Goal: Information Seeking & Learning: Check status

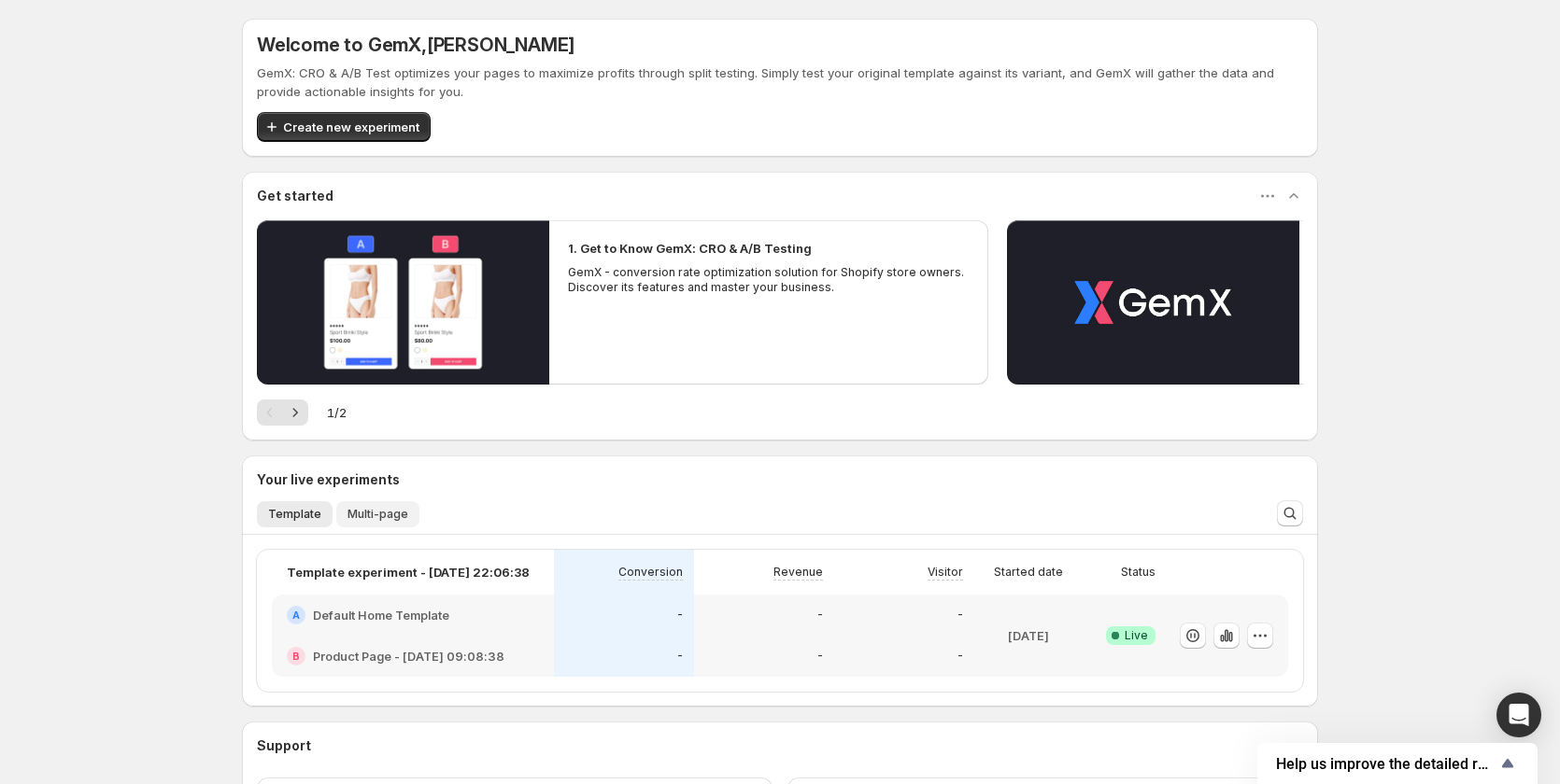
scroll to position [158, 0]
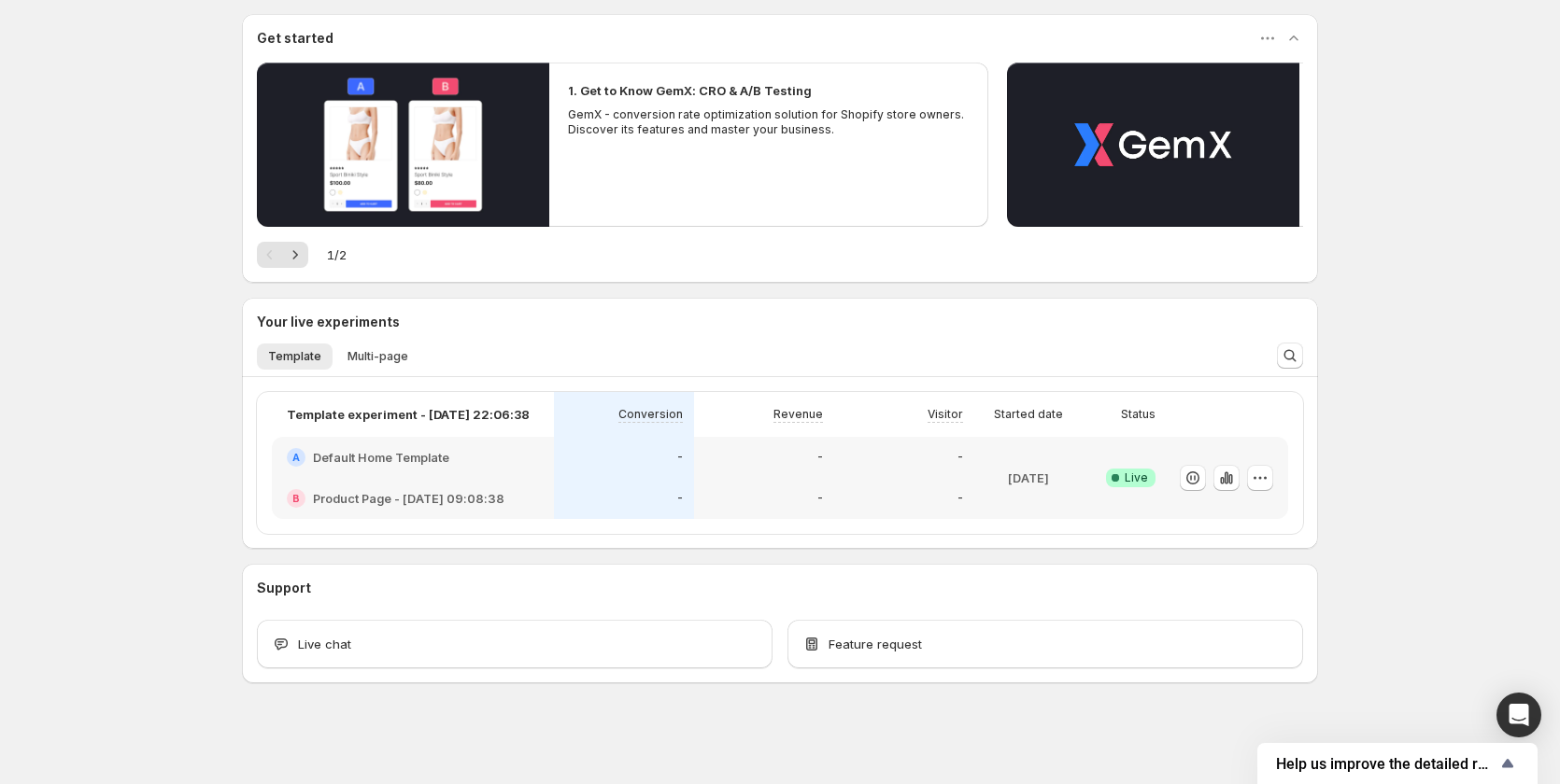
click at [660, 477] on div "-" at bounding box center [624, 457] width 140 height 41
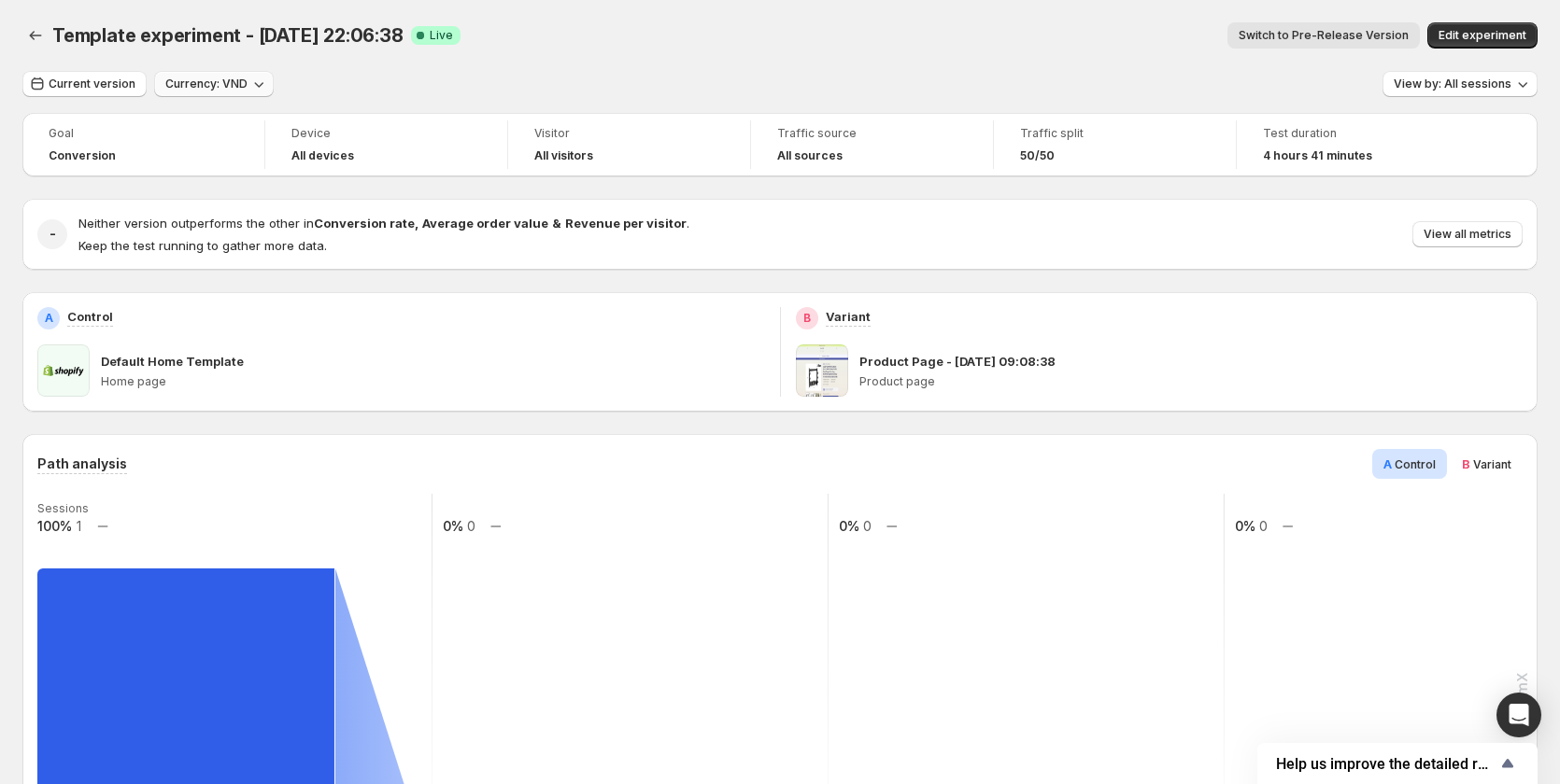
click at [240, 81] on span "Currency: VND" at bounding box center [206, 84] width 82 height 15
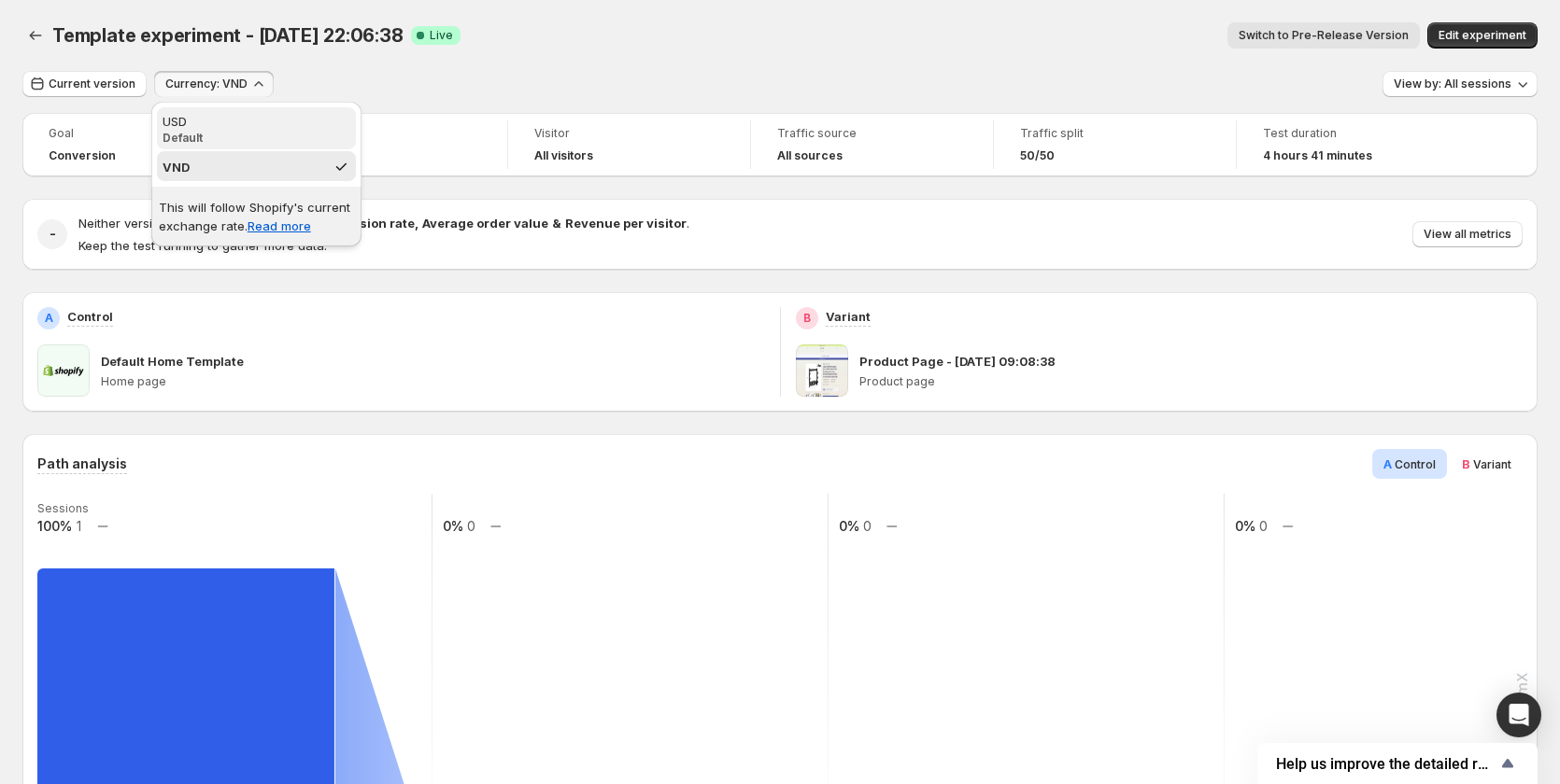
click at [265, 130] on p "Default" at bounding box center [256, 137] width 188 height 15
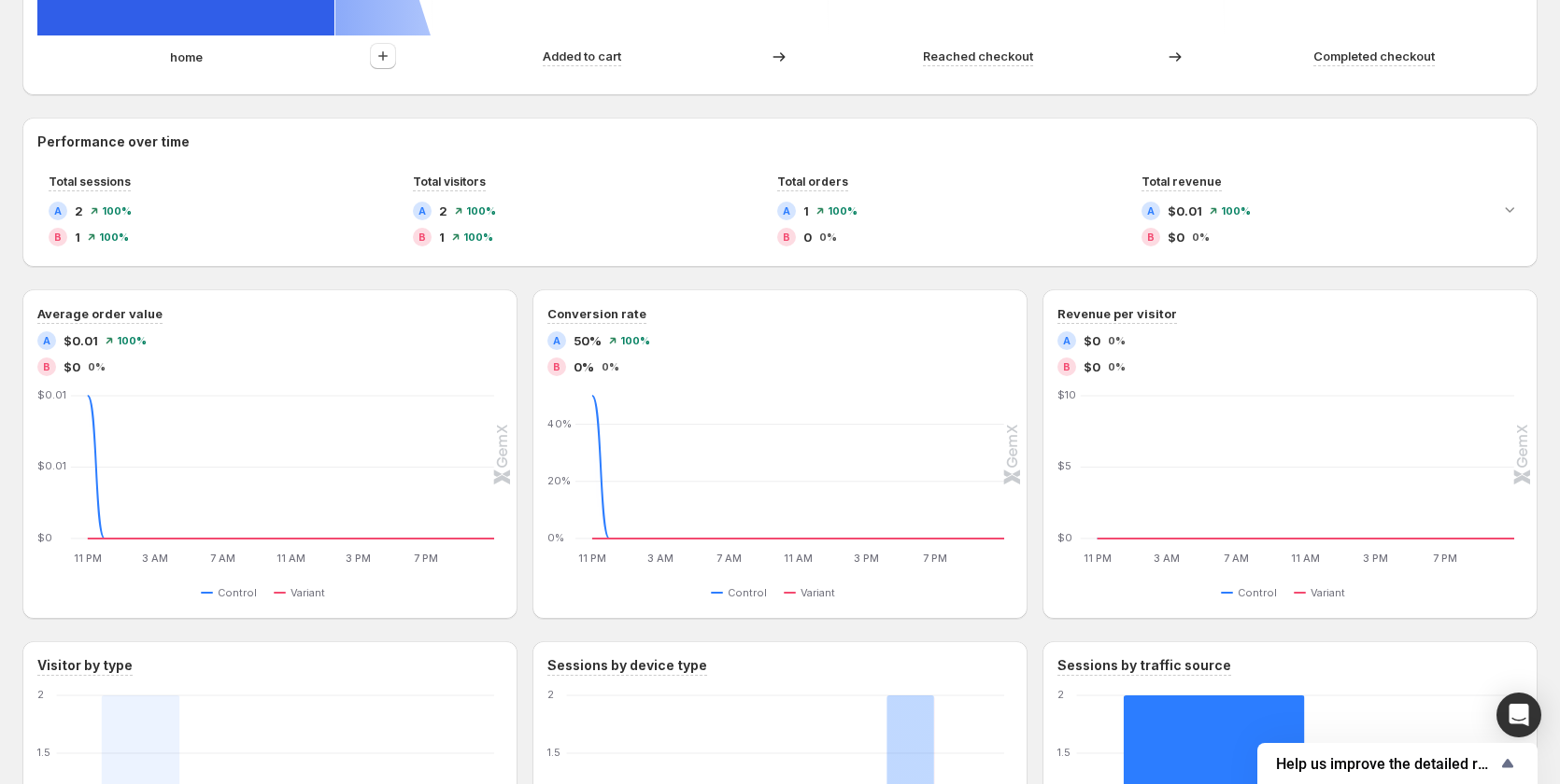
scroll to position [782, 0]
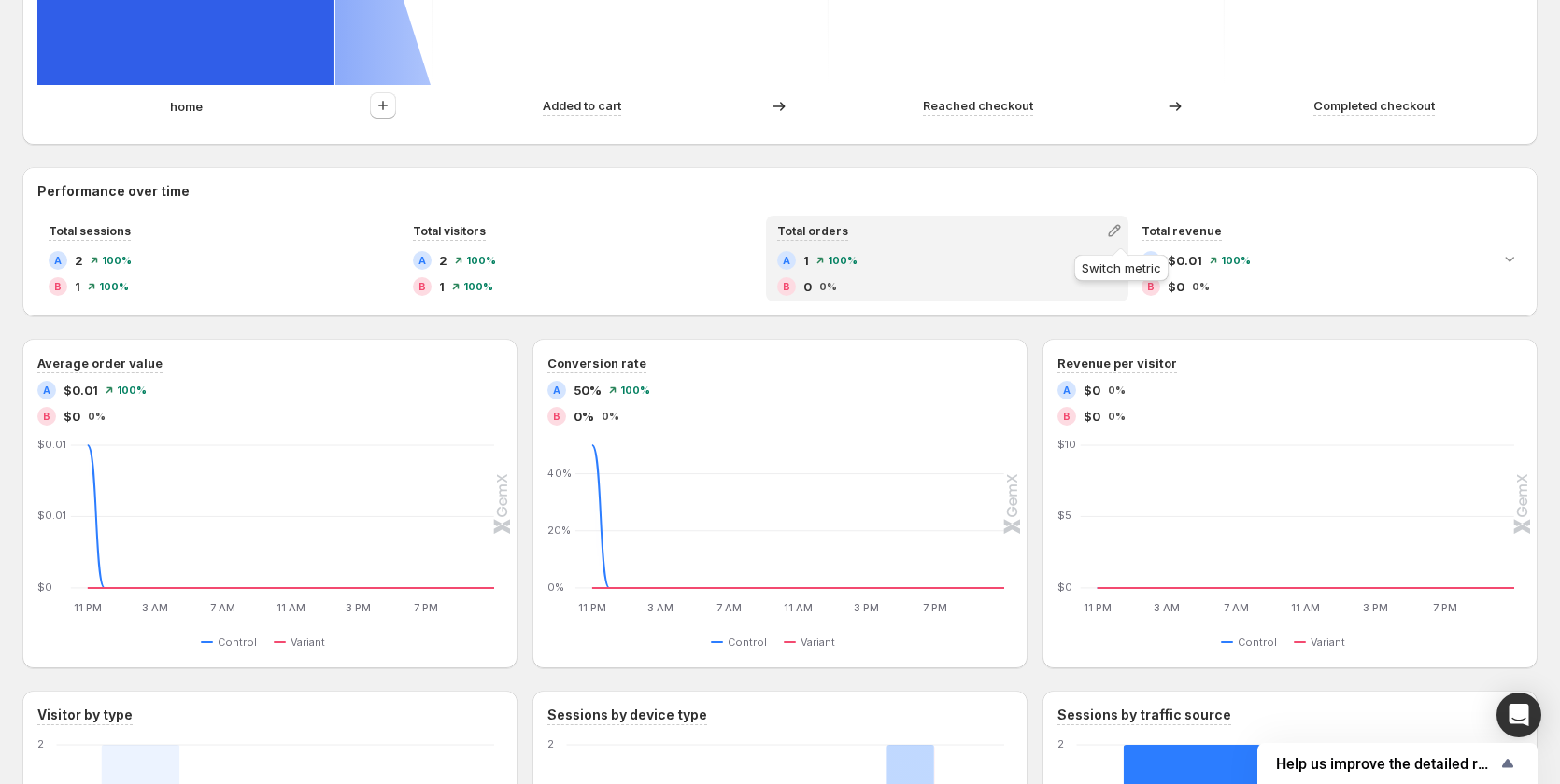
click at [1117, 230] on icon "button" at bounding box center [1114, 230] width 18 height 18
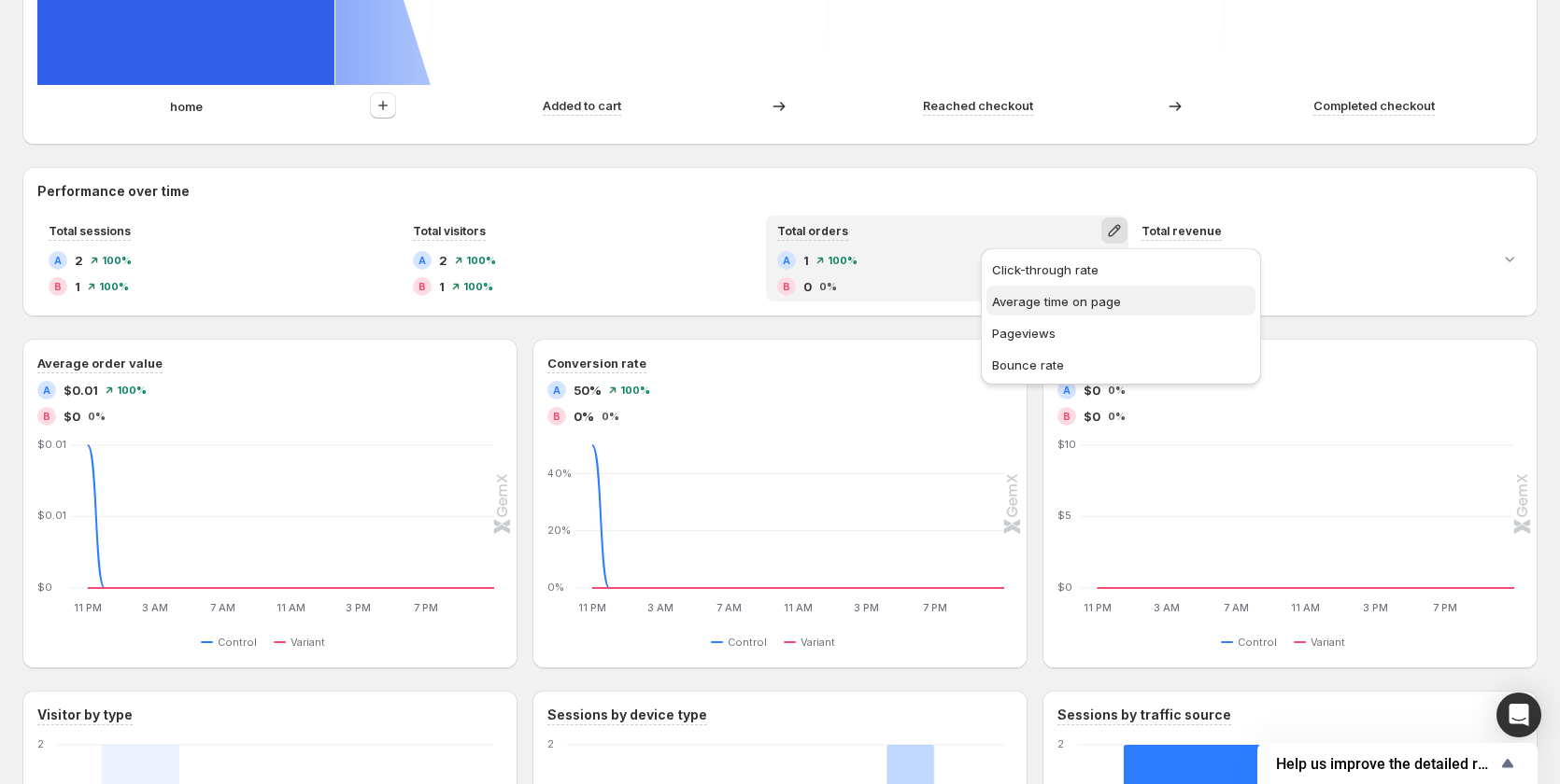
click at [1046, 303] on span "Average time on page" at bounding box center [1056, 301] width 128 height 15
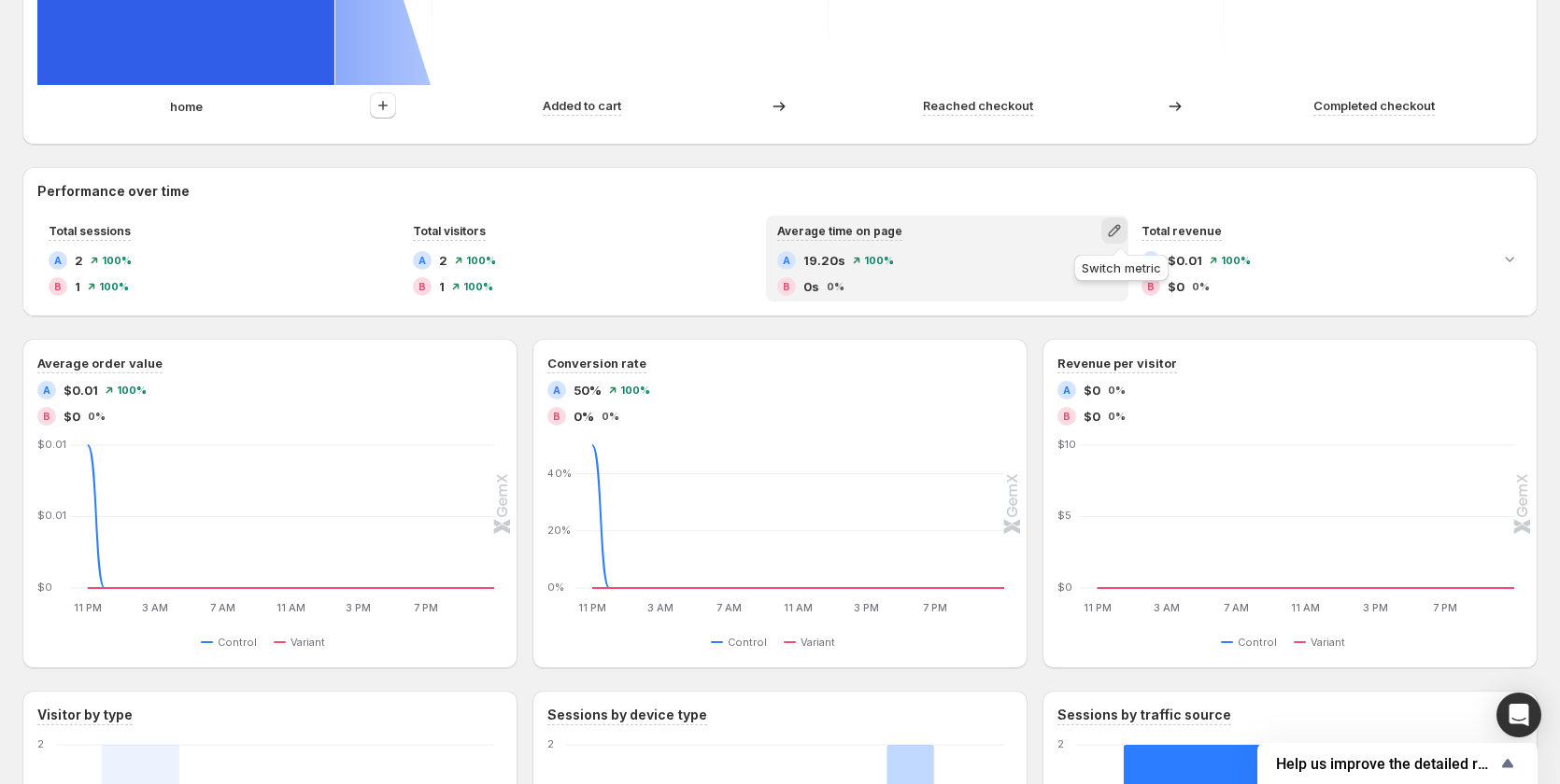
click at [1120, 227] on icon "button" at bounding box center [1113, 231] width 12 height 12
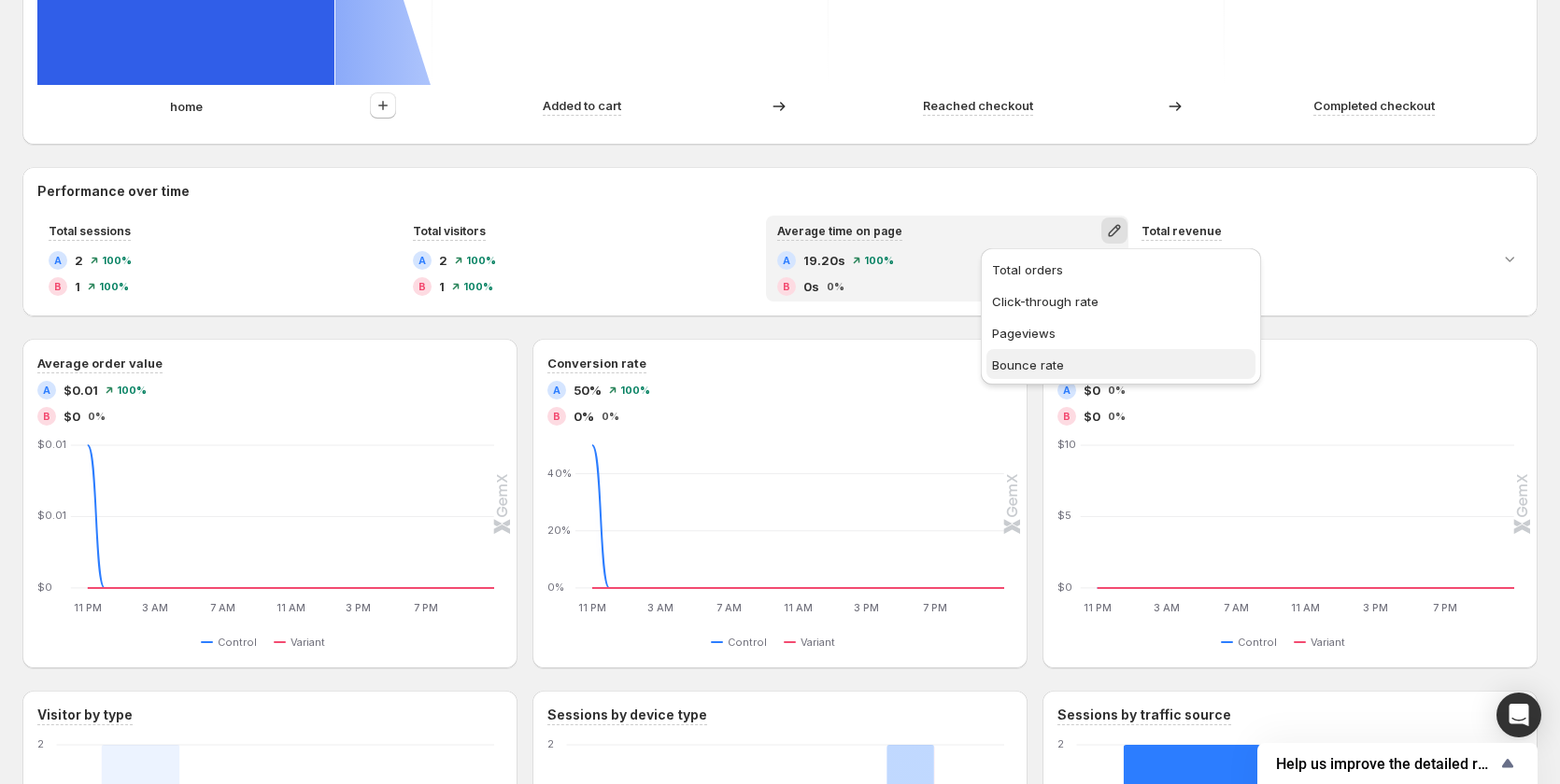
click at [1058, 351] on button "Bounce rate" at bounding box center [1121, 364] width 269 height 30
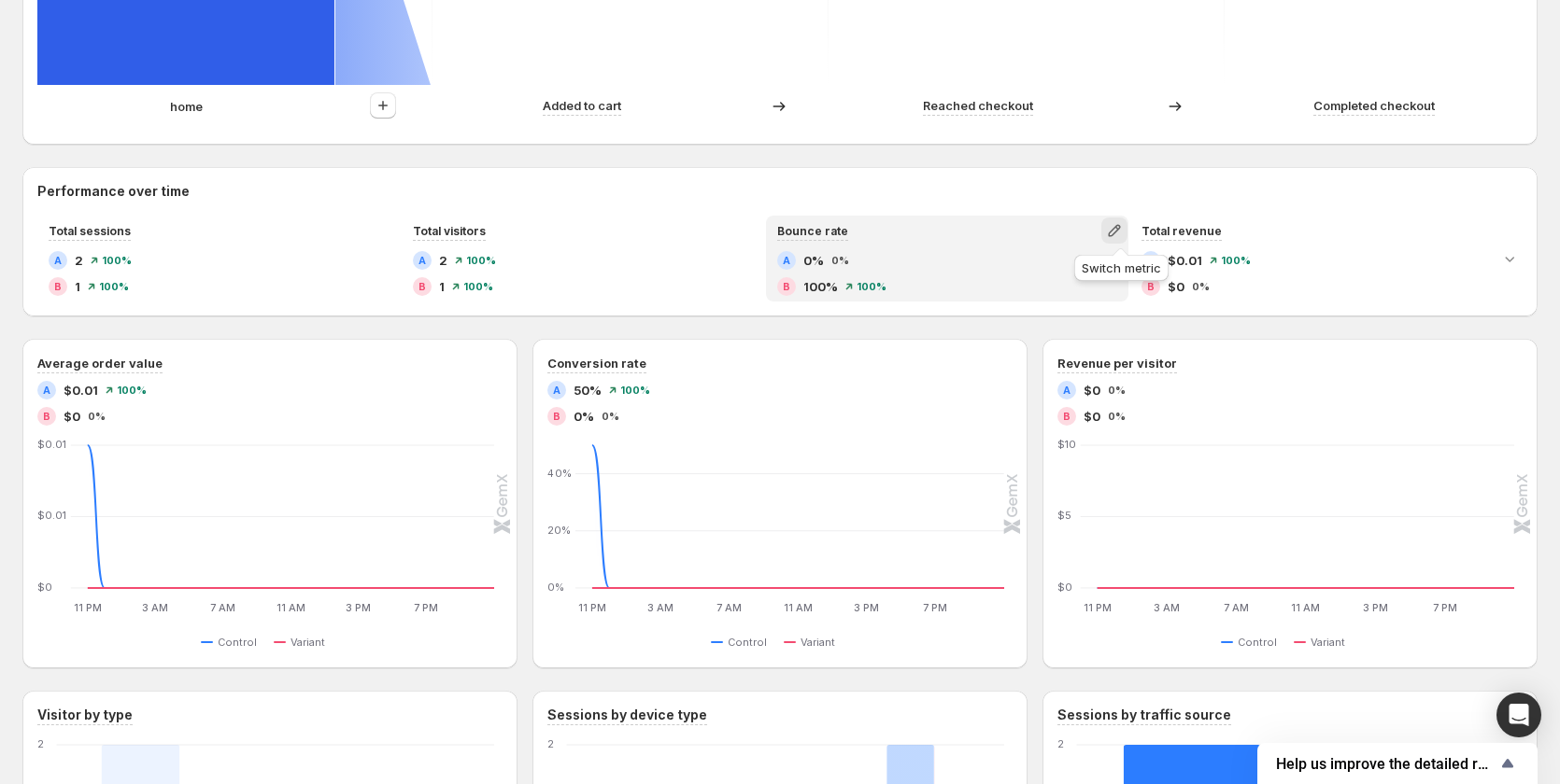
click at [1114, 232] on icon "button" at bounding box center [1114, 230] width 18 height 18
click at [1019, 331] on span "Average time on page" at bounding box center [1056, 333] width 128 height 15
click at [1110, 233] on button "button" at bounding box center [1114, 231] width 26 height 26
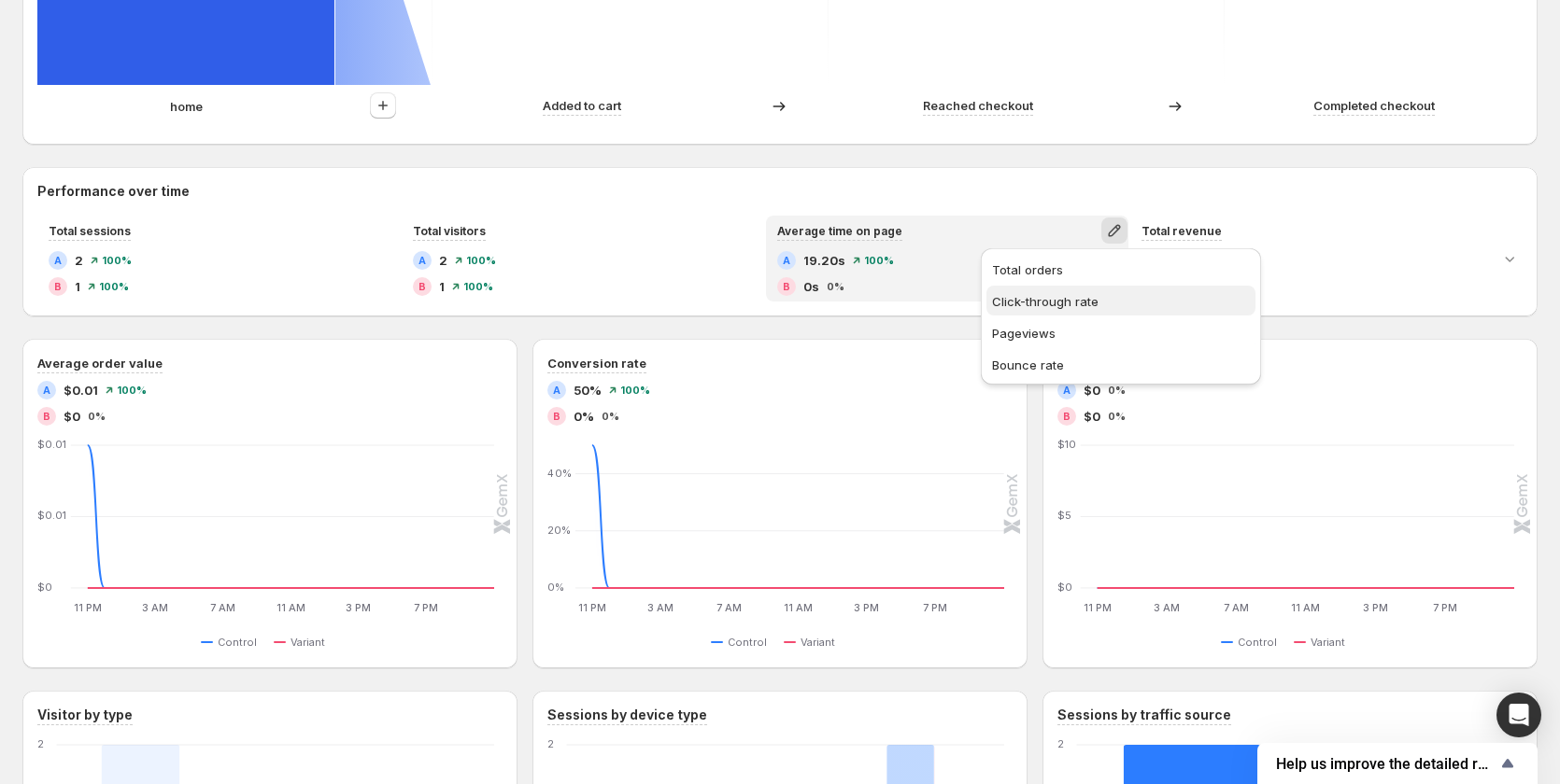
click at [1061, 298] on span "Click-through rate" at bounding box center [1044, 301] width 106 height 15
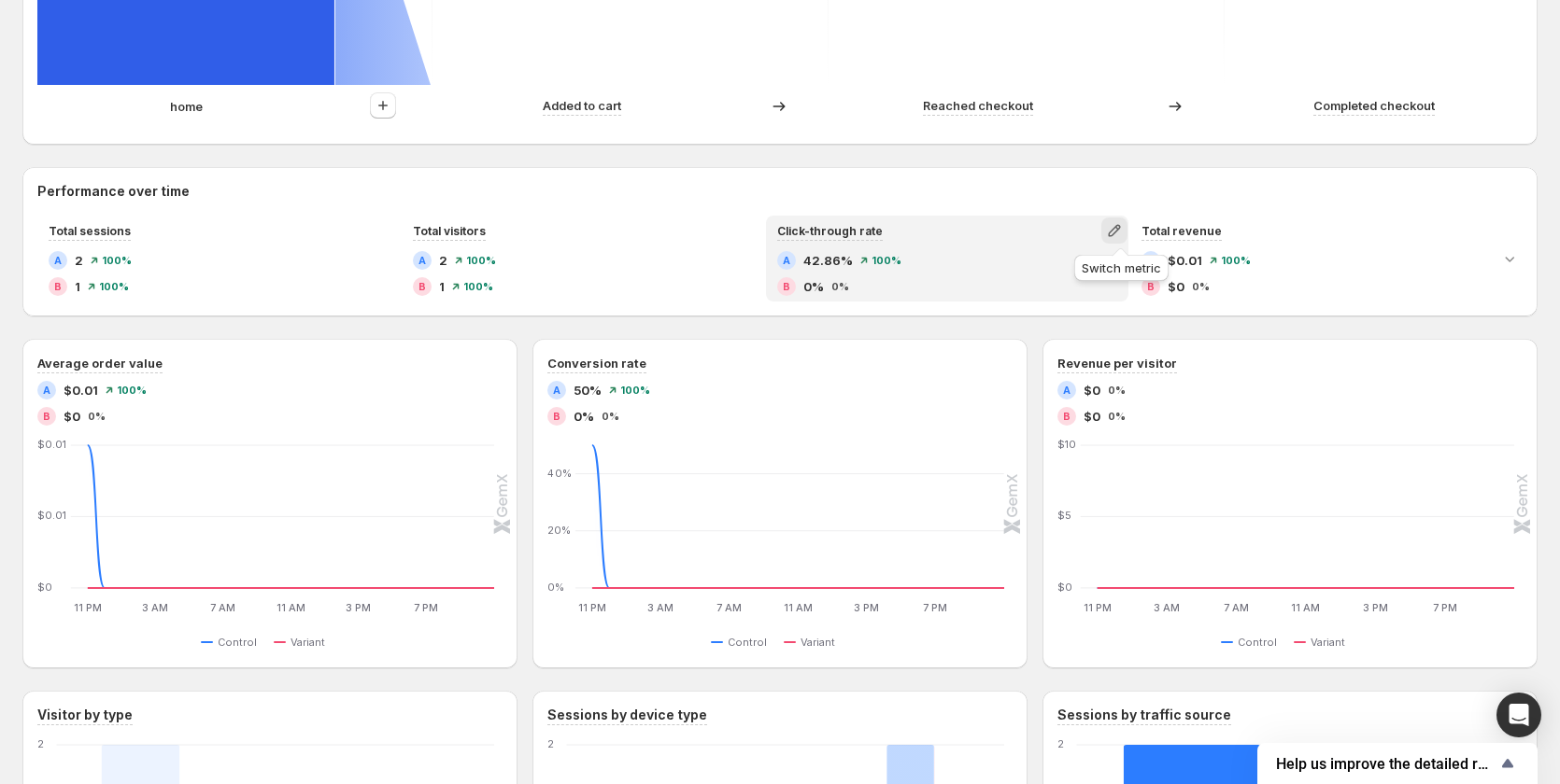
click at [1119, 237] on icon "button" at bounding box center [1114, 230] width 18 height 18
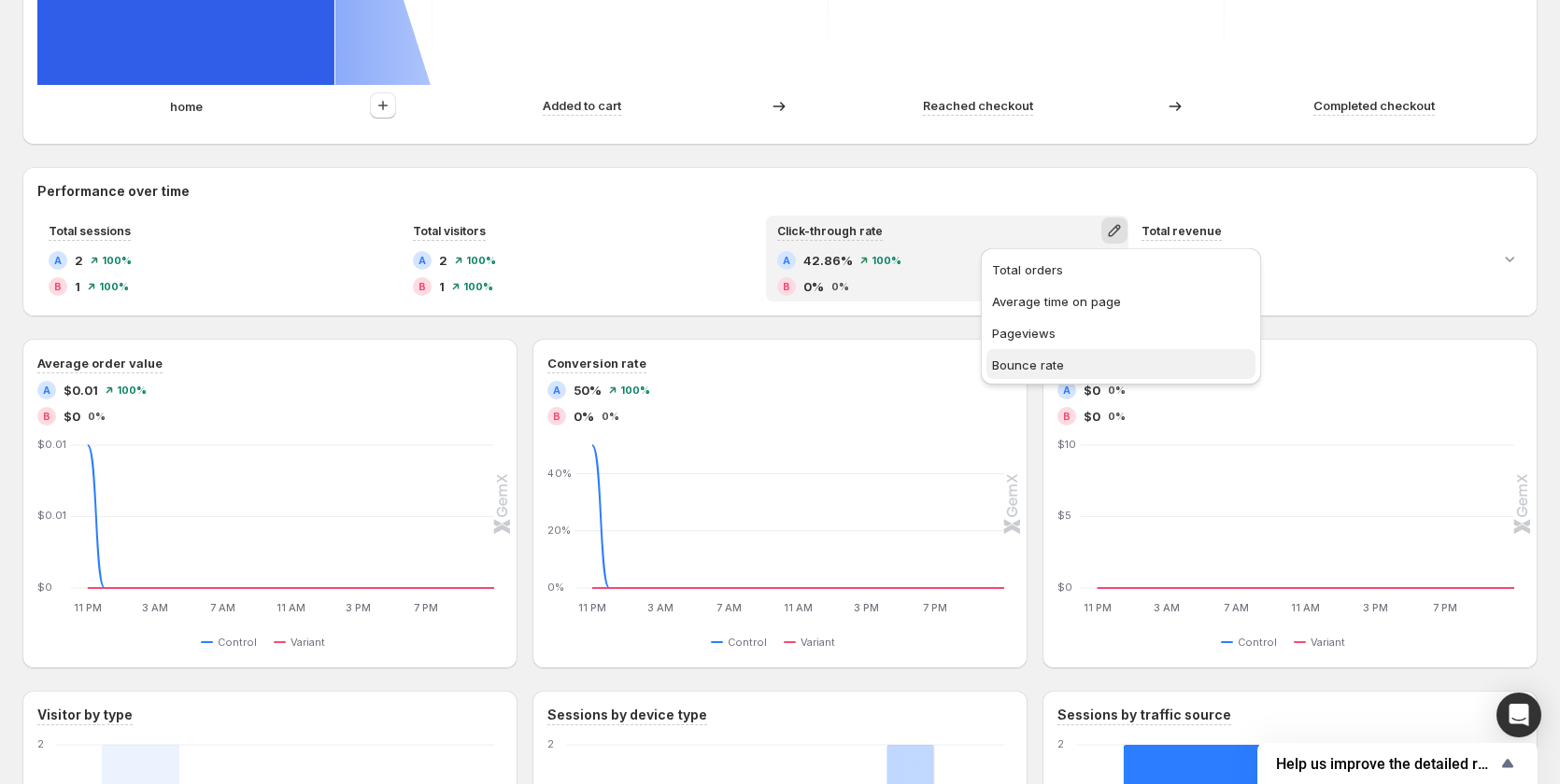
click at [998, 366] on span "Bounce rate" at bounding box center [1028, 365] width 72 height 15
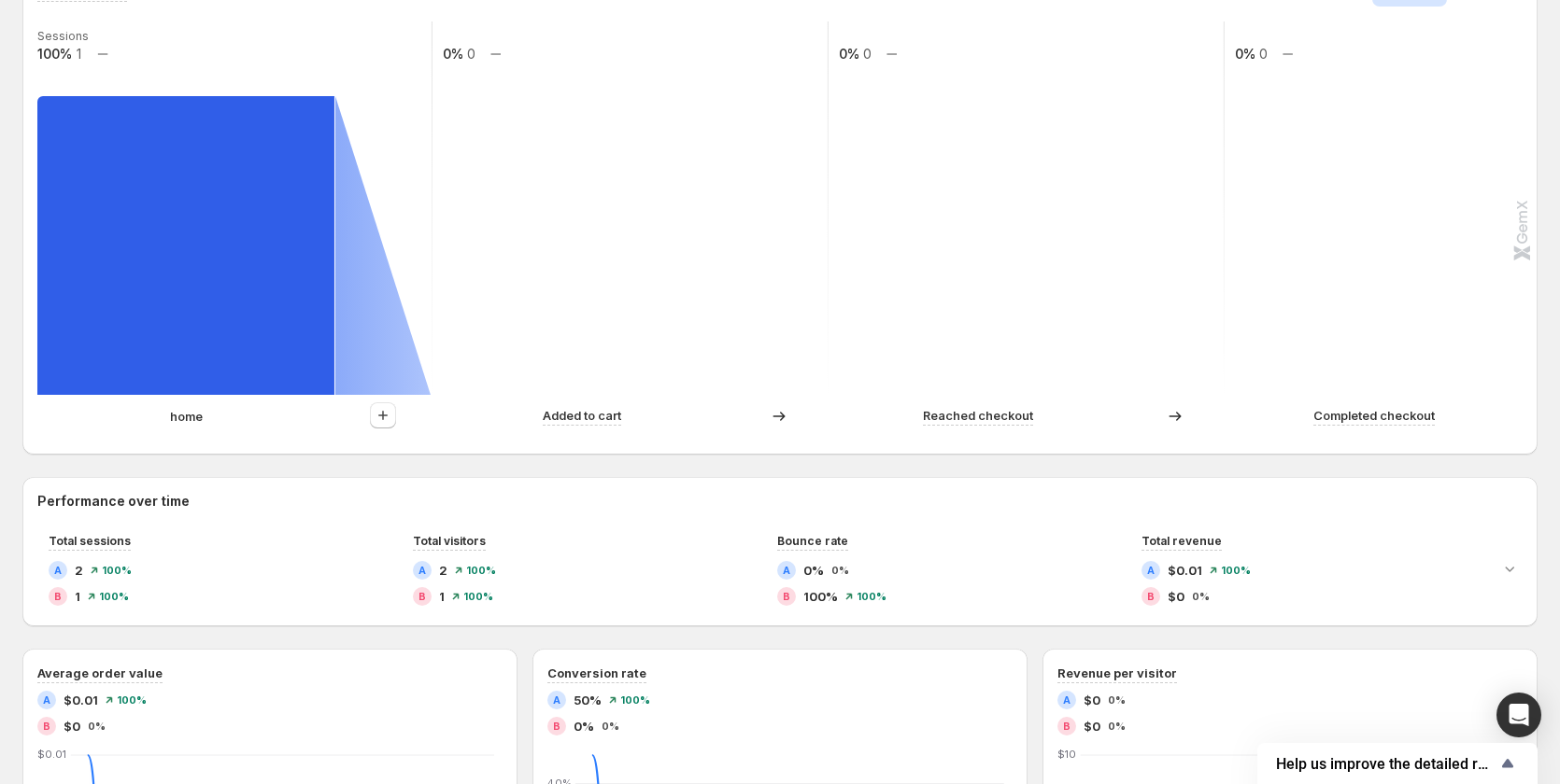
scroll to position [467, 0]
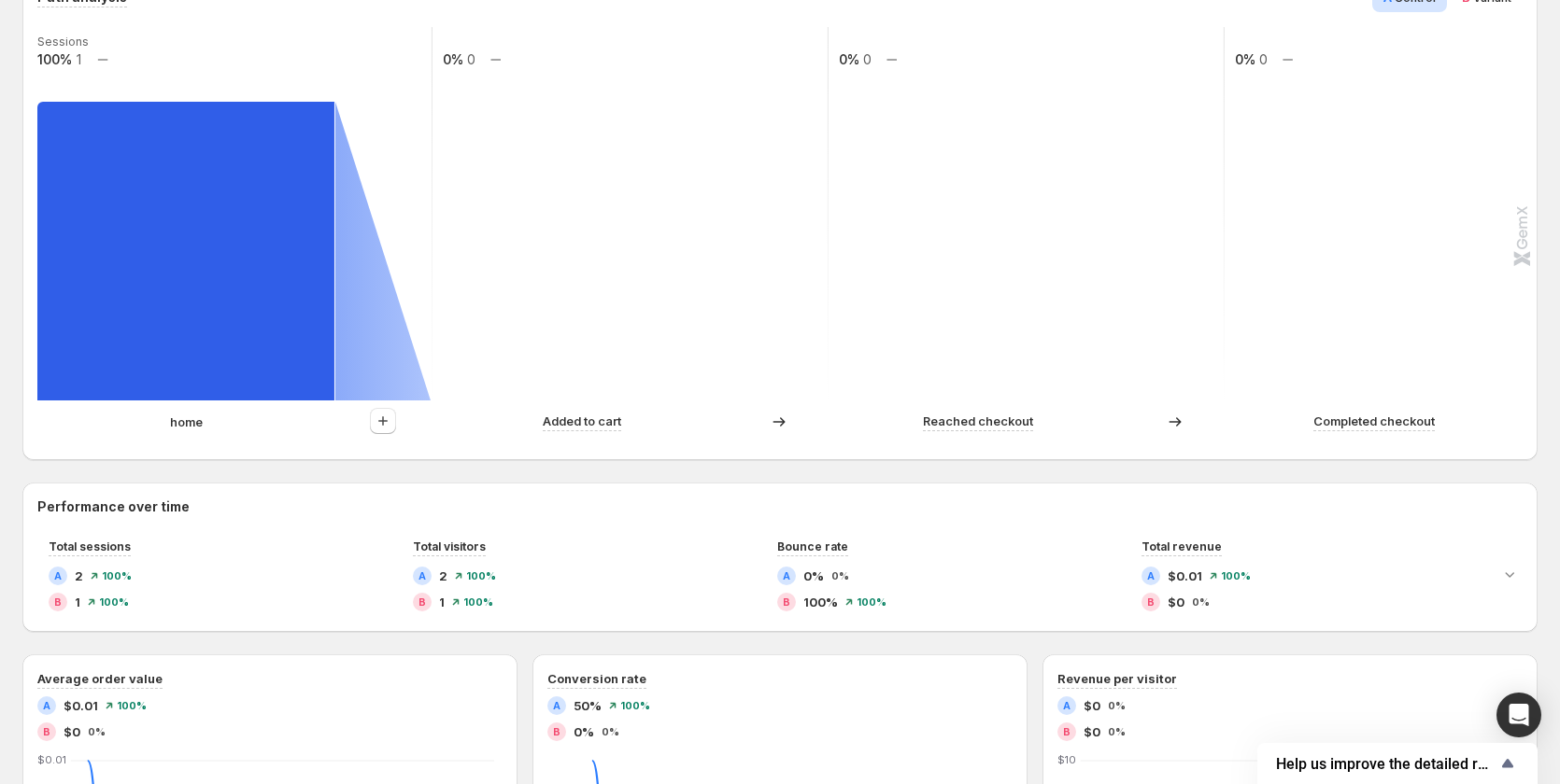
click at [198, 412] on p "home" at bounding box center [187, 421] width 33 height 18
click at [191, 423] on p "home" at bounding box center [187, 421] width 33 height 18
click at [267, 422] on div "home" at bounding box center [186, 421] width 298 height 18
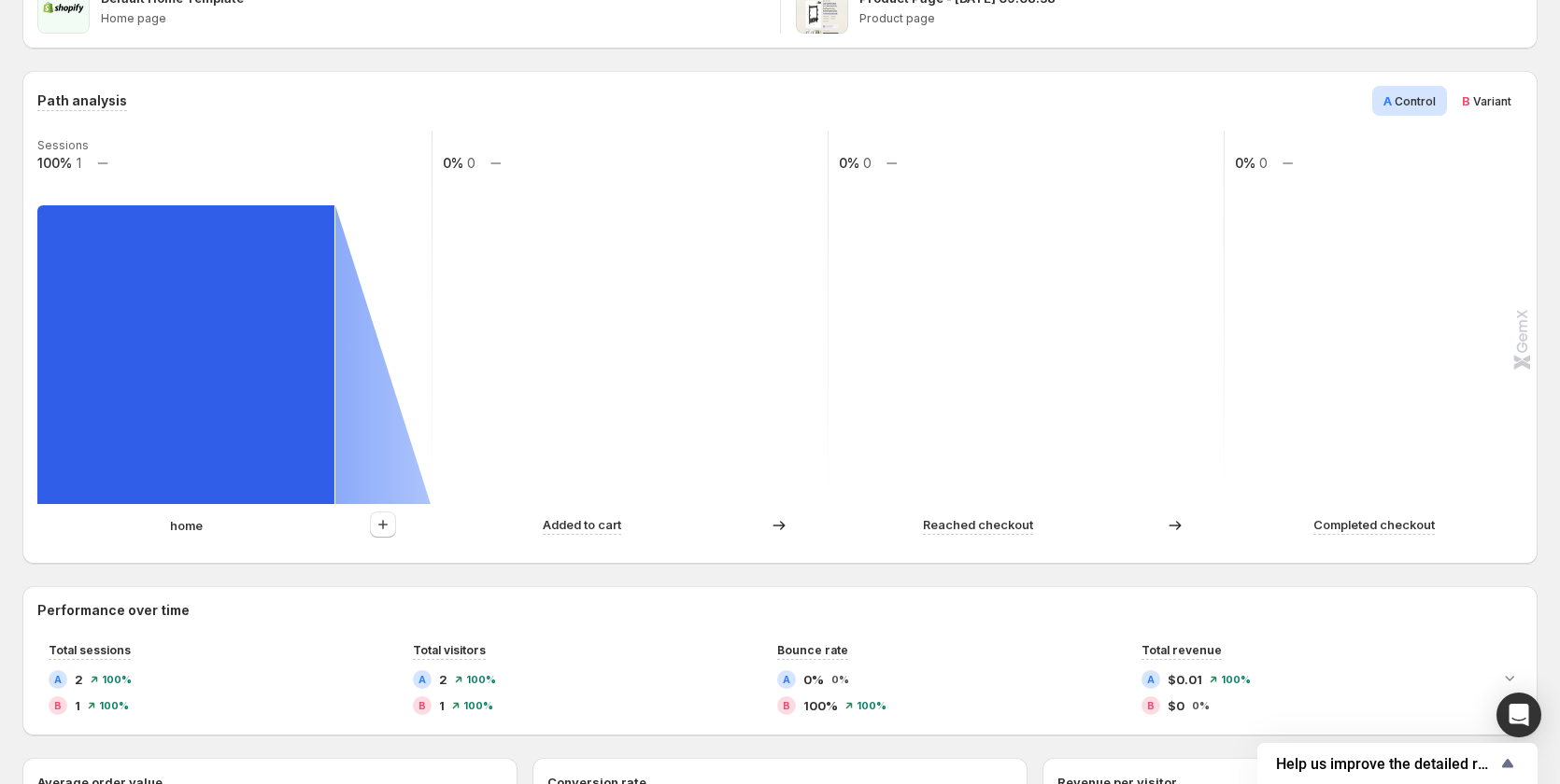
scroll to position [374, 0]
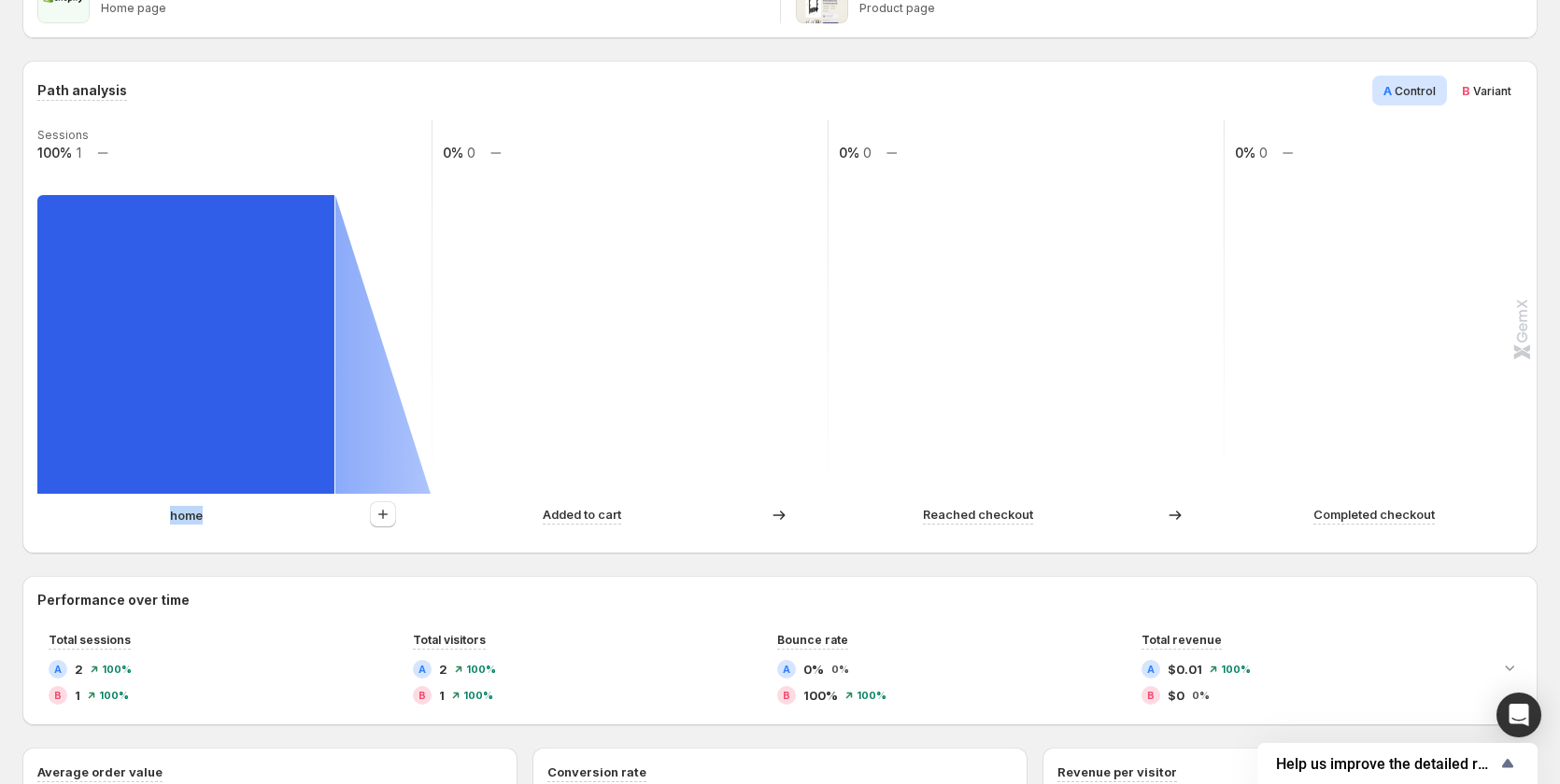
drag, startPoint x: 169, startPoint y: 517, endPoint x: 209, endPoint y: 518, distance: 40.0
click at [209, 518] on div "home" at bounding box center [186, 515] width 298 height 18
click at [204, 541] on div "Path analysis A Control B Variant Sessions 100% 1 0% 0 0% 0 0% 0 home Added to …" at bounding box center [780, 306] width 1515 height 493
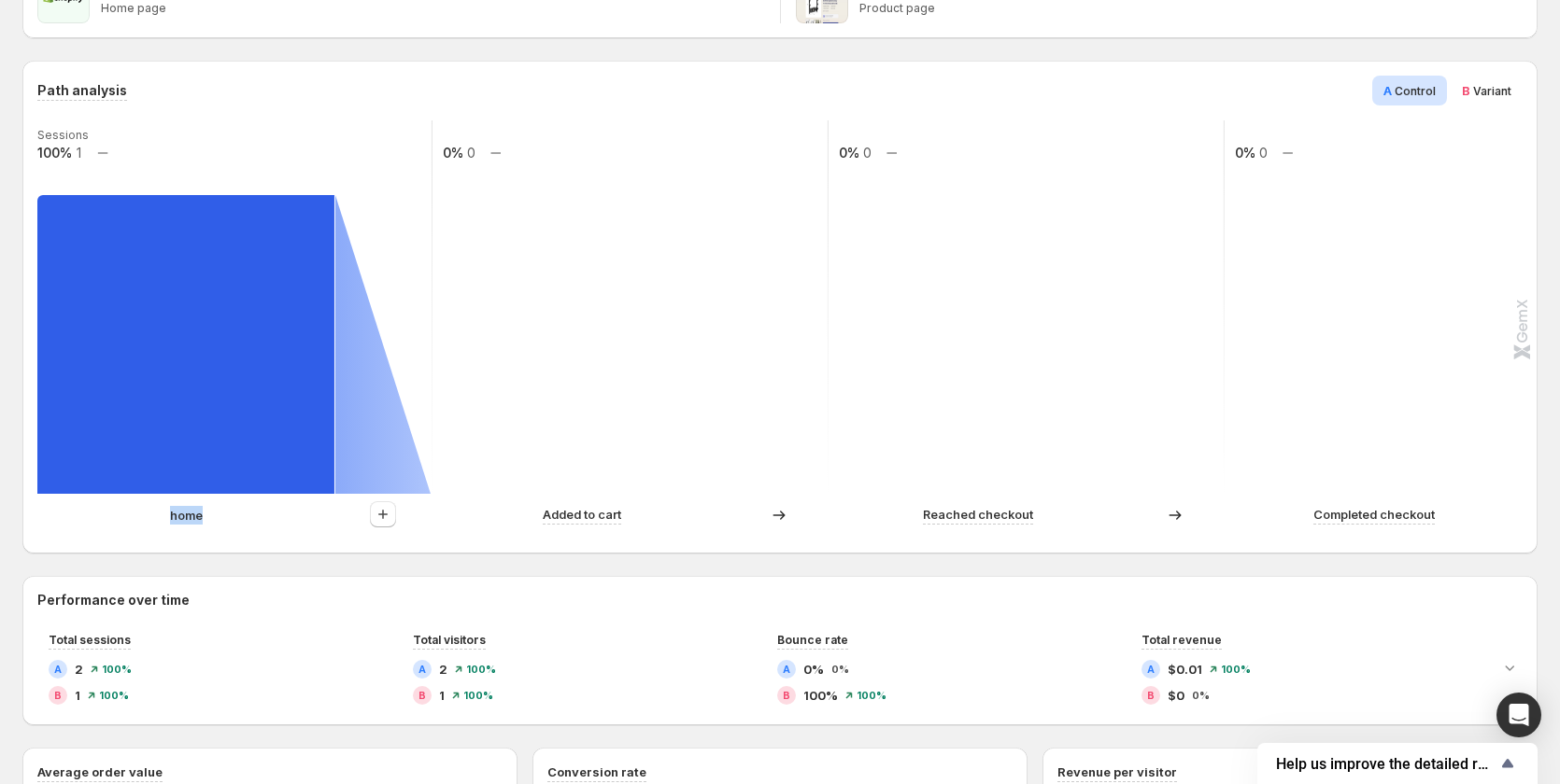
click at [204, 541] on div "Path analysis A Control B Variant Sessions 100% 1 0% 0 0% 0 0% 0 home Added to …" at bounding box center [780, 306] width 1515 height 493
click at [197, 519] on p "home" at bounding box center [187, 515] width 33 height 18
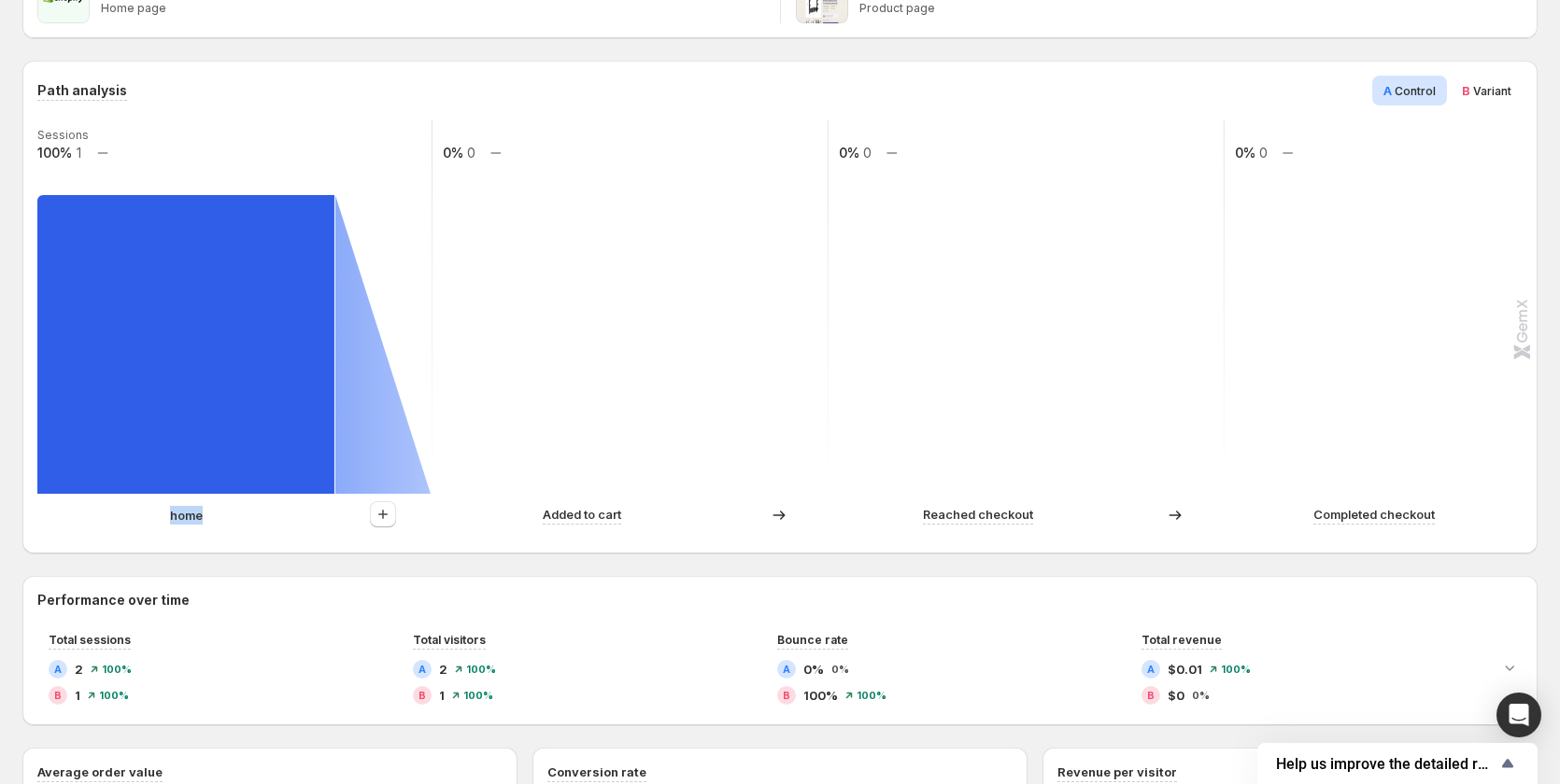
click at [192, 517] on p "home" at bounding box center [187, 515] width 33 height 18
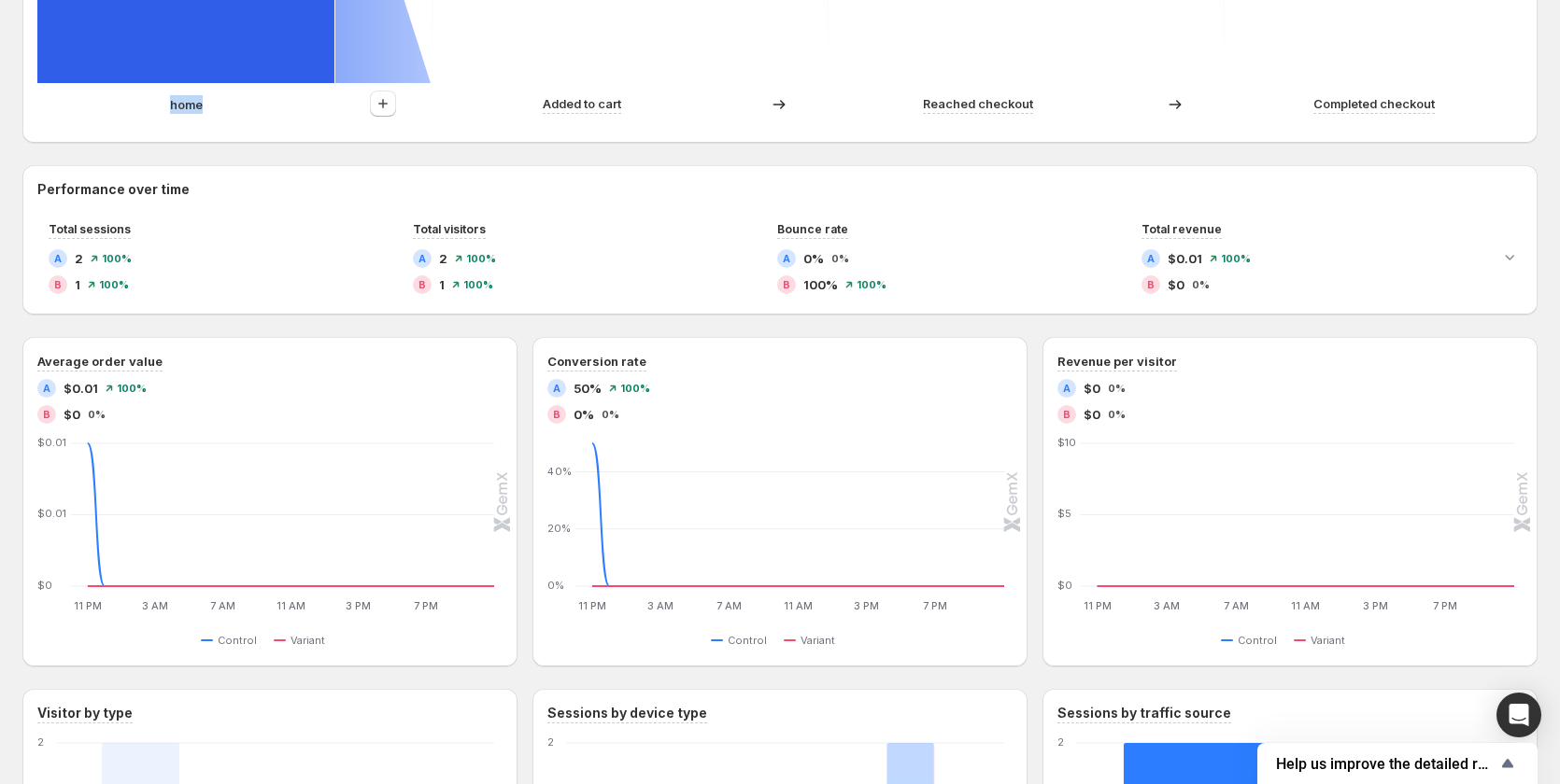
scroll to position [654, 0]
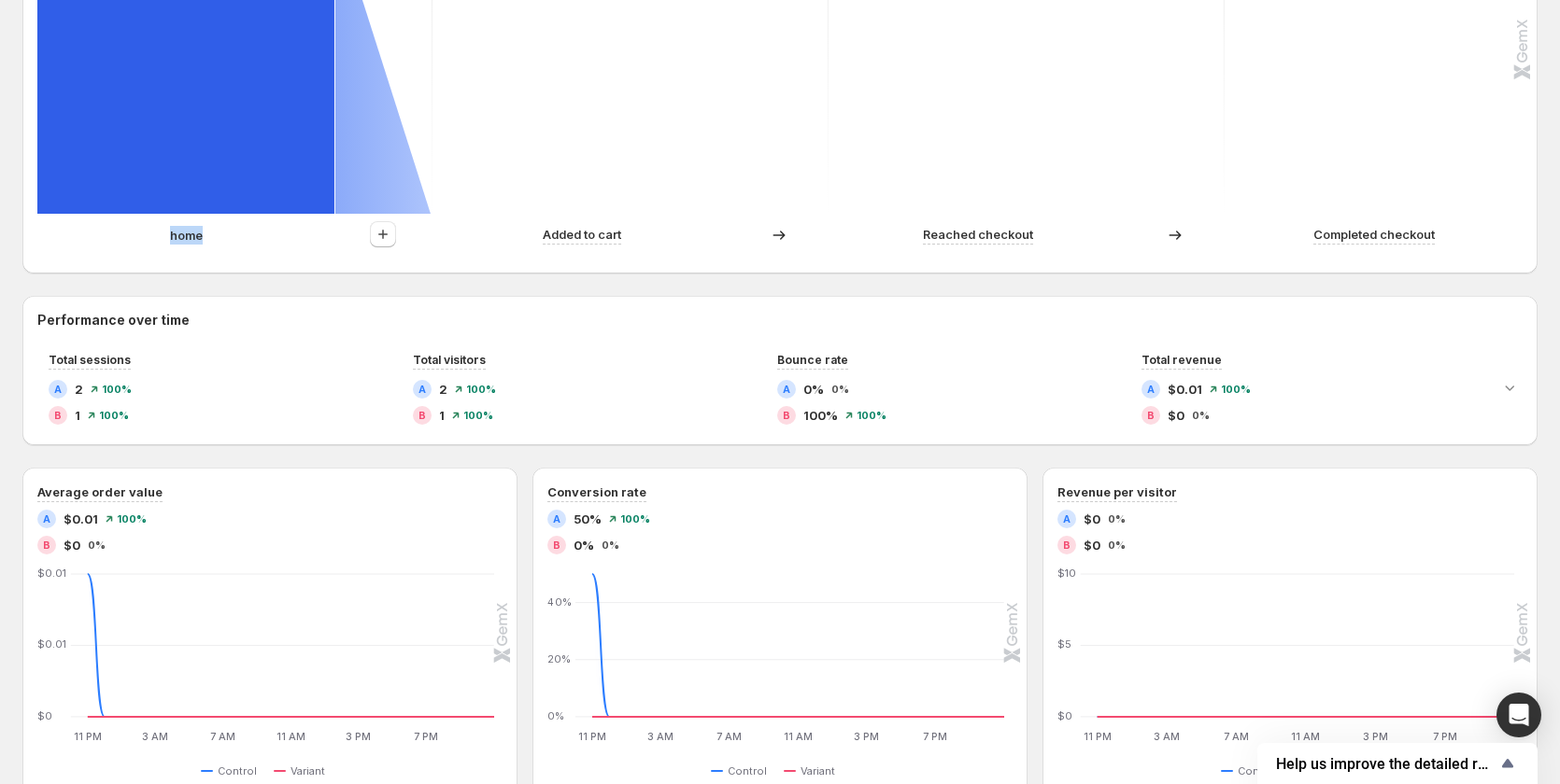
click at [208, 248] on div "home Added to cart Reached checkout Completed checkout" at bounding box center [778, 239] width 1481 height 37
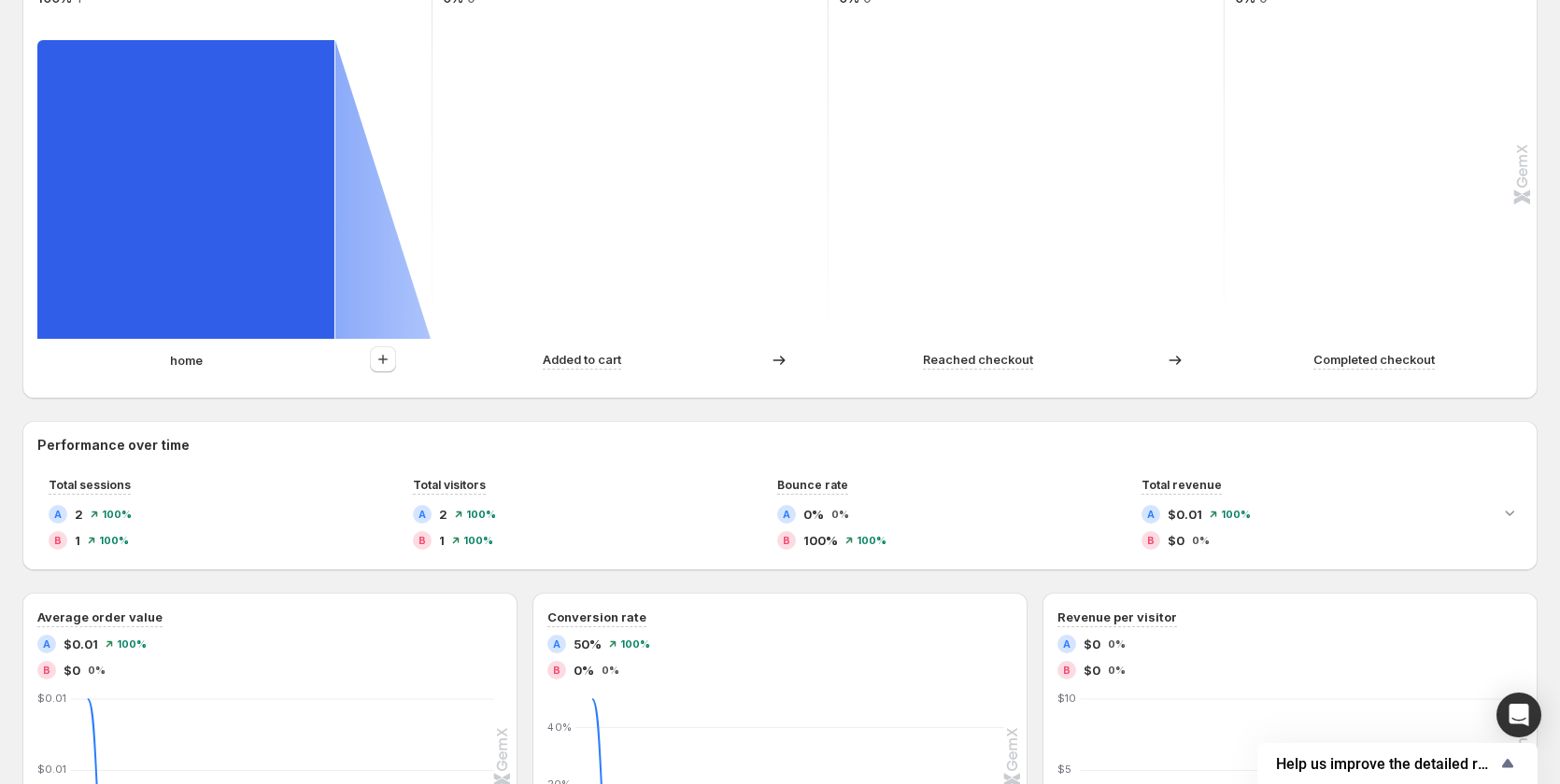
scroll to position [467, 0]
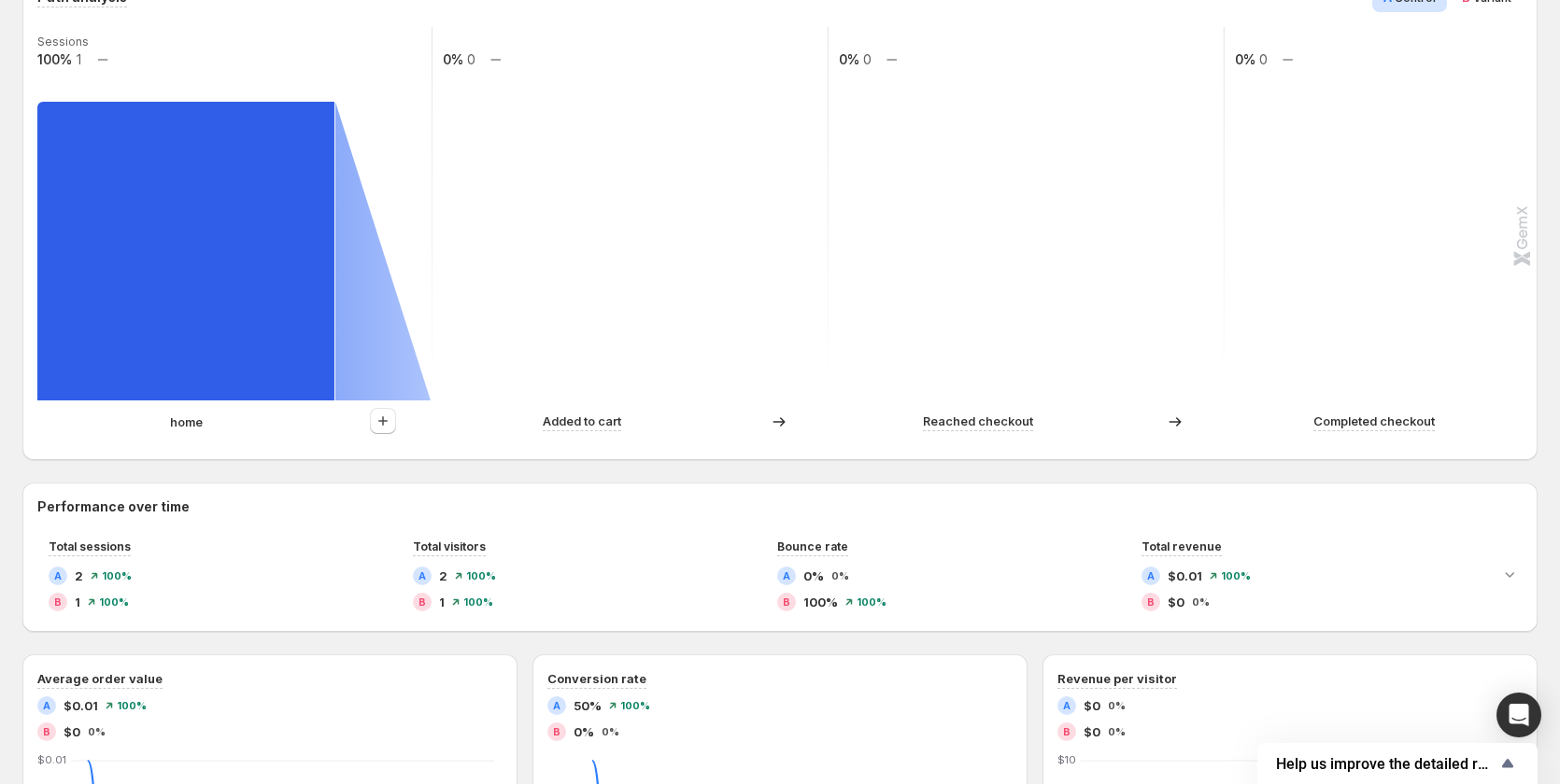
click at [189, 425] on p "home" at bounding box center [187, 421] width 33 height 18
click at [220, 434] on div "home" at bounding box center [234, 421] width 394 height 27
drag, startPoint x: 211, startPoint y: 427, endPoint x: 142, endPoint y: 423, distance: 69.1
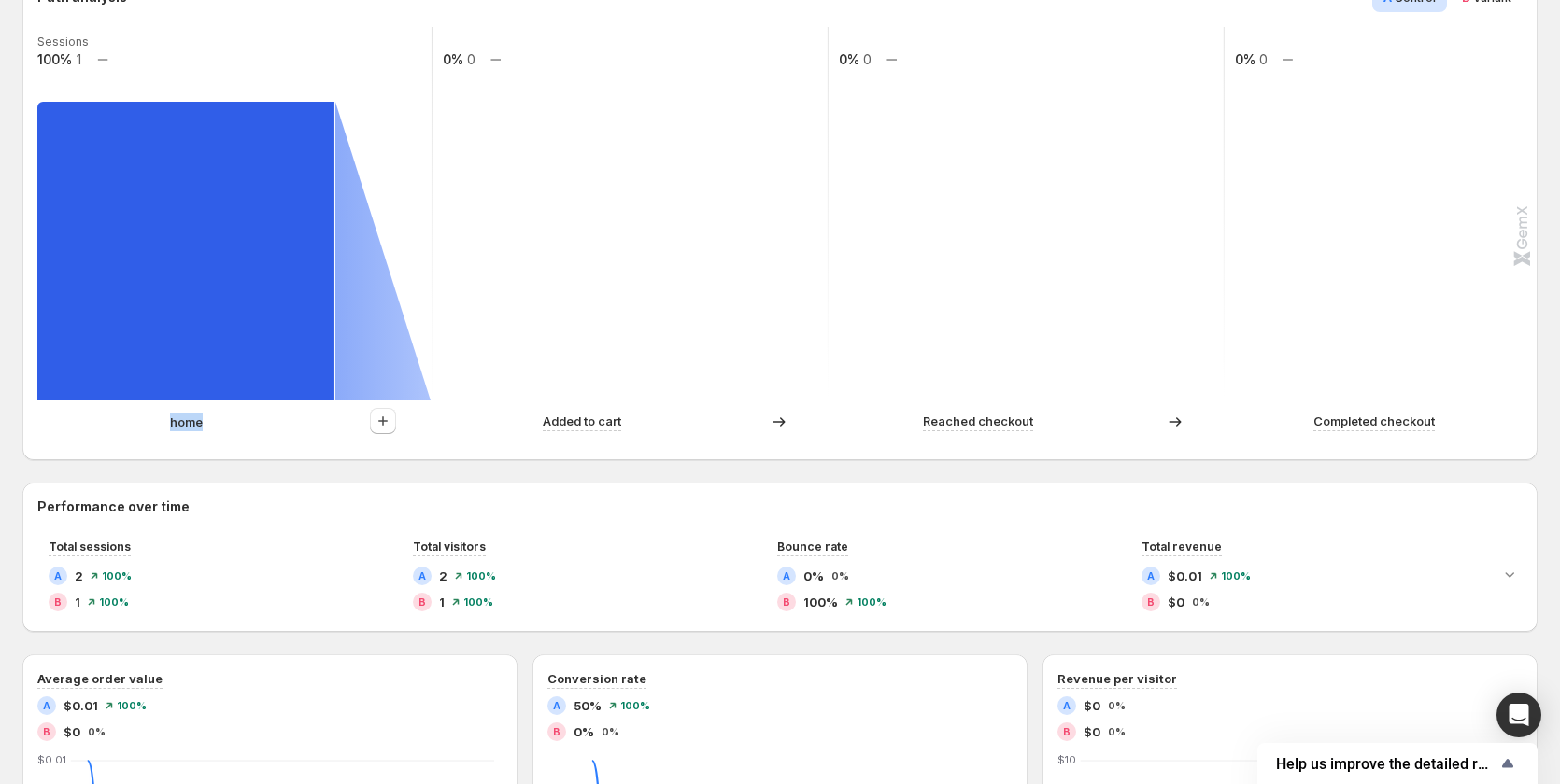
click at [142, 423] on div "home" at bounding box center [186, 421] width 298 height 18
click at [178, 422] on p "home" at bounding box center [187, 421] width 33 height 18
click at [200, 423] on p "home" at bounding box center [187, 421] width 33 height 18
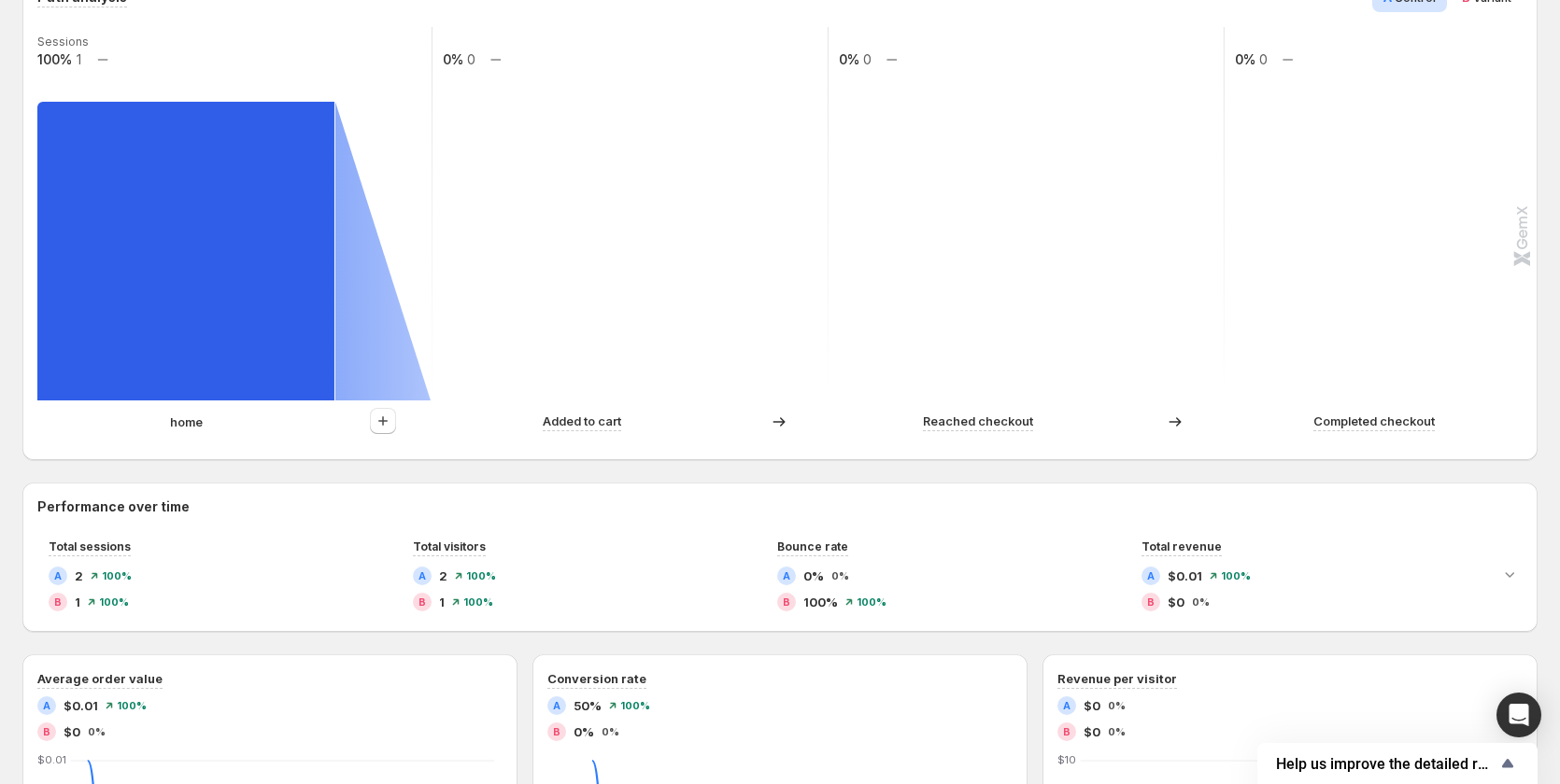
click at [189, 420] on p "home" at bounding box center [187, 421] width 33 height 18
click at [243, 422] on div "home" at bounding box center [186, 421] width 298 height 18
click at [184, 428] on p "home" at bounding box center [187, 421] width 33 height 18
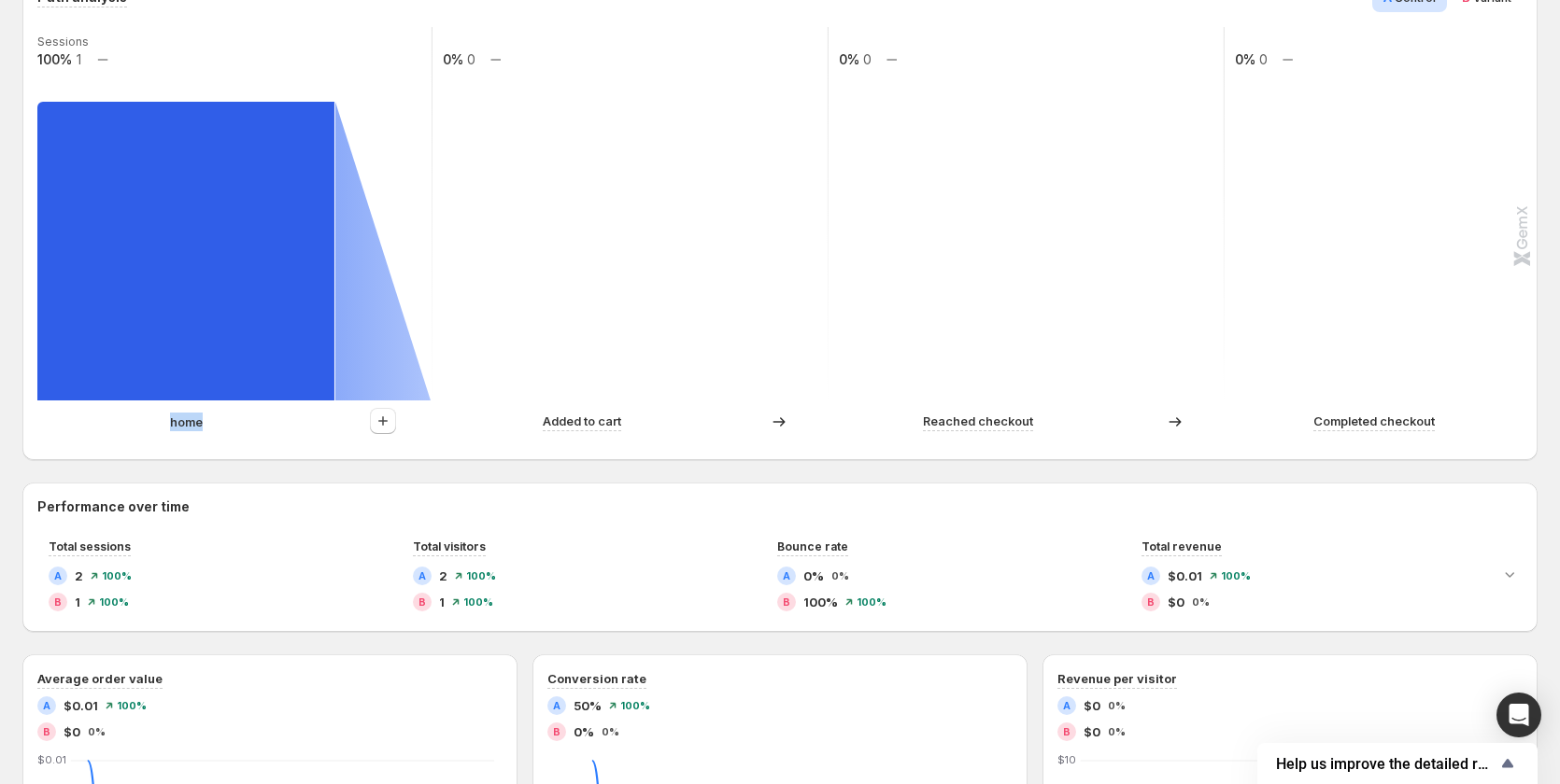
click at [184, 428] on p "home" at bounding box center [187, 421] width 33 height 18
click at [241, 420] on div "home" at bounding box center [186, 421] width 298 height 18
click at [390, 413] on div at bounding box center [382, 421] width 26 height 27
click at [387, 415] on icon "button" at bounding box center [382, 420] width 18 height 18
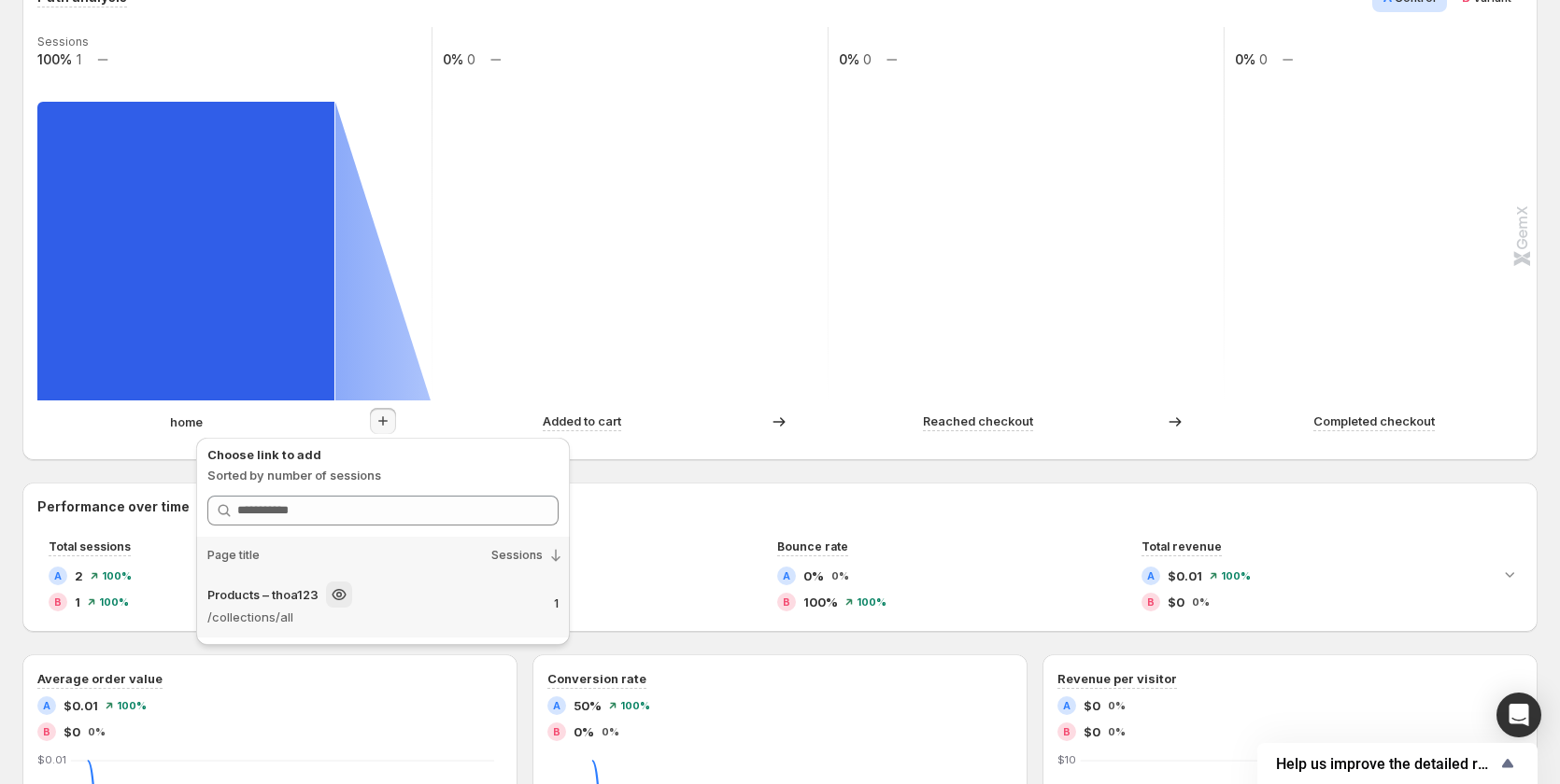
click at [394, 597] on div "Products – thoa123" at bounding box center [352, 594] width 290 height 26
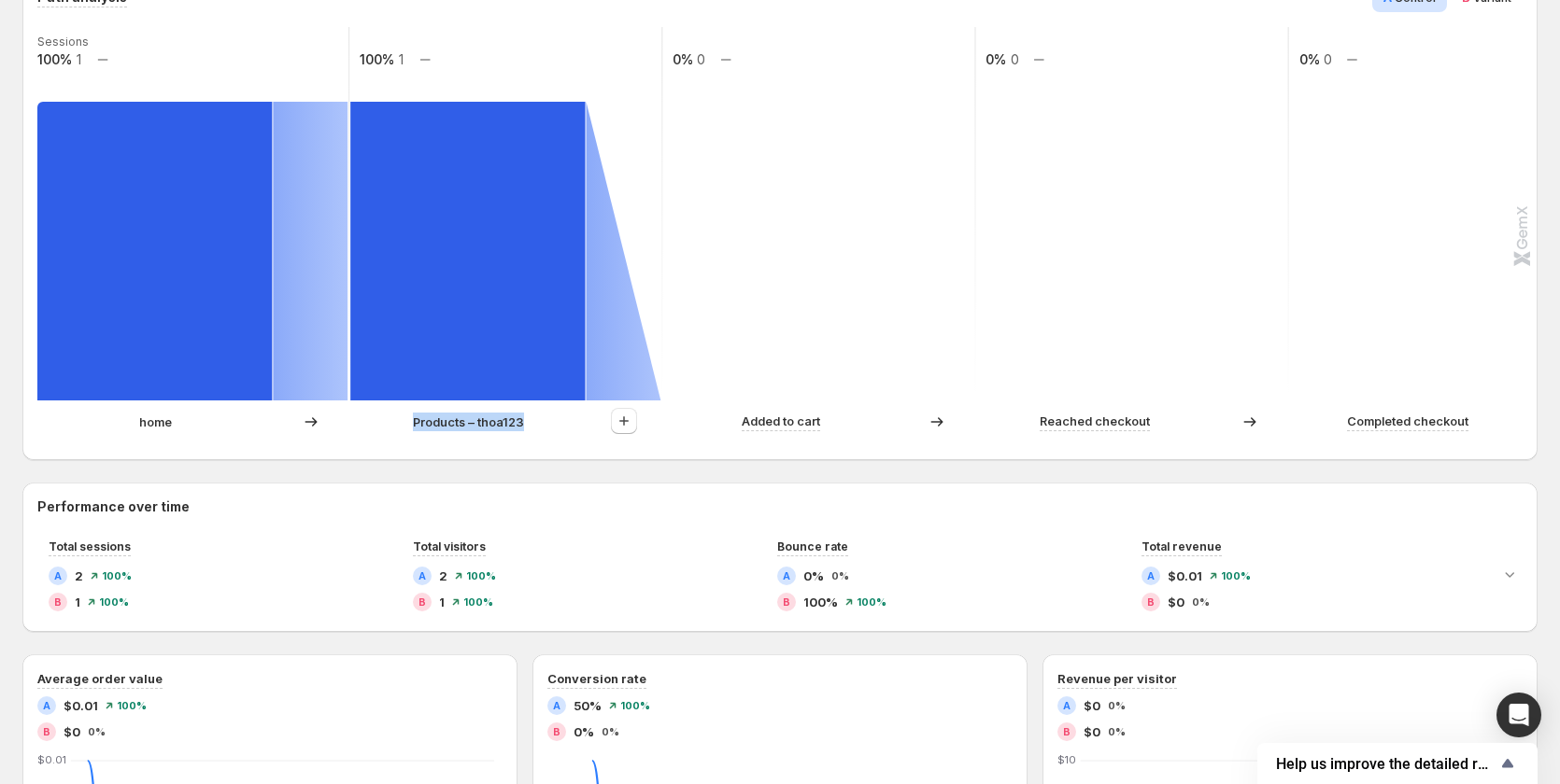
drag, startPoint x: 402, startPoint y: 424, endPoint x: 540, endPoint y: 417, distance: 138.2
click at [540, 417] on div "Products – thoa123" at bounding box center [468, 421] width 236 height 18
click at [541, 430] on div "Products – thoa123" at bounding box center [468, 421] width 236 height 18
click at [504, 424] on p "Products – thoa123" at bounding box center [468, 421] width 111 height 18
click at [637, 422] on div at bounding box center [625, 421] width 76 height 27
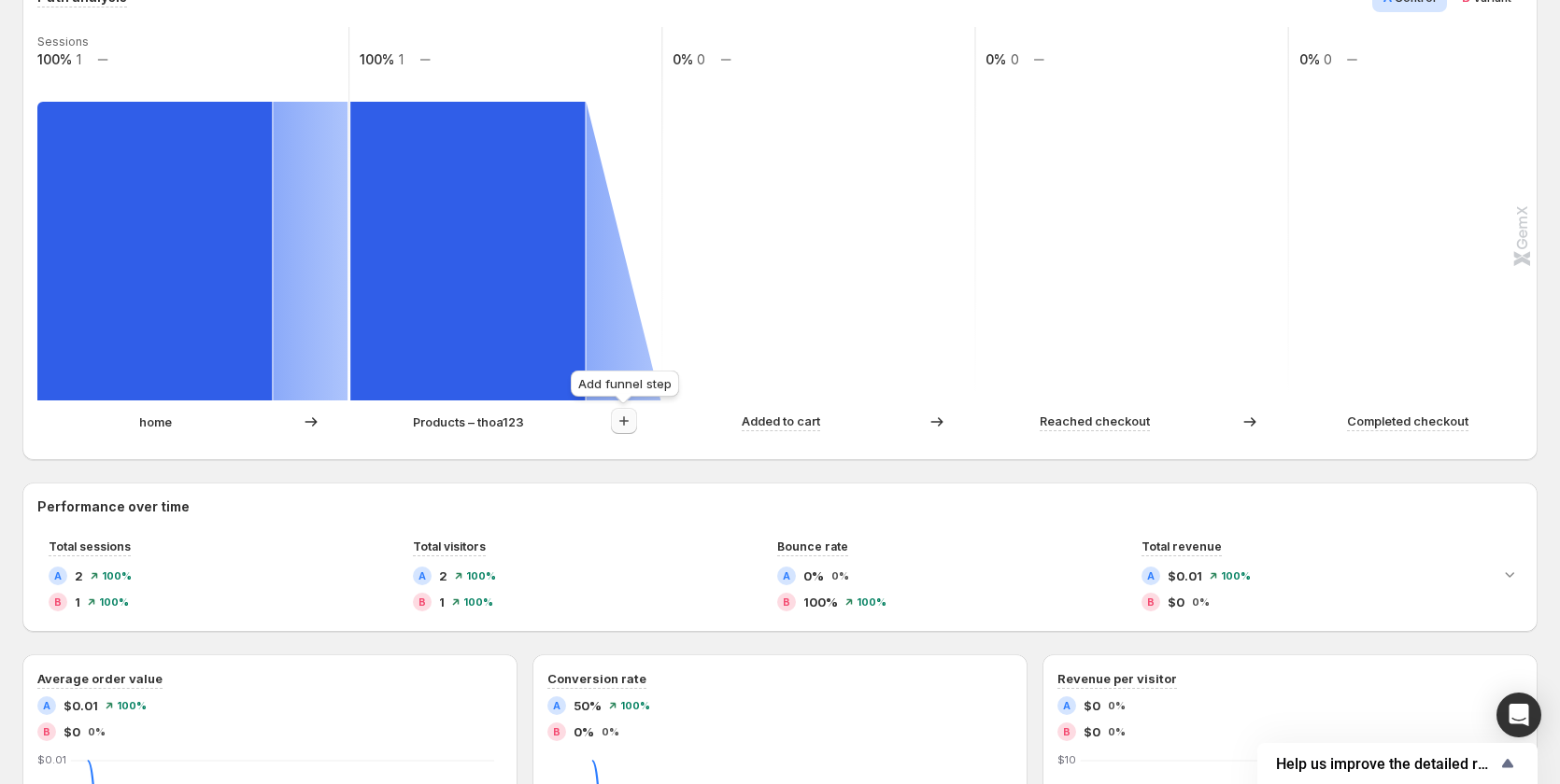
click at [631, 420] on icon "button" at bounding box center [624, 420] width 18 height 18
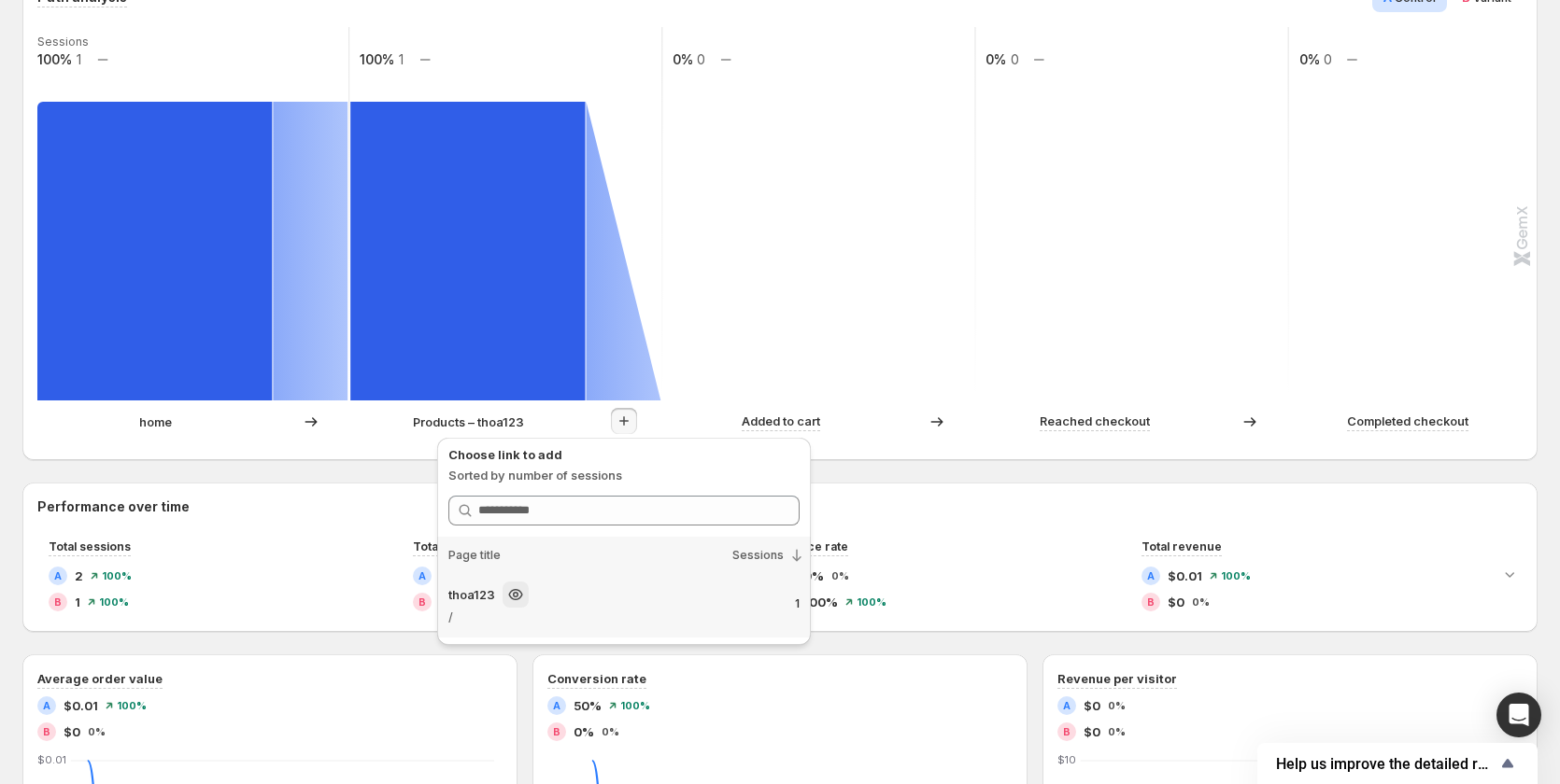
click at [475, 606] on div "thoa123" at bounding box center [594, 594] width 290 height 26
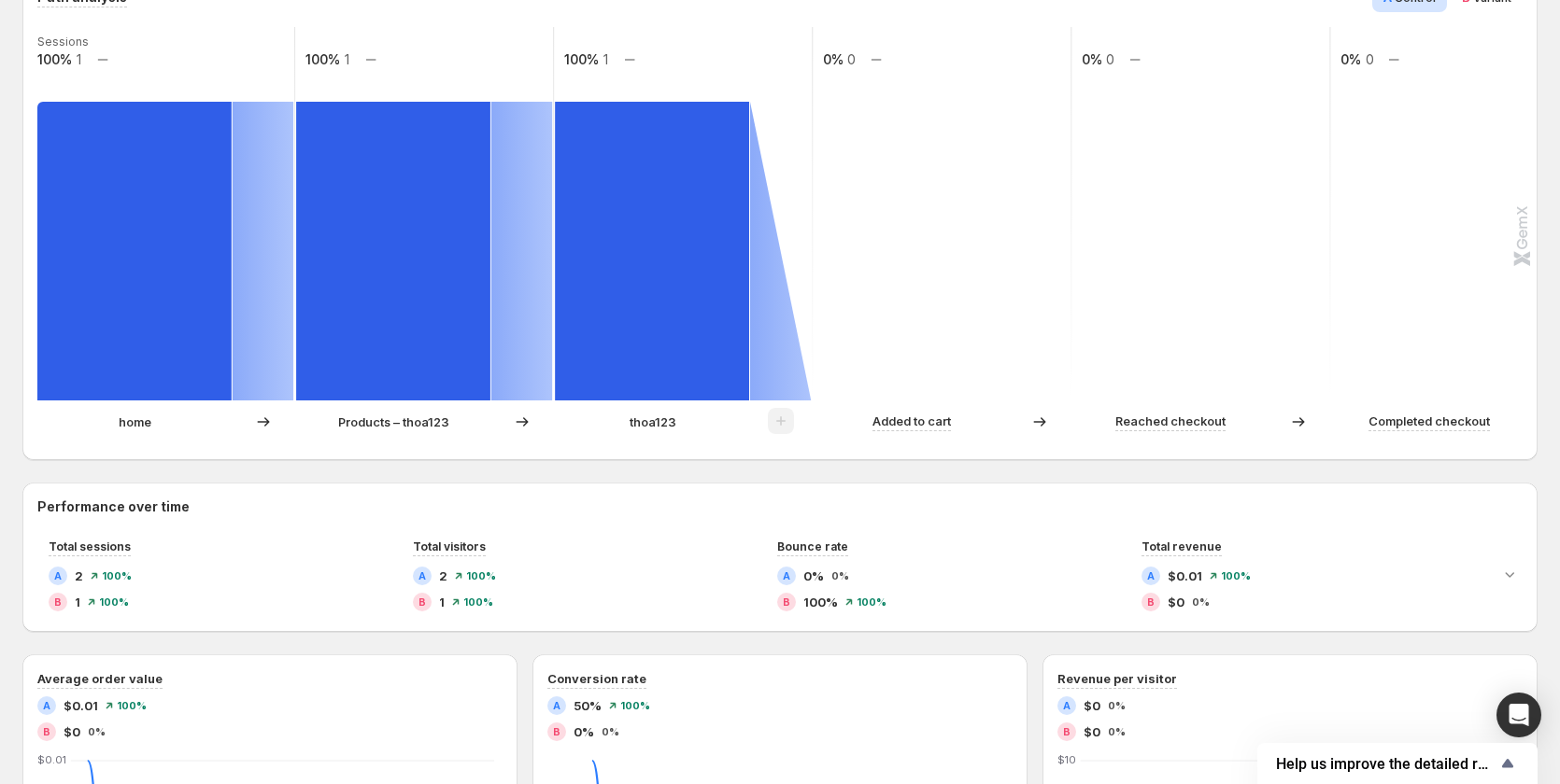
click at [664, 419] on p "thoa123" at bounding box center [653, 421] width 47 height 18
click at [709, 418] on div "thoa123" at bounding box center [652, 421] width 196 height 18
click at [647, 420] on p "thoa123" at bounding box center [653, 421] width 47 height 18
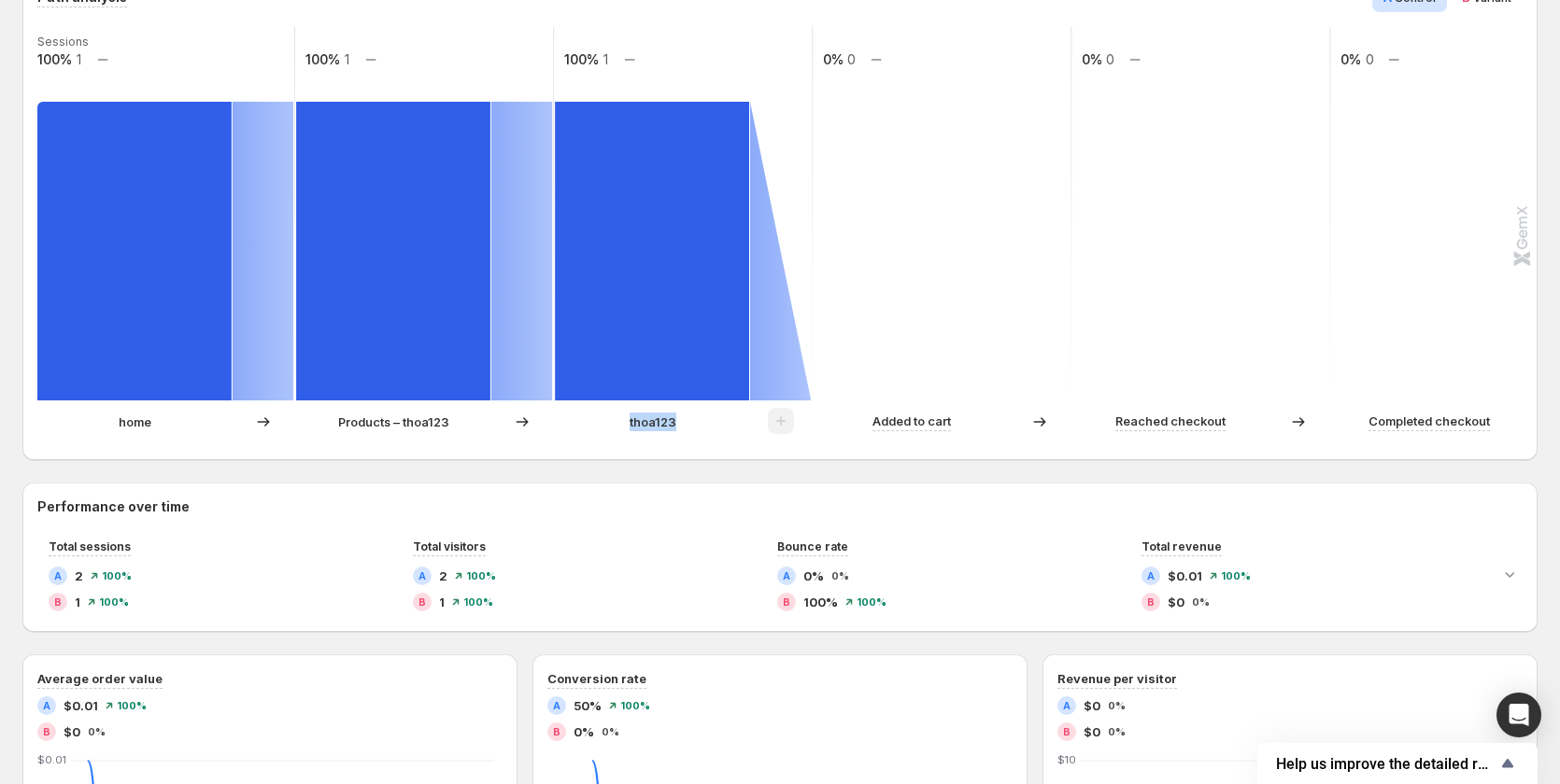
click at [647, 420] on p "thoa123" at bounding box center [653, 421] width 47 height 18
click at [143, 421] on p "home" at bounding box center [135, 421] width 33 height 18
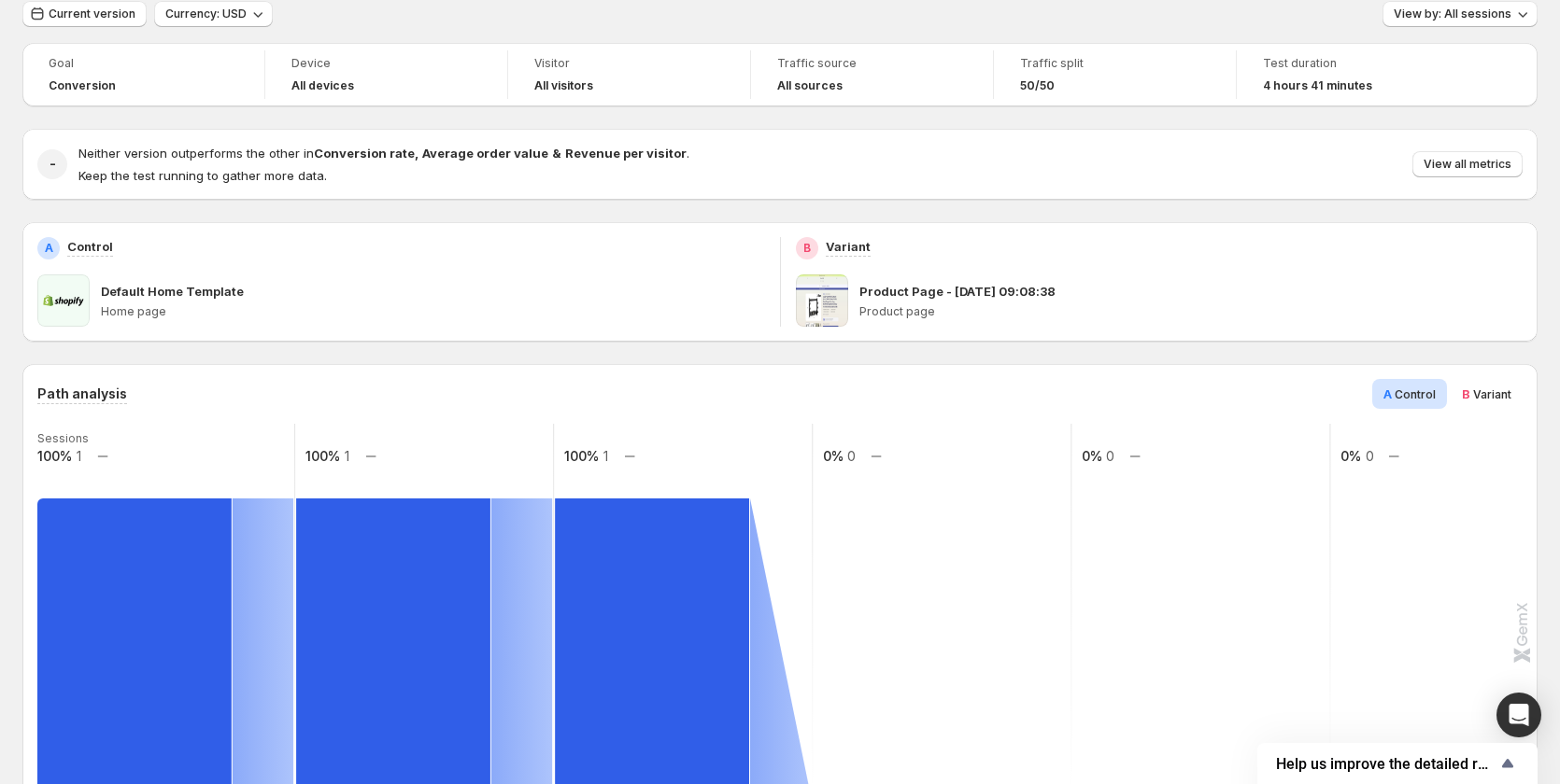
scroll to position [0, 0]
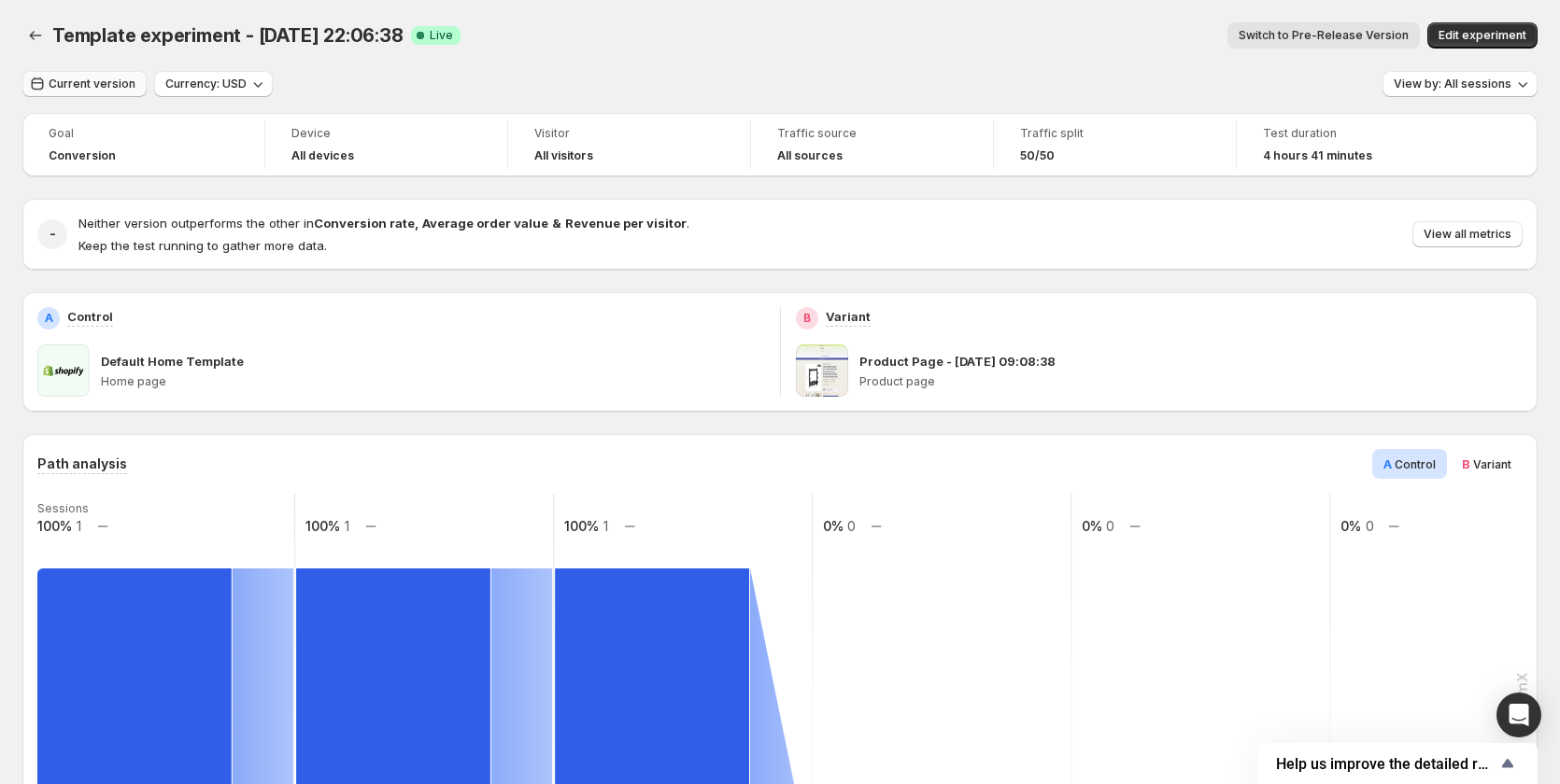
click at [62, 91] on button "Current version" at bounding box center [85, 84] width 125 height 26
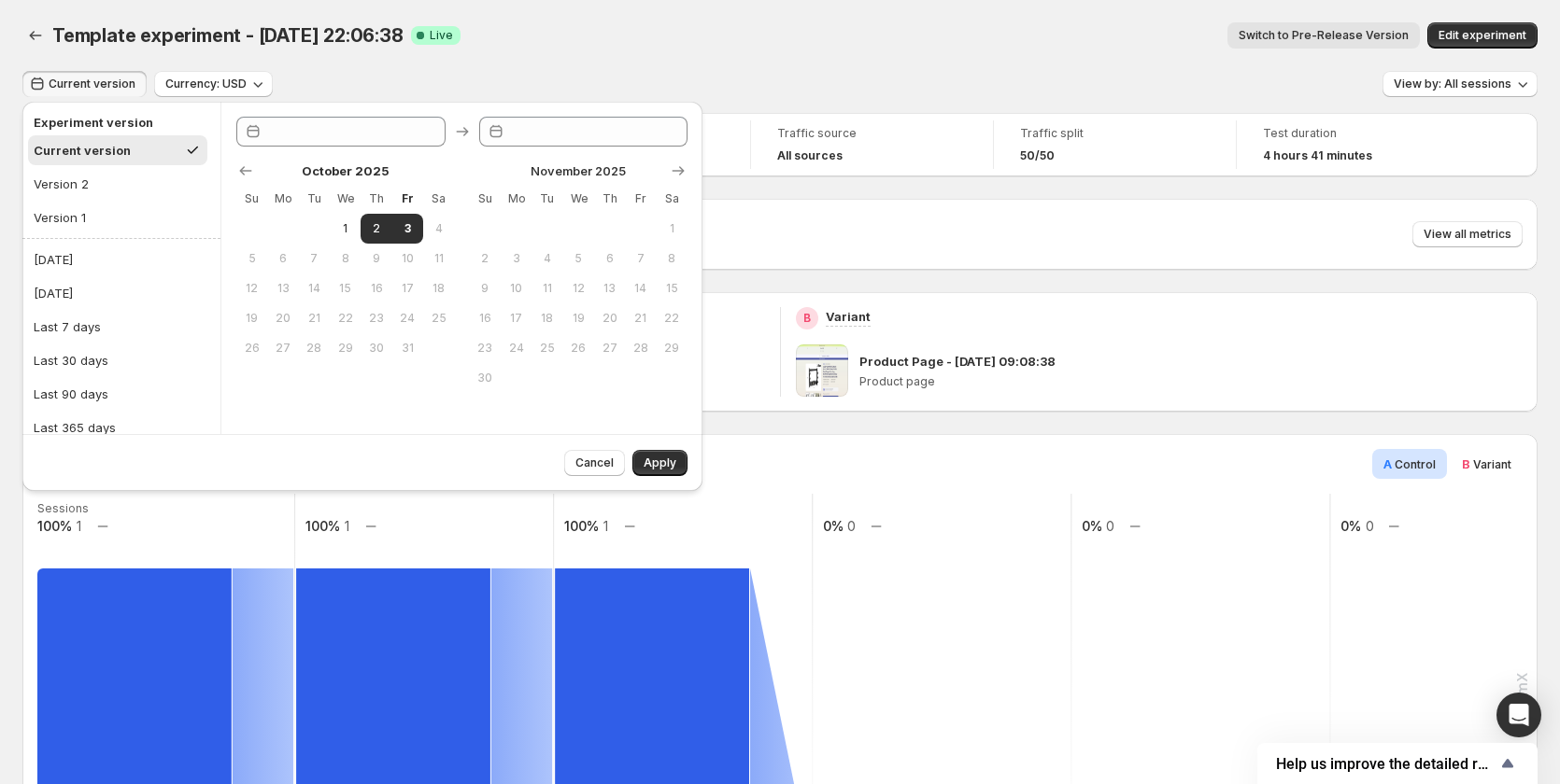
type input "**********"
click at [717, 59] on div "Template experiment - Oct 2, 22:06:38. This page is ready Template experiment -…" at bounding box center [780, 35] width 1515 height 71
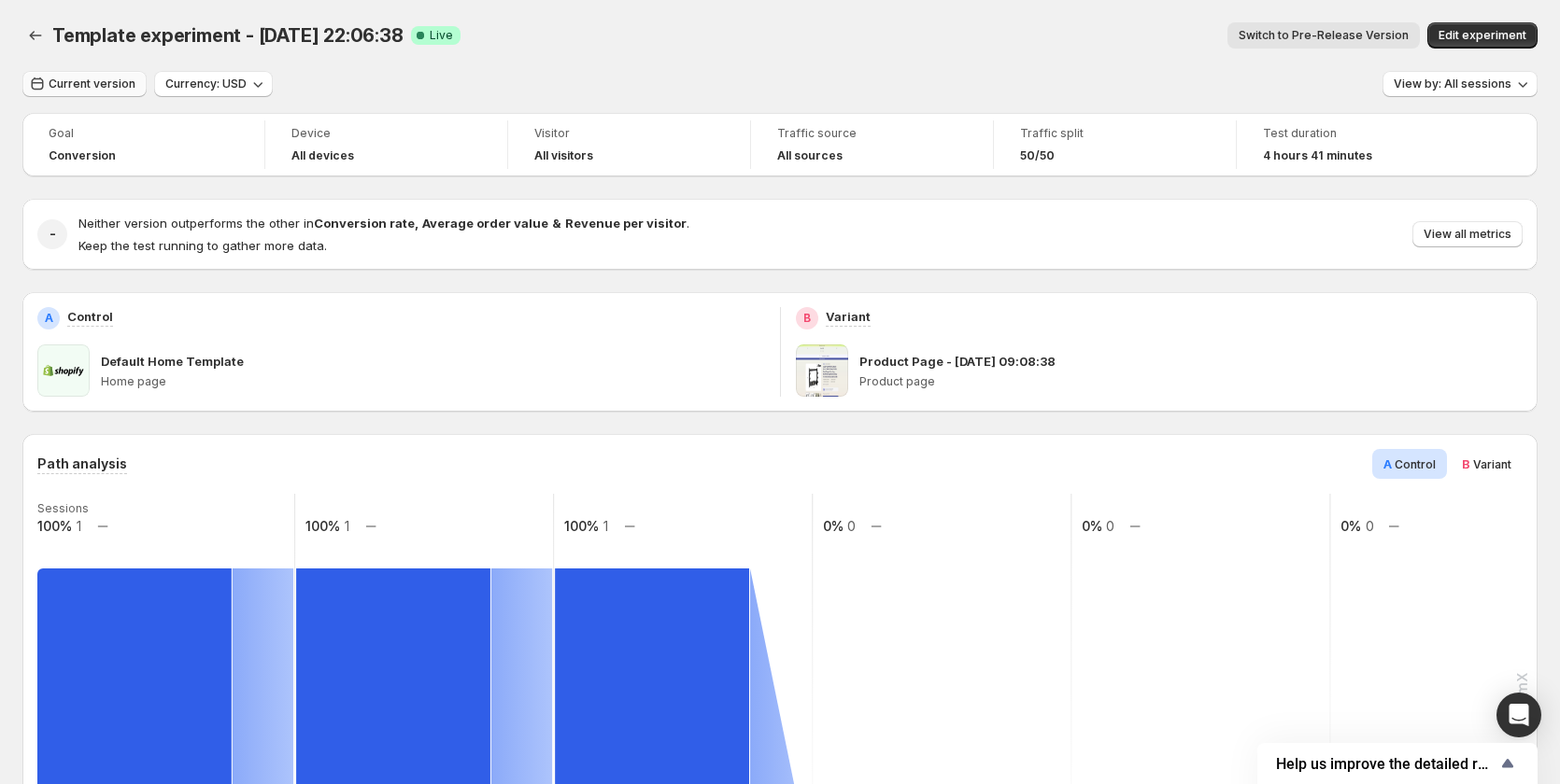
click at [82, 84] on span "Current version" at bounding box center [91, 84] width 87 height 15
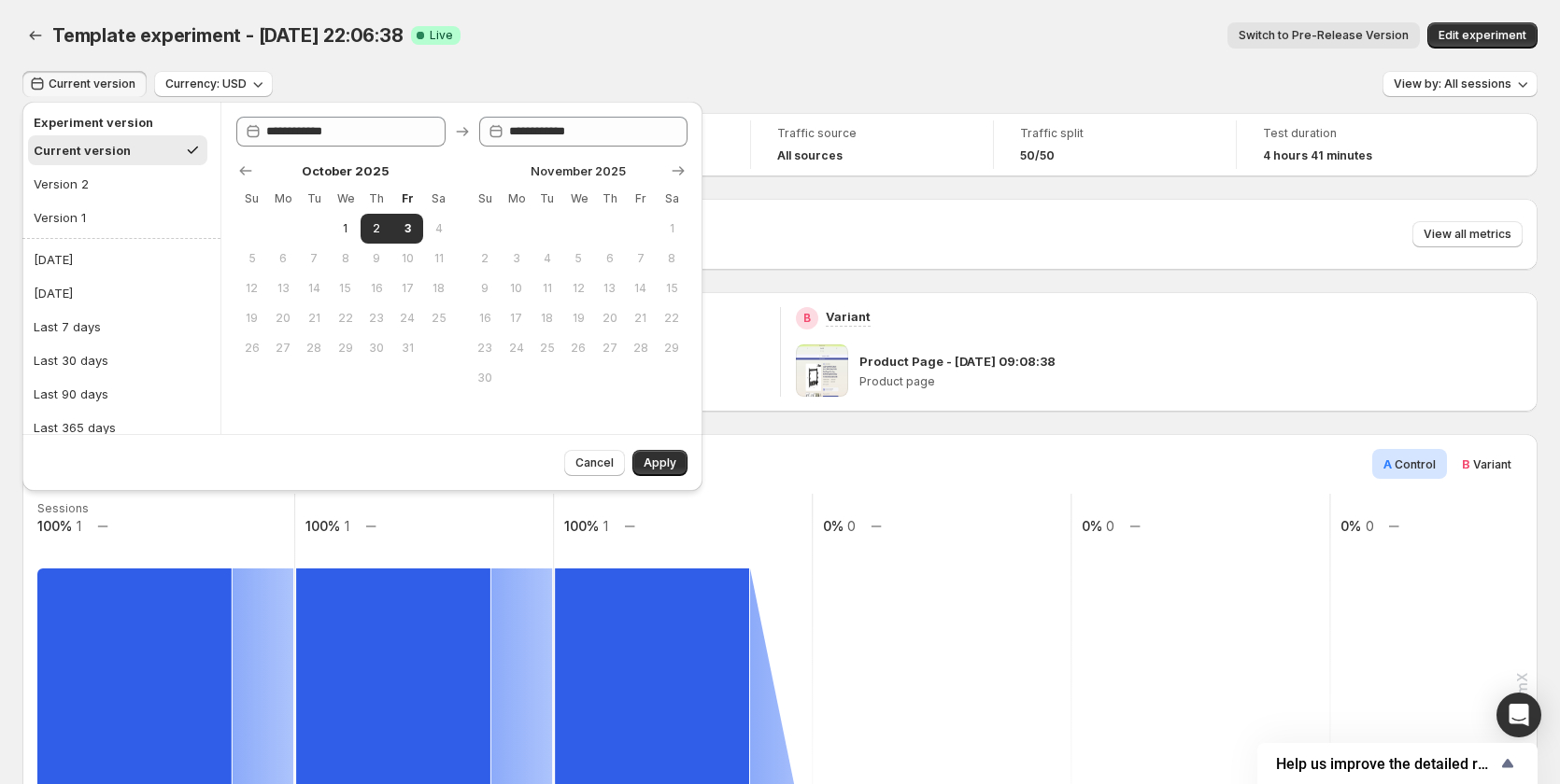
click at [559, 48] on div "Switch to Pre-Release Version" at bounding box center [948, 35] width 944 height 26
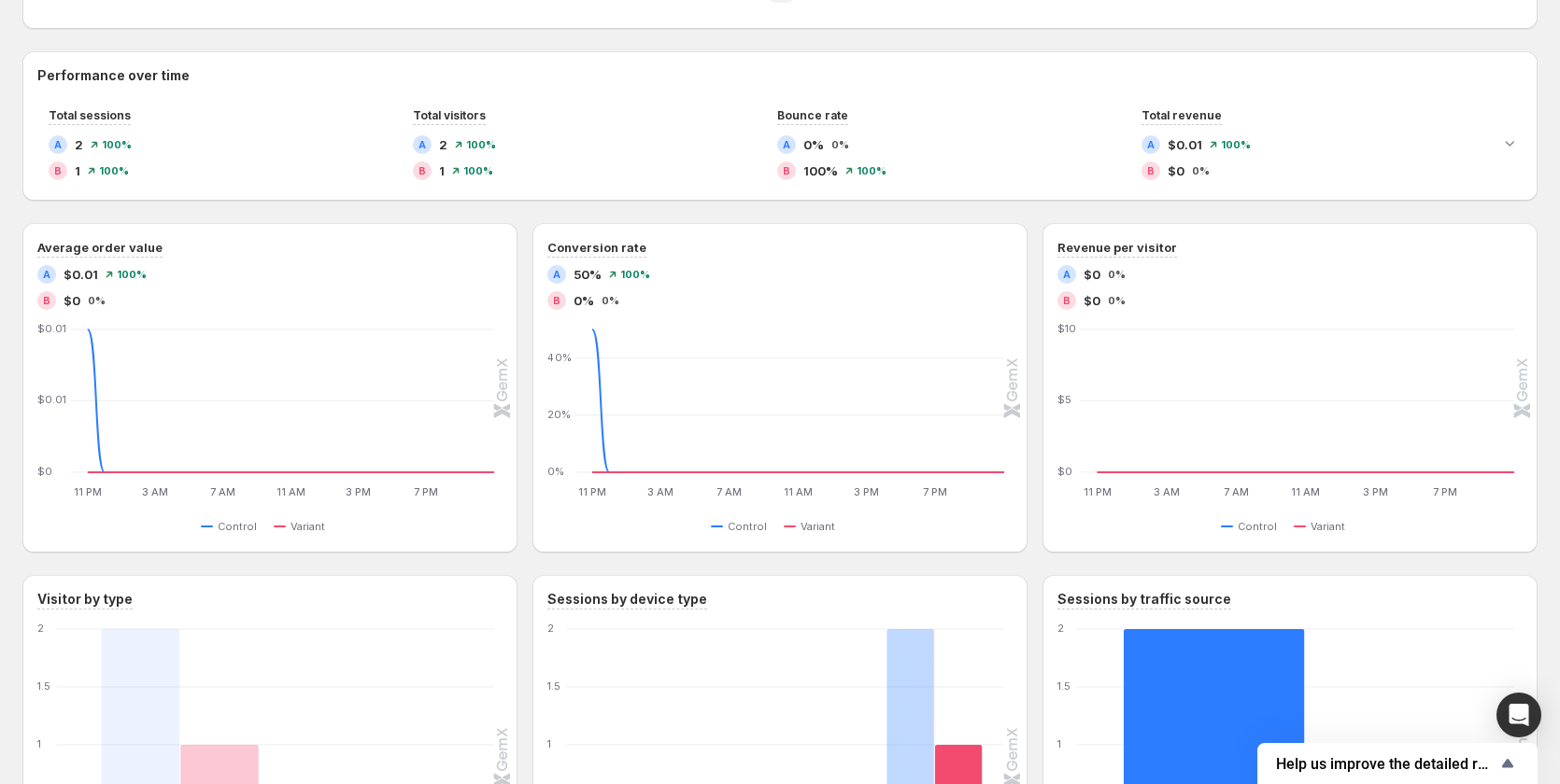
scroll to position [934, 0]
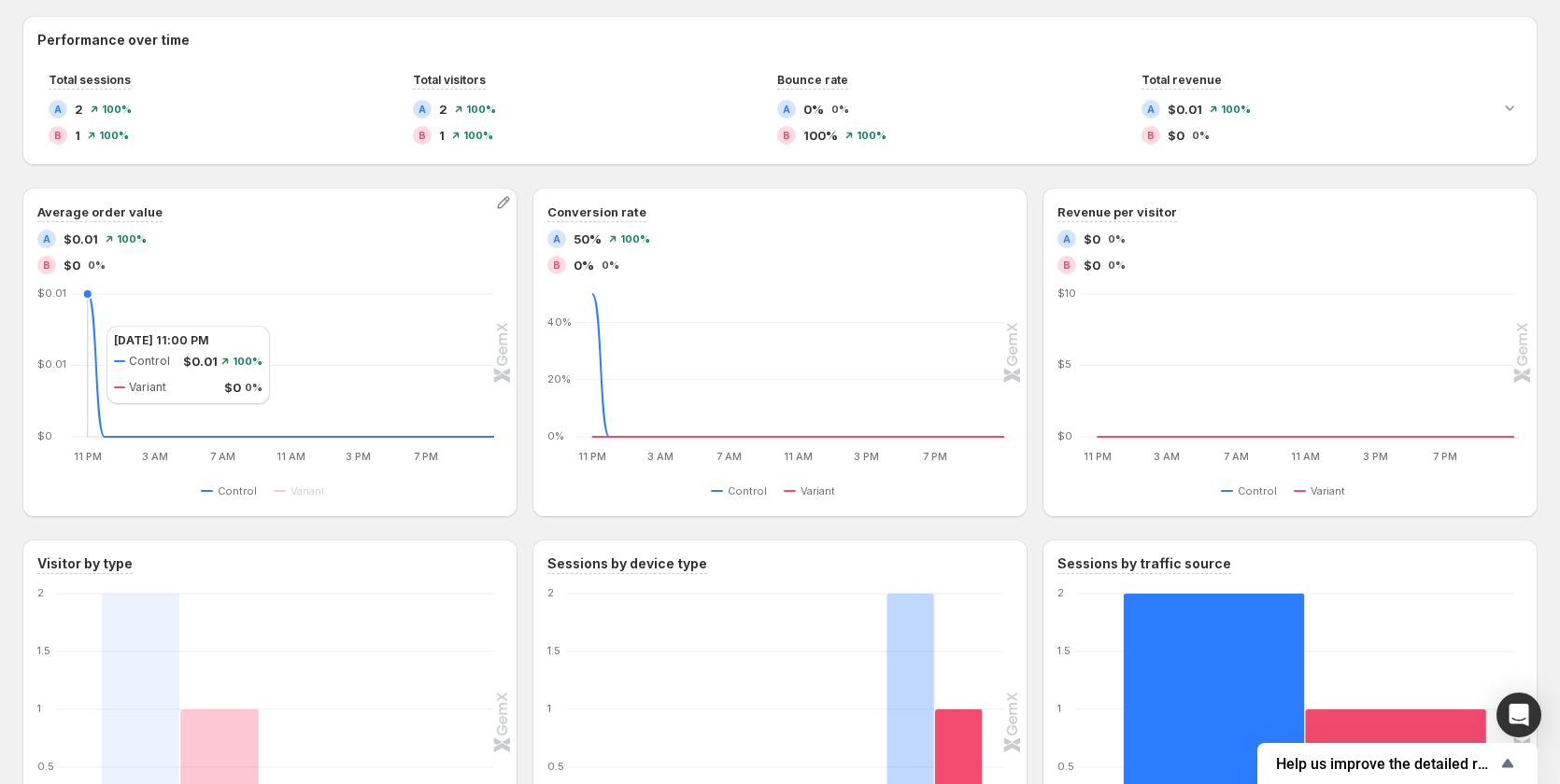
click at [88, 326] on icon at bounding box center [291, 365] width 407 height 143
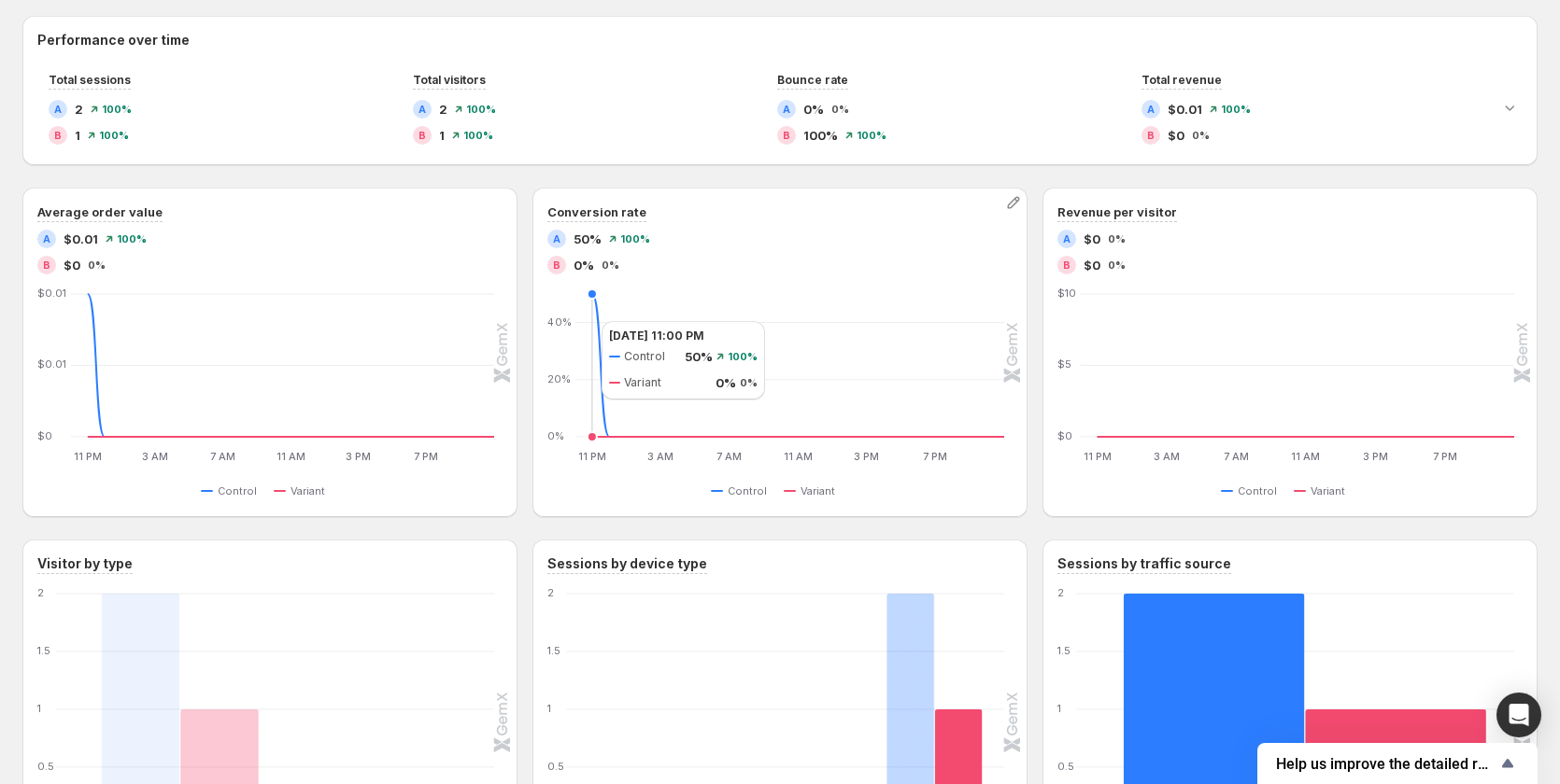
click at [583, 321] on icon "11 PM 11 PM 3 AM 3 AM 7 AM 7 AM 11 AM 11 AM 3 PM 3 PM 7 PM 7 PM 0% 20% 40% 11 P…" at bounding box center [776, 377] width 454 height 175
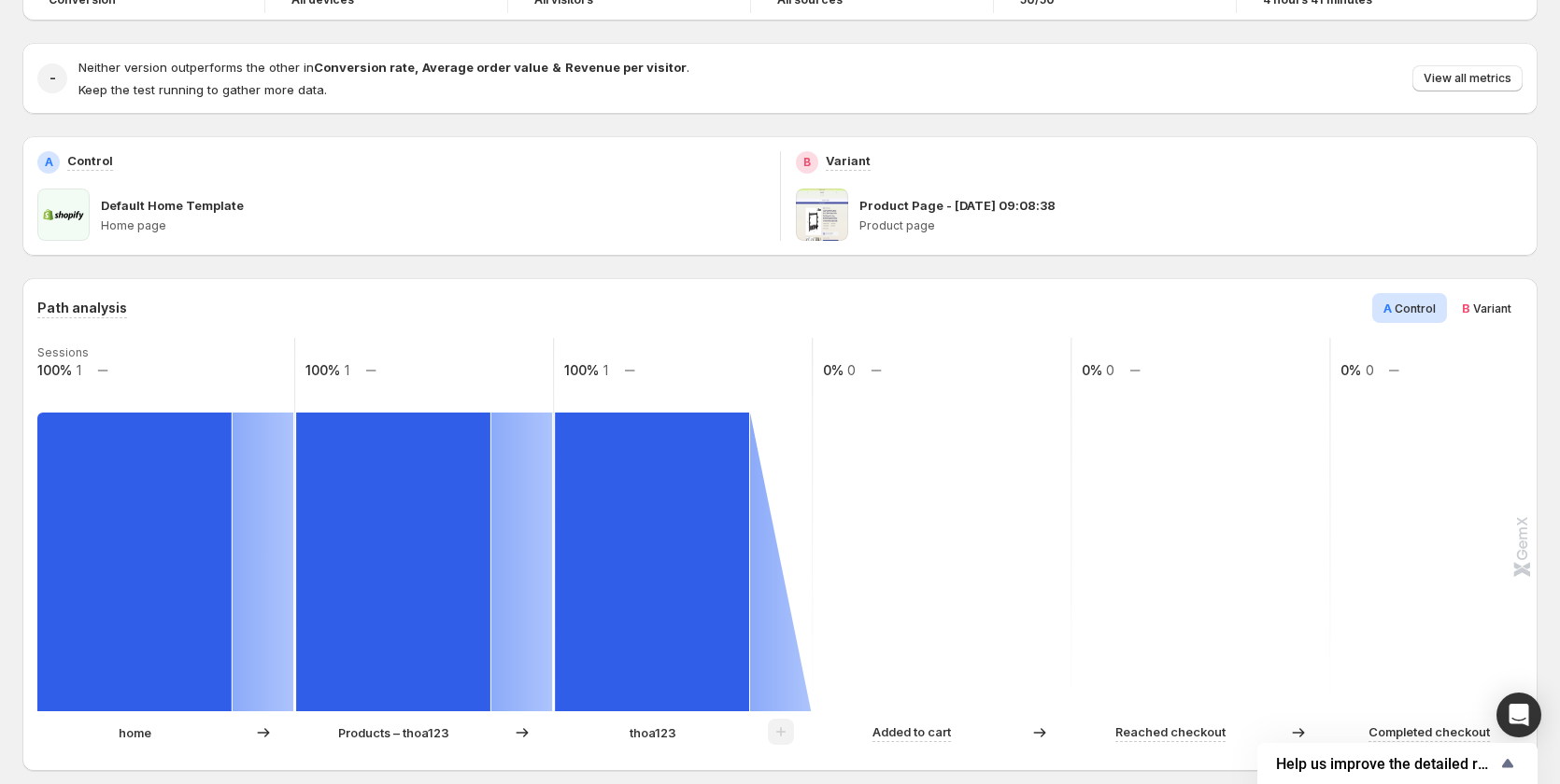
scroll to position [128, 0]
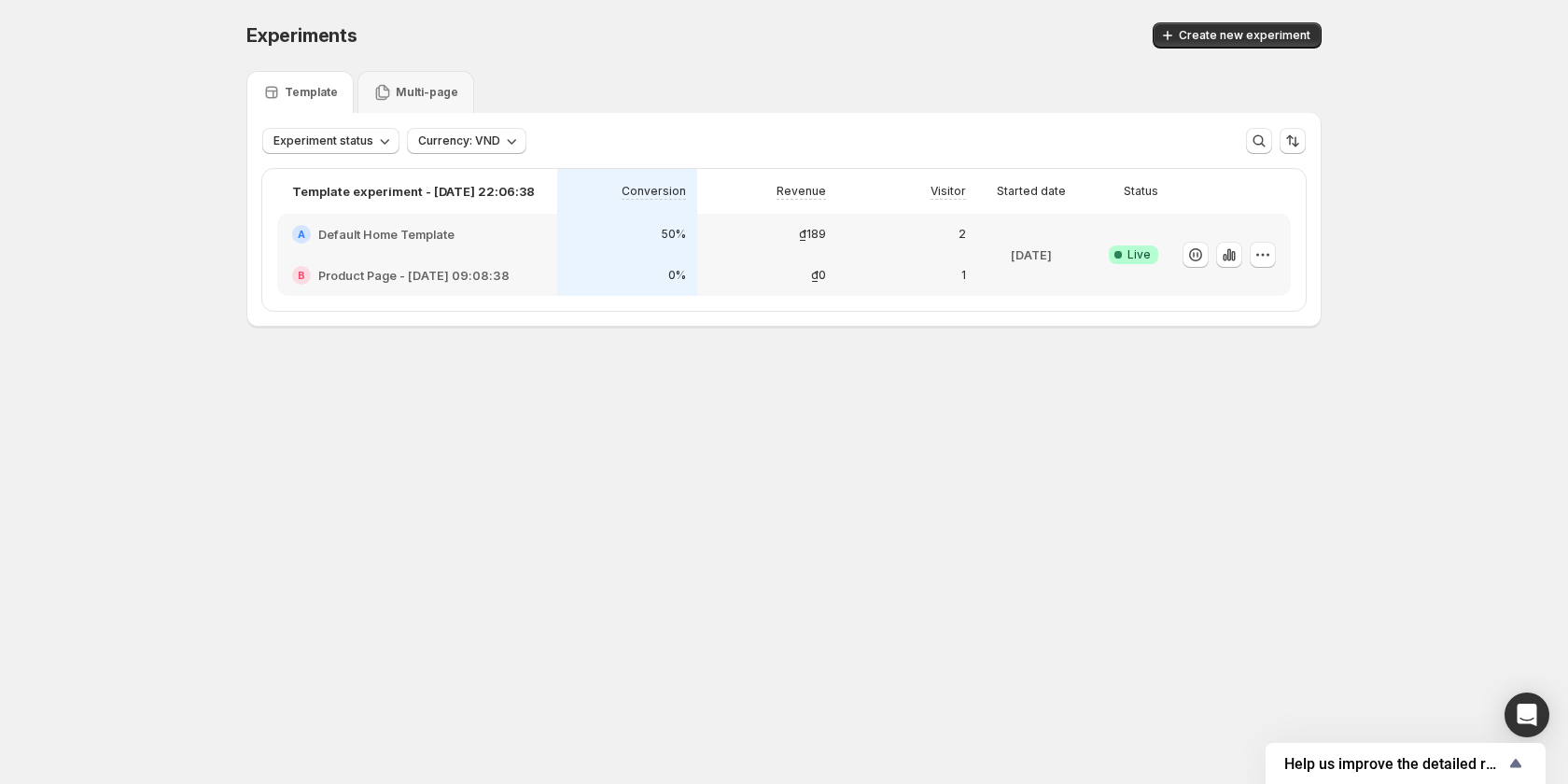
click at [469, 263] on div "B Product Page - Oct 3, 09:08:38" at bounding box center [417, 275] width 280 height 41
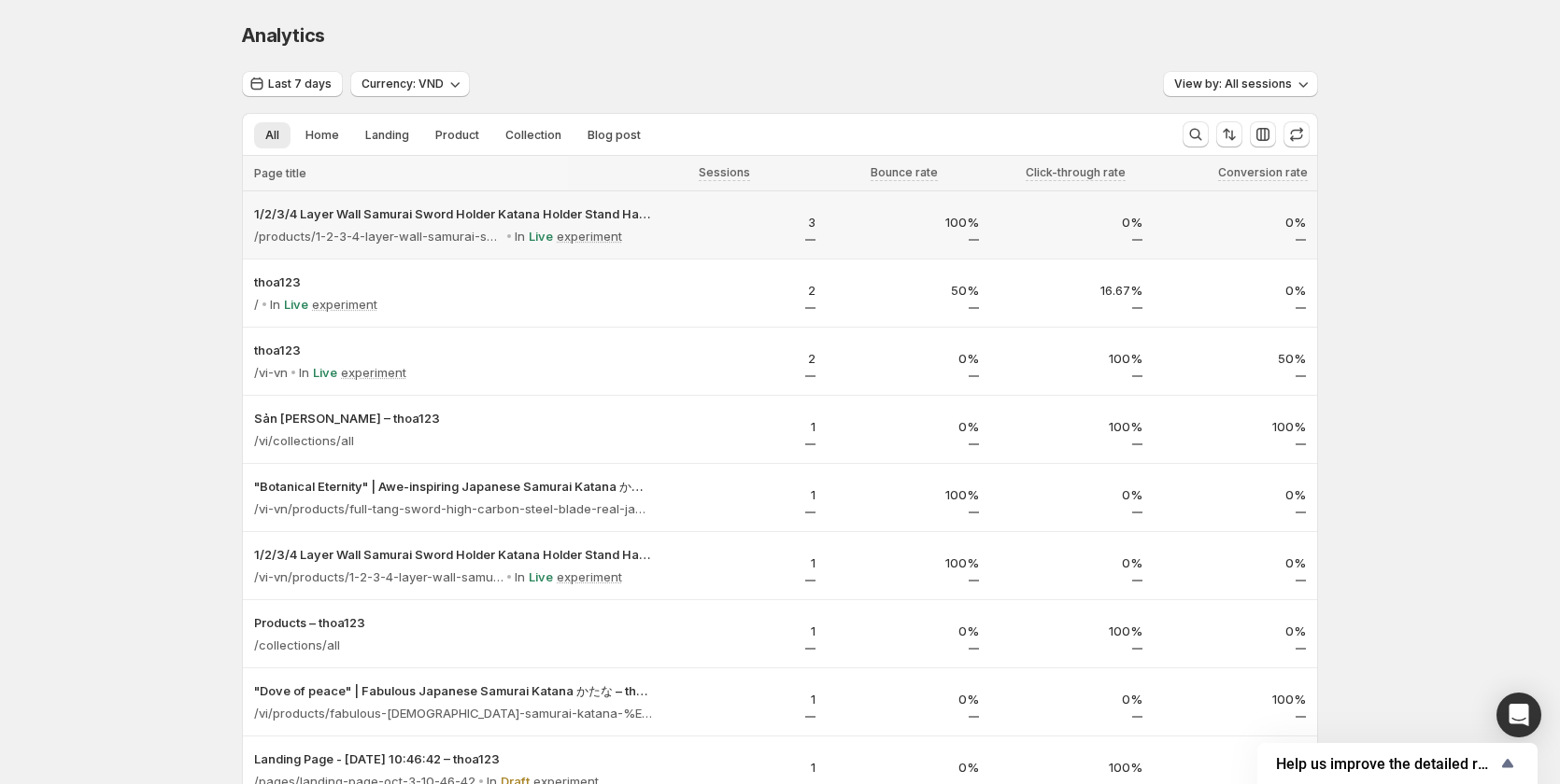
click at [674, 223] on div "3" at bounding box center [745, 225] width 163 height 51
click at [404, 302] on icon at bounding box center [393, 303] width 18 height 18
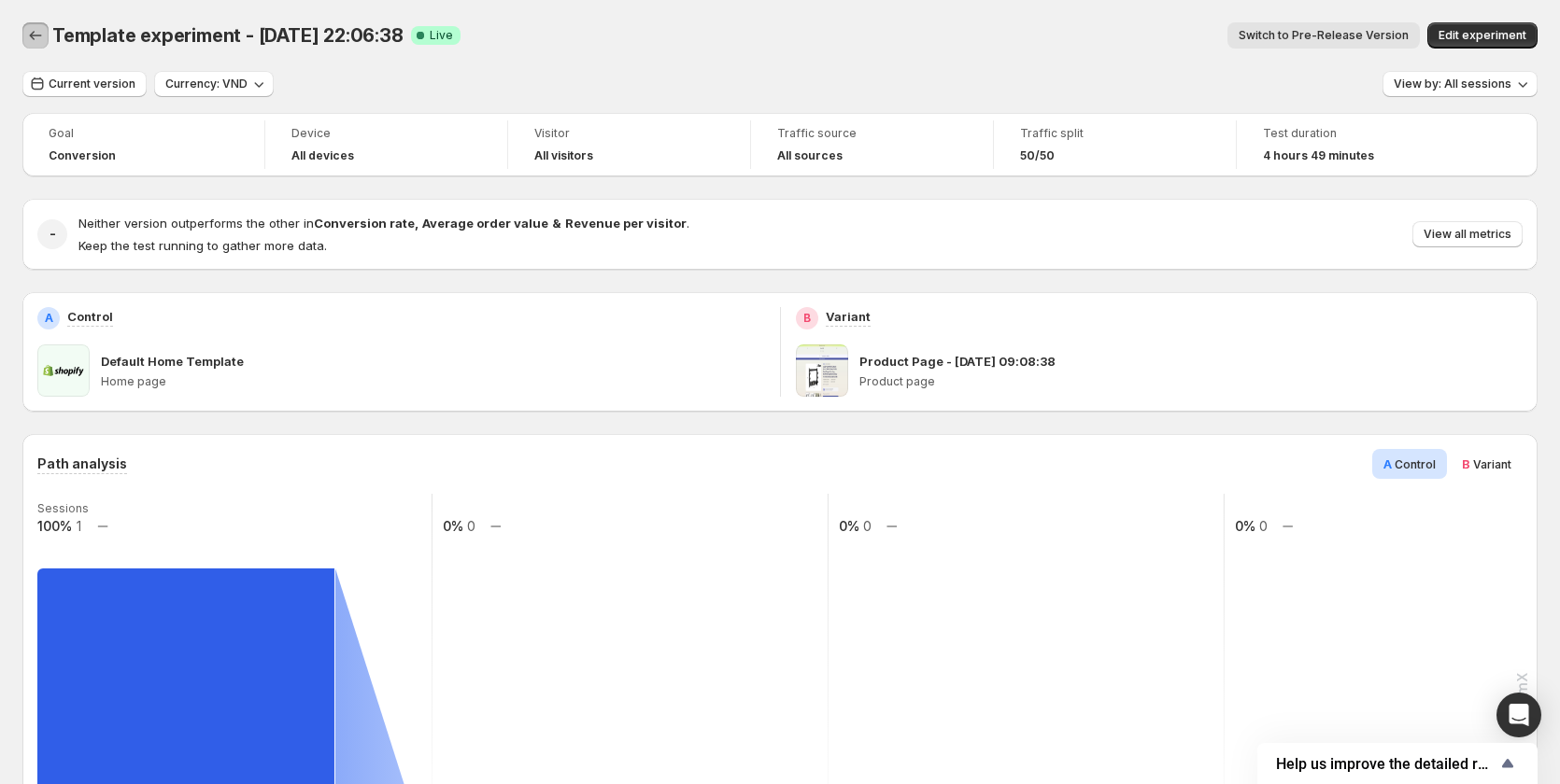
click at [39, 38] on icon "Back" at bounding box center [35, 35] width 18 height 18
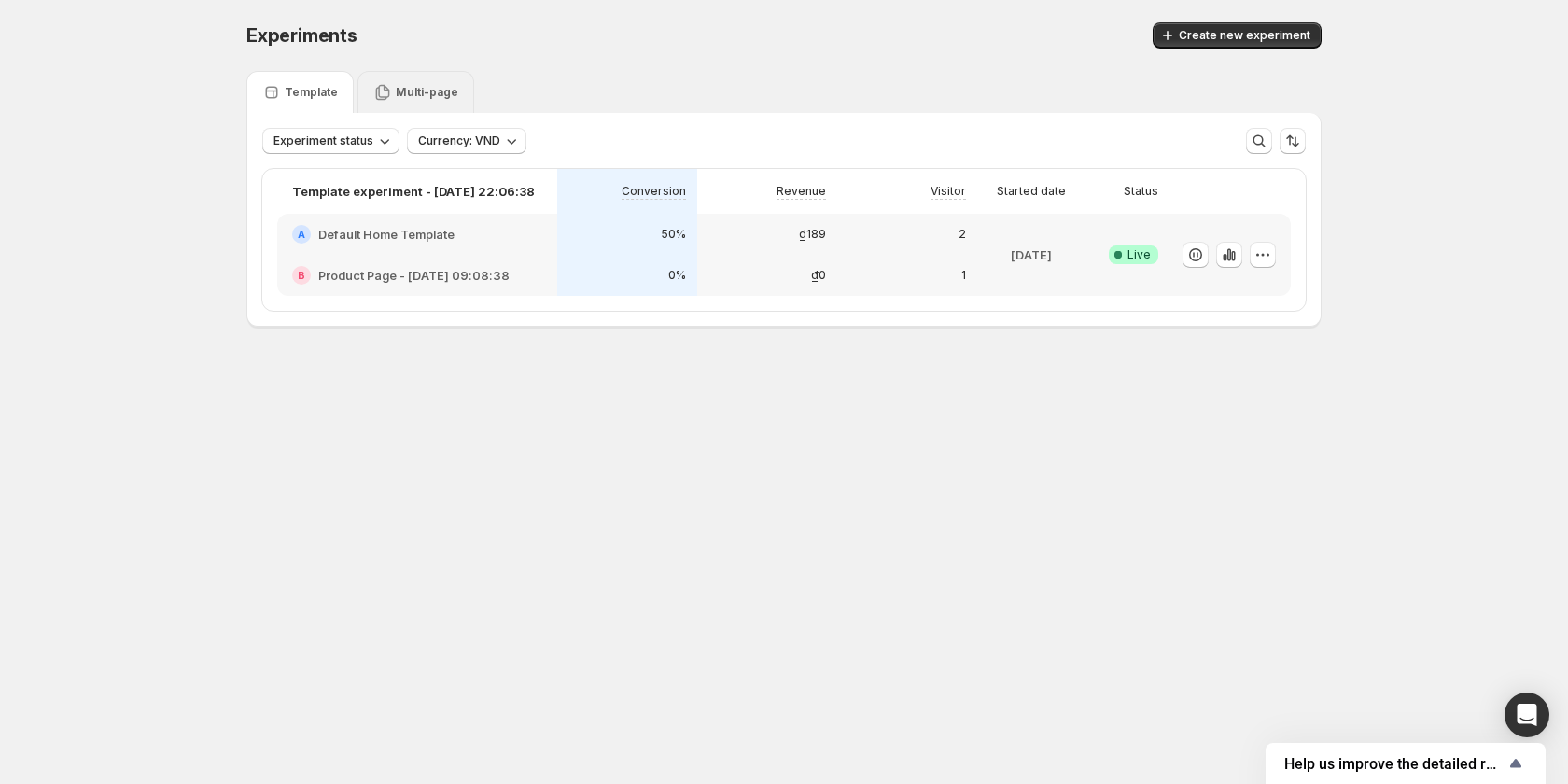
click at [426, 97] on p "Multi-page" at bounding box center [427, 91] width 62 height 15
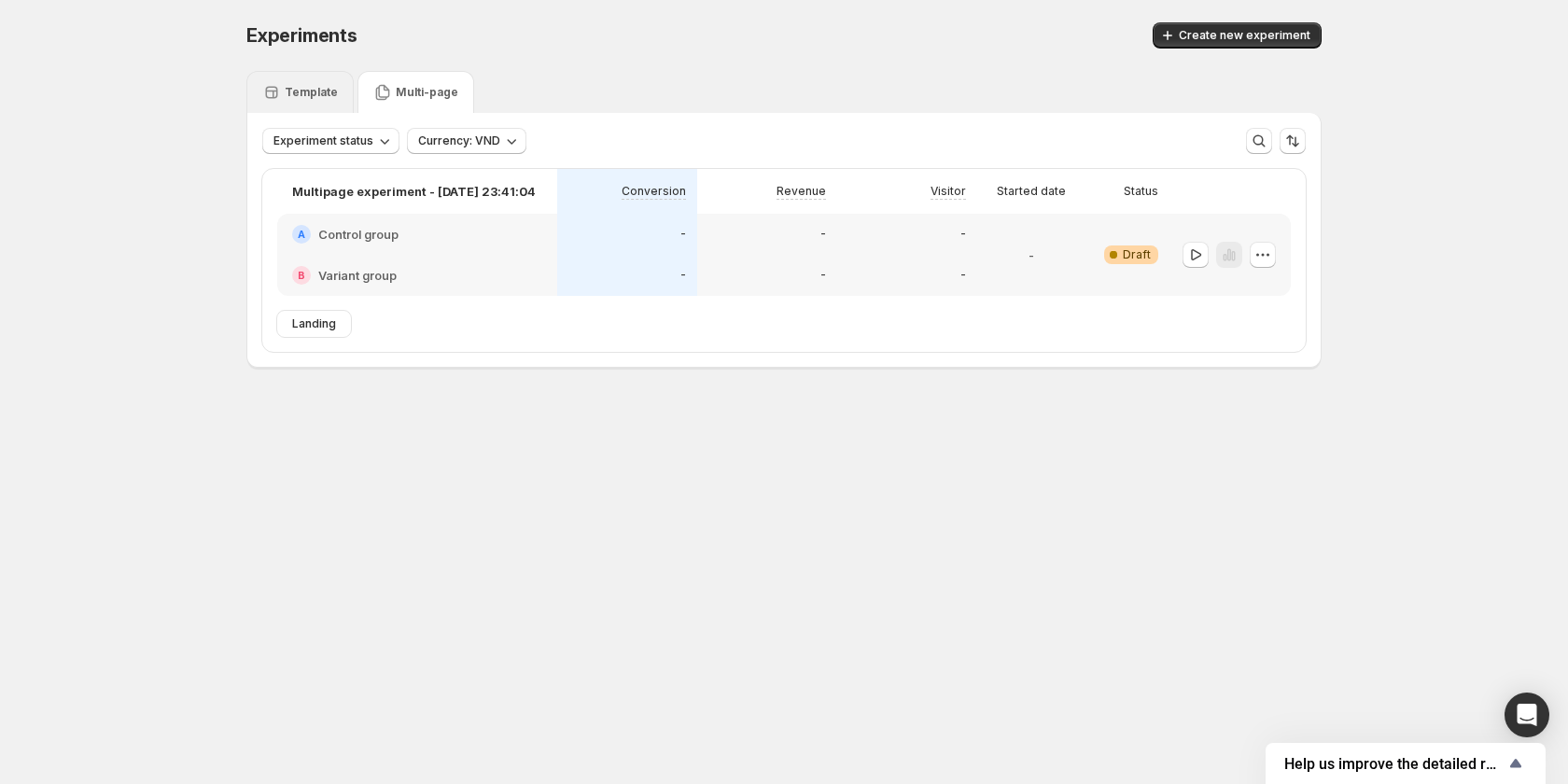
click at [316, 87] on p "Template" at bounding box center [311, 91] width 53 height 15
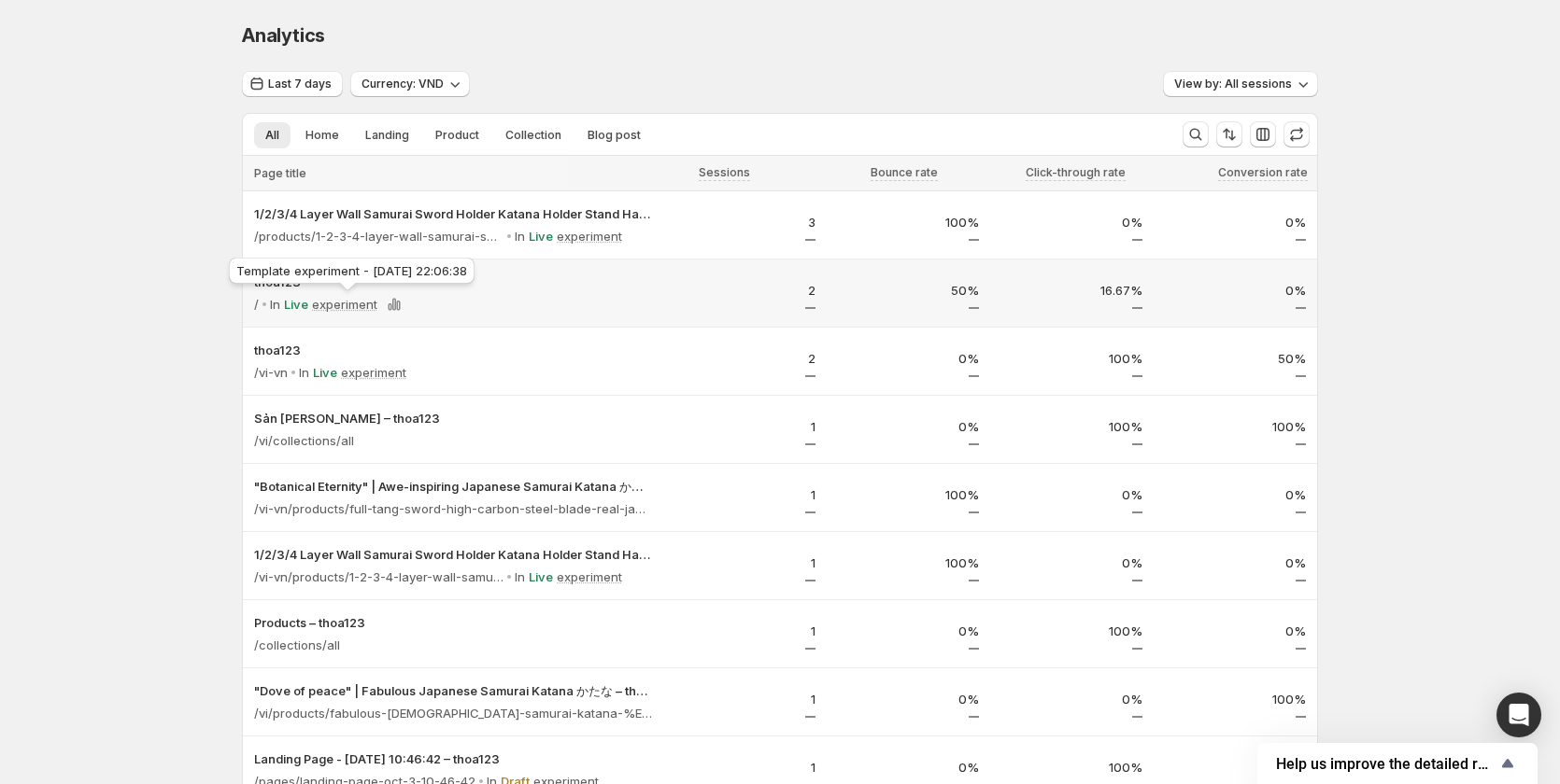
click at [349, 302] on p "experiment" at bounding box center [345, 303] width 65 height 18
click at [352, 306] on p "experiment" at bounding box center [345, 303] width 65 height 18
click at [634, 291] on div "/ In Live experiment" at bounding box center [453, 303] width 398 height 26
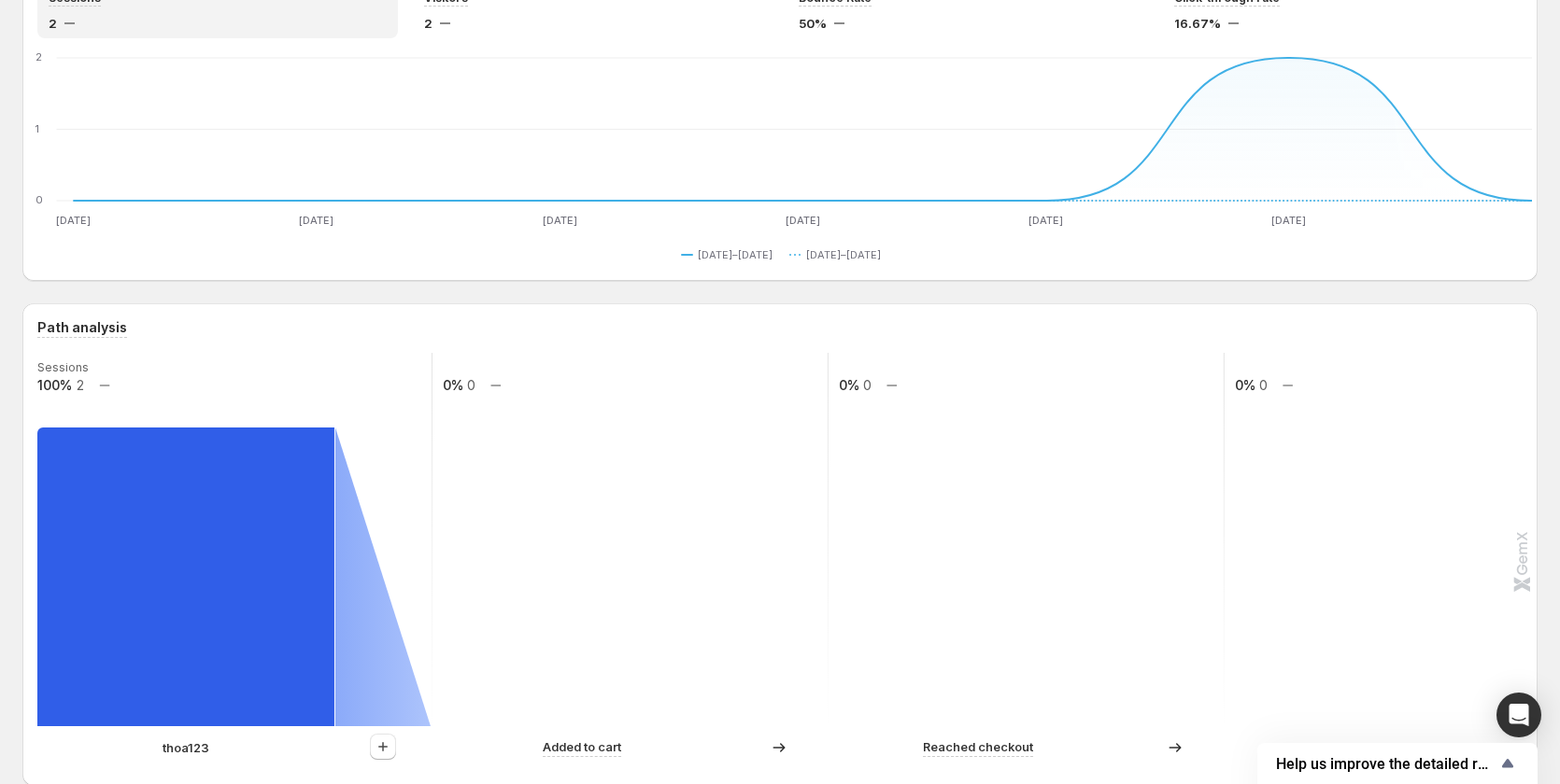
scroll to position [187, 0]
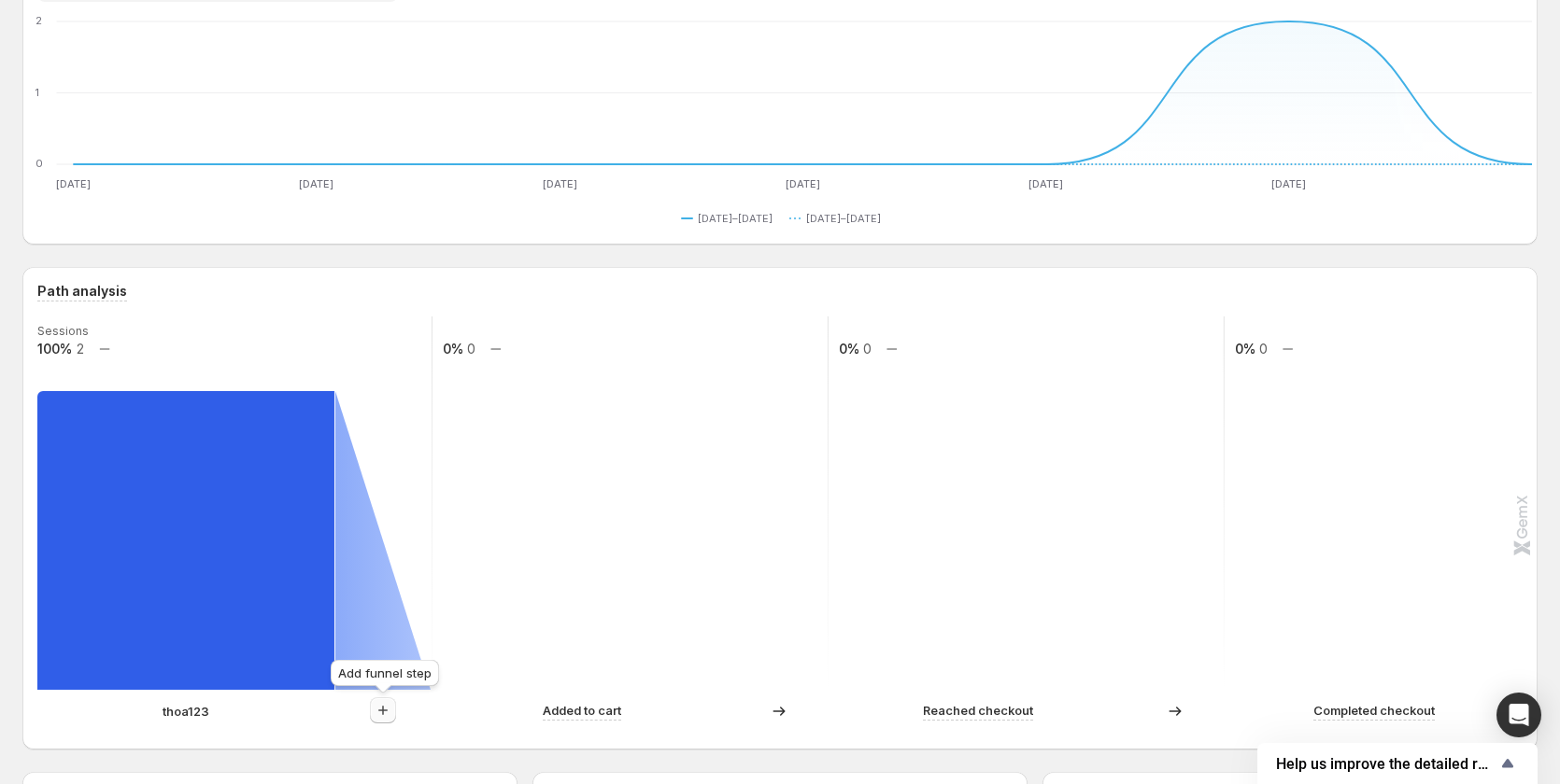
click at [383, 712] on icon "button" at bounding box center [383, 711] width 10 height 10
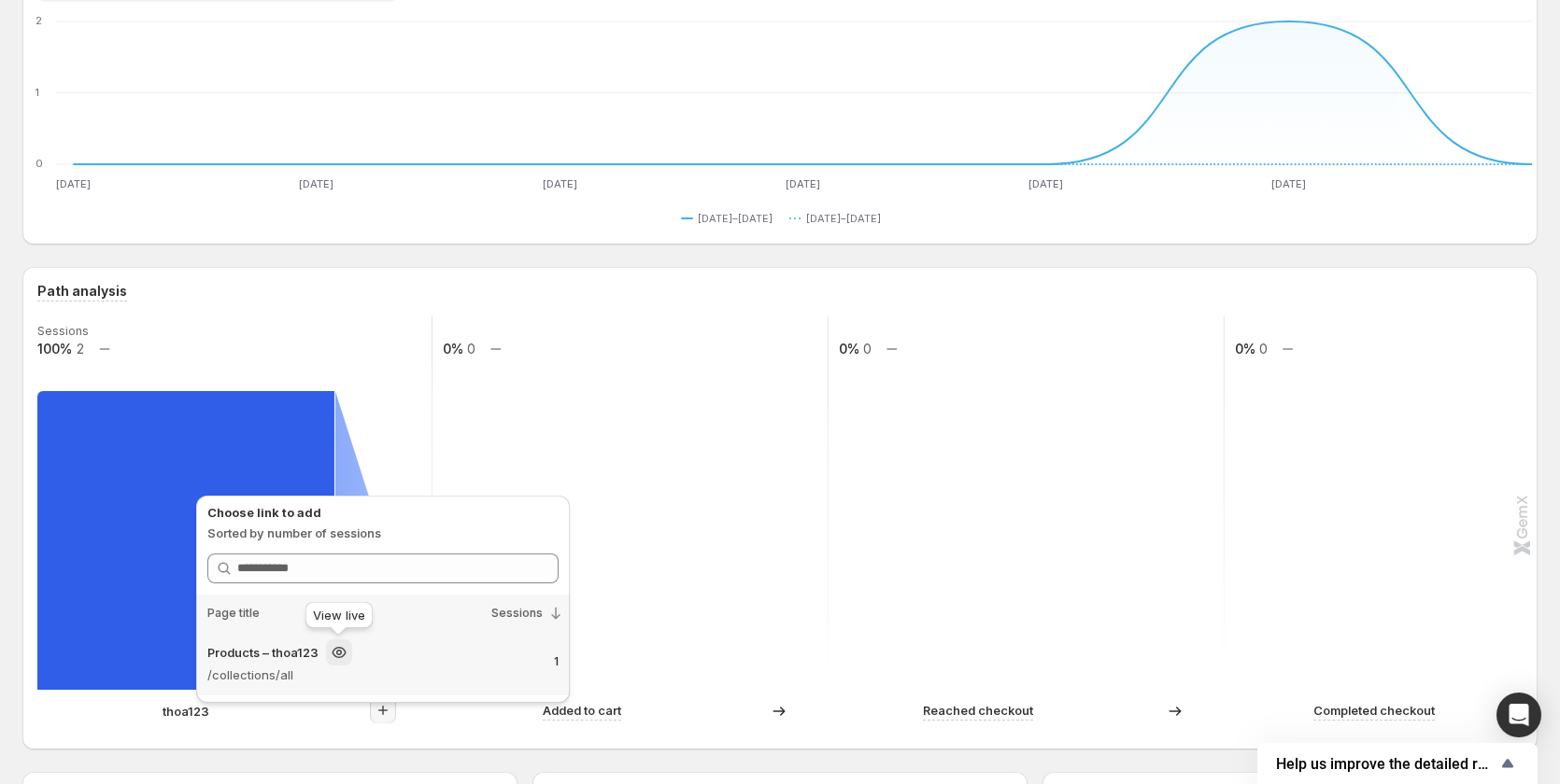
click at [345, 658] on icon at bounding box center [339, 652] width 18 height 18
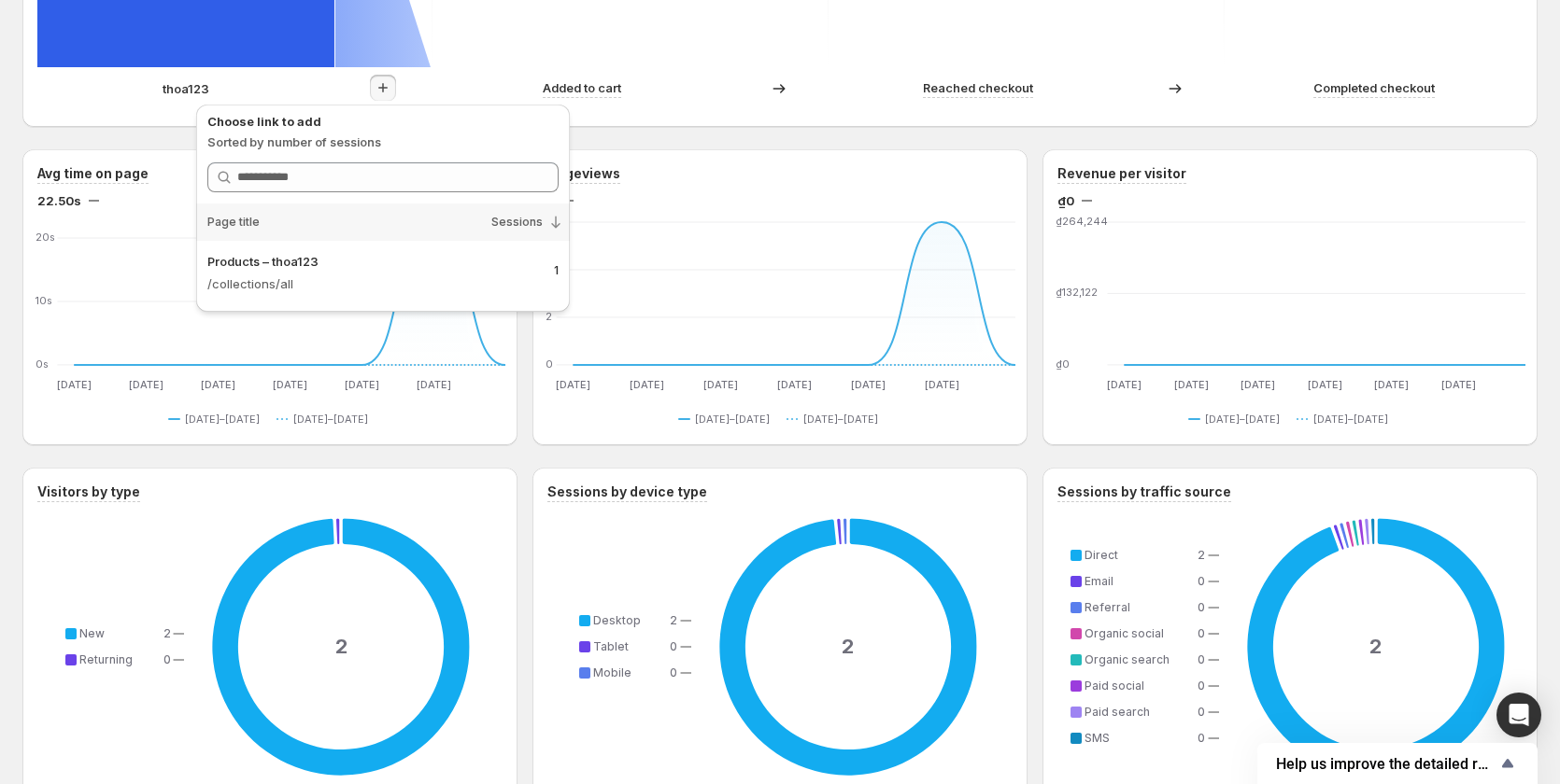
scroll to position [840, 0]
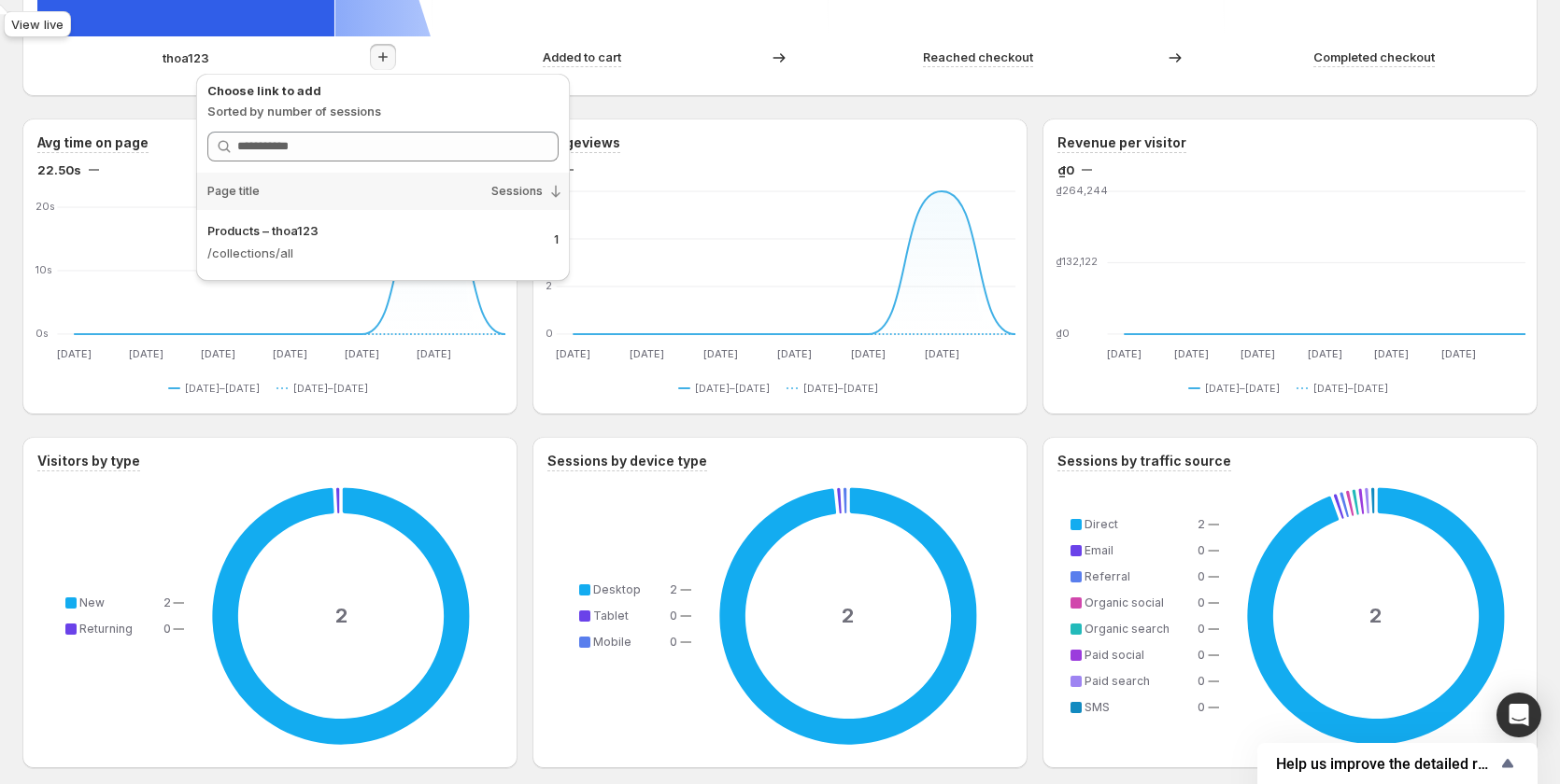
click at [804, 116] on div "Last 7 days Compare to: Sep 20, 2025 - Sep 26, 2025 Currency: VND View by: All …" at bounding box center [780, 325] width 1515 height 2190
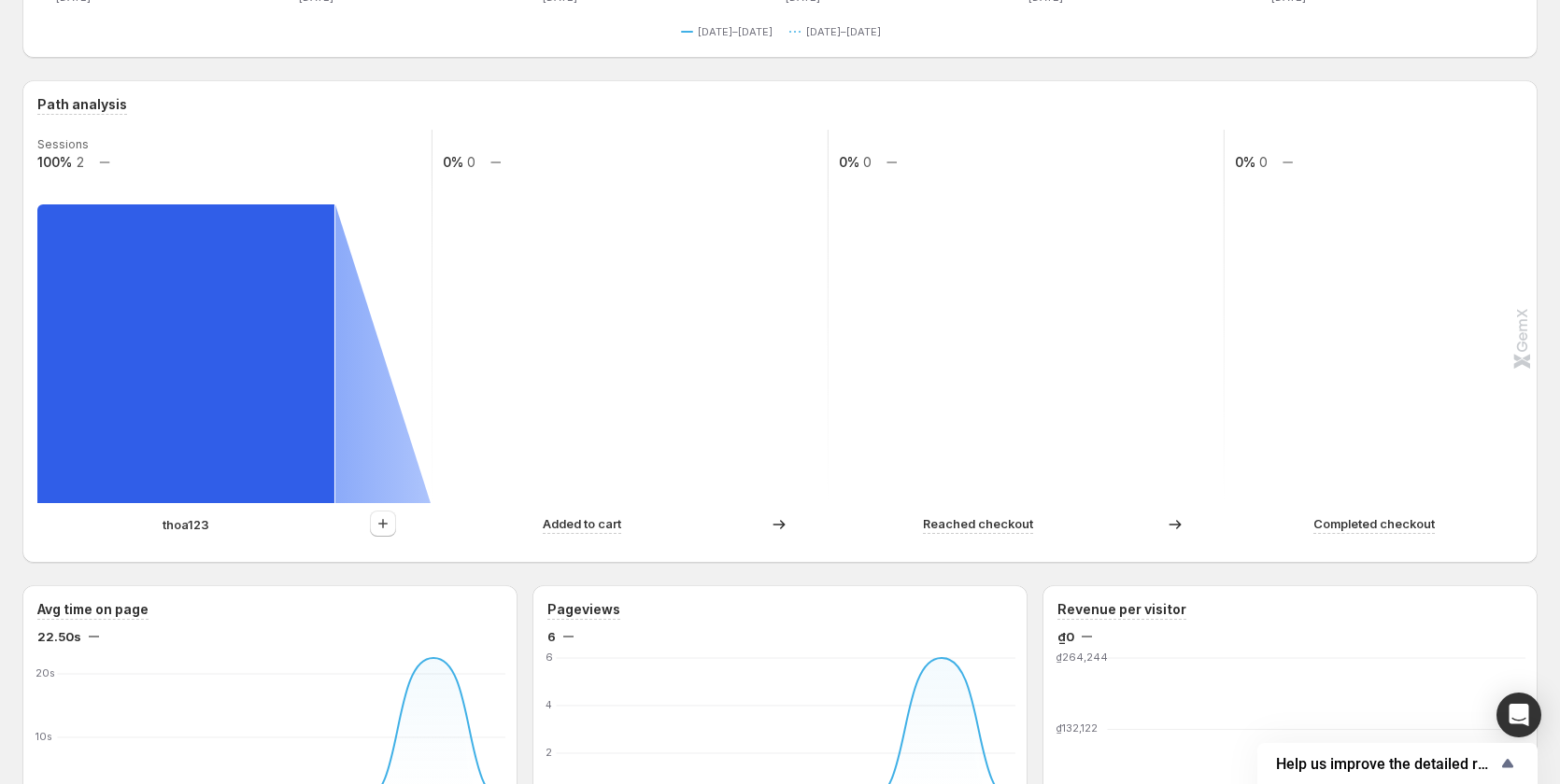
scroll to position [0, 0]
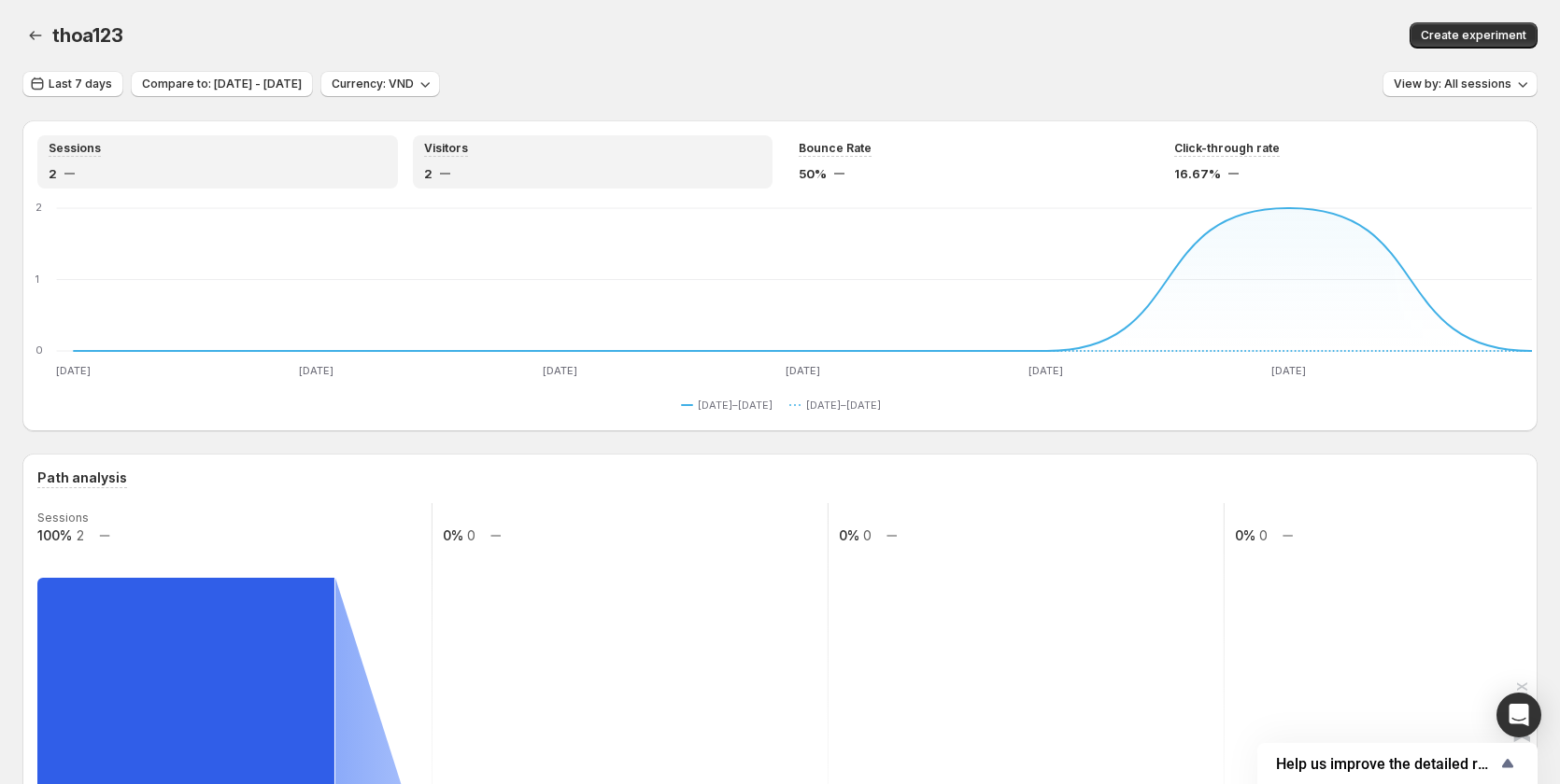
click at [525, 182] on div "2" at bounding box center [593, 173] width 338 height 18
click at [268, 177] on div "2" at bounding box center [217, 173] width 338 height 18
click at [780, 138] on div "Sessions 2 Visitors 2 Bounce Rate 50% Click-through rate 16.67%" at bounding box center [780, 161] width 1485 height 53
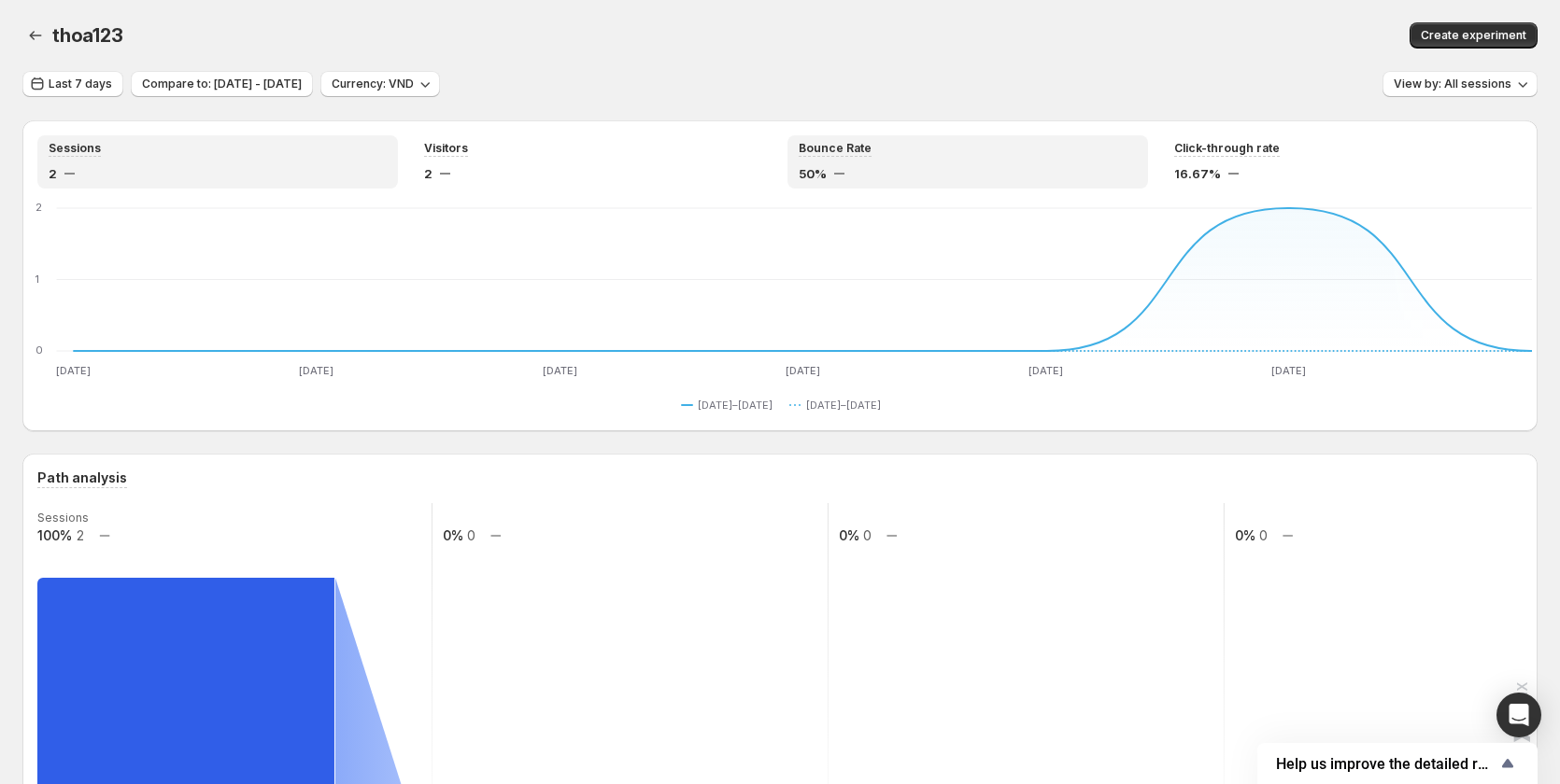
click at [961, 142] on div "Bounce Rate" at bounding box center [967, 149] width 338 height 16
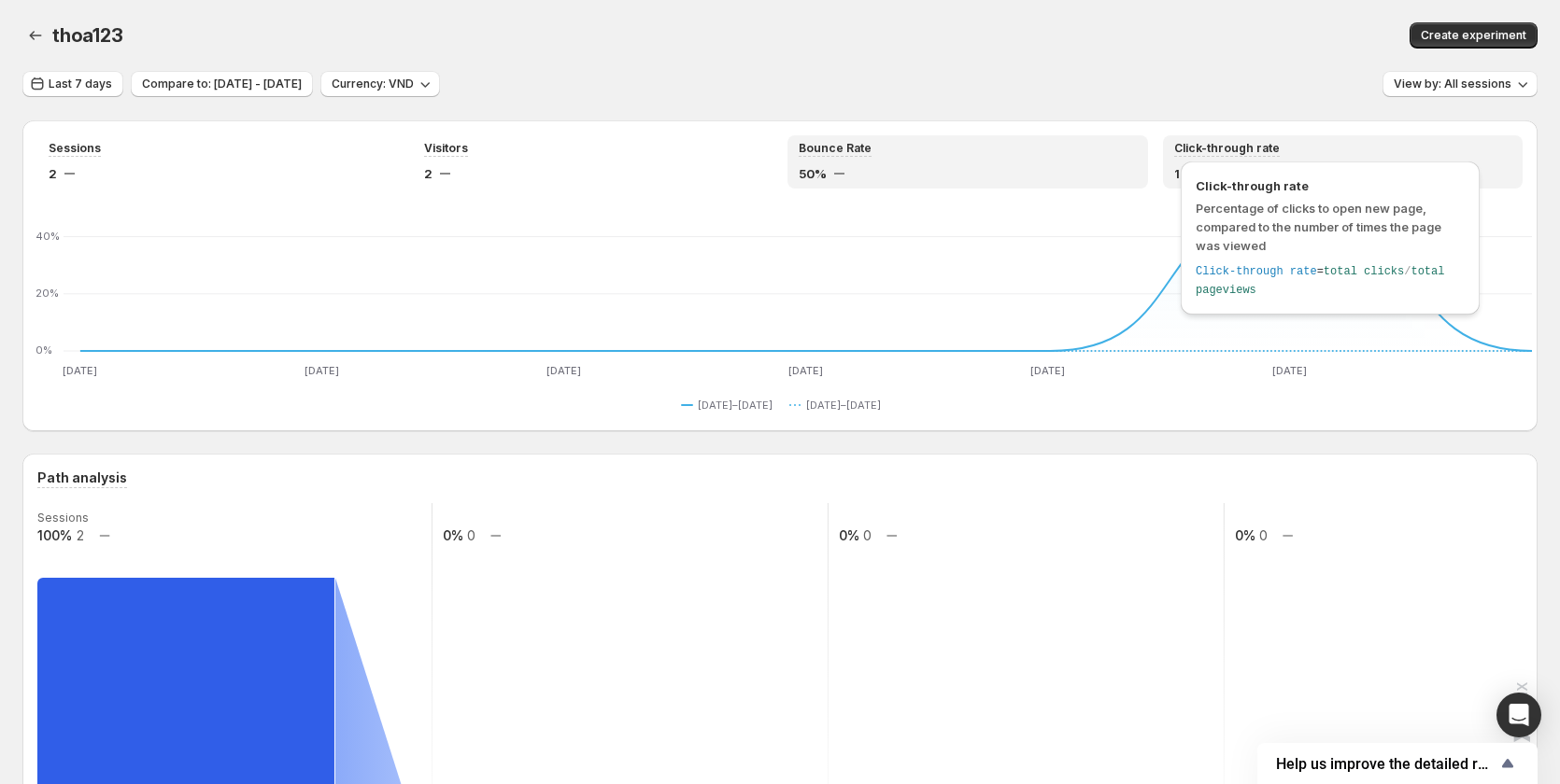
click at [1213, 142] on span "Click-through rate" at bounding box center [1227, 148] width 105 height 15
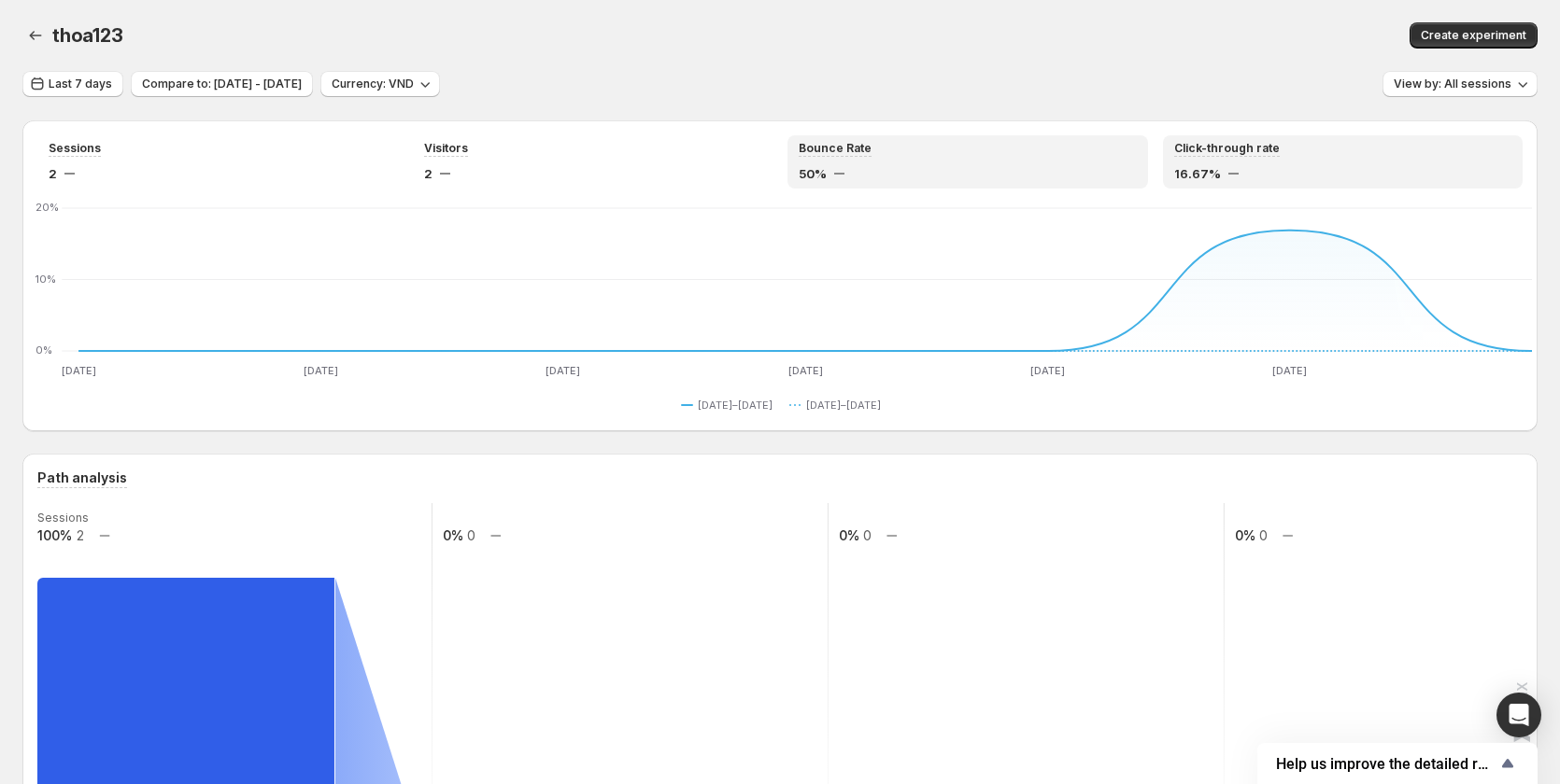
click at [906, 163] on div "Bounce Rate 50%" at bounding box center [967, 161] width 338 height 42
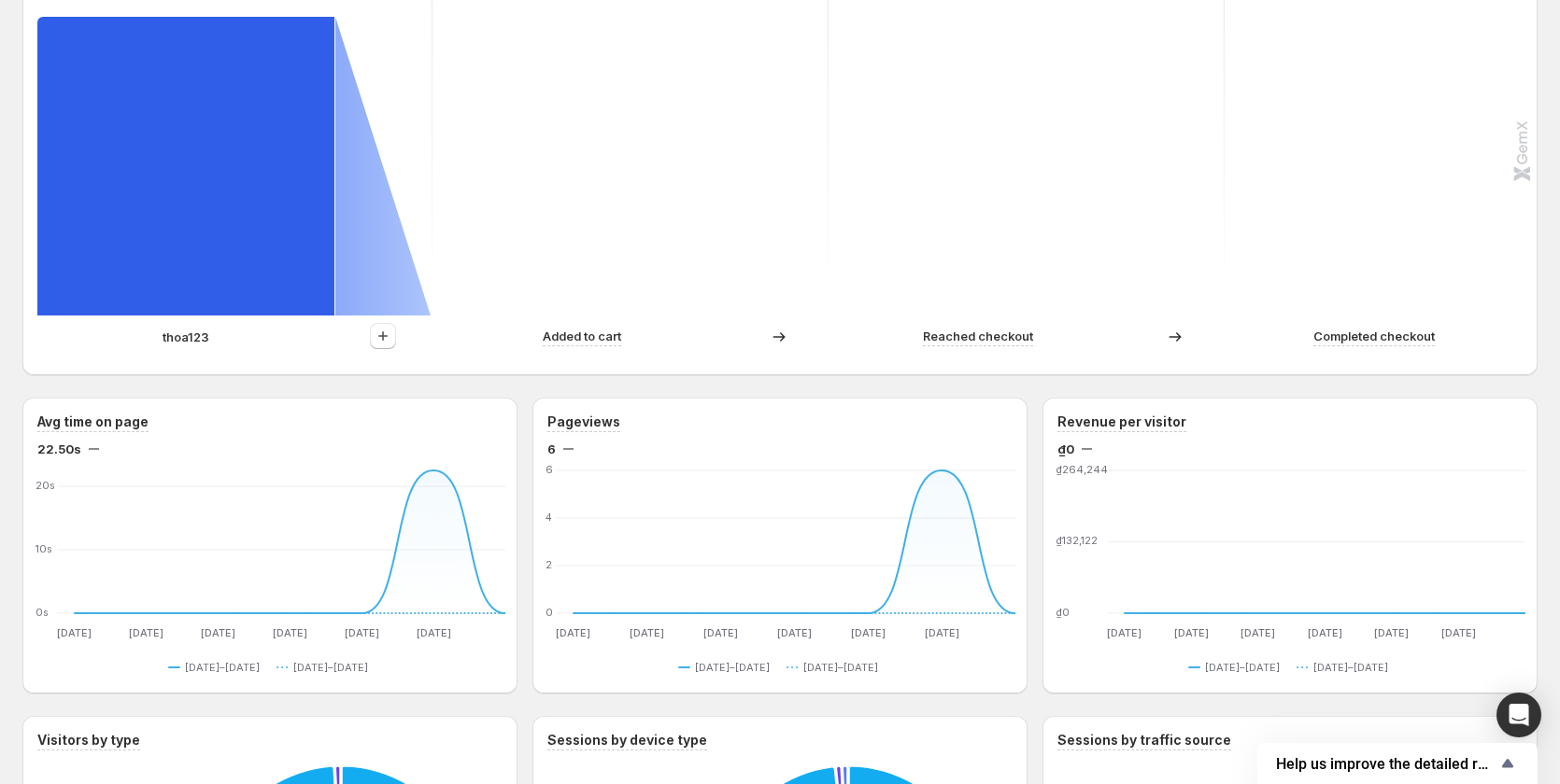
scroll to position [654, 0]
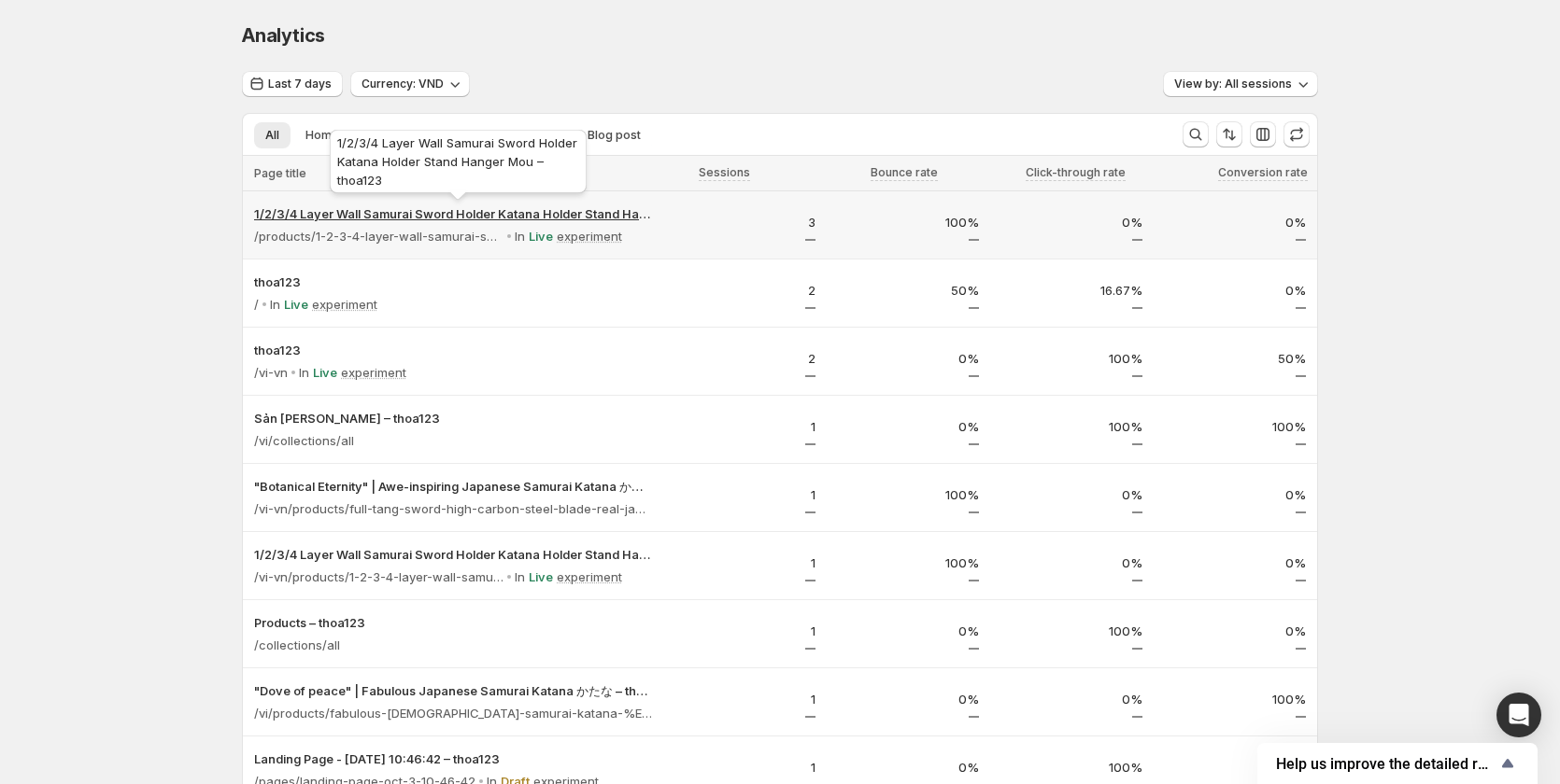
click at [424, 219] on p "1/2/3/4 Layer Wall Samurai Sword Holder Katana Holder Stand Hanger Mou – thoa123" at bounding box center [453, 213] width 398 height 18
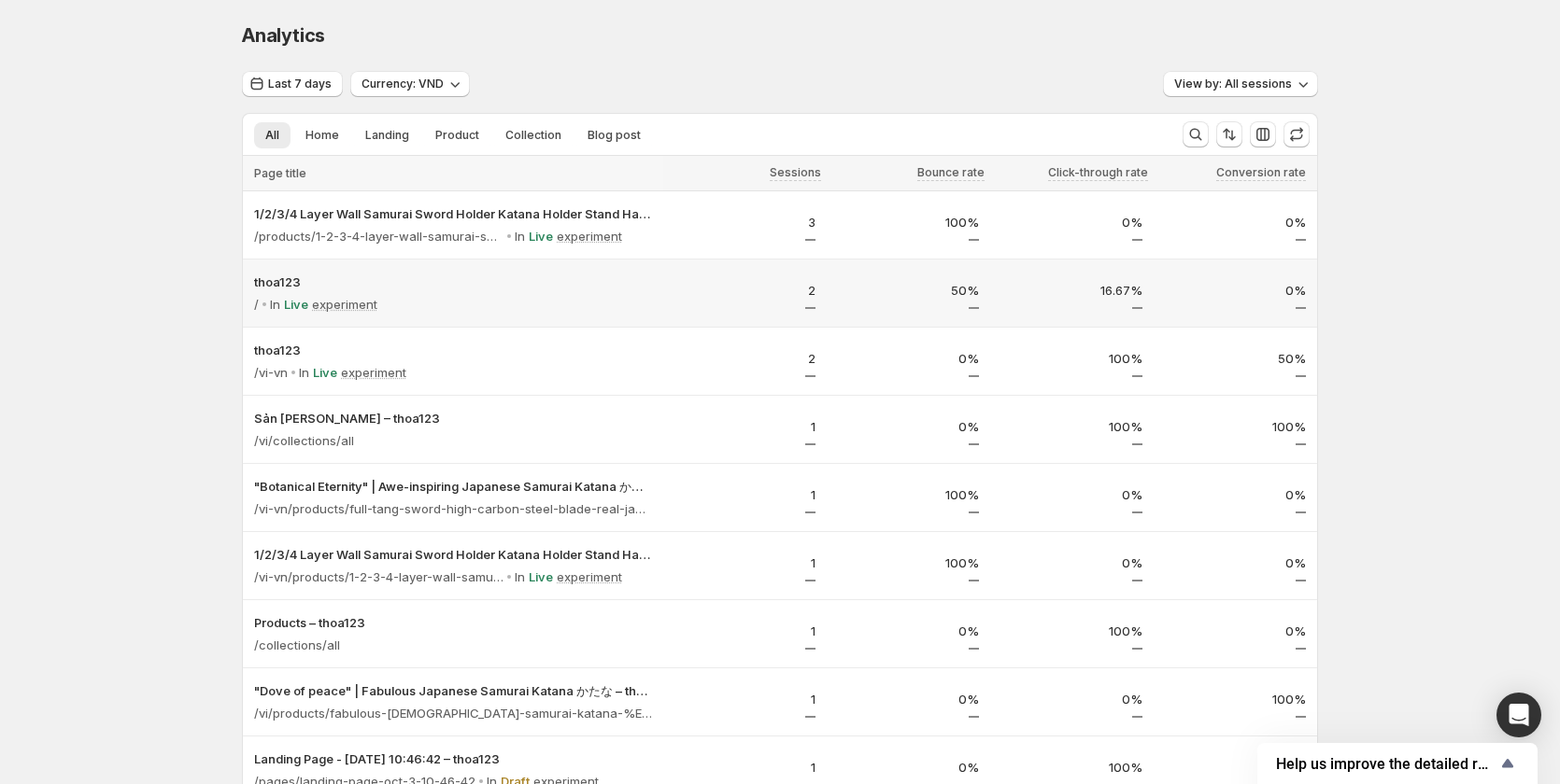
click at [446, 294] on div "/ In Live experiment" at bounding box center [453, 303] width 398 height 26
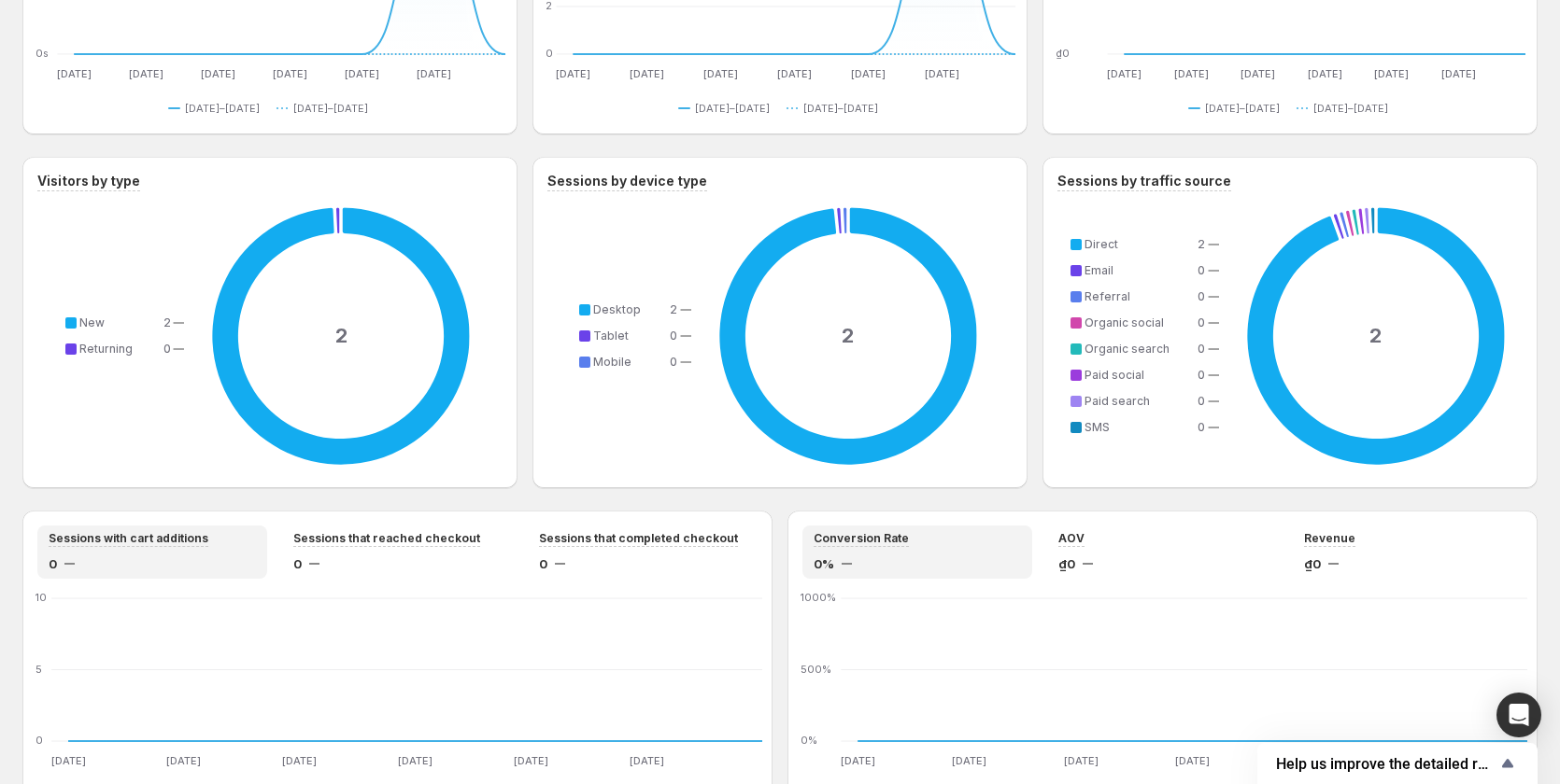
scroll to position [1214, 0]
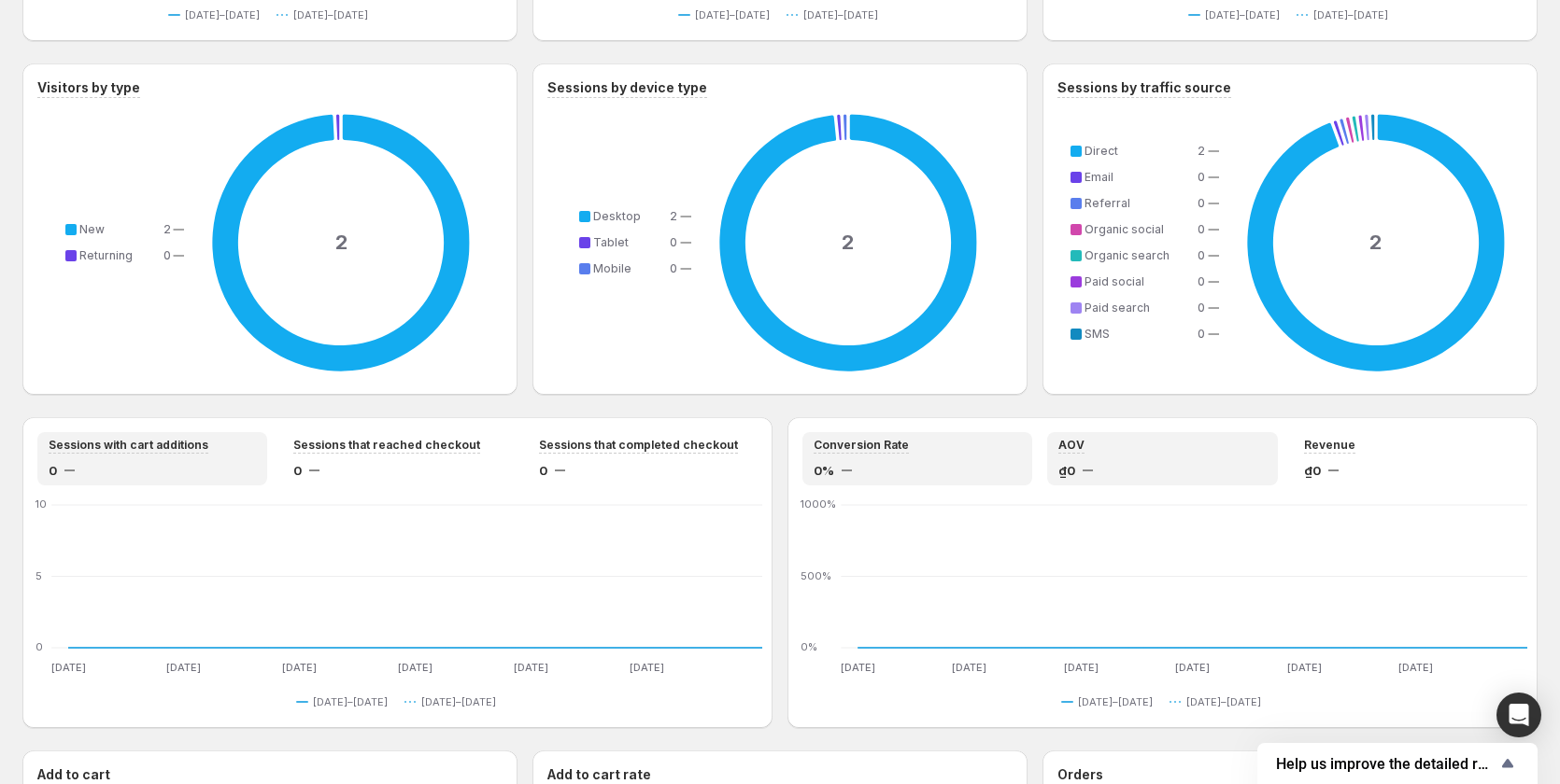
click at [1083, 475] on div "₫0" at bounding box center [1162, 470] width 207 height 18
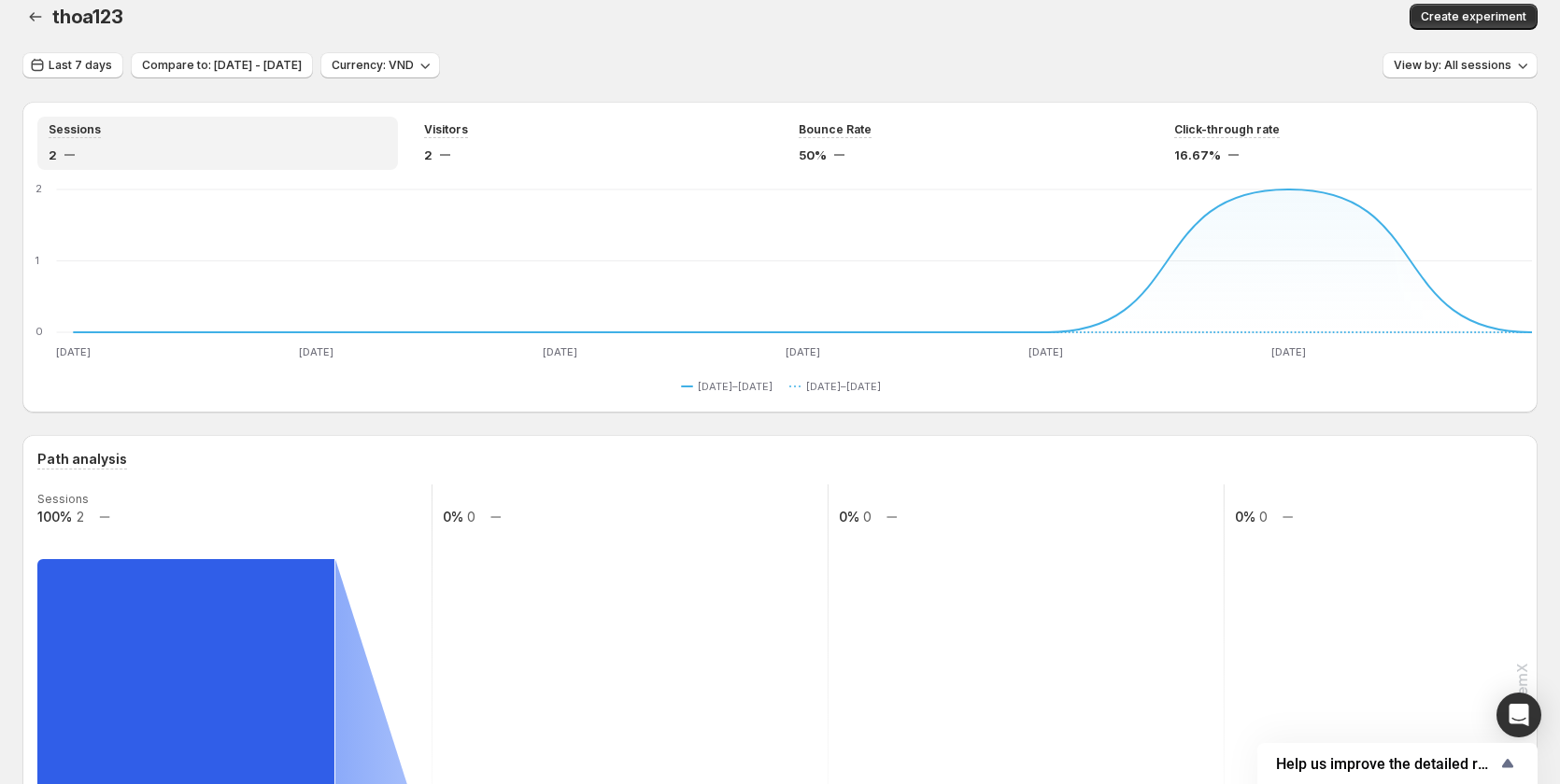
scroll to position [0, 0]
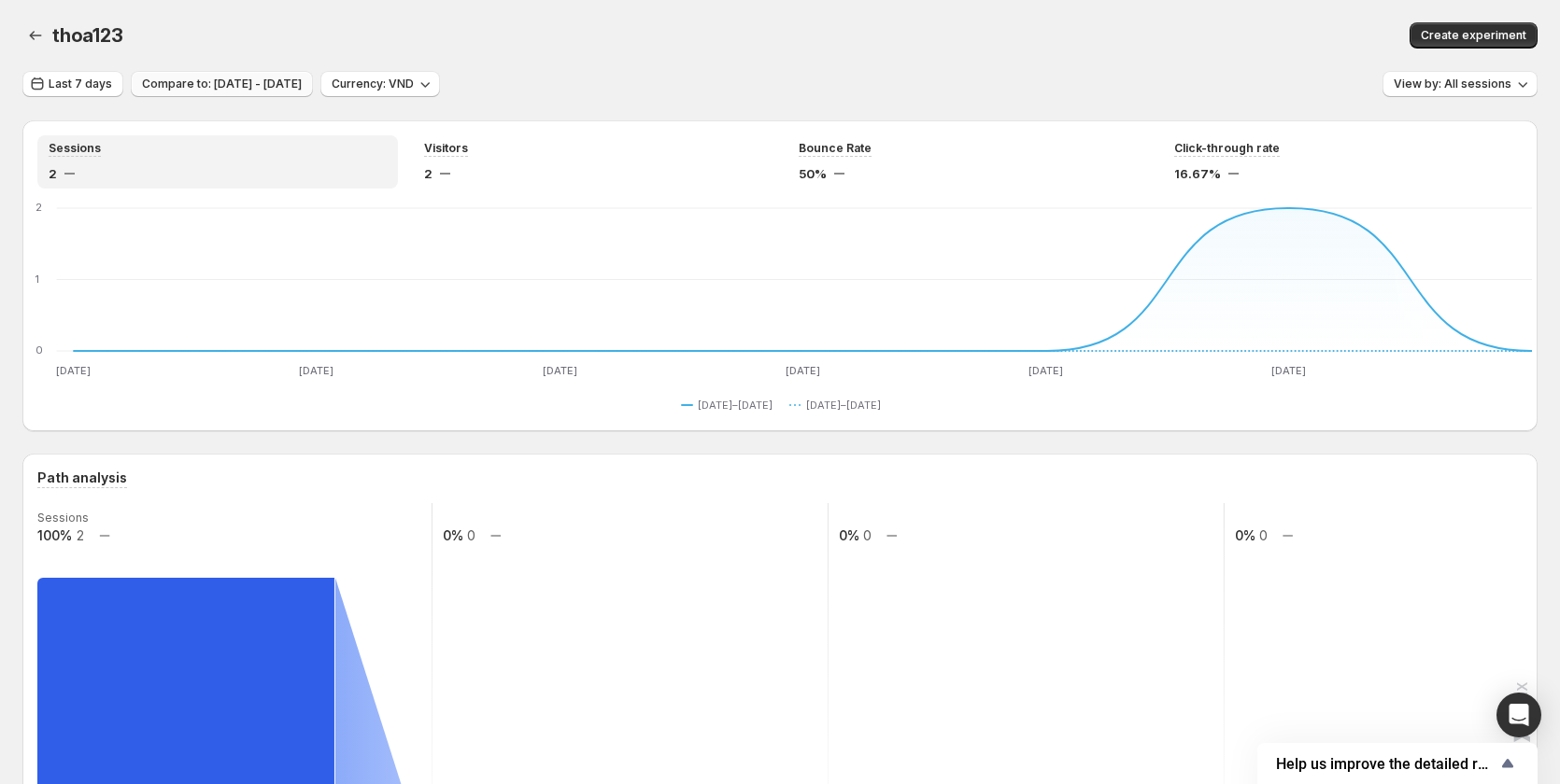
click at [302, 85] on span "Compare to: [DATE] - [DATE]" at bounding box center [222, 84] width 160 height 15
click at [190, 77] on button "Compare to: [DATE] - [DATE]" at bounding box center [221, 84] width 182 height 26
click at [41, 84] on icon "button" at bounding box center [37, 84] width 18 height 18
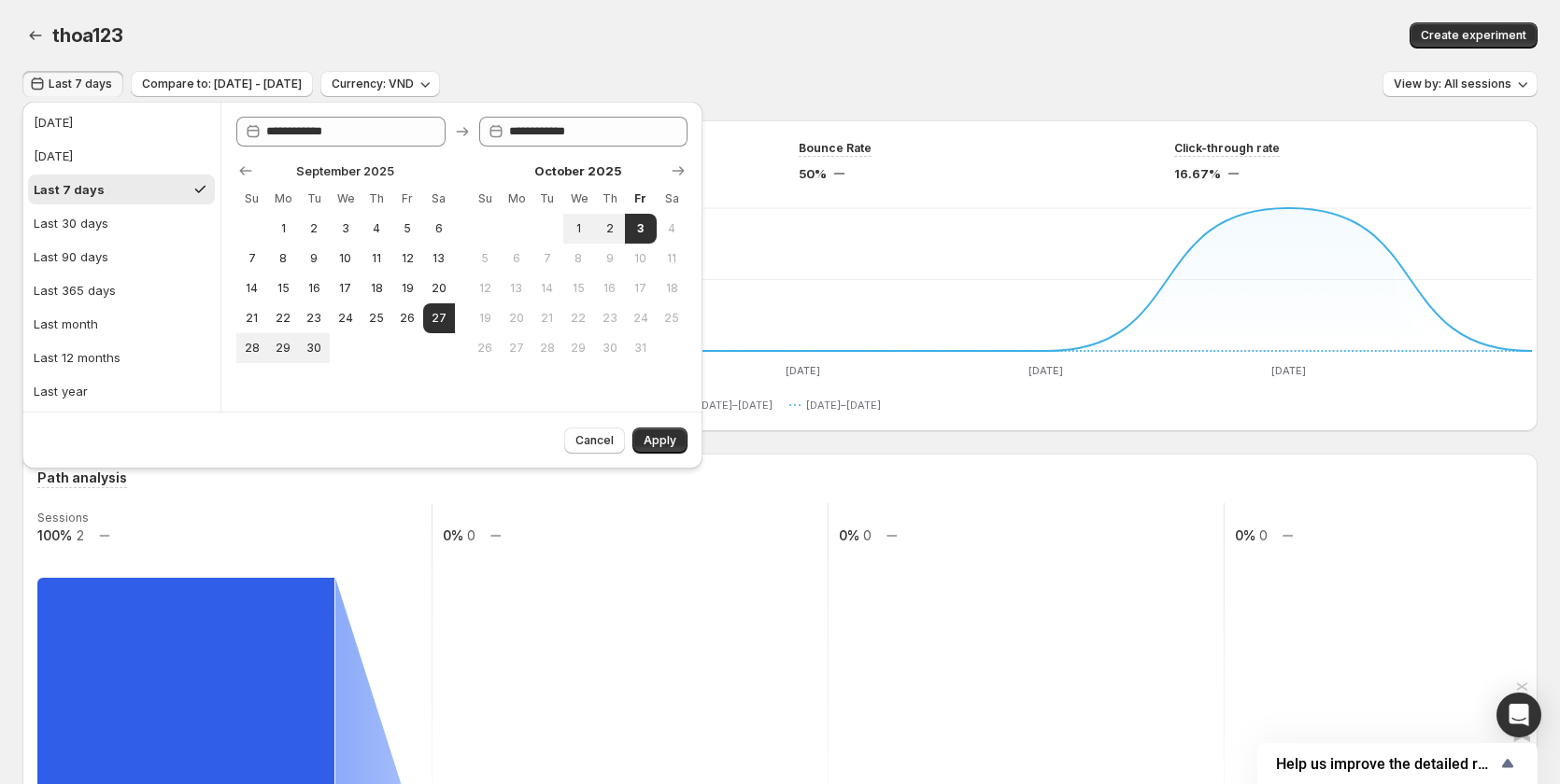
click at [990, 59] on div "thoa123. This page is ready thoa123 Create experiment" at bounding box center [780, 35] width 1515 height 71
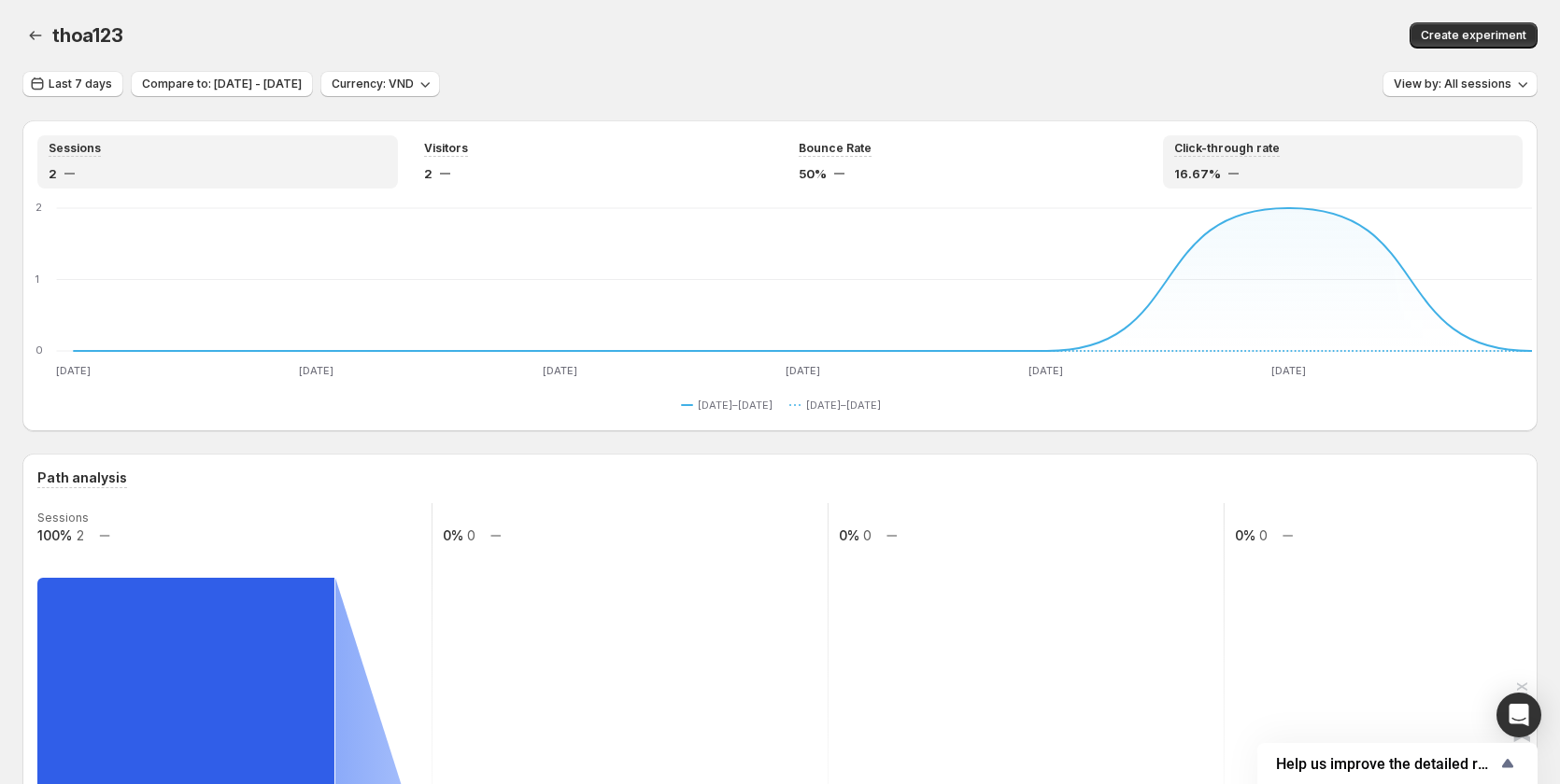
click at [1253, 163] on div "Click-through rate 16.67%" at bounding box center [1343, 161] width 338 height 42
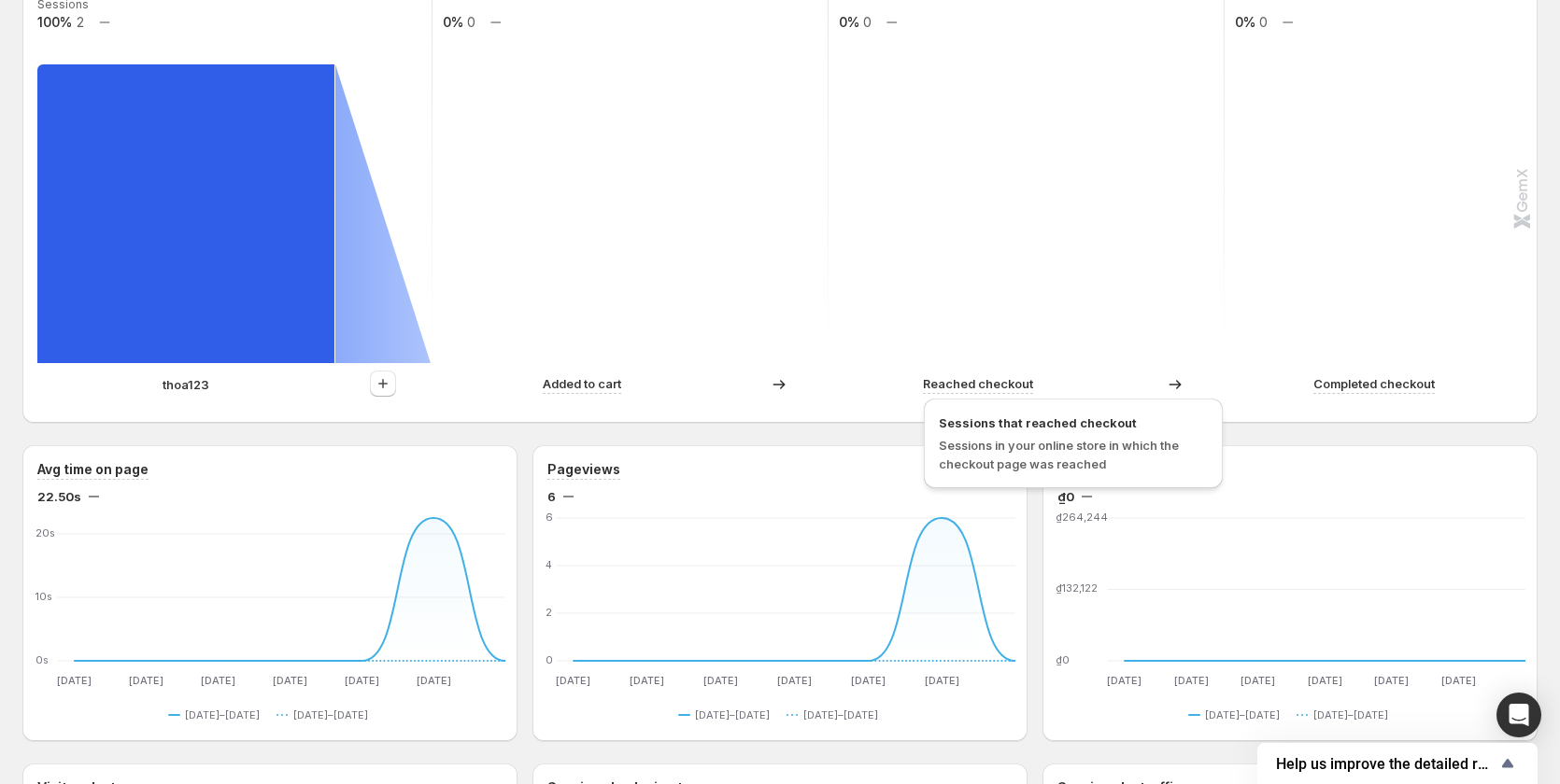
scroll to position [560, 0]
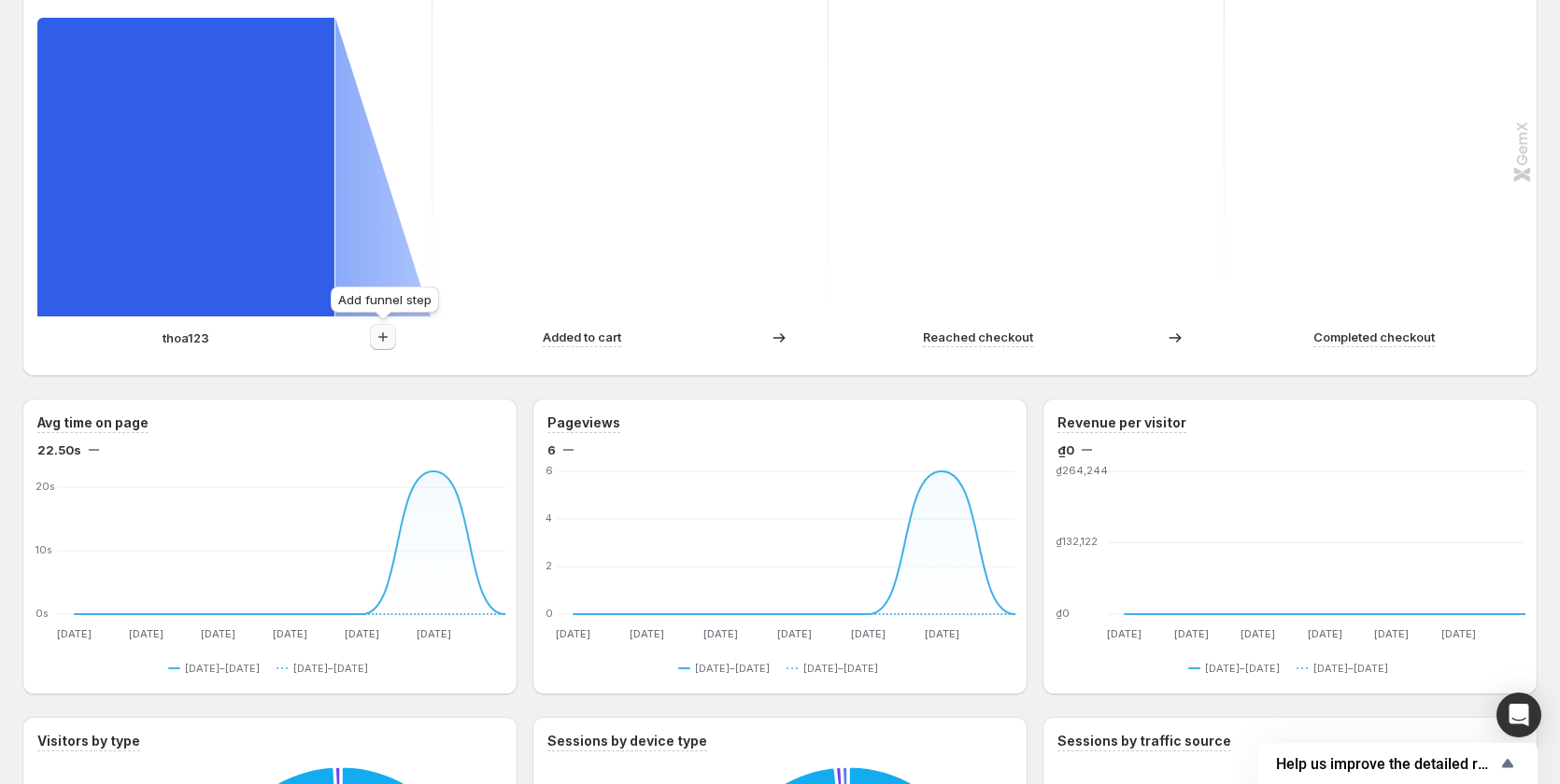
click at [390, 337] on icon "button" at bounding box center [382, 337] width 18 height 18
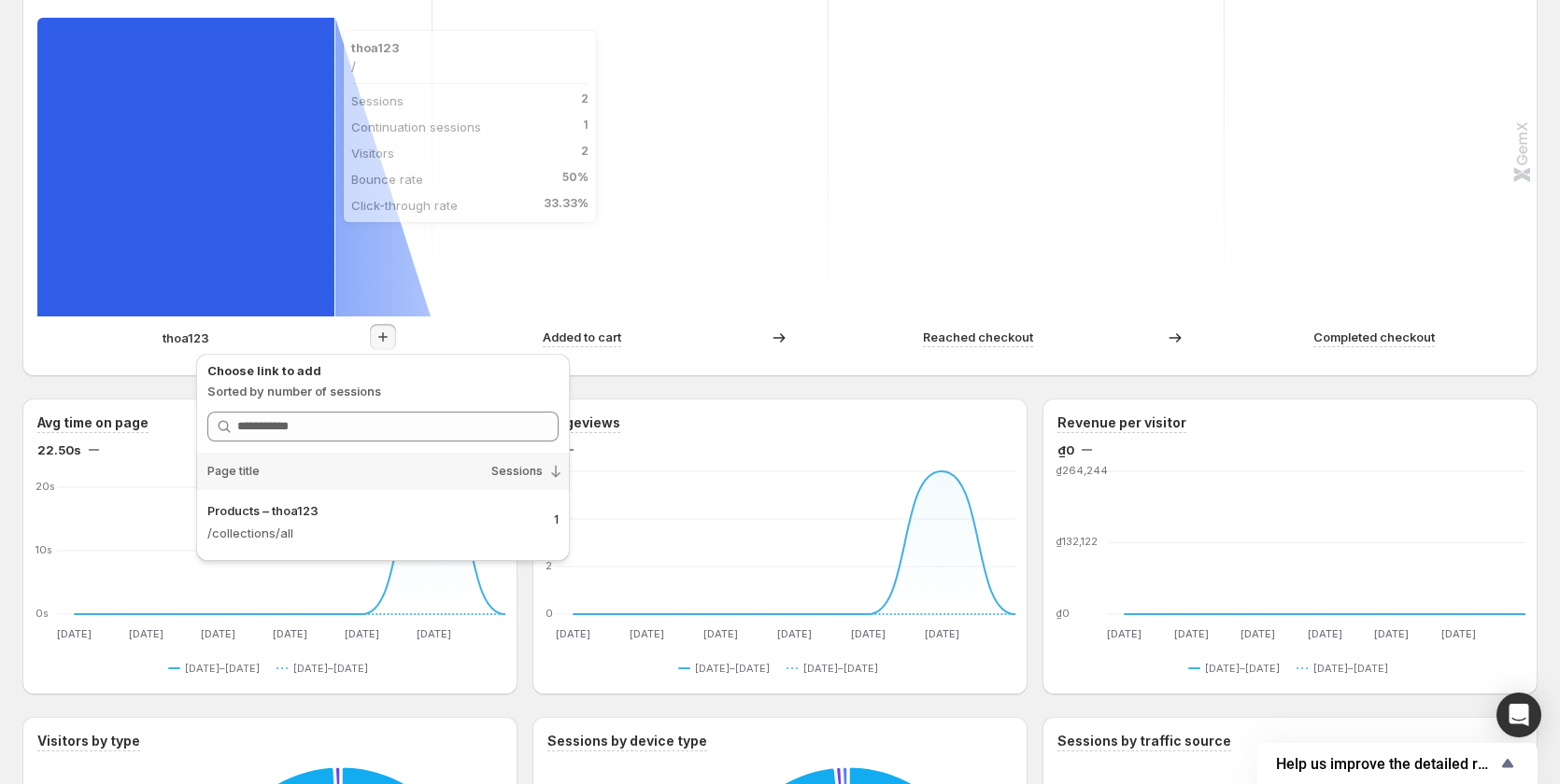
click at [203, 238] on rect at bounding box center [185, 166] width 297 height 299
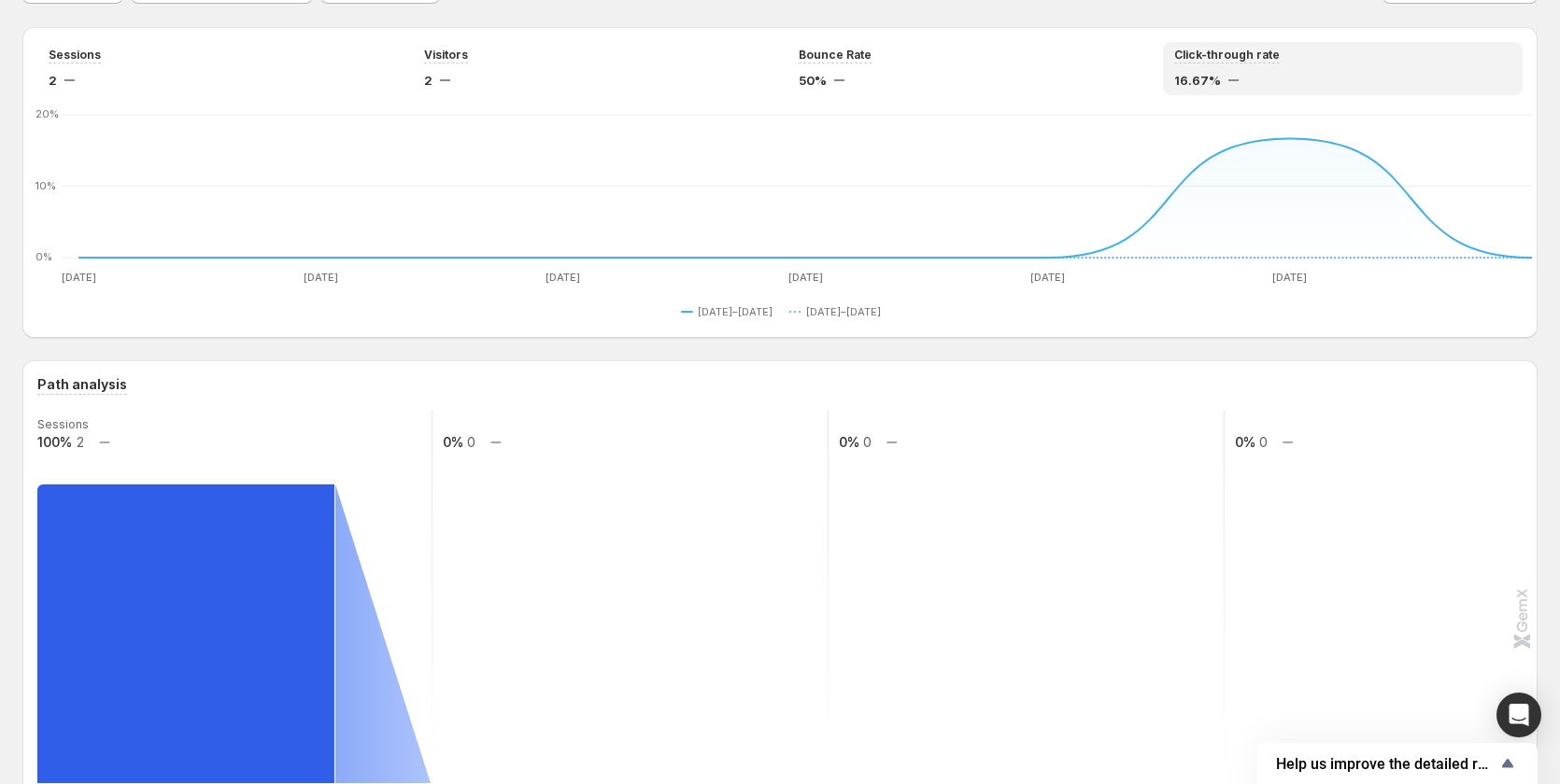
scroll to position [0, 0]
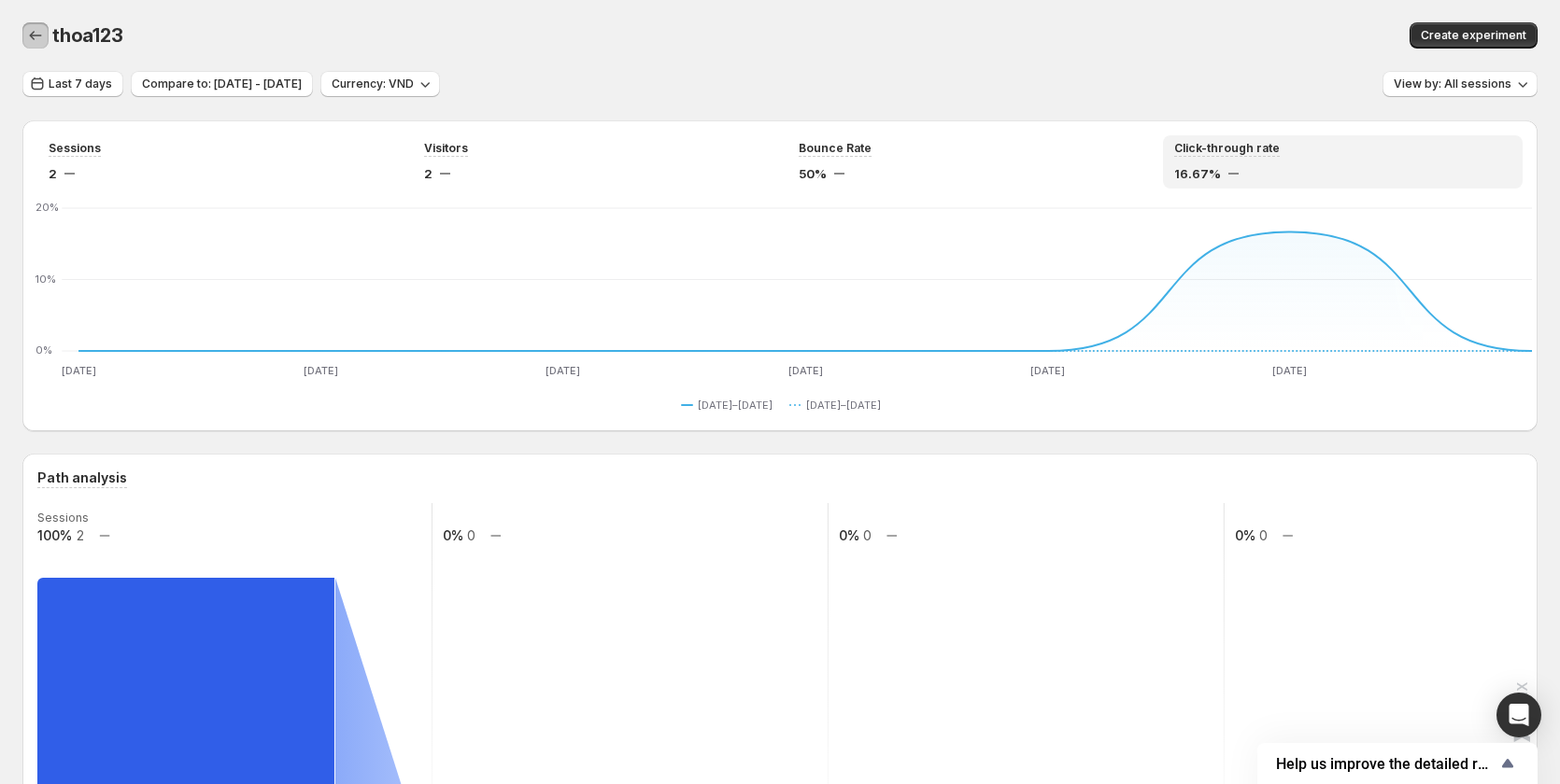
click at [35, 41] on icon "button" at bounding box center [35, 35] width 18 height 18
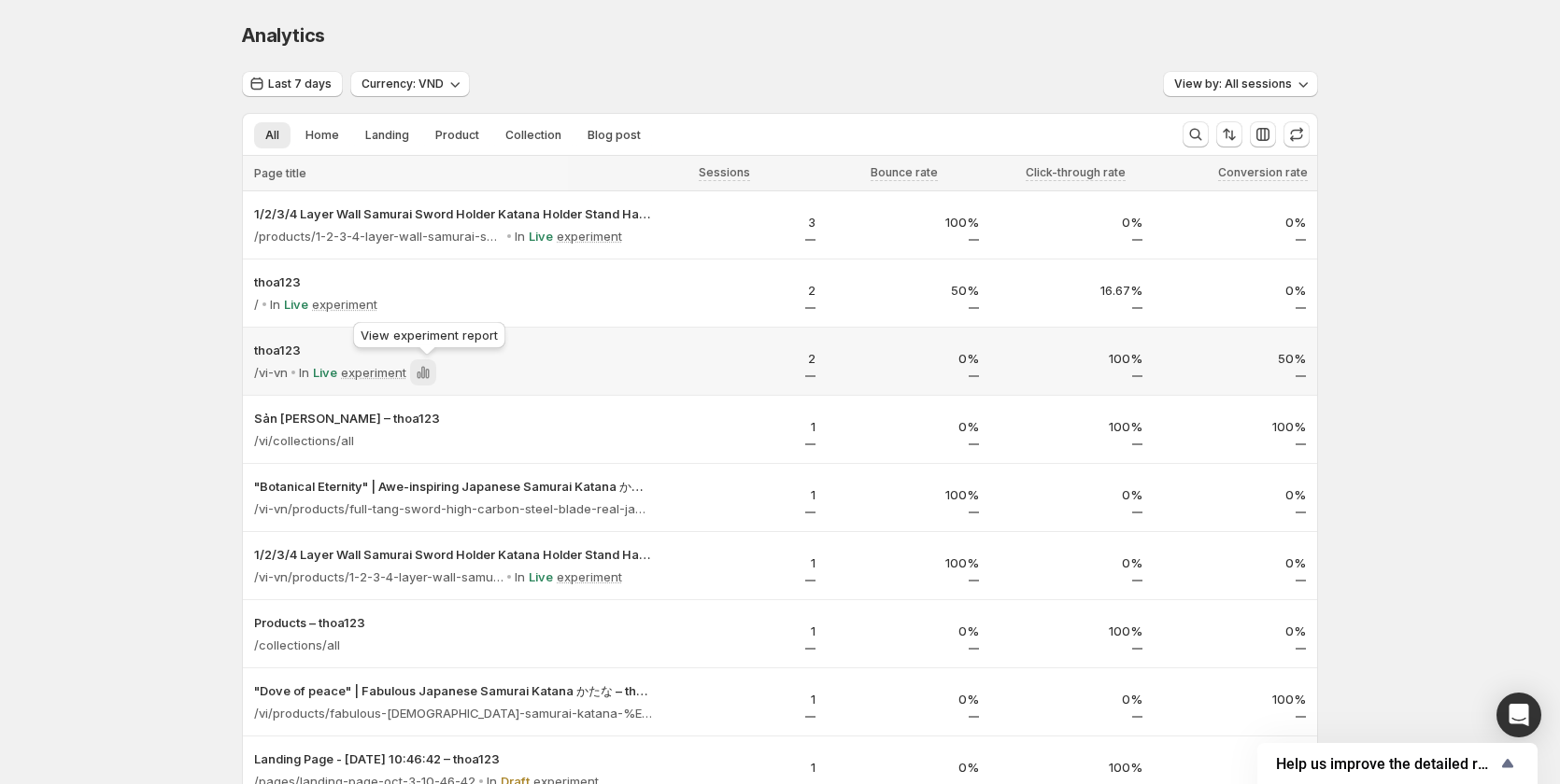
click at [420, 374] on icon at bounding box center [418, 375] width 4 height 8
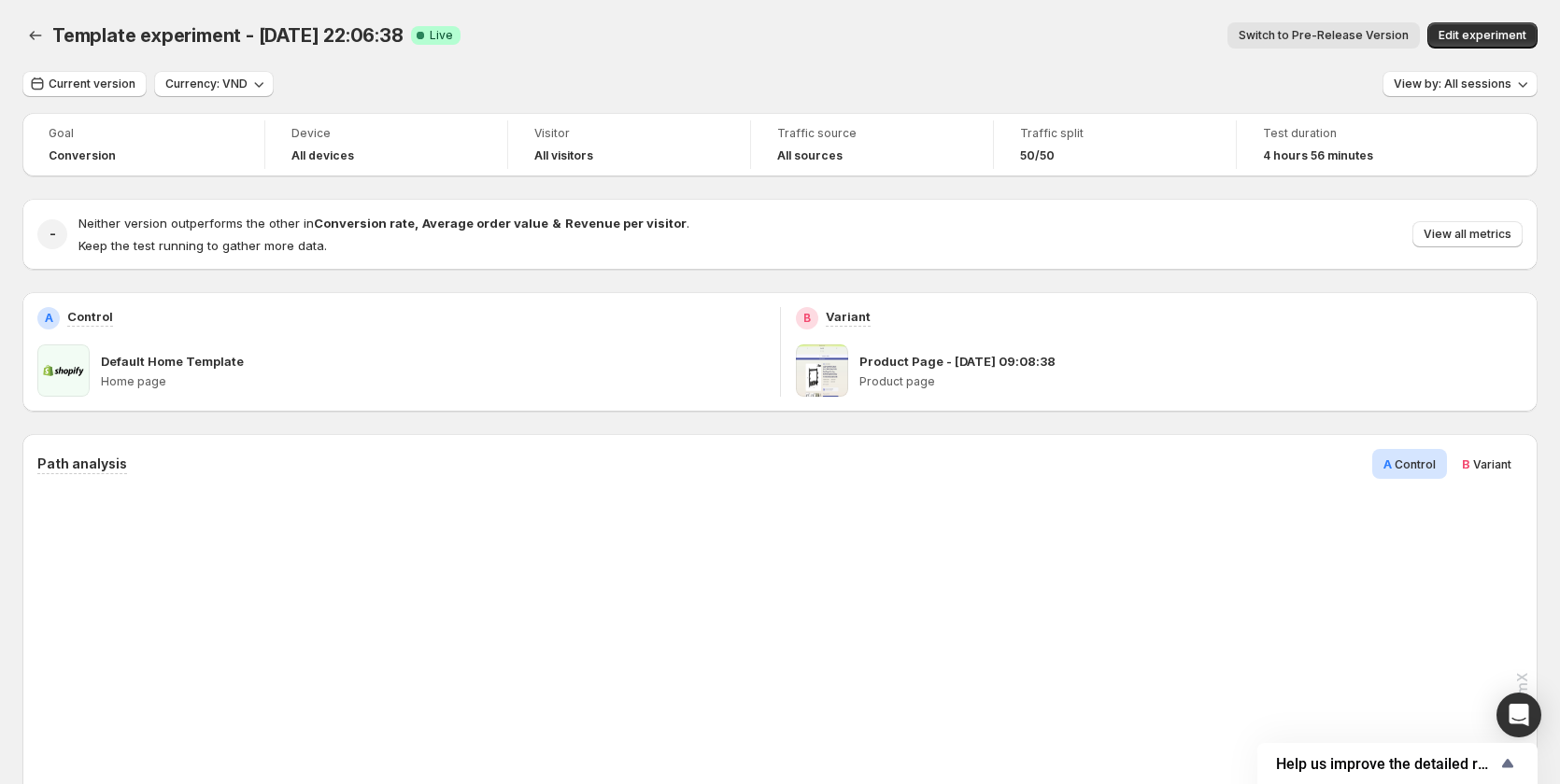
scroll to position [560, 0]
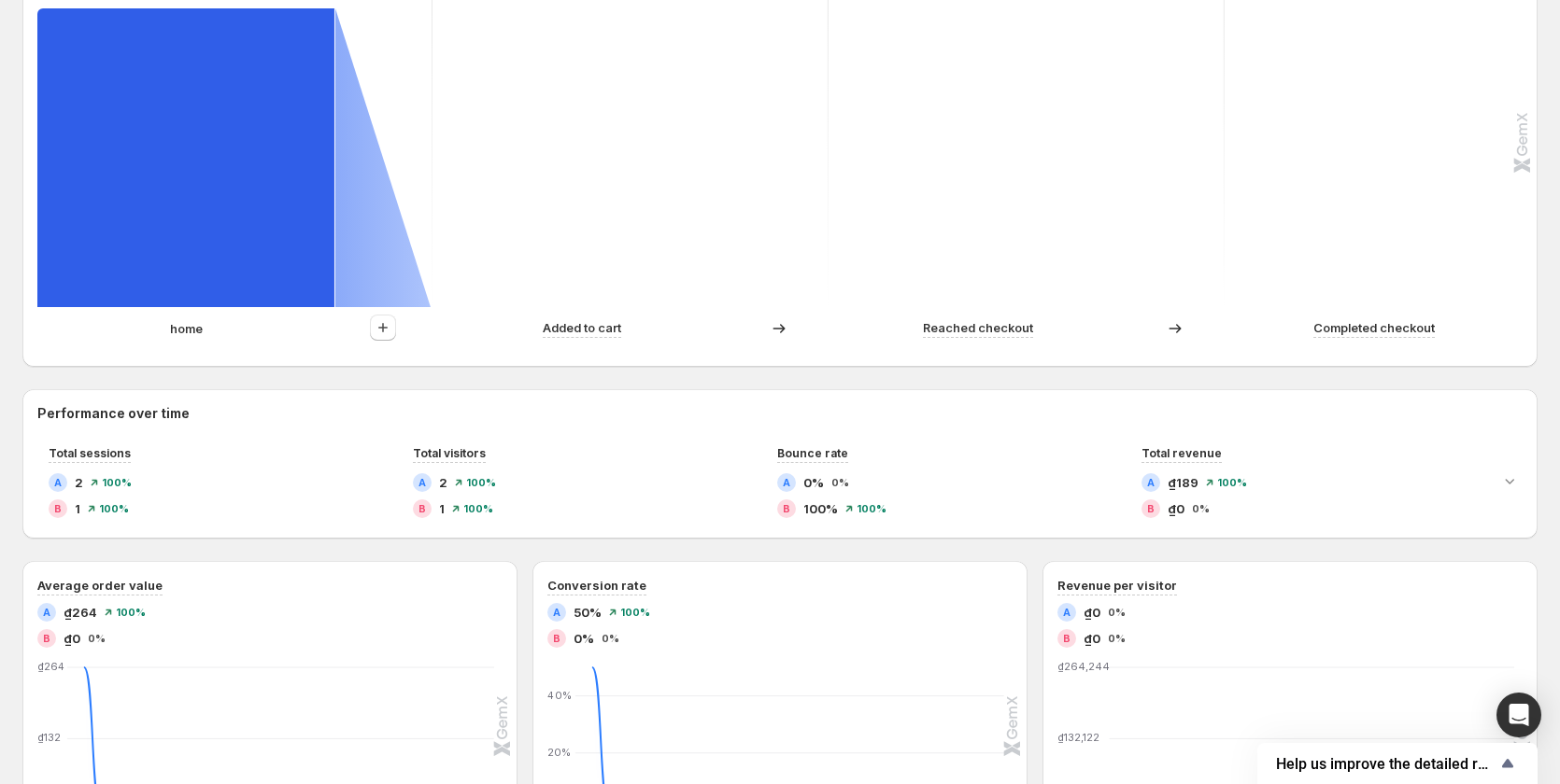
click at [162, 325] on div "home" at bounding box center [186, 328] width 298 height 18
click at [270, 325] on div "home" at bounding box center [186, 328] width 298 height 18
click at [382, 327] on icon "button" at bounding box center [382, 327] width 18 height 18
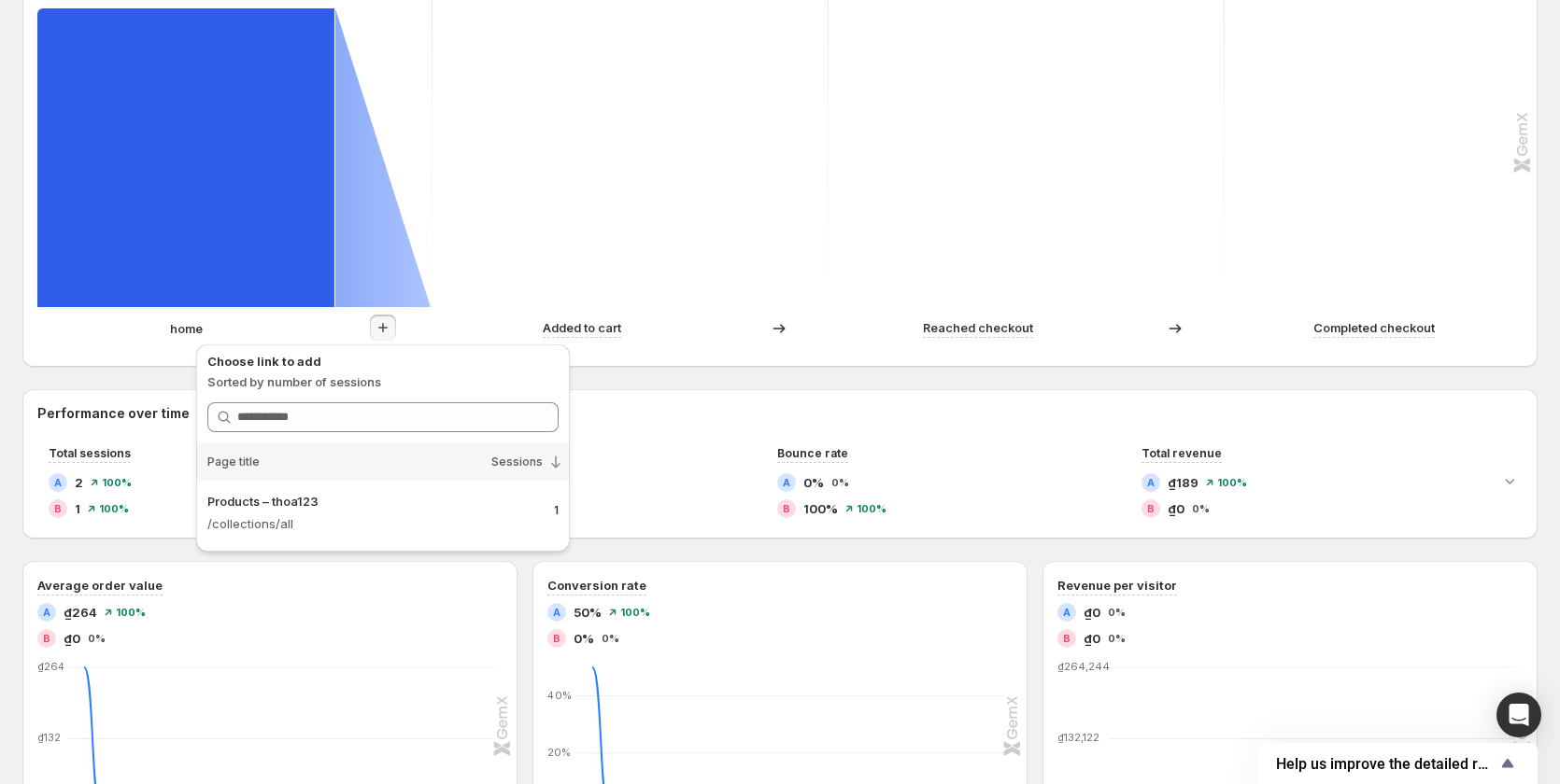
click at [640, 223] on rect at bounding box center [630, 121] width 398 height 374
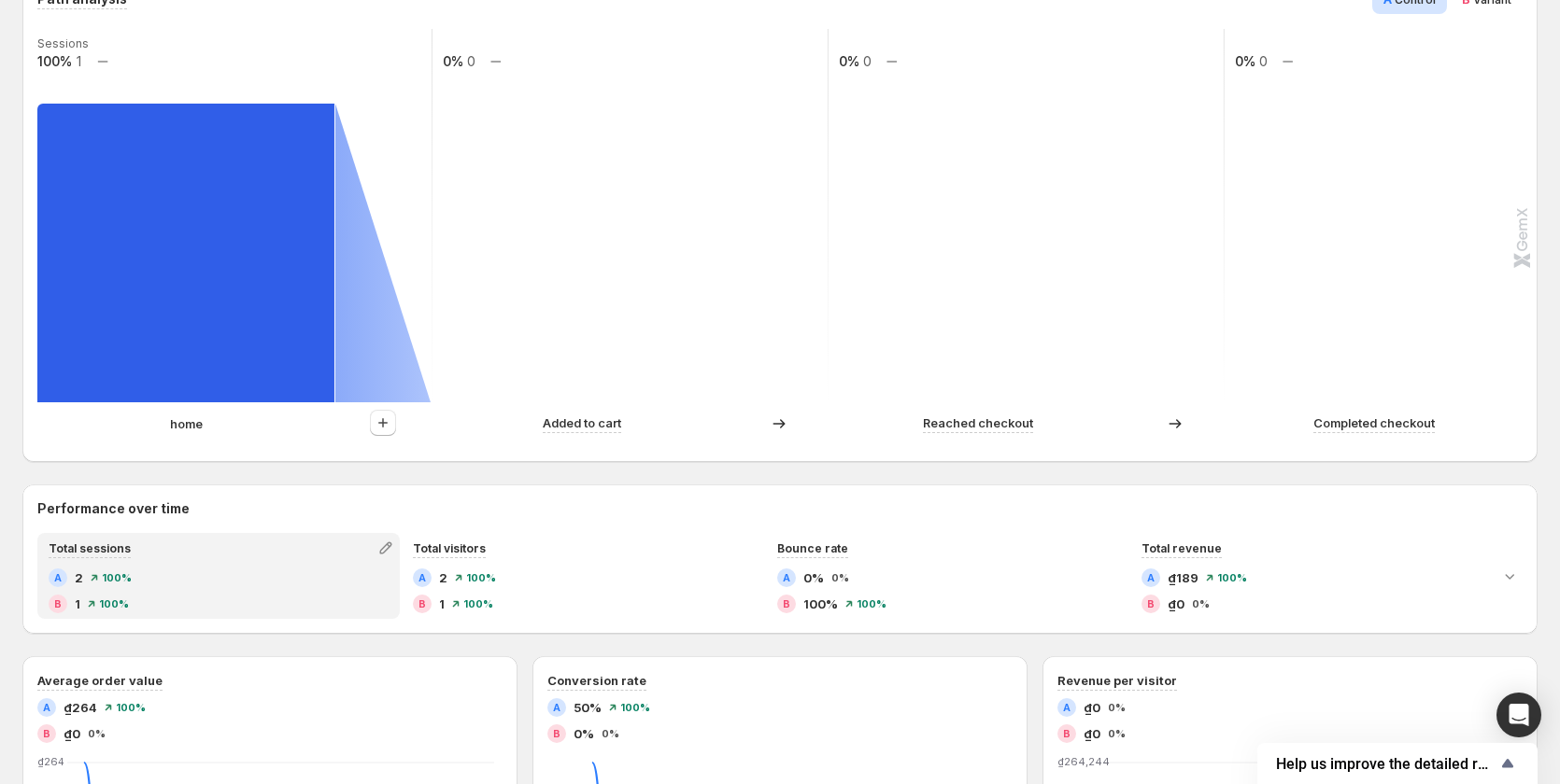
scroll to position [467, 0]
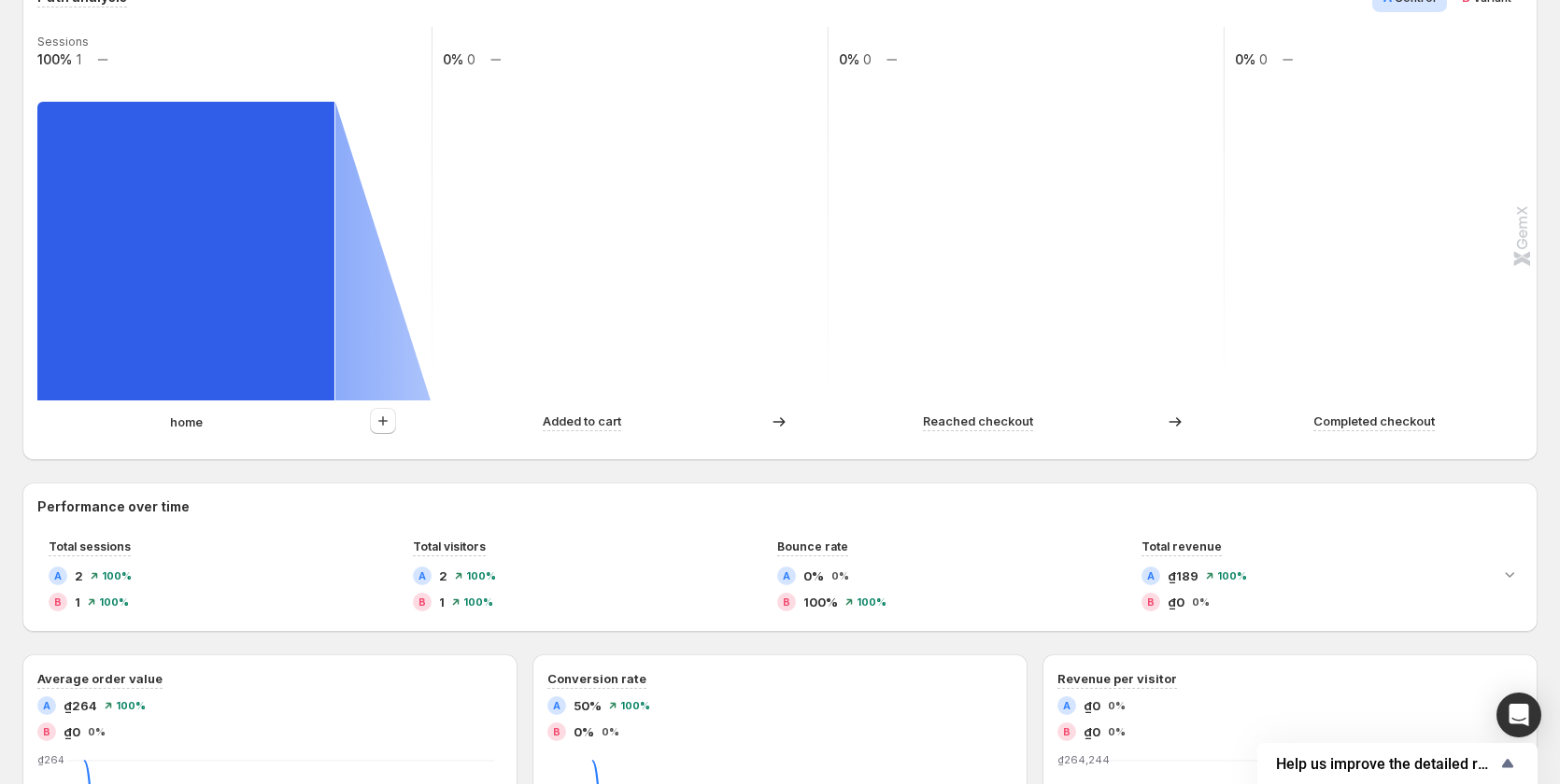
click at [194, 422] on p "home" at bounding box center [187, 421] width 33 height 18
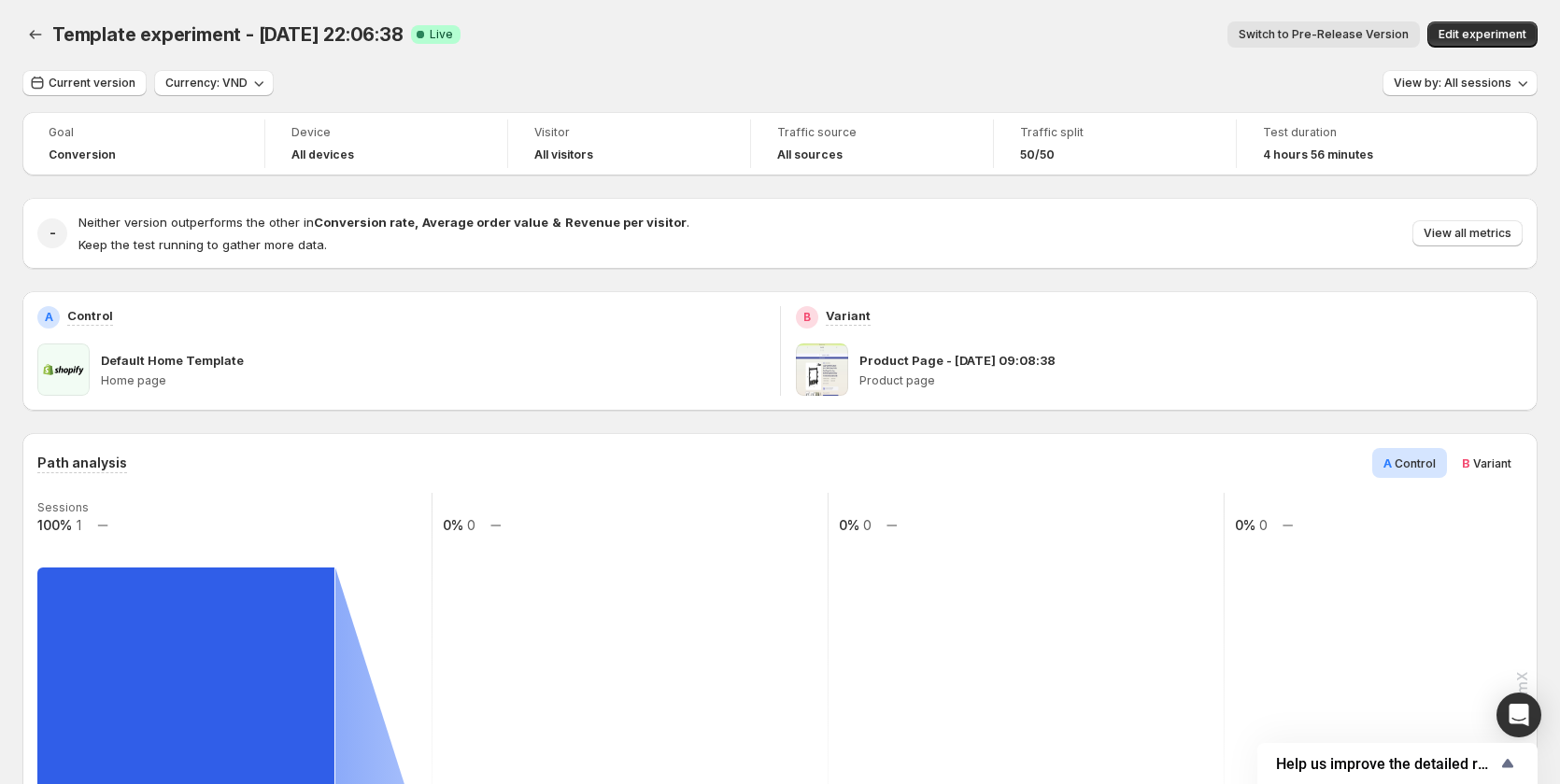
scroll to position [0, 0]
click at [41, 32] on icon "Back" at bounding box center [35, 35] width 18 height 18
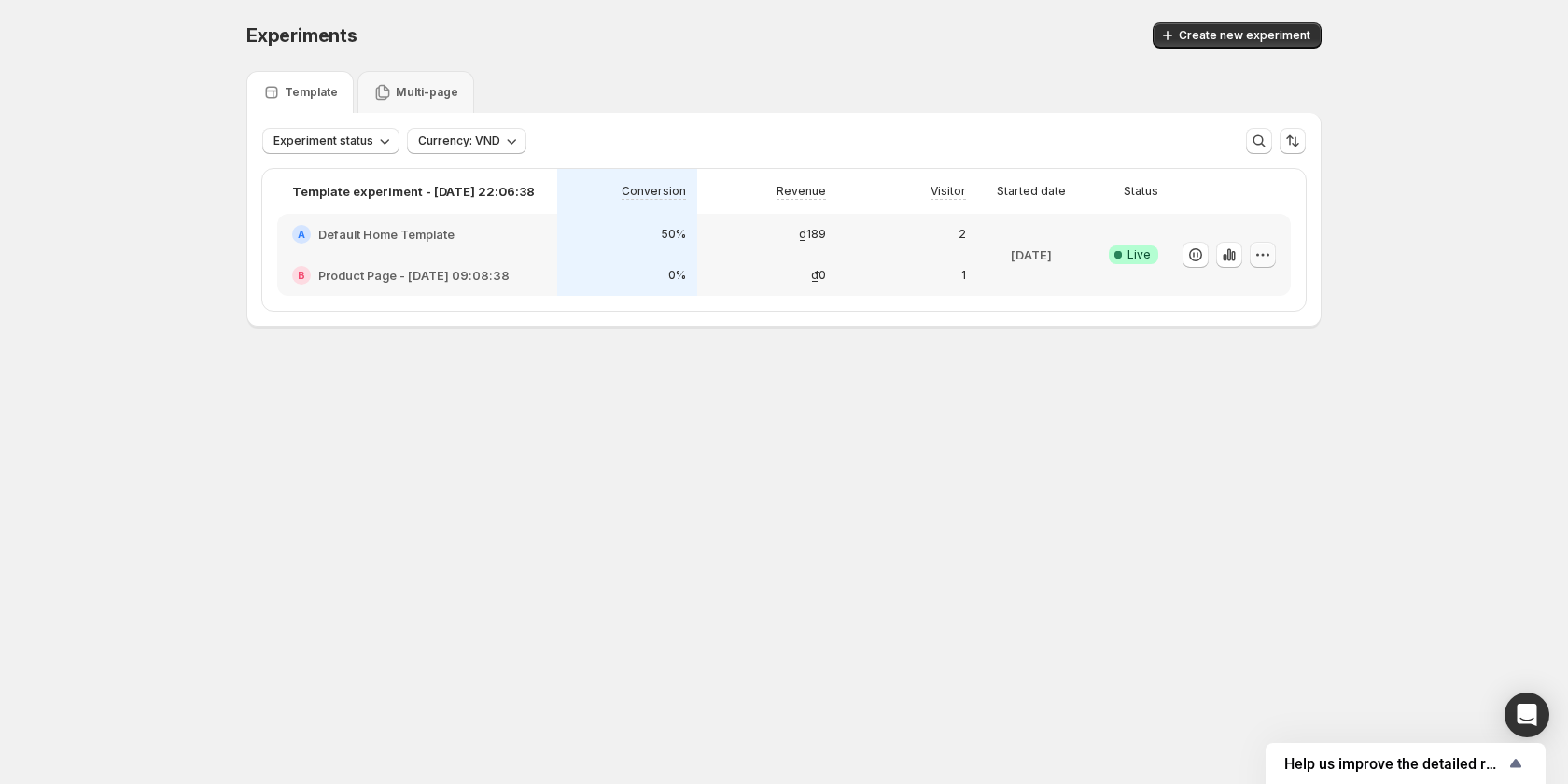
click at [1260, 248] on icon "button" at bounding box center [1262, 254] width 18 height 18
click at [1228, 286] on span "Edit" at bounding box center [1279, 293] width 195 height 18
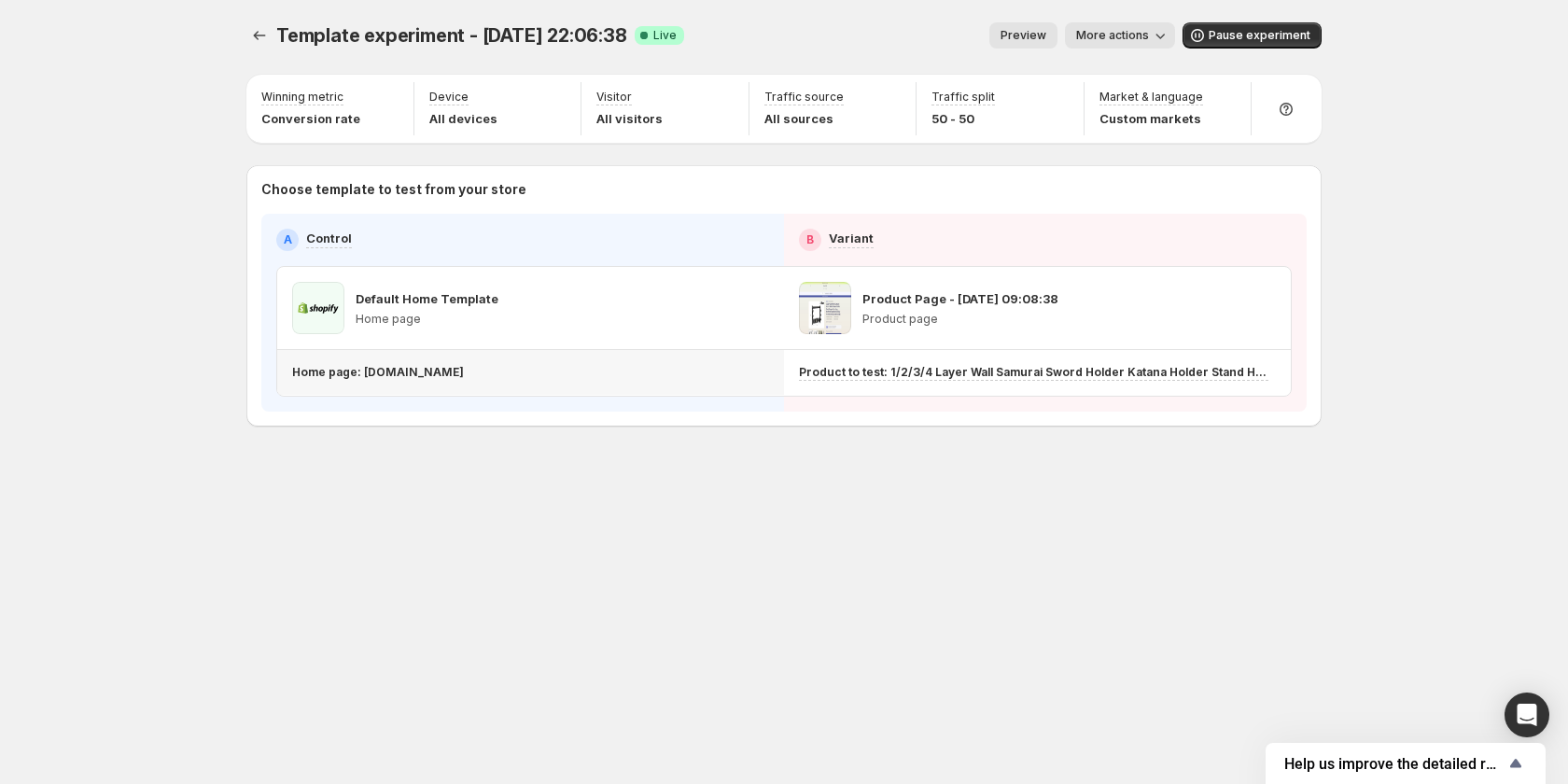
click at [446, 372] on p "Home page: [DOMAIN_NAME]" at bounding box center [377, 372] width 172 height 15
click at [503, 373] on div "Home page: [DOMAIN_NAME]" at bounding box center [526, 372] width 470 height 15
click at [1098, 36] on span "More actions" at bounding box center [1112, 35] width 73 height 15
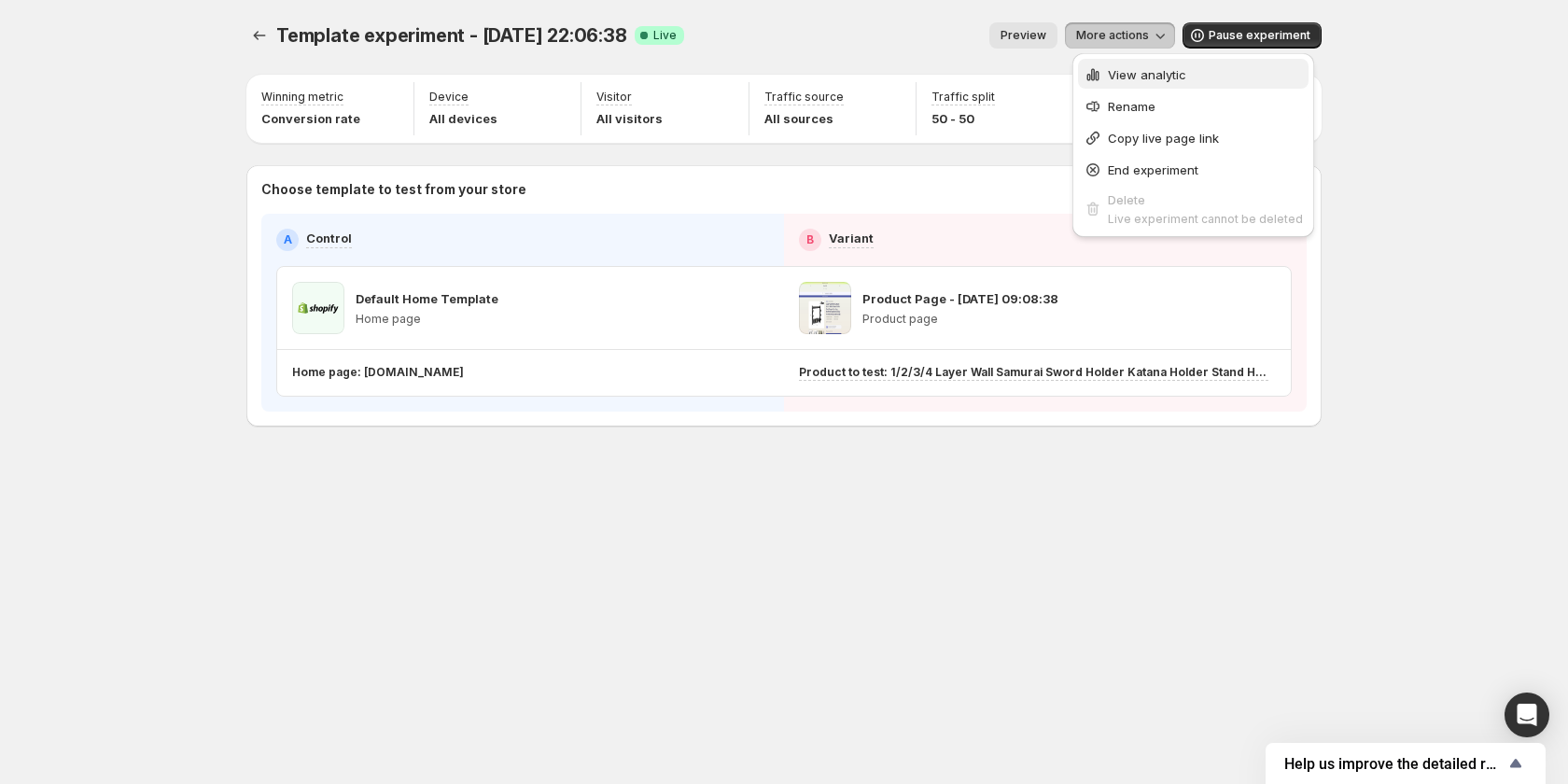
click at [1116, 73] on span "View analytic" at bounding box center [1146, 74] width 79 height 15
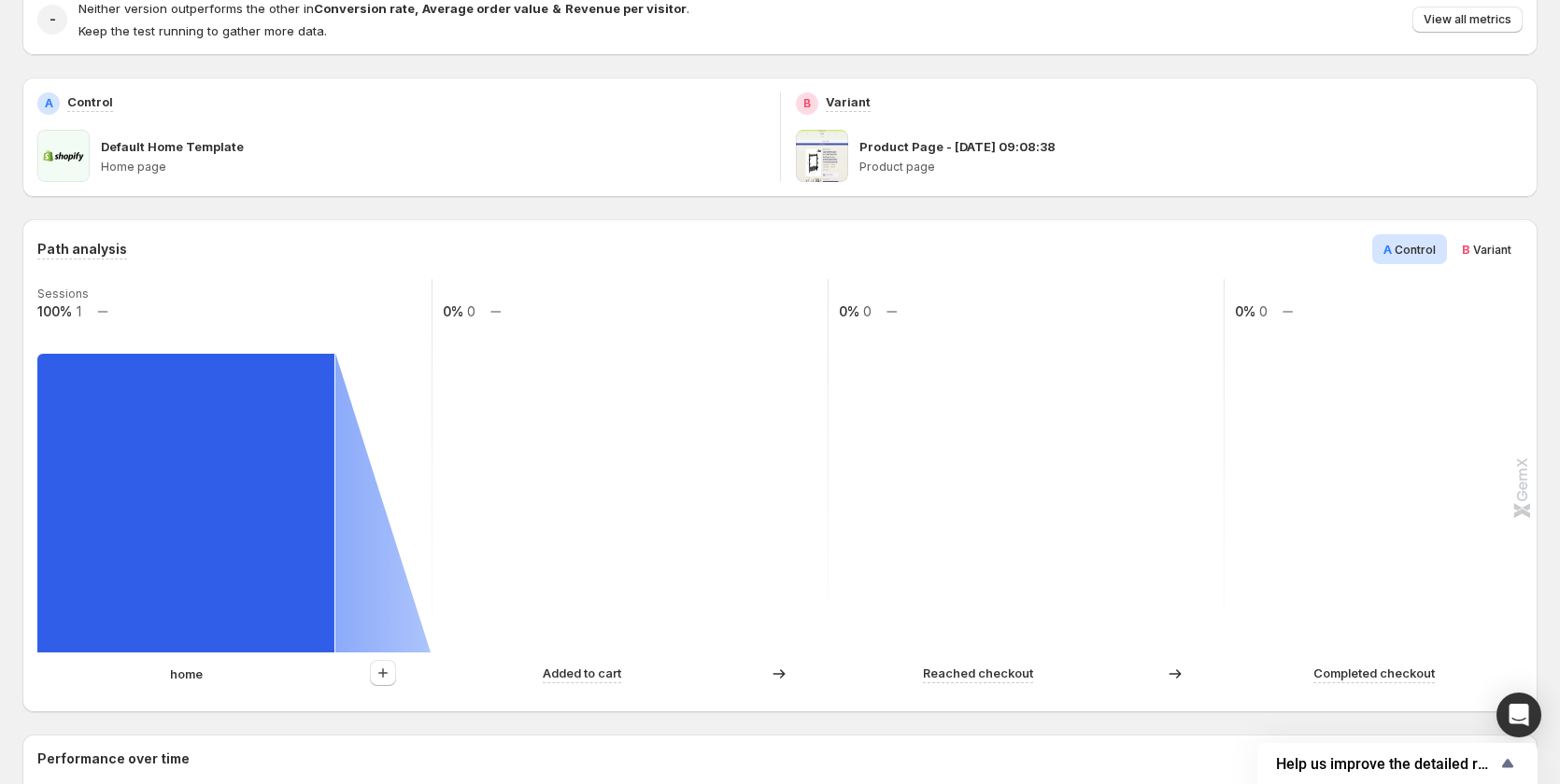
scroll to position [374, 0]
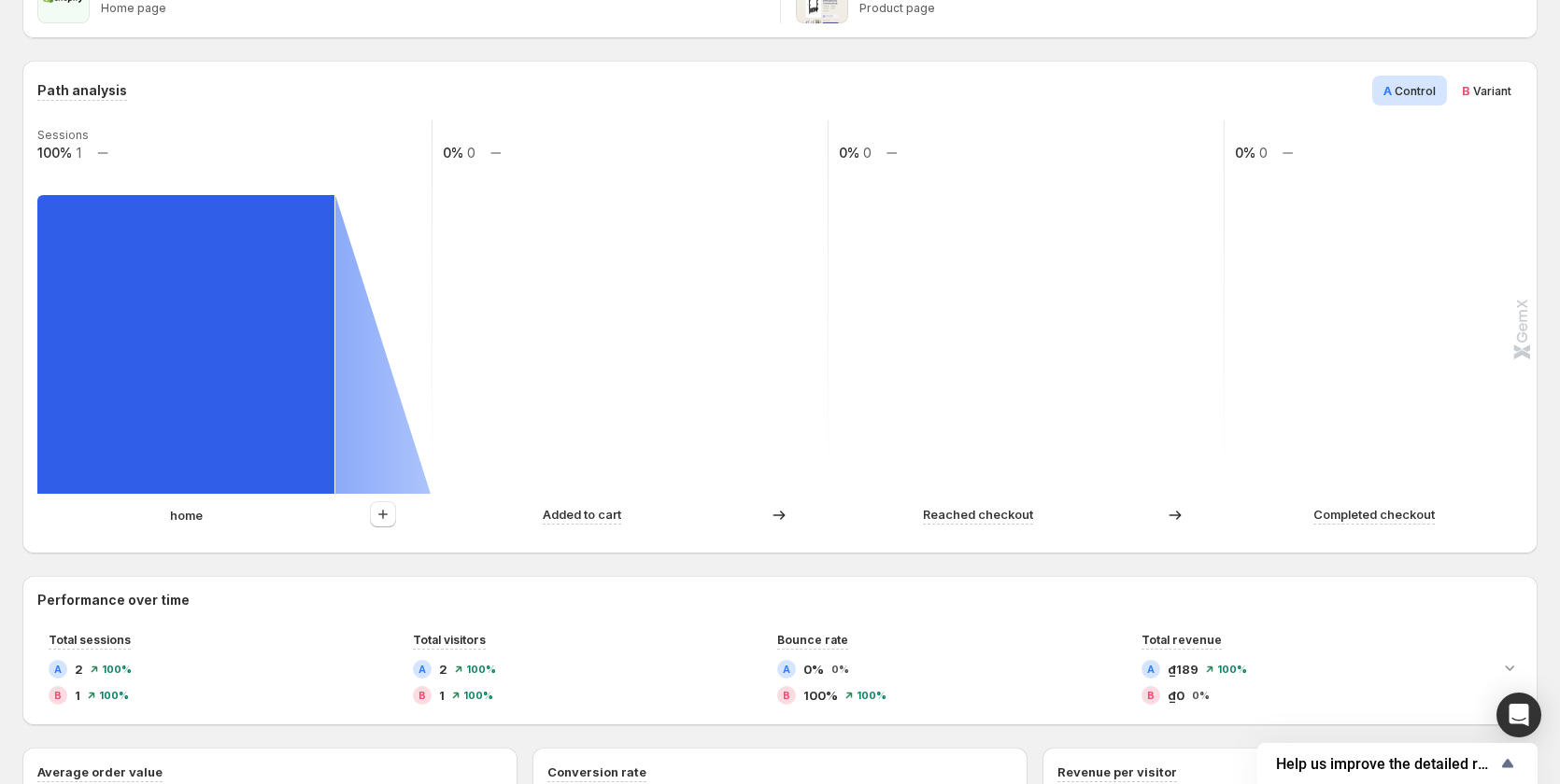
click at [170, 517] on p "home" at bounding box center [187, 515] width 33 height 18
click at [172, 518] on p "home" at bounding box center [187, 515] width 33 height 18
click at [196, 525] on div "home" at bounding box center [234, 515] width 394 height 27
drag, startPoint x: 214, startPoint y: 518, endPoint x: 108, endPoint y: 519, distance: 106.0
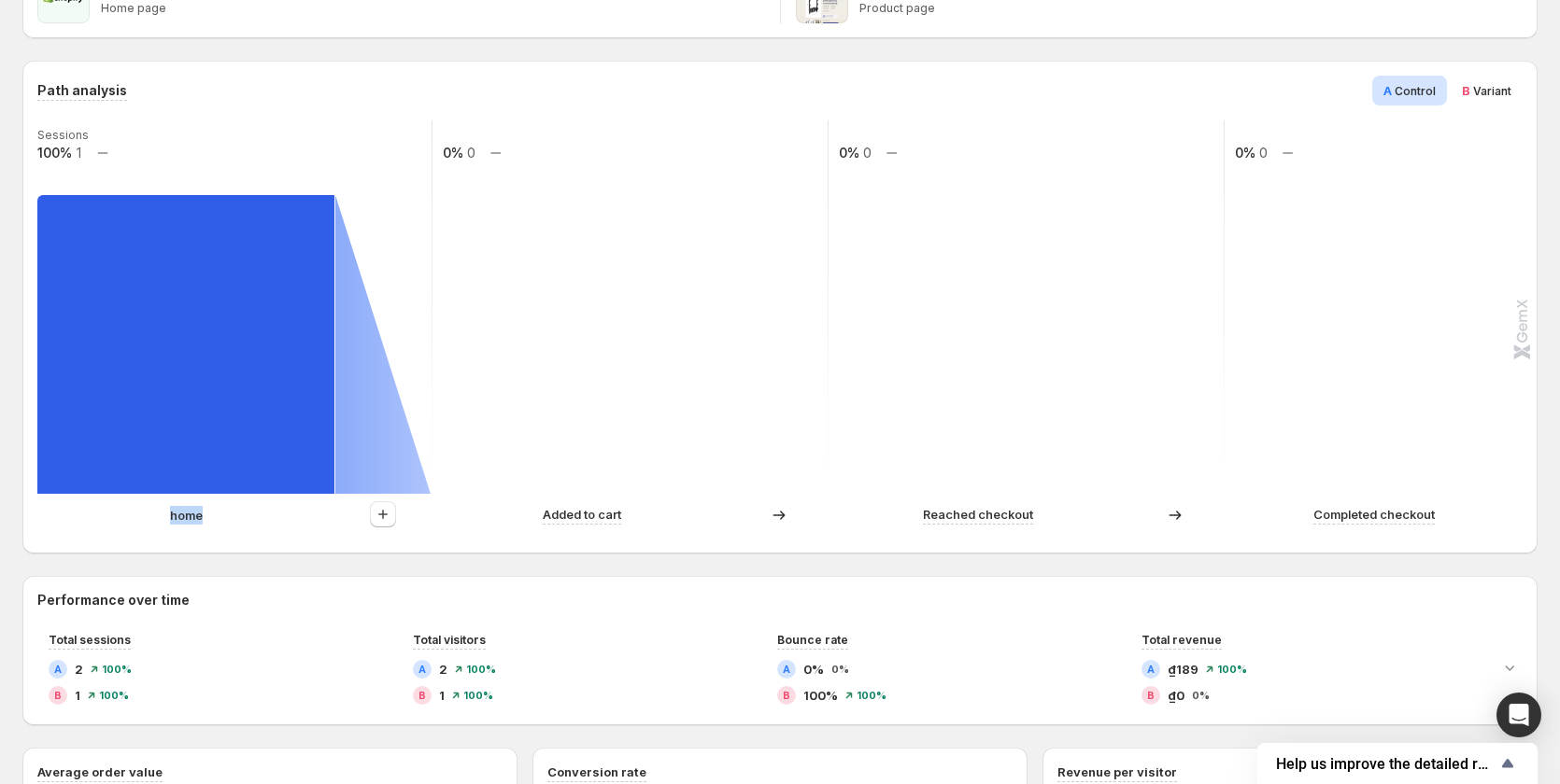
click at [108, 519] on div "home" at bounding box center [186, 515] width 298 height 18
click at [206, 523] on div "home" at bounding box center [186, 515] width 298 height 18
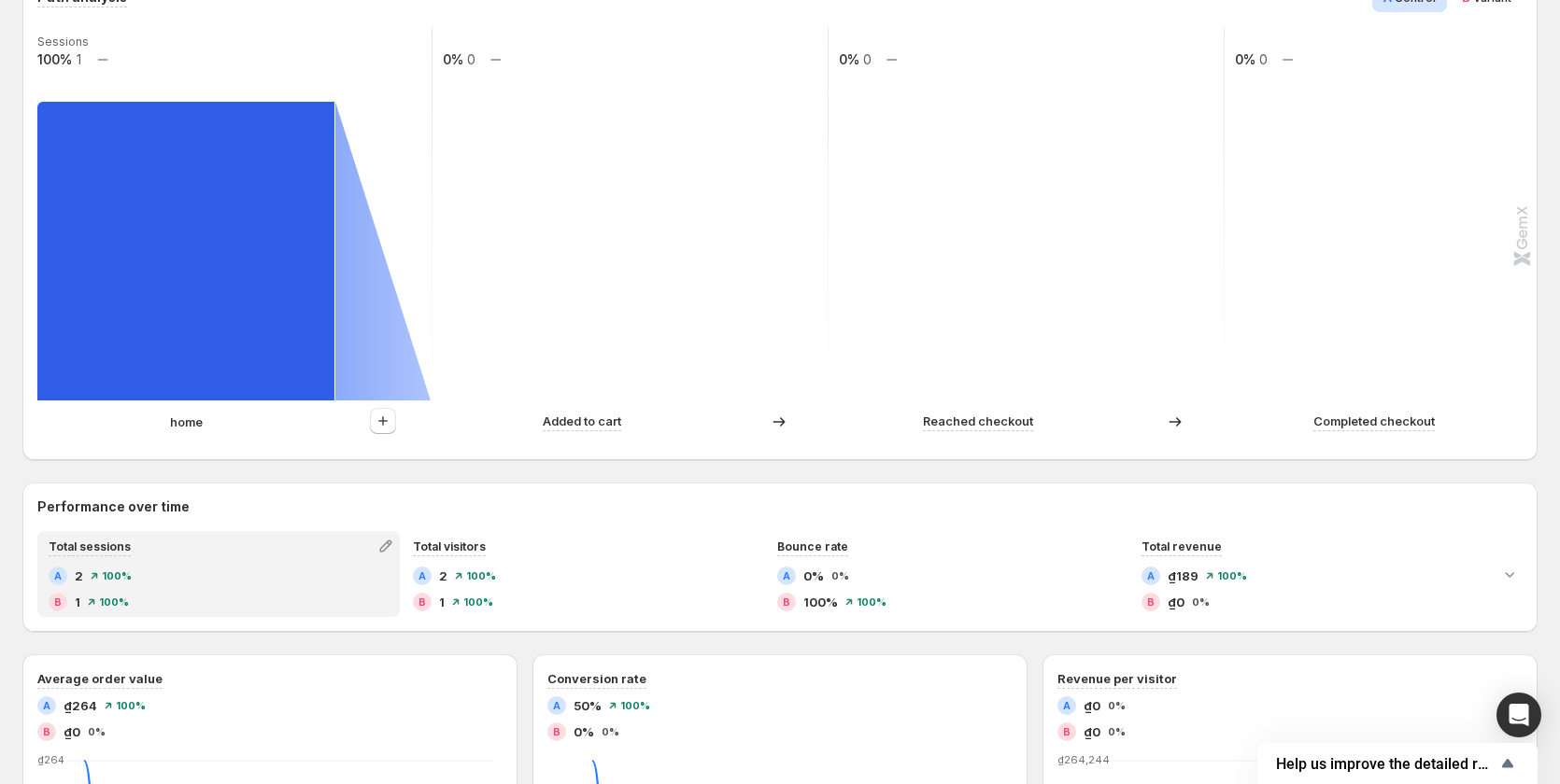
scroll to position [467, 0]
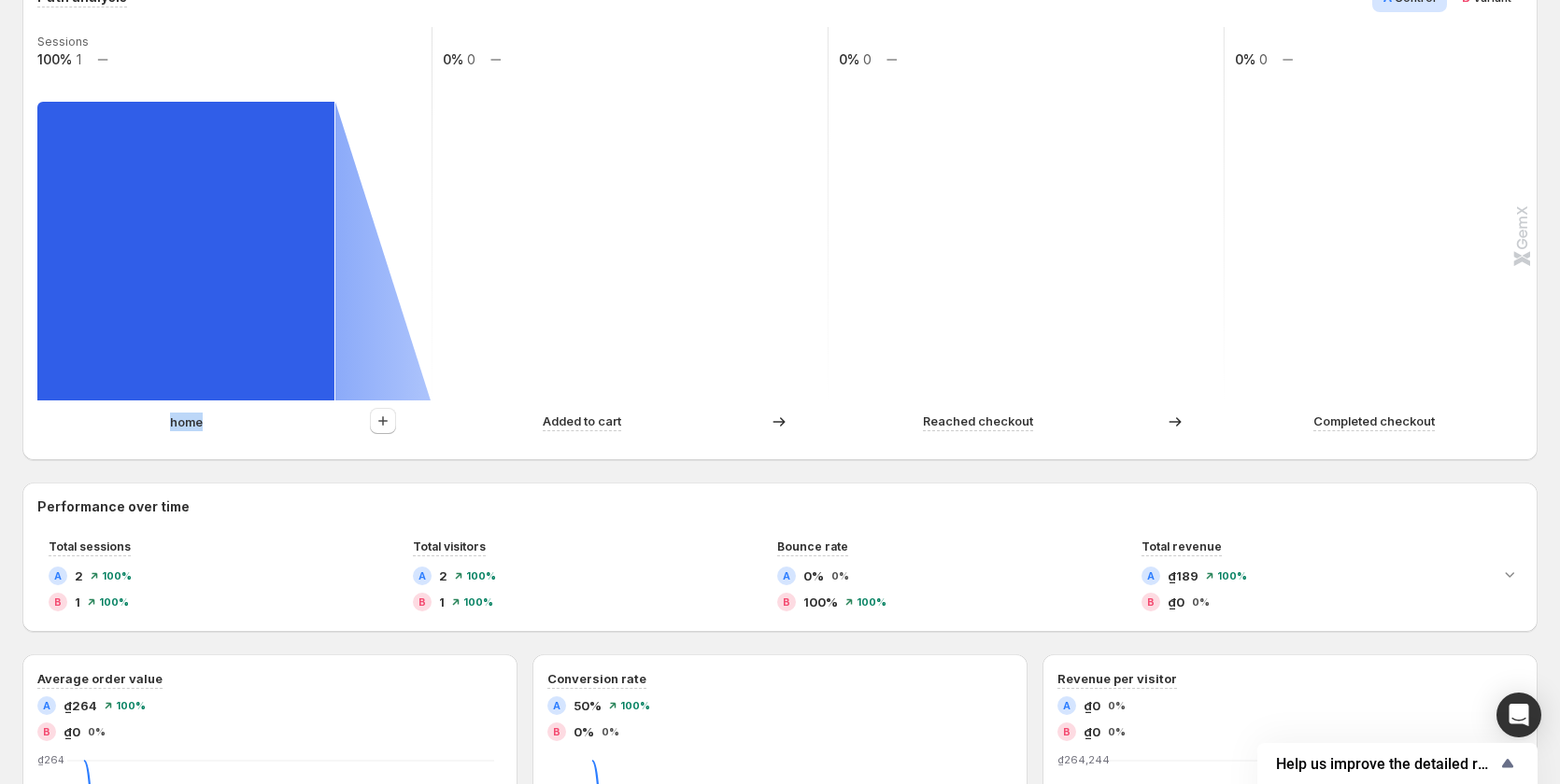
drag, startPoint x: 217, startPoint y: 428, endPoint x: 112, endPoint y: 410, distance: 106.5
click at [111, 410] on div "home" at bounding box center [234, 421] width 394 height 27
click at [280, 412] on div "home" at bounding box center [186, 421] width 298 height 18
drag, startPoint x: 169, startPoint y: 424, endPoint x: 218, endPoint y: 424, distance: 49.0
click at [218, 424] on div "home" at bounding box center [186, 421] width 298 height 18
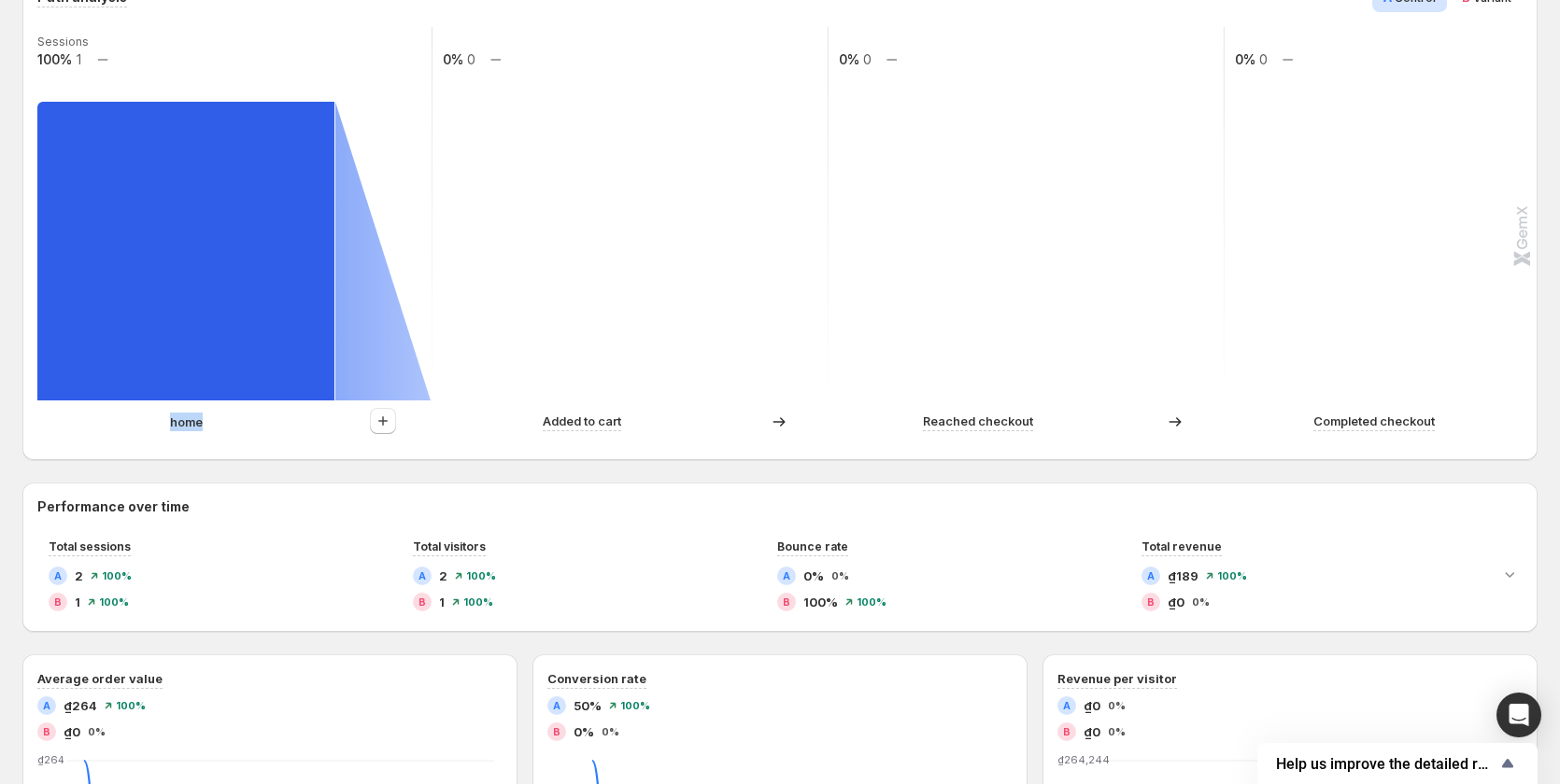
click at [206, 424] on div "home" at bounding box center [186, 421] width 298 height 18
click at [195, 422] on p "home" at bounding box center [187, 421] width 33 height 18
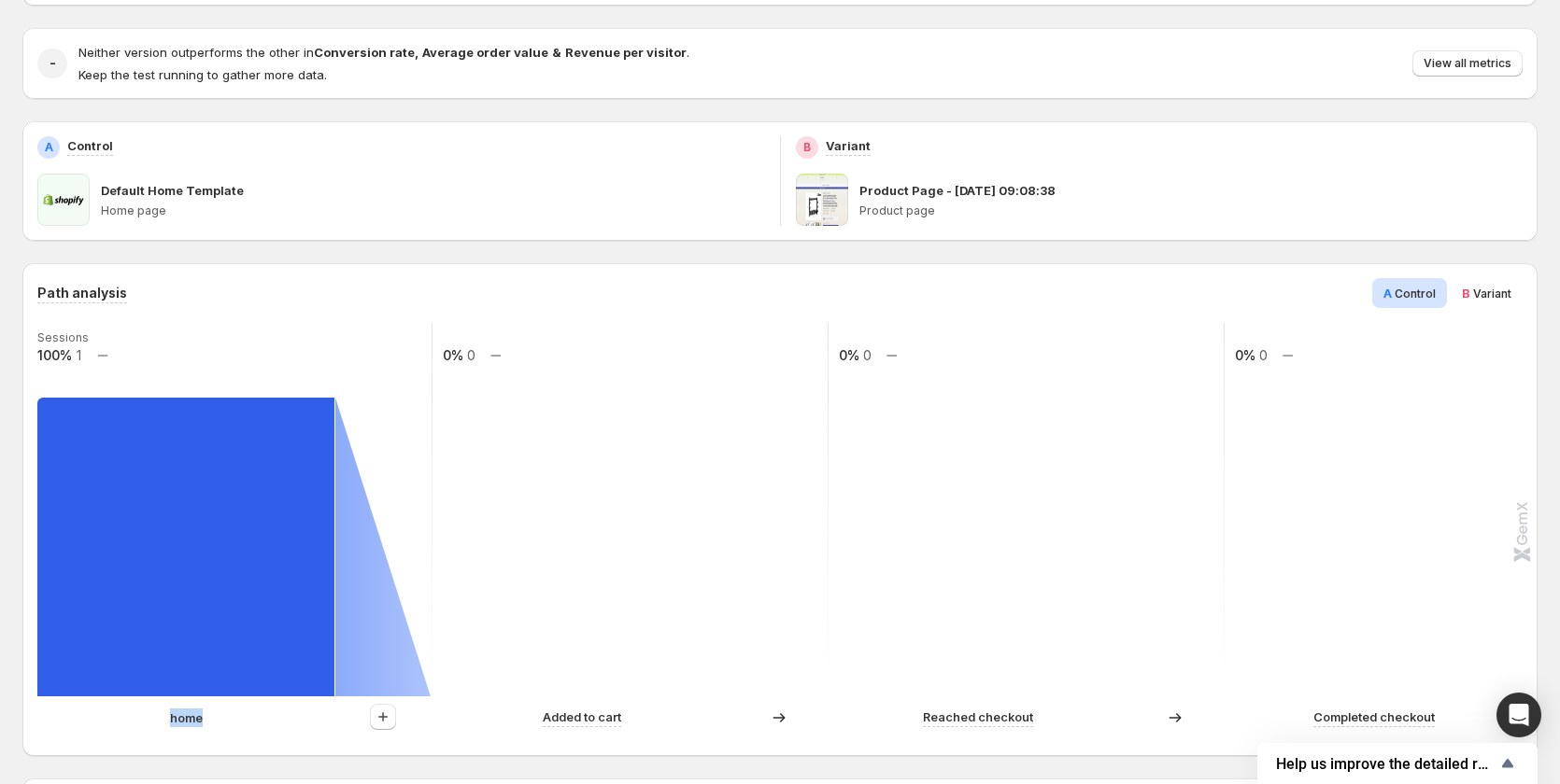
scroll to position [0, 0]
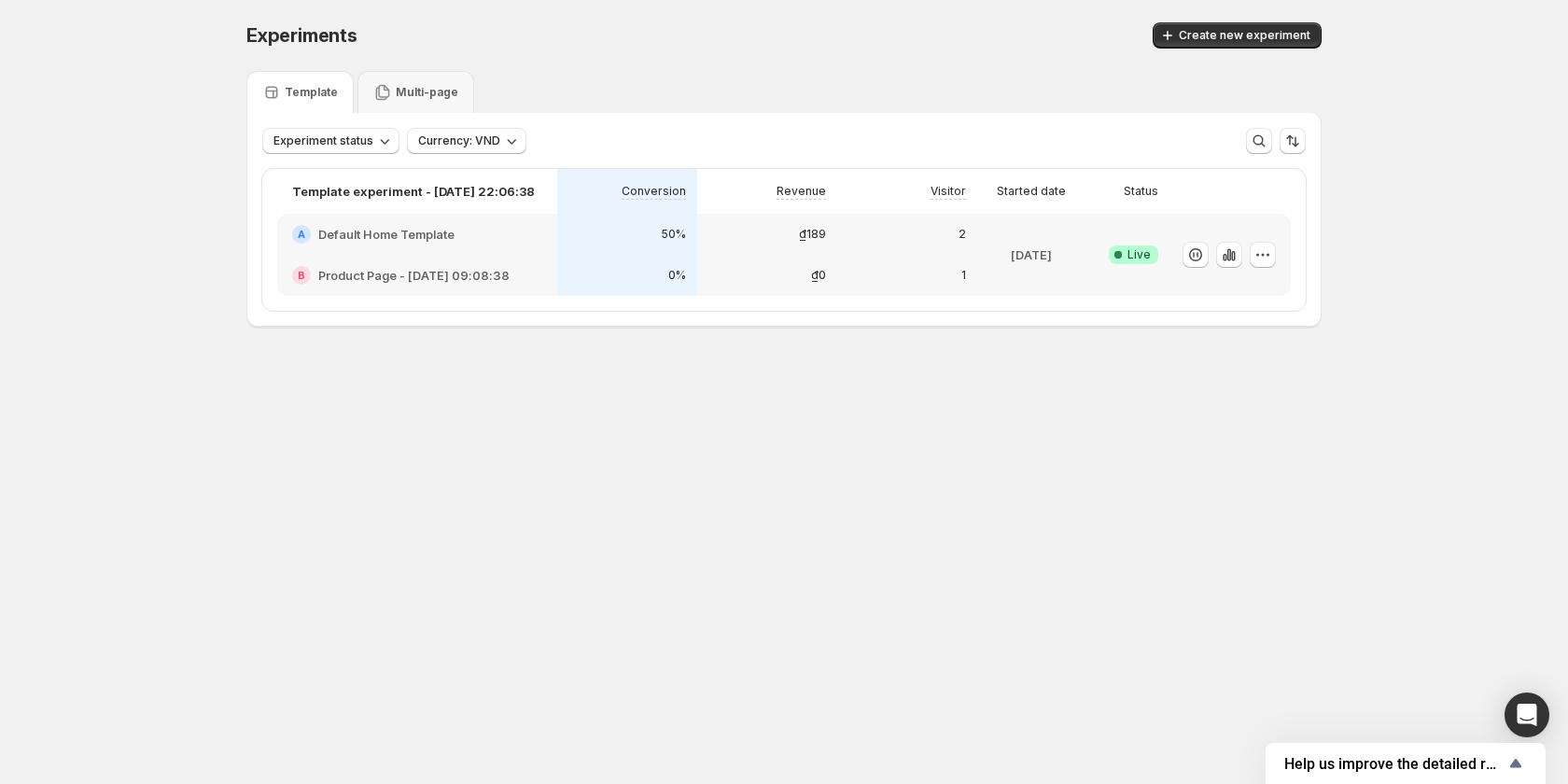
click at [877, 251] on div "2" at bounding box center [907, 234] width 140 height 41
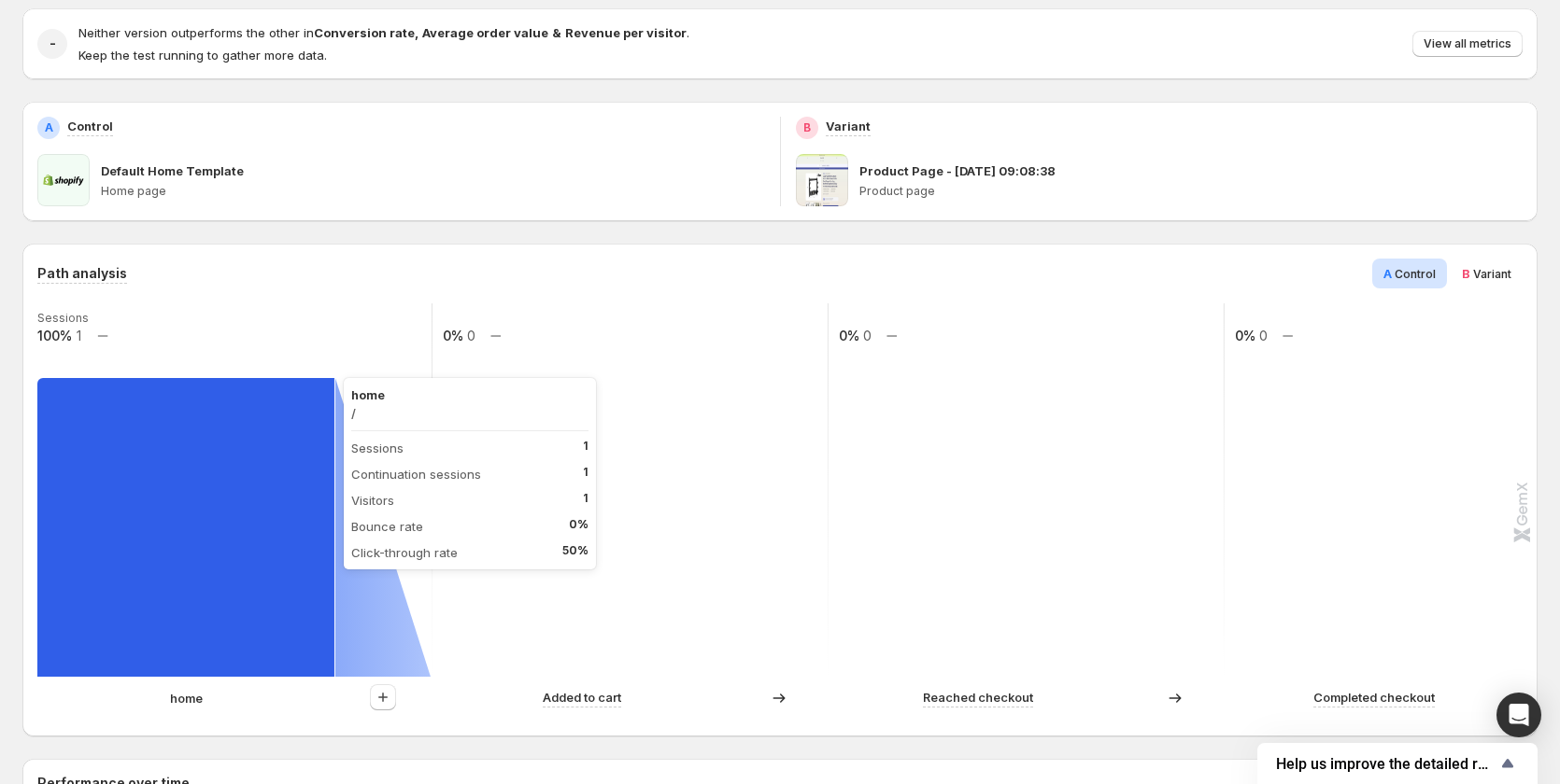
scroll to position [187, 0]
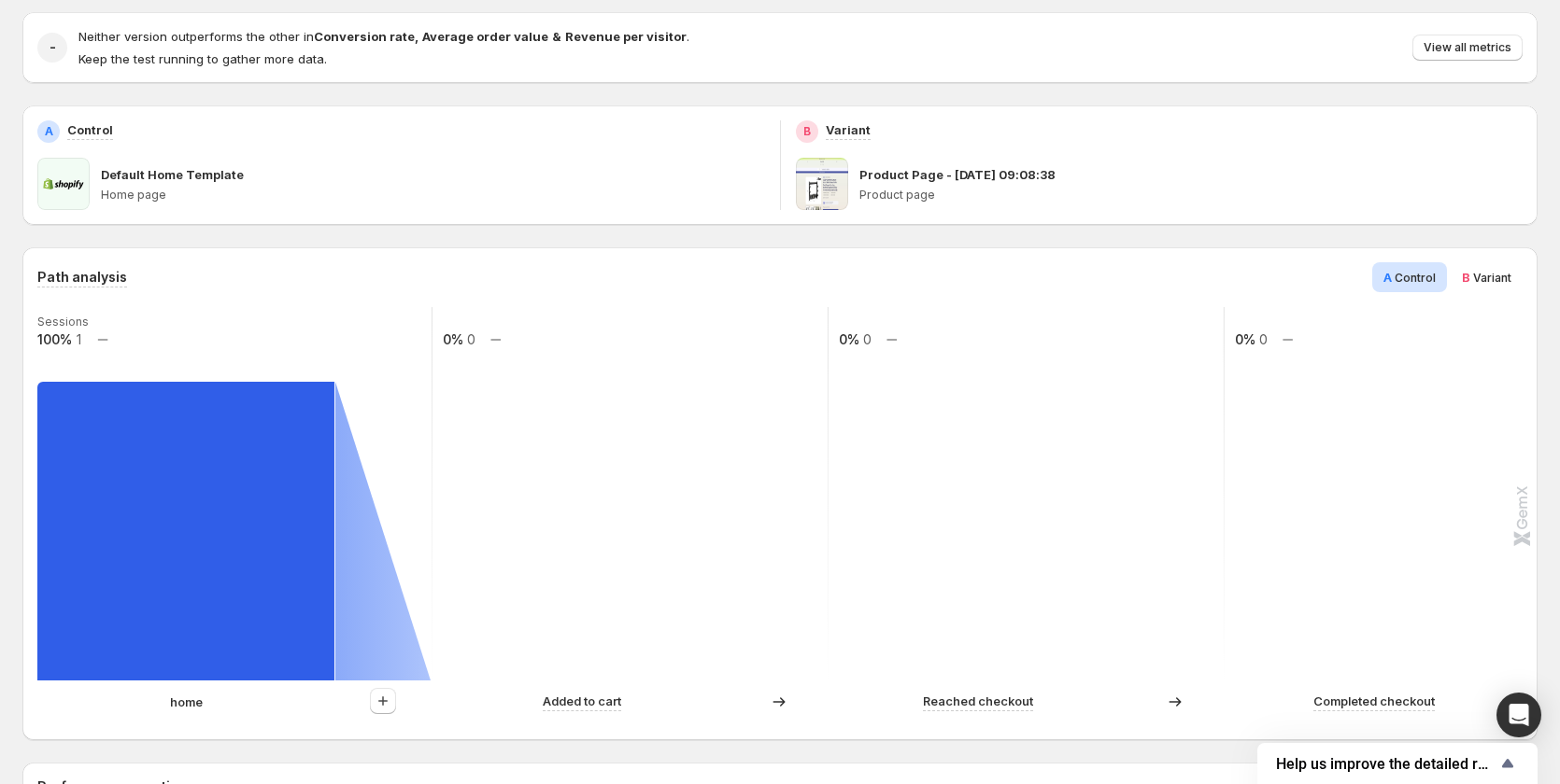
click at [198, 702] on p "home" at bounding box center [187, 701] width 33 height 18
click at [190, 695] on p "home" at bounding box center [187, 701] width 33 height 18
click at [204, 695] on div "home" at bounding box center [186, 701] width 298 height 18
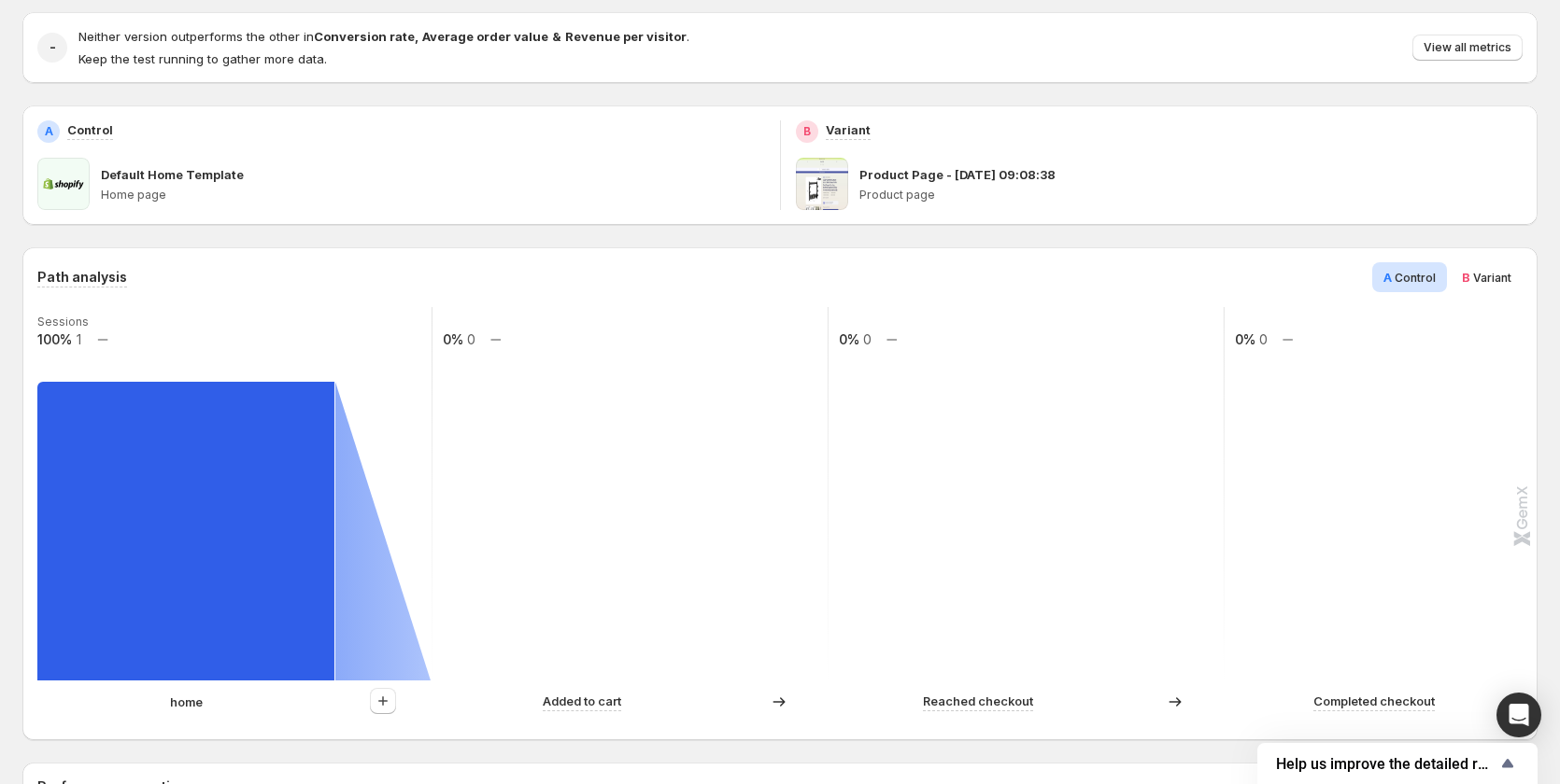
click at [183, 699] on p "home" at bounding box center [187, 701] width 33 height 18
click at [230, 699] on div "home" at bounding box center [186, 701] width 298 height 18
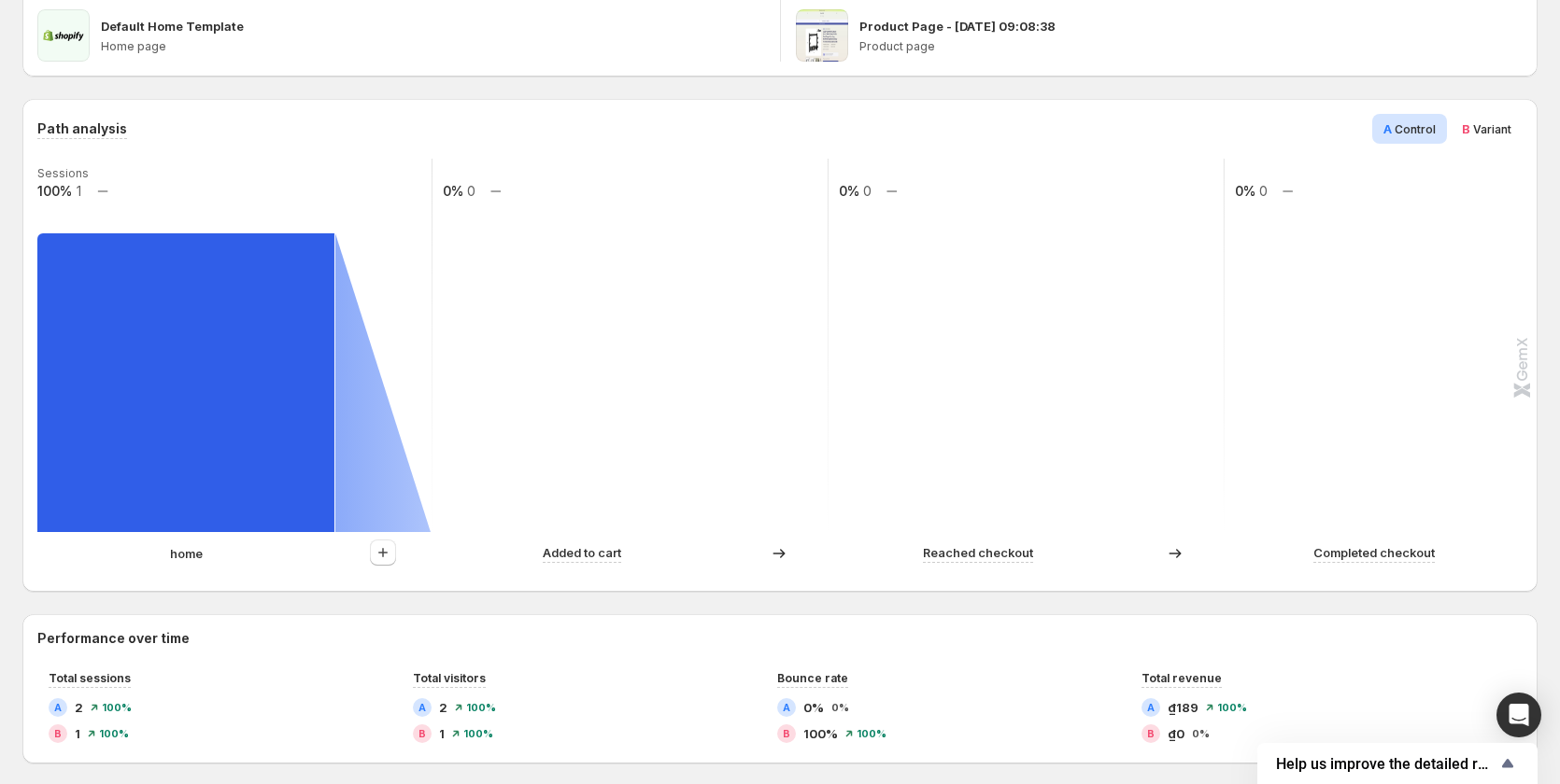
scroll to position [467, 0]
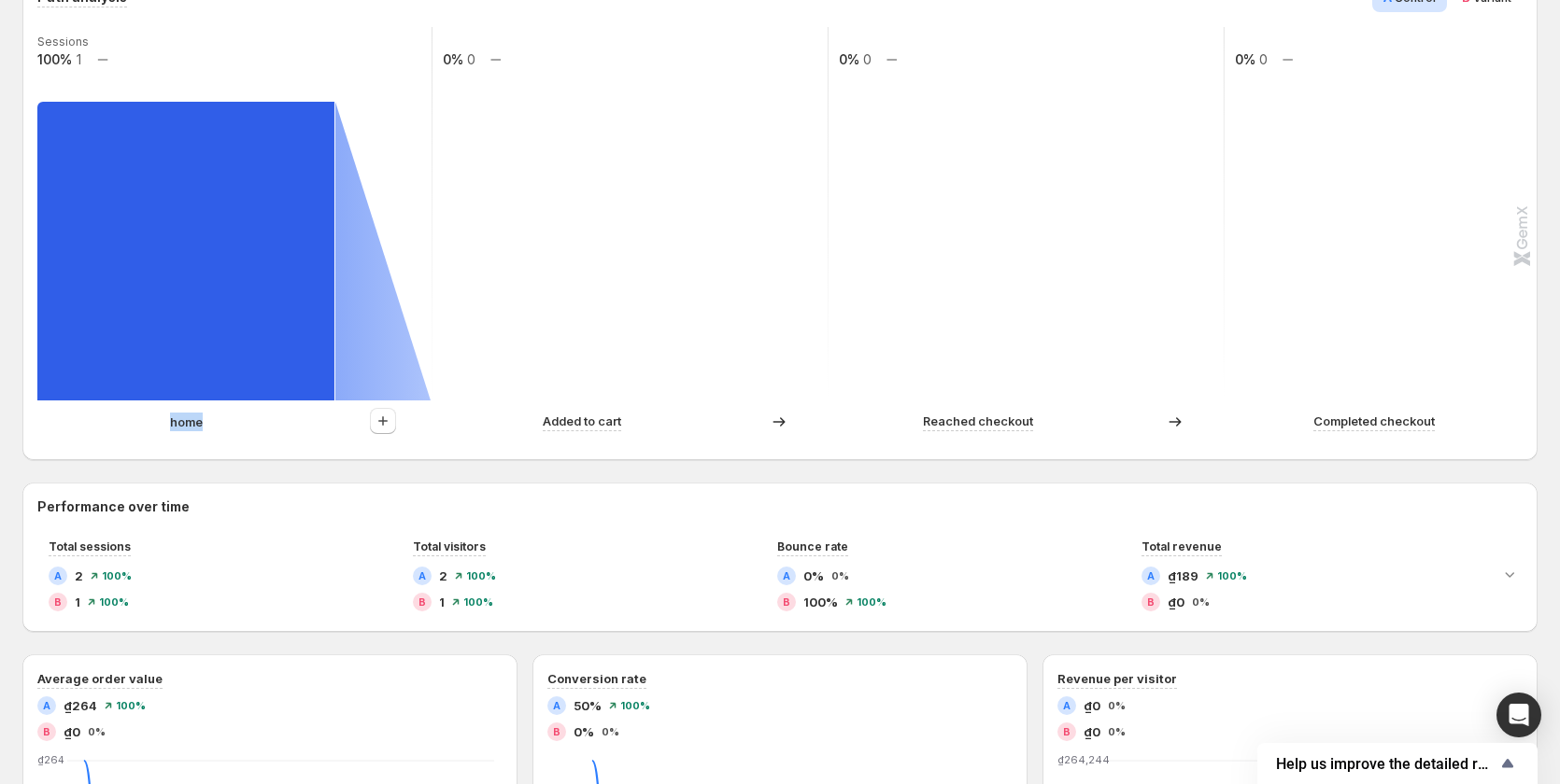
drag, startPoint x: 164, startPoint y: 423, endPoint x: 219, endPoint y: 423, distance: 55.0
click at [219, 423] on div "home" at bounding box center [186, 421] width 298 height 18
click at [261, 427] on div "home" at bounding box center [186, 421] width 298 height 18
drag, startPoint x: 155, startPoint y: 424, endPoint x: 290, endPoint y: 422, distance: 135.0
click at [290, 422] on div "home" at bounding box center [186, 421] width 298 height 18
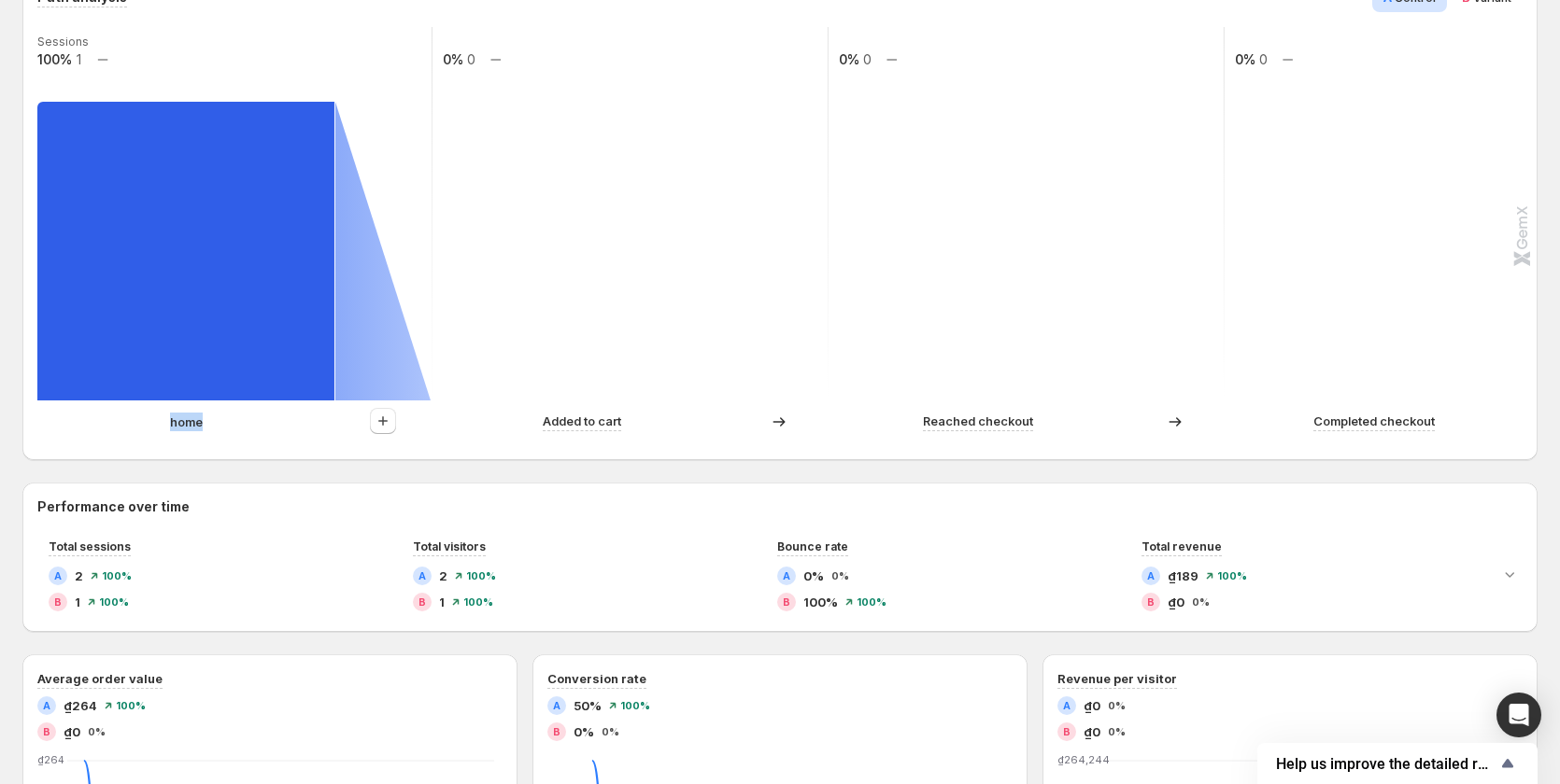
click at [269, 437] on div "home Added to cart Reached checkout Completed checkout" at bounding box center [778, 426] width 1481 height 37
drag, startPoint x: 166, startPoint y: 426, endPoint x: 217, endPoint y: 429, distance: 51.1
click at [217, 429] on div "home" at bounding box center [186, 421] width 298 height 18
click at [244, 413] on div "home" at bounding box center [186, 421] width 298 height 18
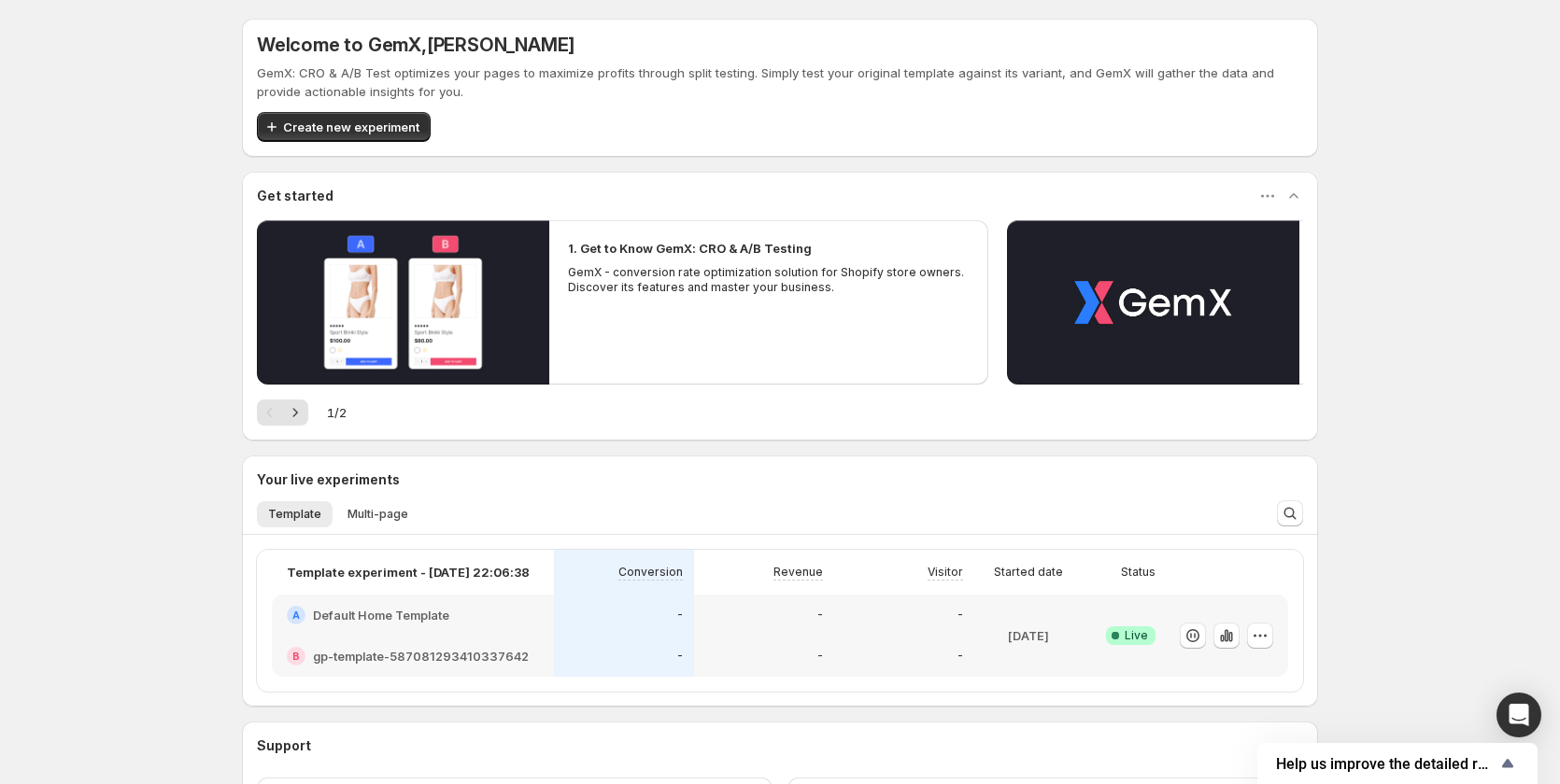
scroll to position [158, 0]
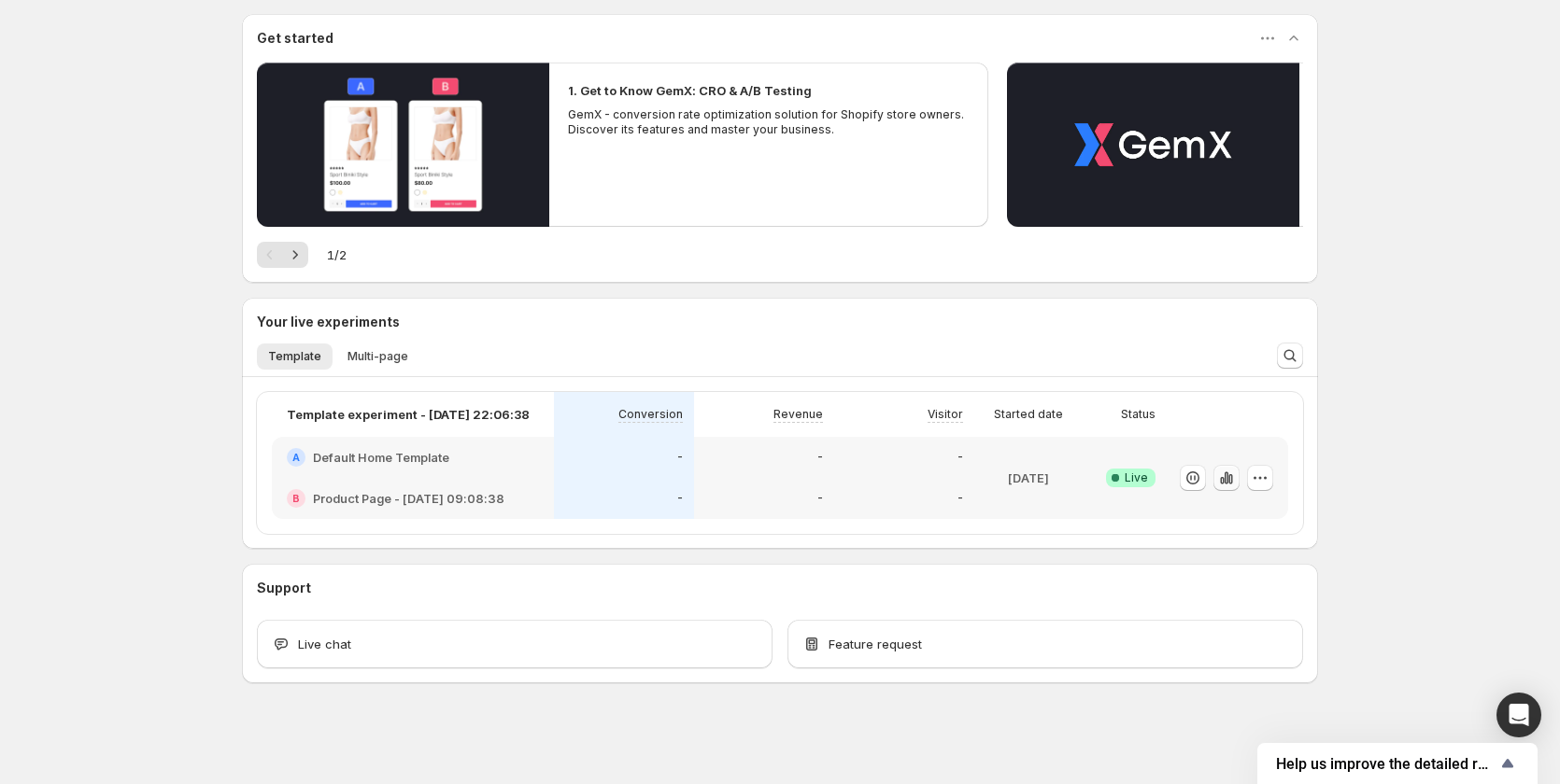
click at [1236, 473] on icon "button" at bounding box center [1226, 478] width 18 height 18
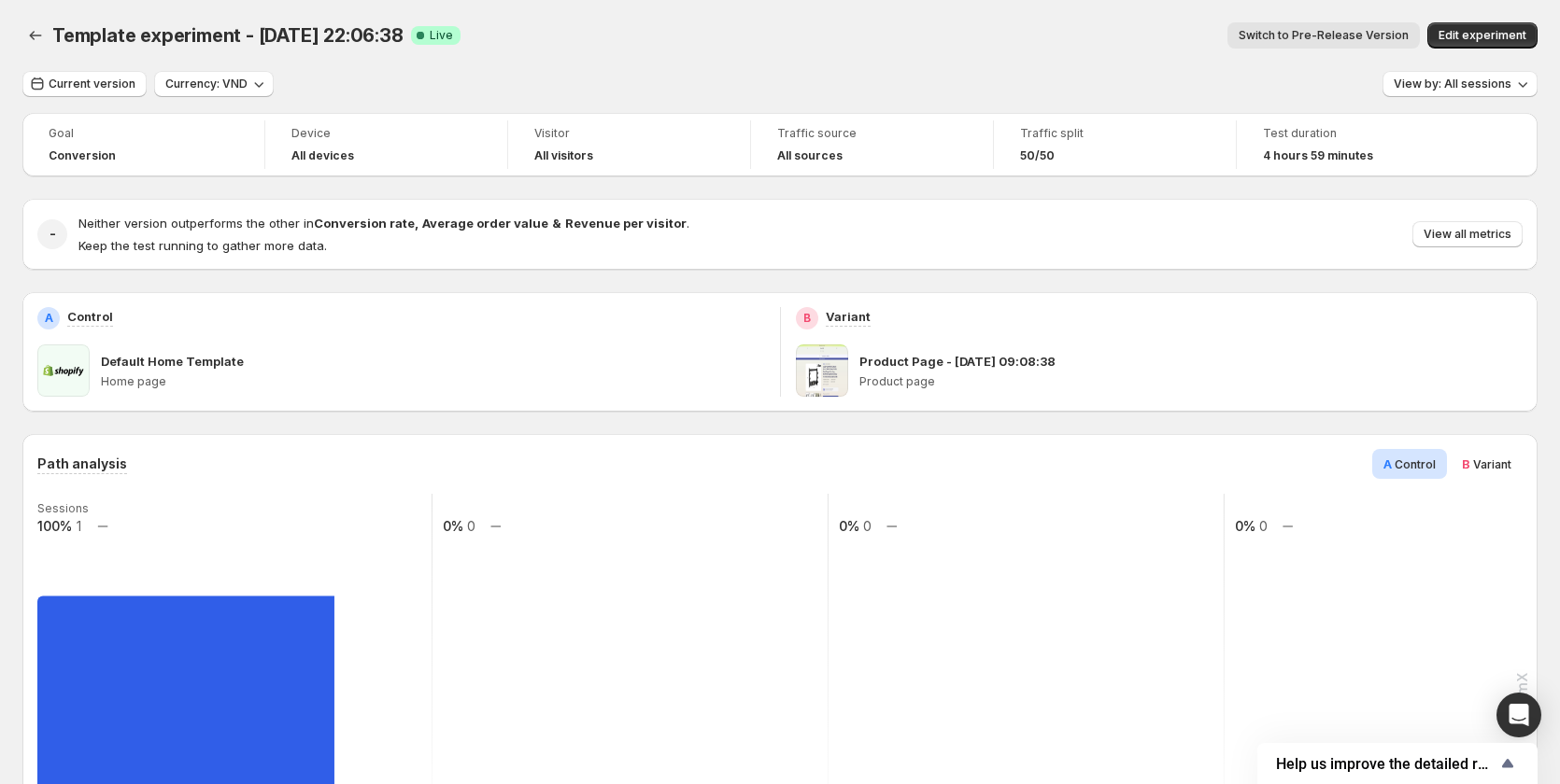
scroll to position [374, 0]
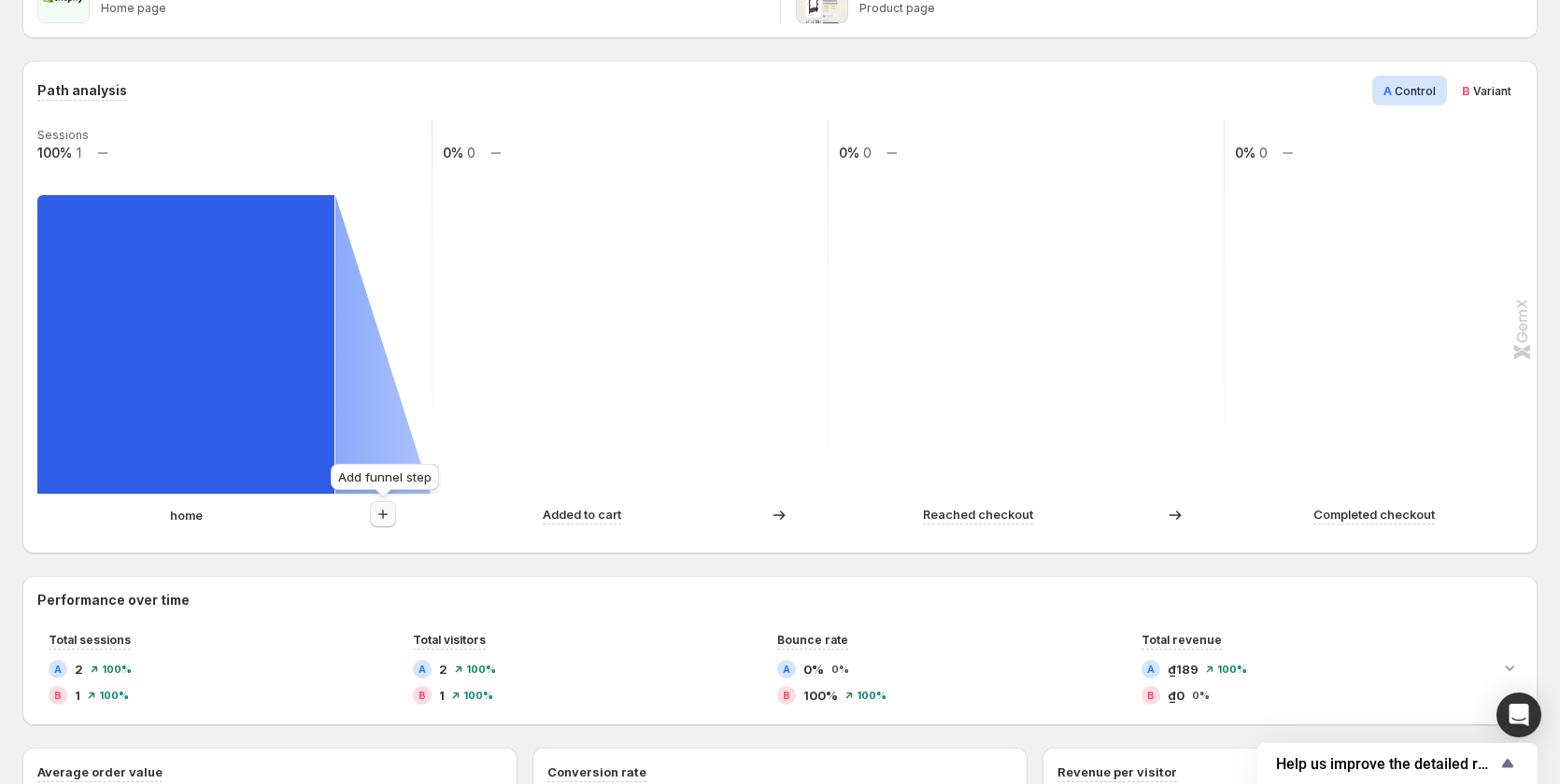
click at [383, 515] on icon "button" at bounding box center [383, 515] width 10 height 10
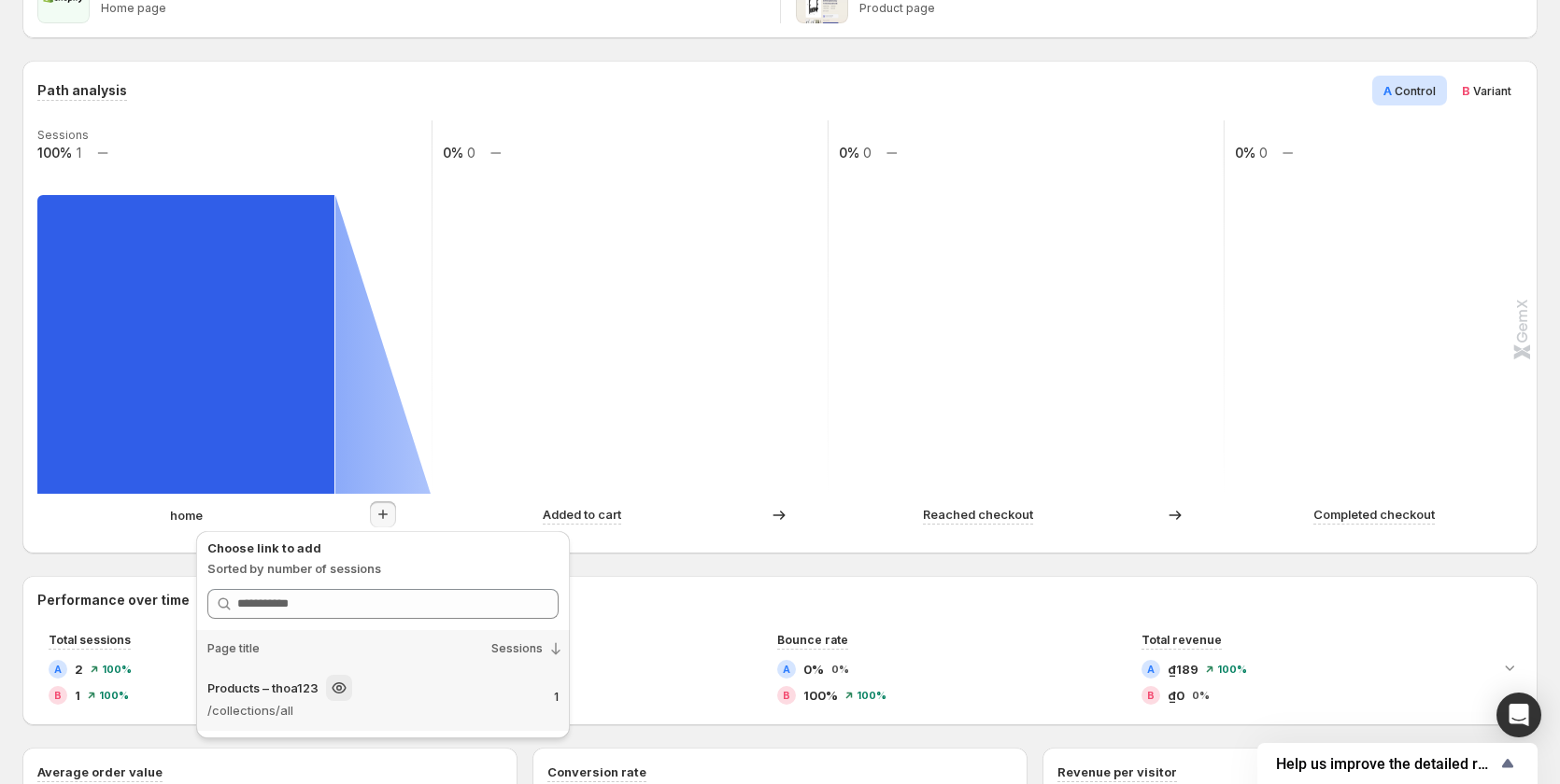
click at [298, 707] on p "/collections/all" at bounding box center [352, 710] width 290 height 18
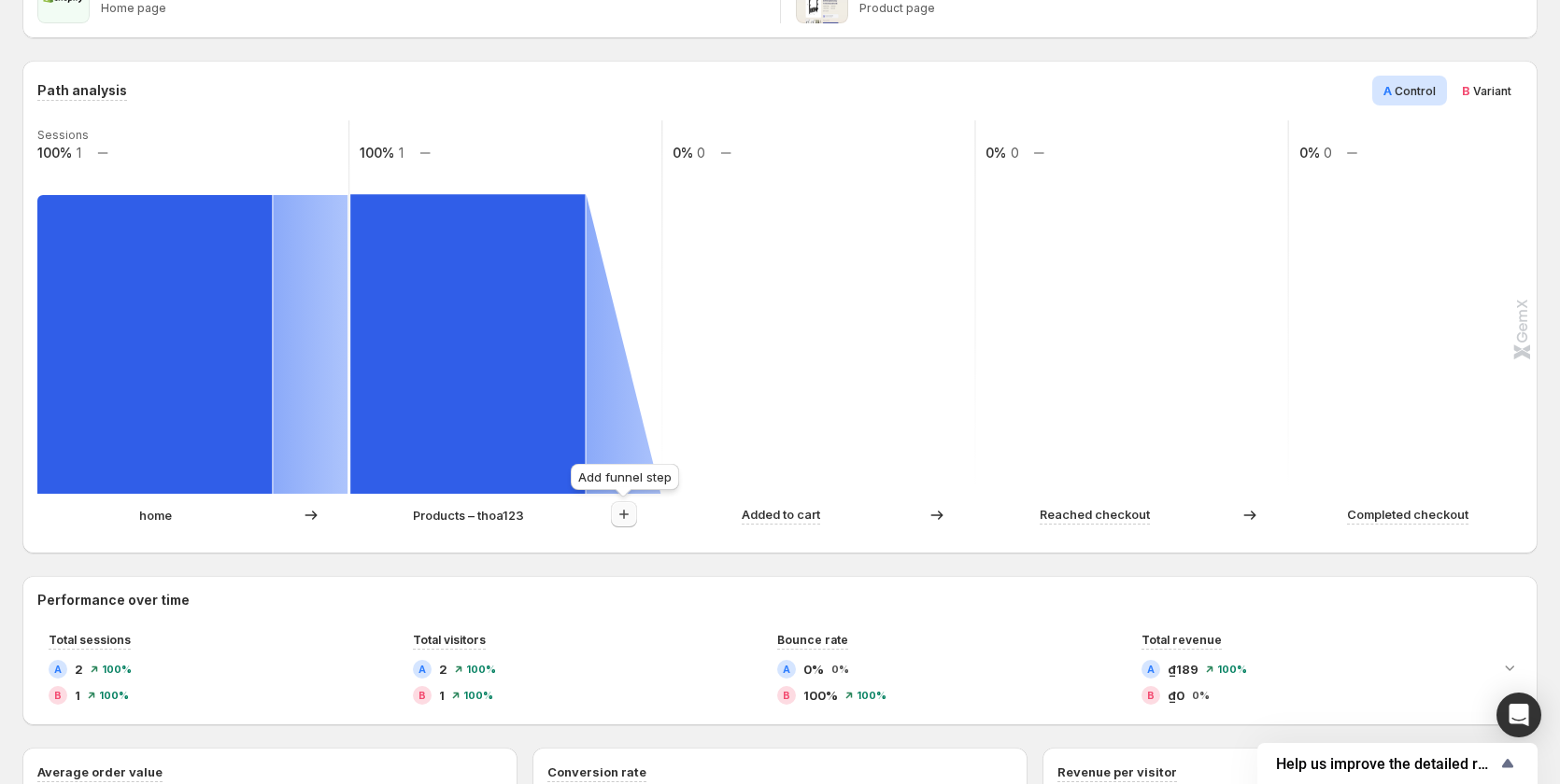
click at [625, 517] on icon "button" at bounding box center [624, 514] width 18 height 18
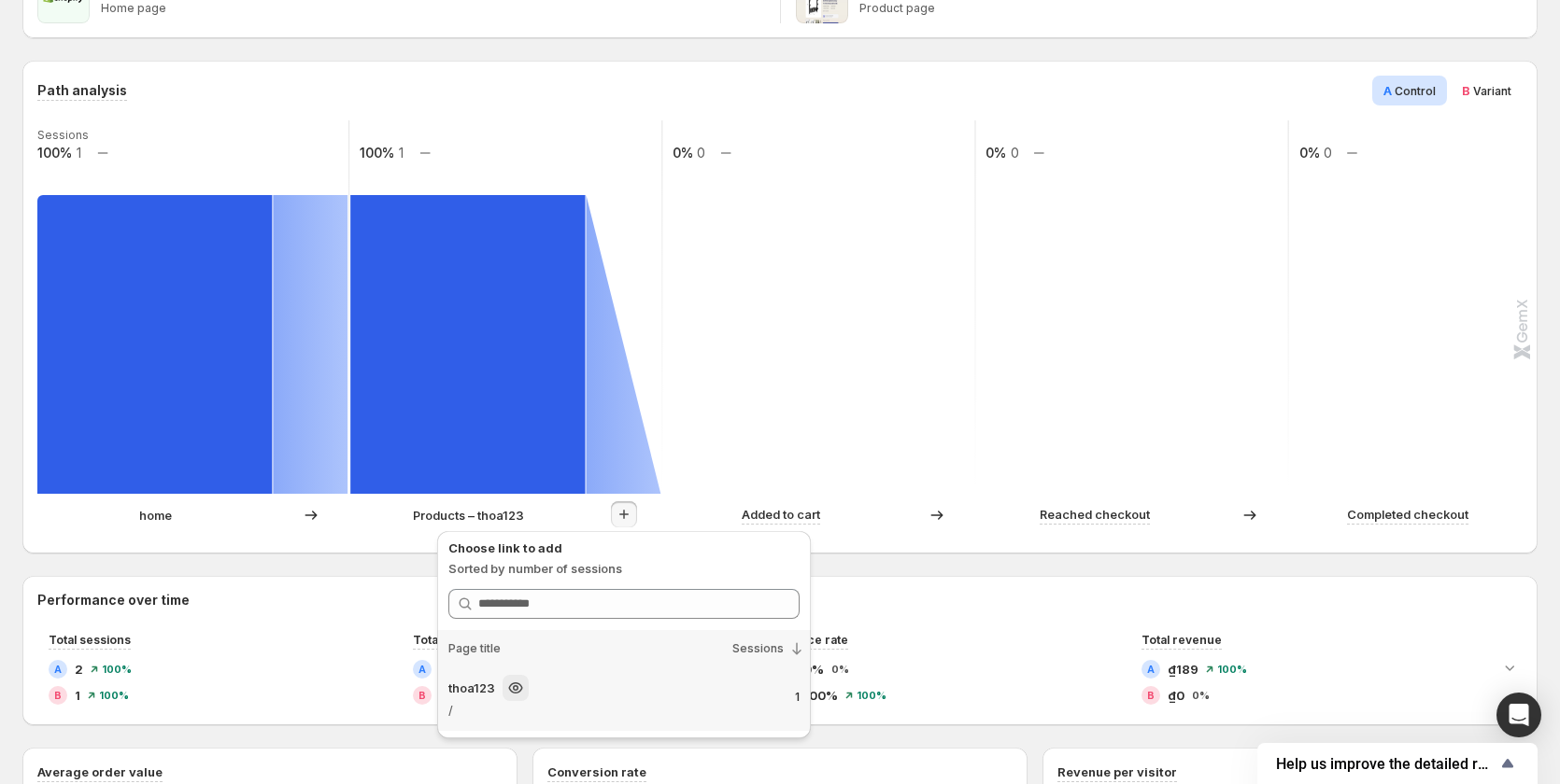
click at [531, 700] on div "thoa123" at bounding box center [594, 688] width 290 height 26
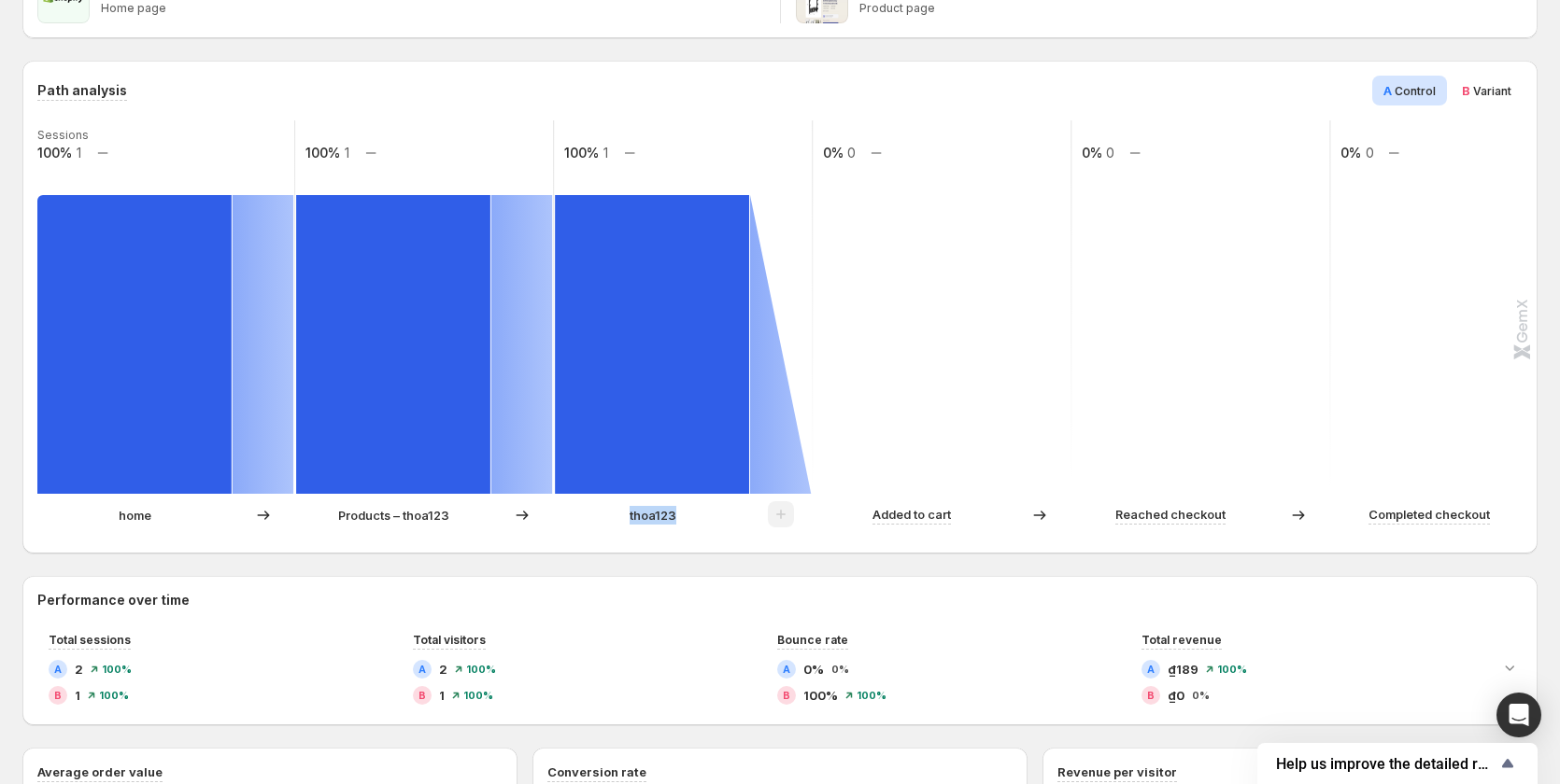
drag, startPoint x: 702, startPoint y: 517, endPoint x: 601, endPoint y: 522, distance: 101.1
click at [601, 522] on div "thoa123" at bounding box center [652, 515] width 196 height 18
click at [697, 519] on div "thoa123" at bounding box center [652, 515] width 196 height 18
drag, startPoint x: 669, startPoint y: 515, endPoint x: 620, endPoint y: 518, distance: 49.1
click at [620, 518] on div "thoa123" at bounding box center [652, 515] width 196 height 18
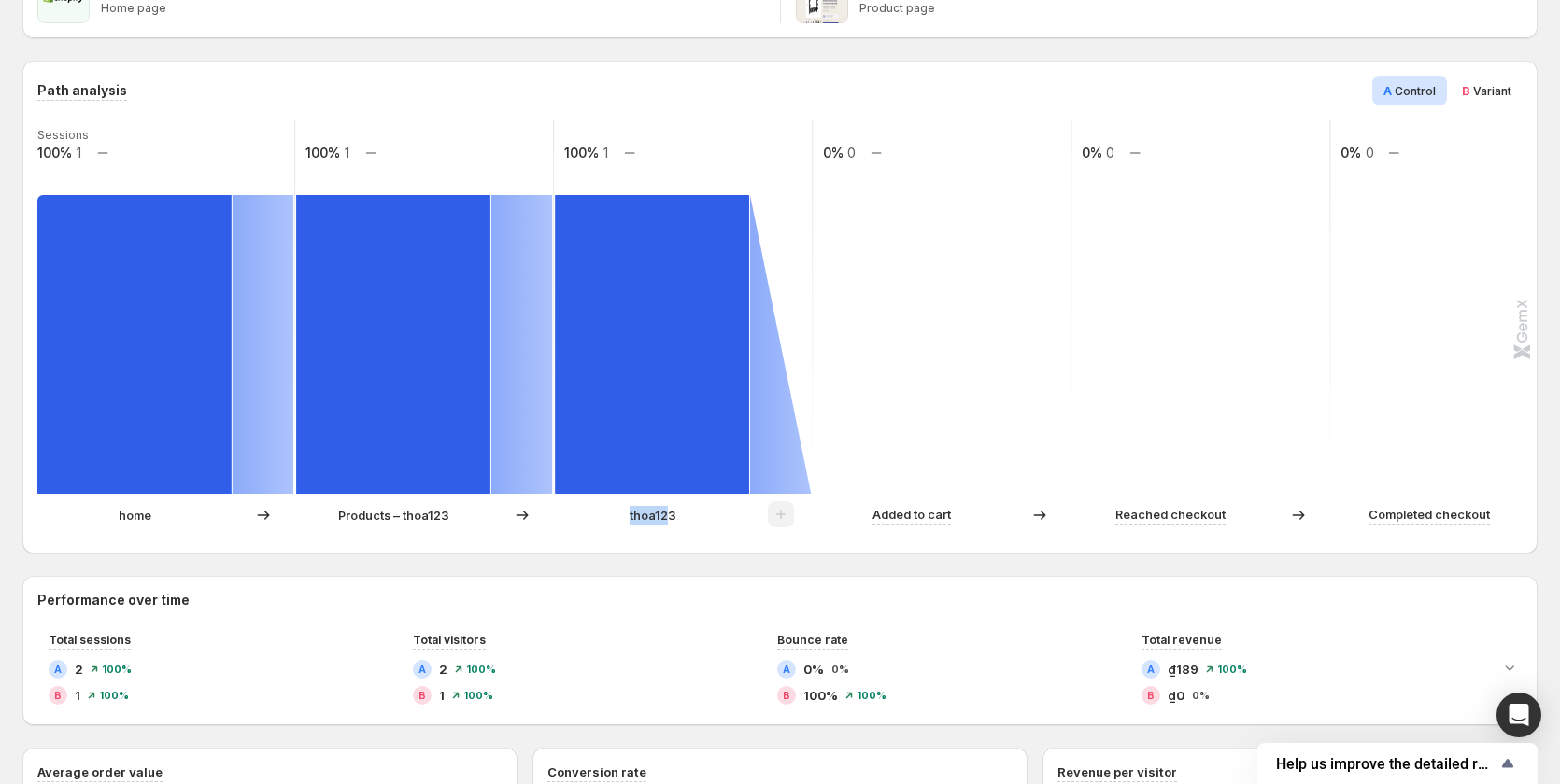
click at [665, 518] on p "thoa123" at bounding box center [653, 515] width 47 height 18
click at [704, 522] on div "thoa123" at bounding box center [652, 515] width 196 height 18
drag, startPoint x: 624, startPoint y: 519, endPoint x: 710, endPoint y: 519, distance: 86.0
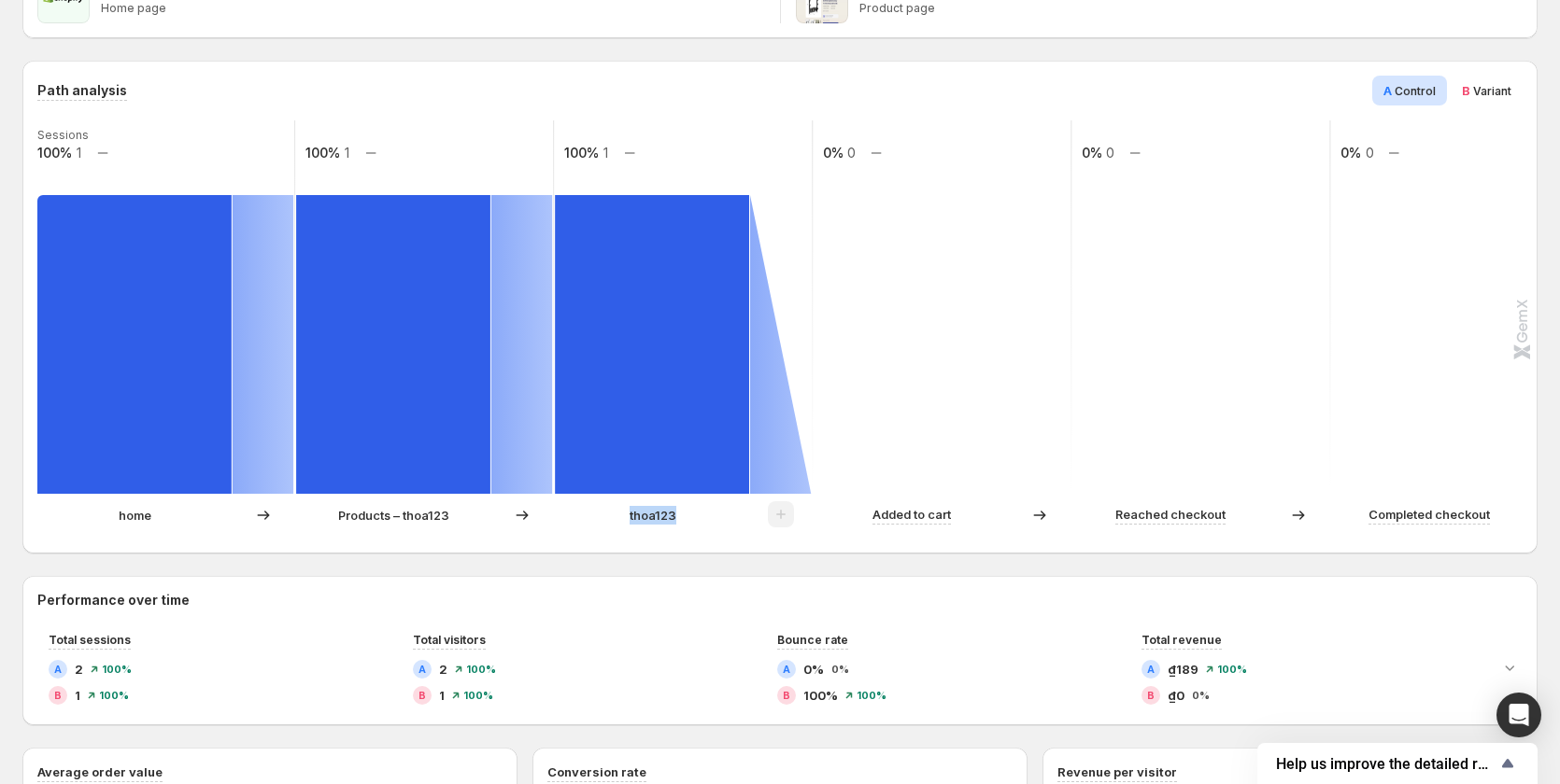
click at [710, 519] on div "thoa123" at bounding box center [652, 515] width 196 height 18
drag, startPoint x: 113, startPoint y: 516, endPoint x: 162, endPoint y: 518, distance: 49.0
click at [162, 518] on div "home" at bounding box center [134, 515] width 196 height 18
click at [175, 518] on div "home" at bounding box center [134, 515] width 196 height 18
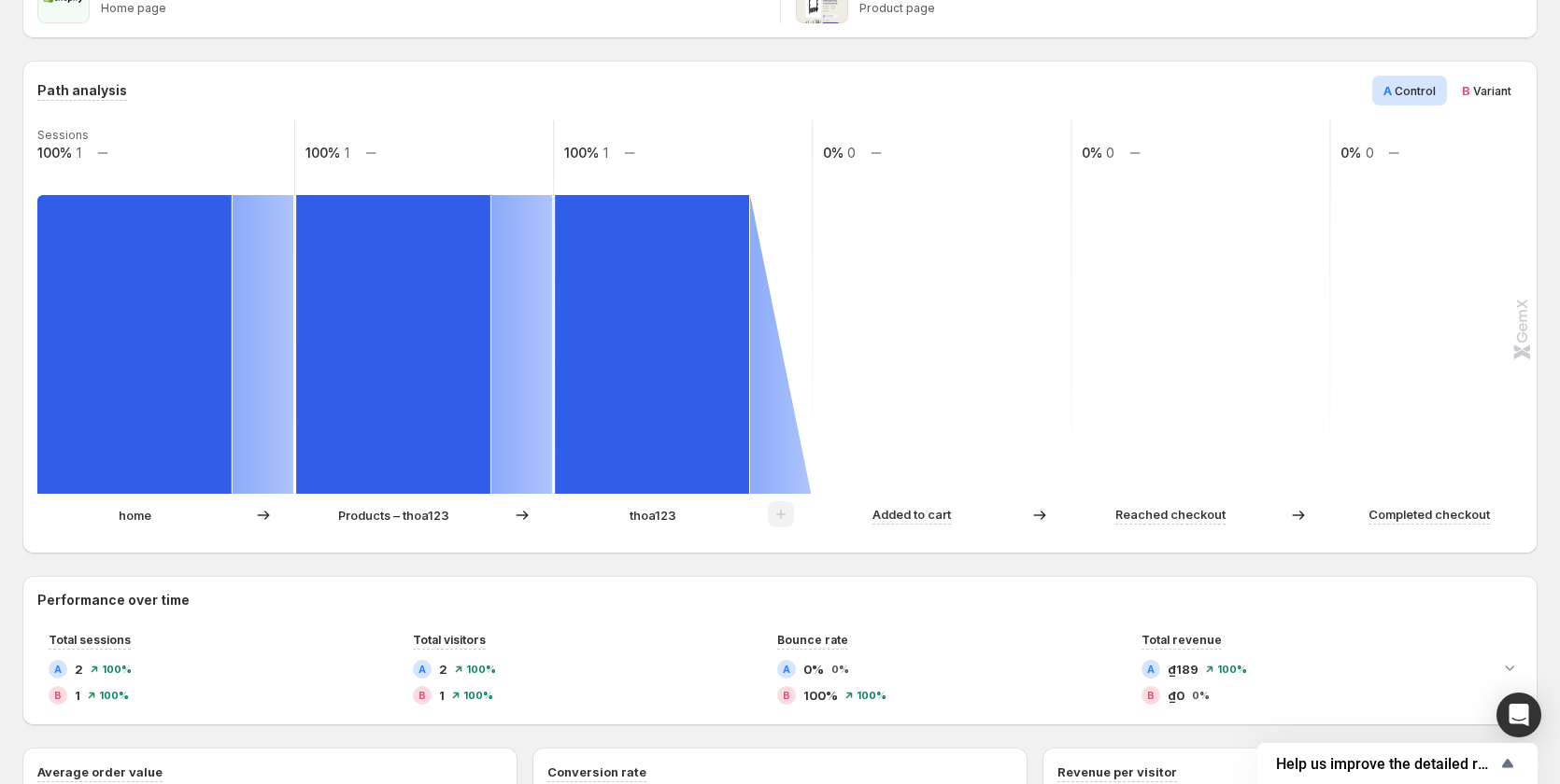
click at [175, 518] on div "home" at bounding box center [134, 515] width 196 height 18
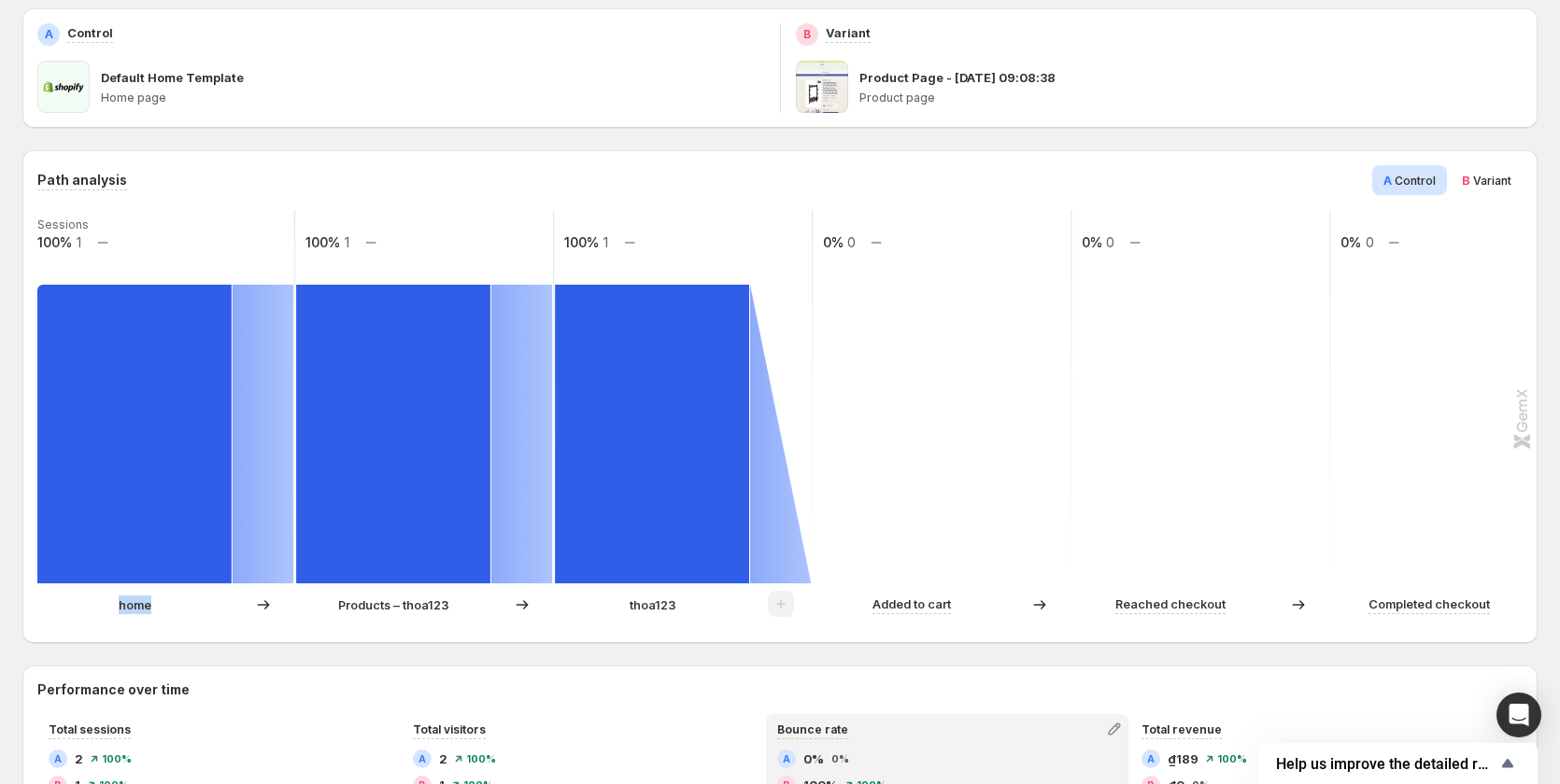
scroll to position [280, 0]
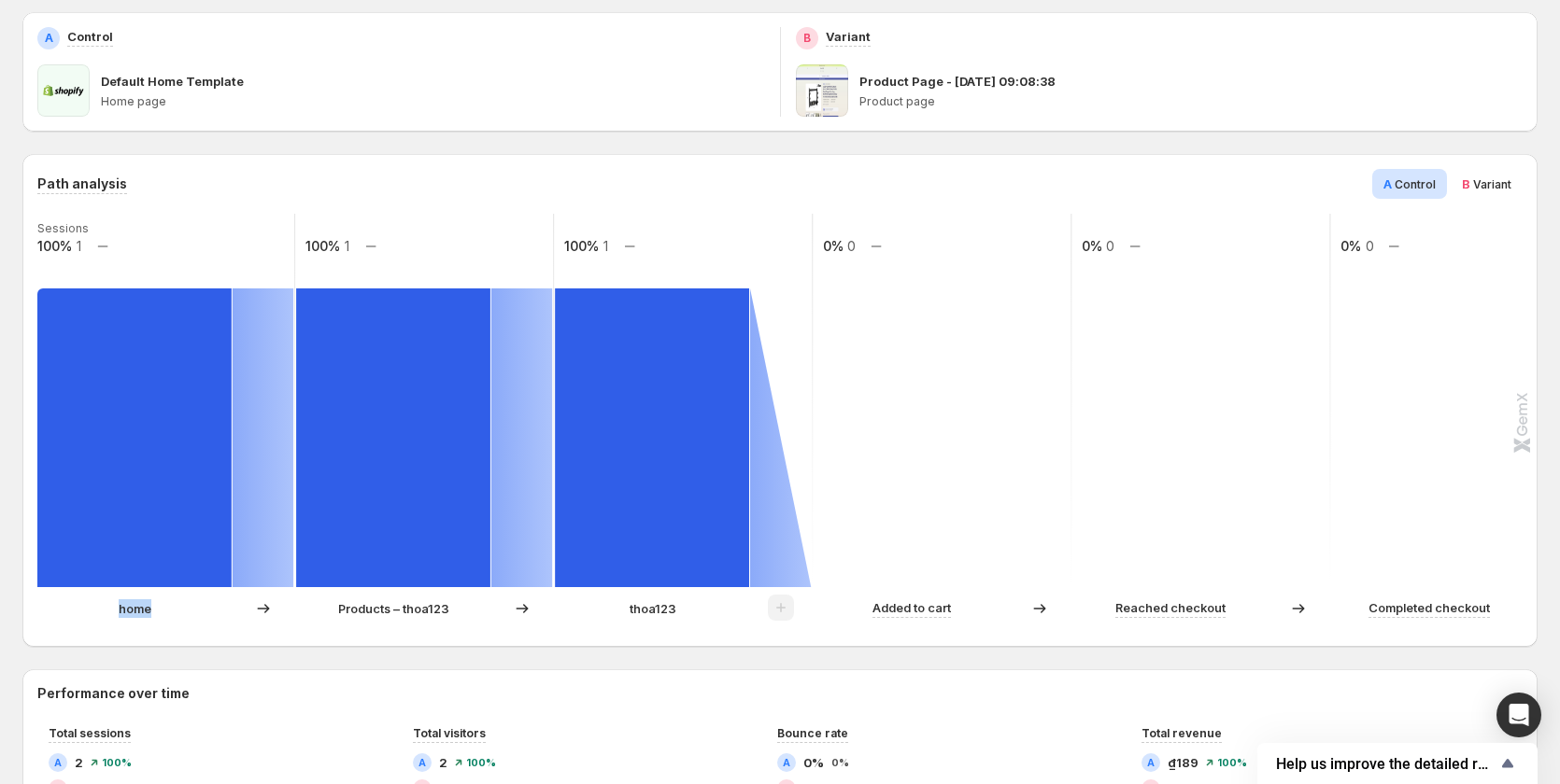
click at [176, 603] on div "home" at bounding box center [134, 608] width 196 height 18
drag, startPoint x: 172, startPoint y: 609, endPoint x: 92, endPoint y: 609, distance: 80.0
click at [92, 609] on div "home" at bounding box center [134, 608] width 196 height 18
click at [154, 616] on div "home" at bounding box center [134, 608] width 196 height 18
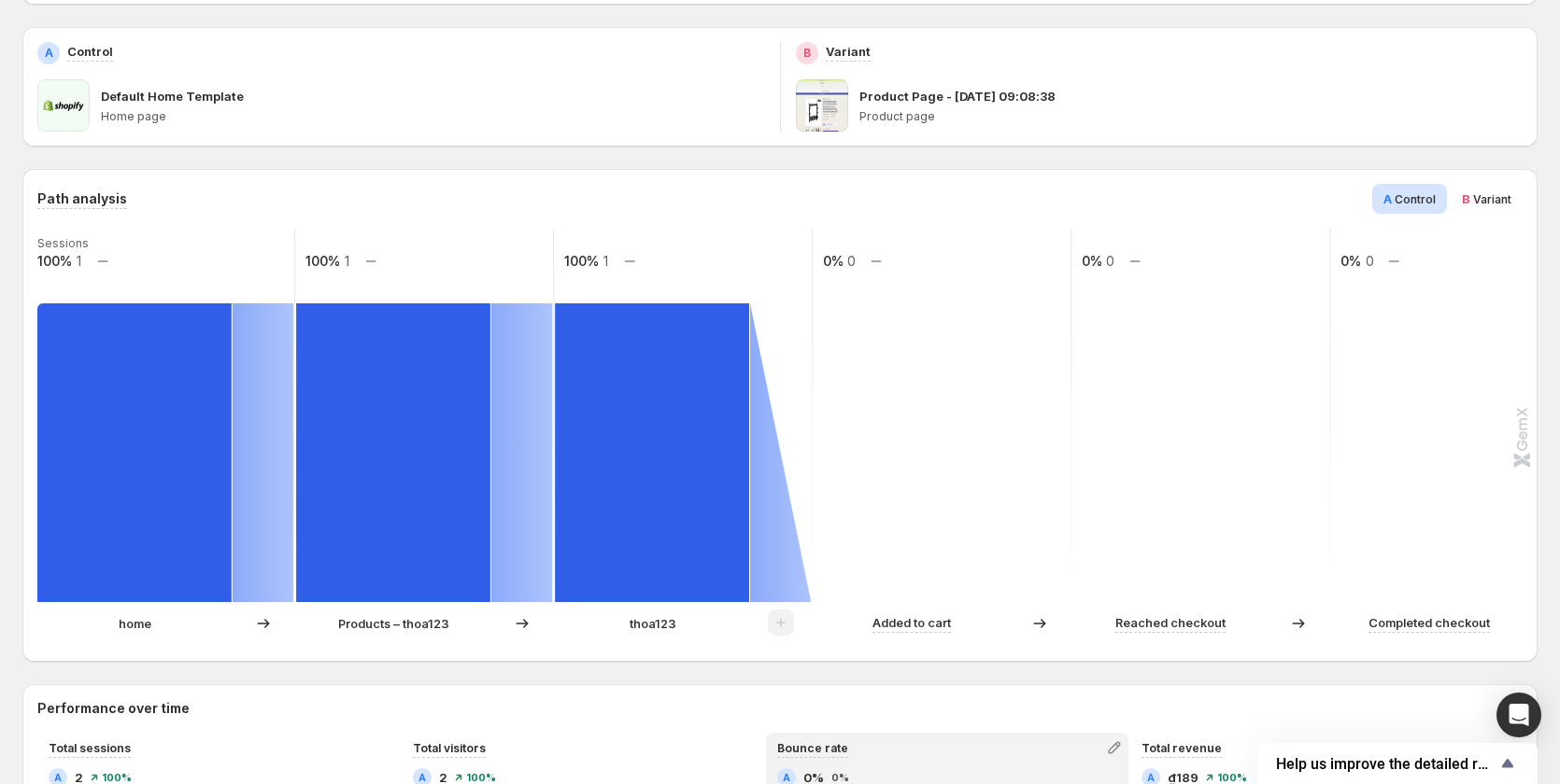
scroll to position [374, 0]
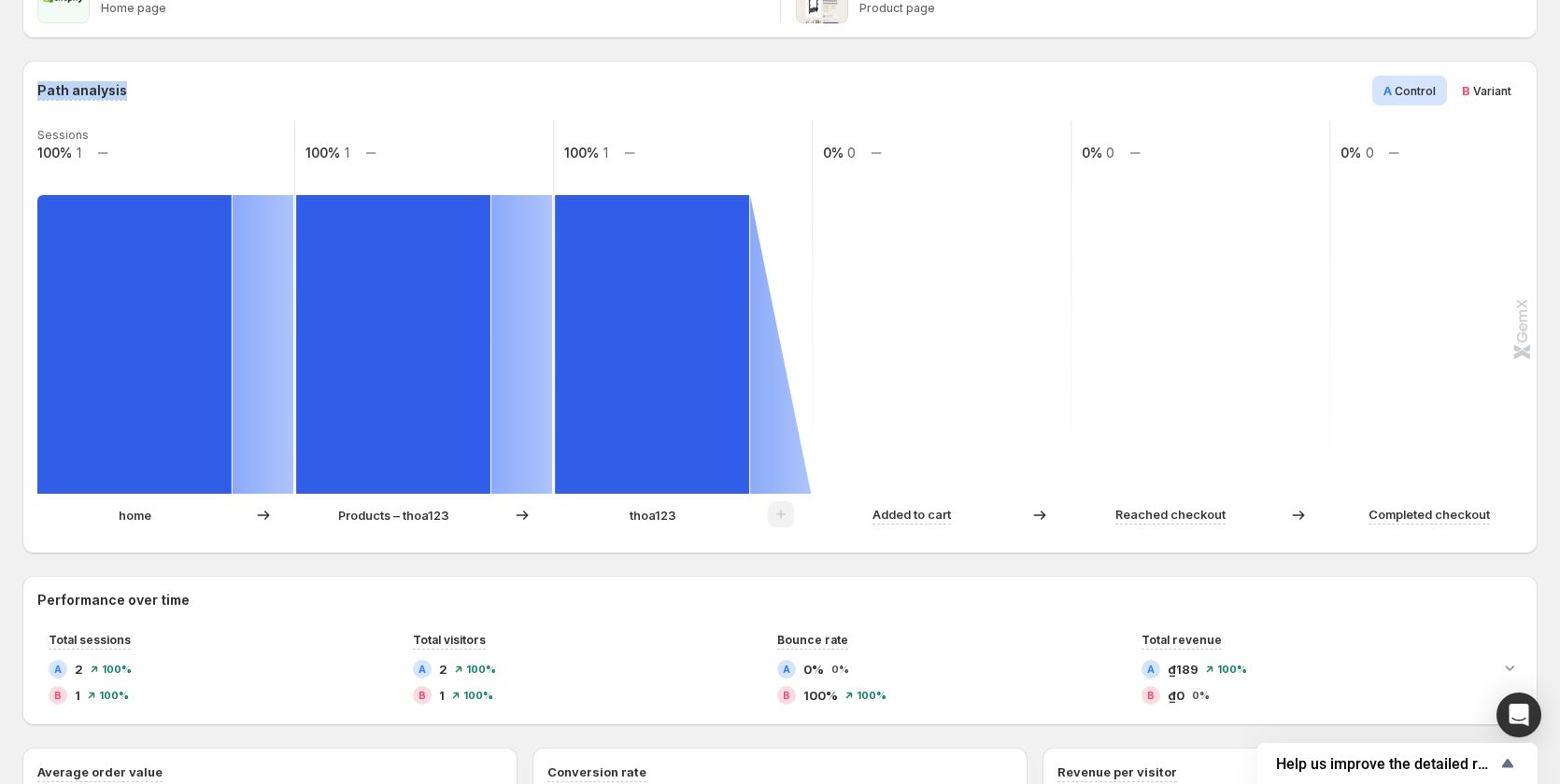
drag, startPoint x: 128, startPoint y: 90, endPoint x: 32, endPoint y: 87, distance: 96.0
click at [32, 87] on div "Path analysis A Control B Variant Sessions 100% 1 100% 1 100% 1 0% 0 0% 0 0% 0 …" at bounding box center [780, 306] width 1515 height 493
copy h3 "Path analysis"
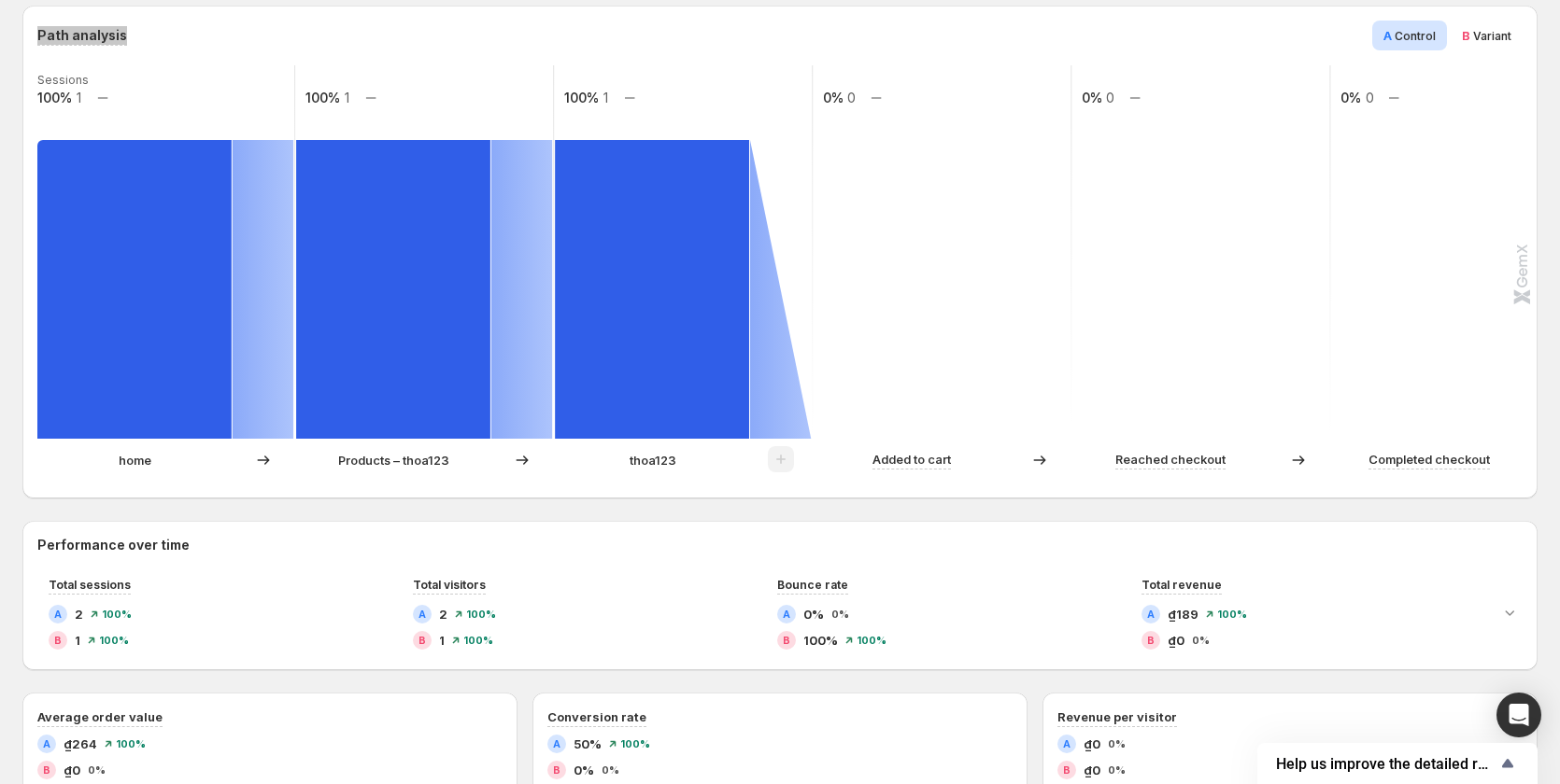
scroll to position [409, 0]
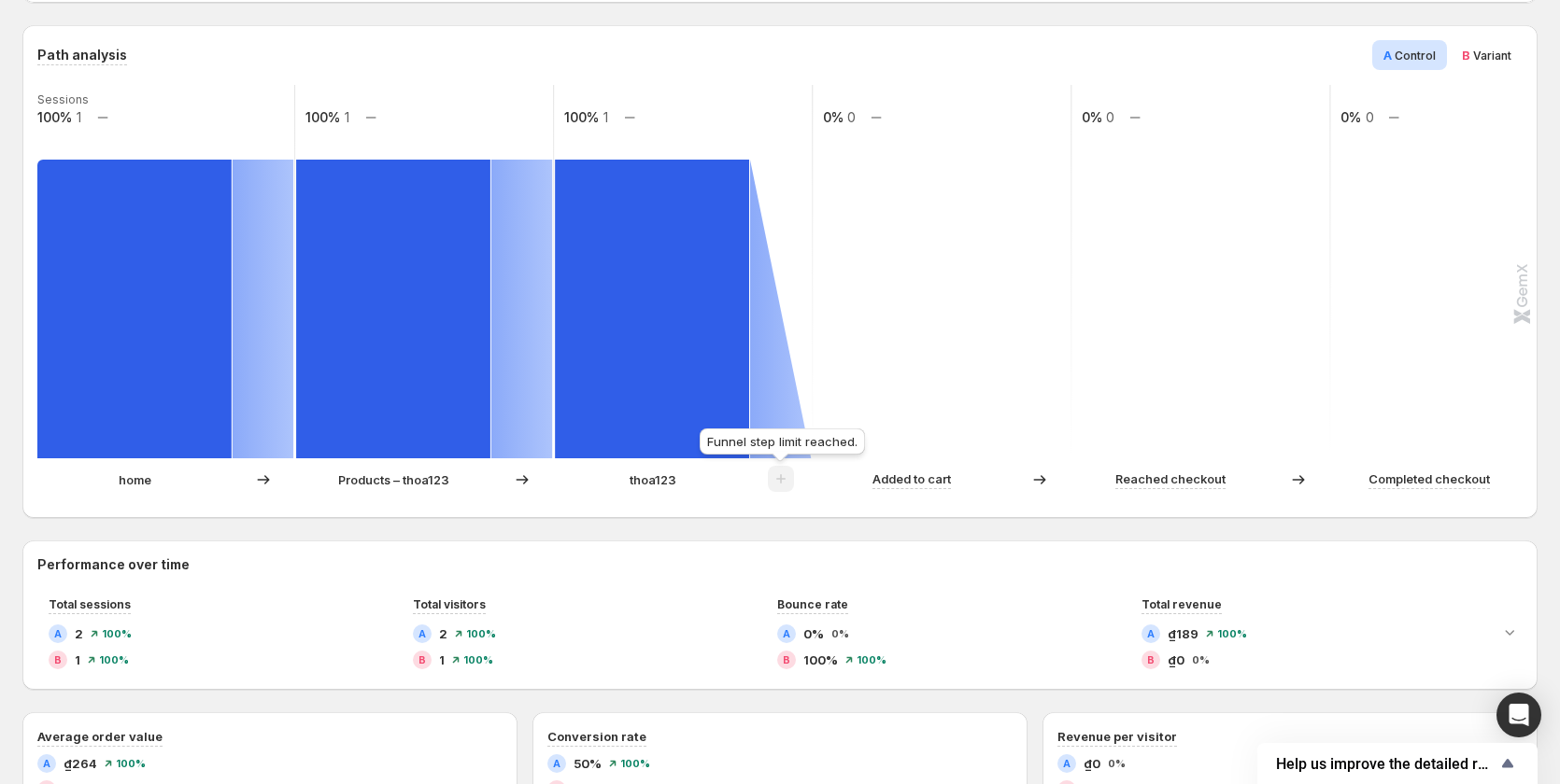
click at [775, 478] on span at bounding box center [780, 483] width 26 height 15
click at [527, 479] on icon at bounding box center [523, 481] width 12 height 10
click at [248, 481] on div at bounding box center [263, 480] width 61 height 18
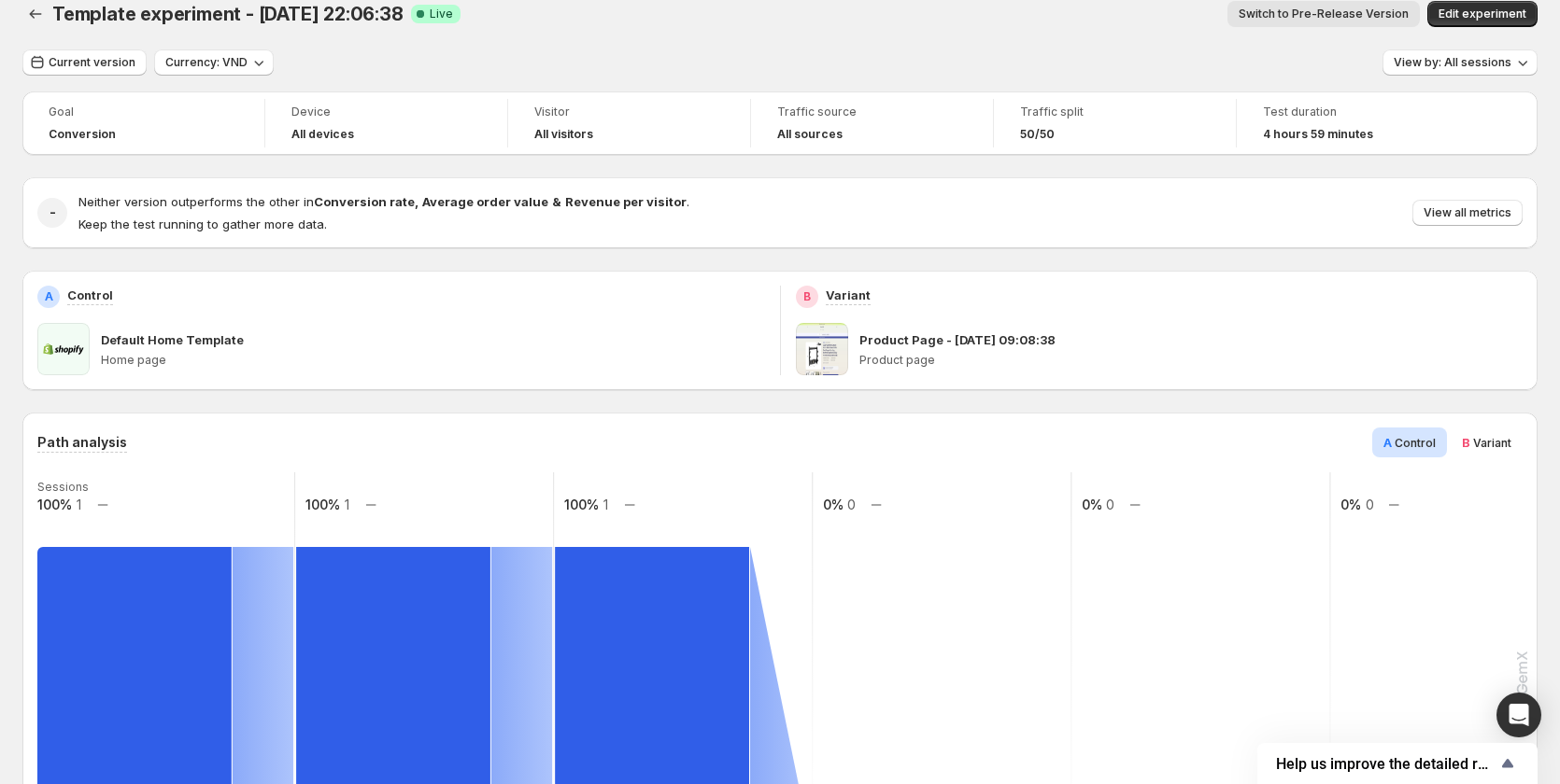
scroll to position [0, 0]
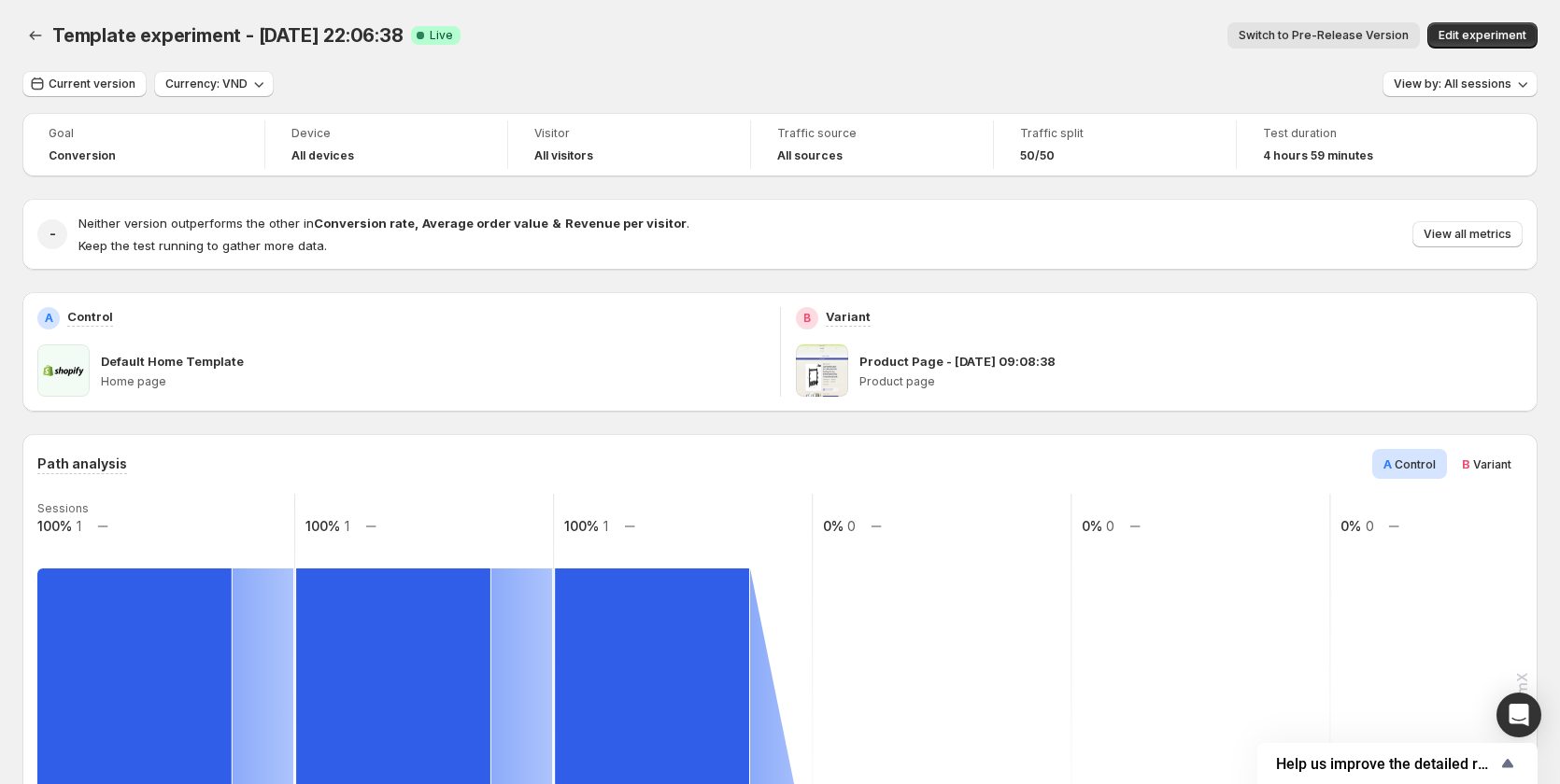
click at [1511, 455] on span "B Variant" at bounding box center [1486, 463] width 50 height 18
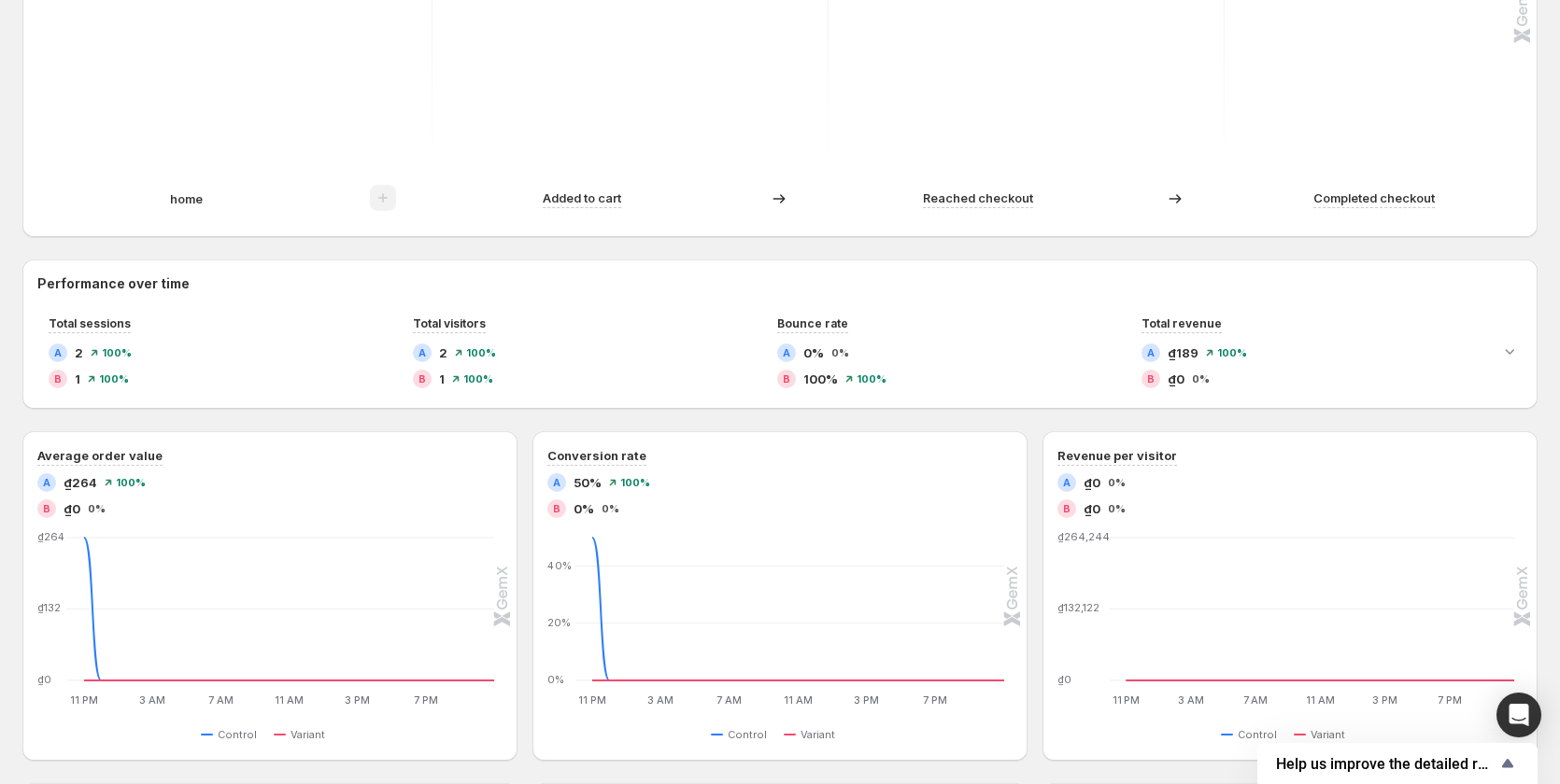
scroll to position [689, 0]
